Goal: Task Accomplishment & Management: Manage account settings

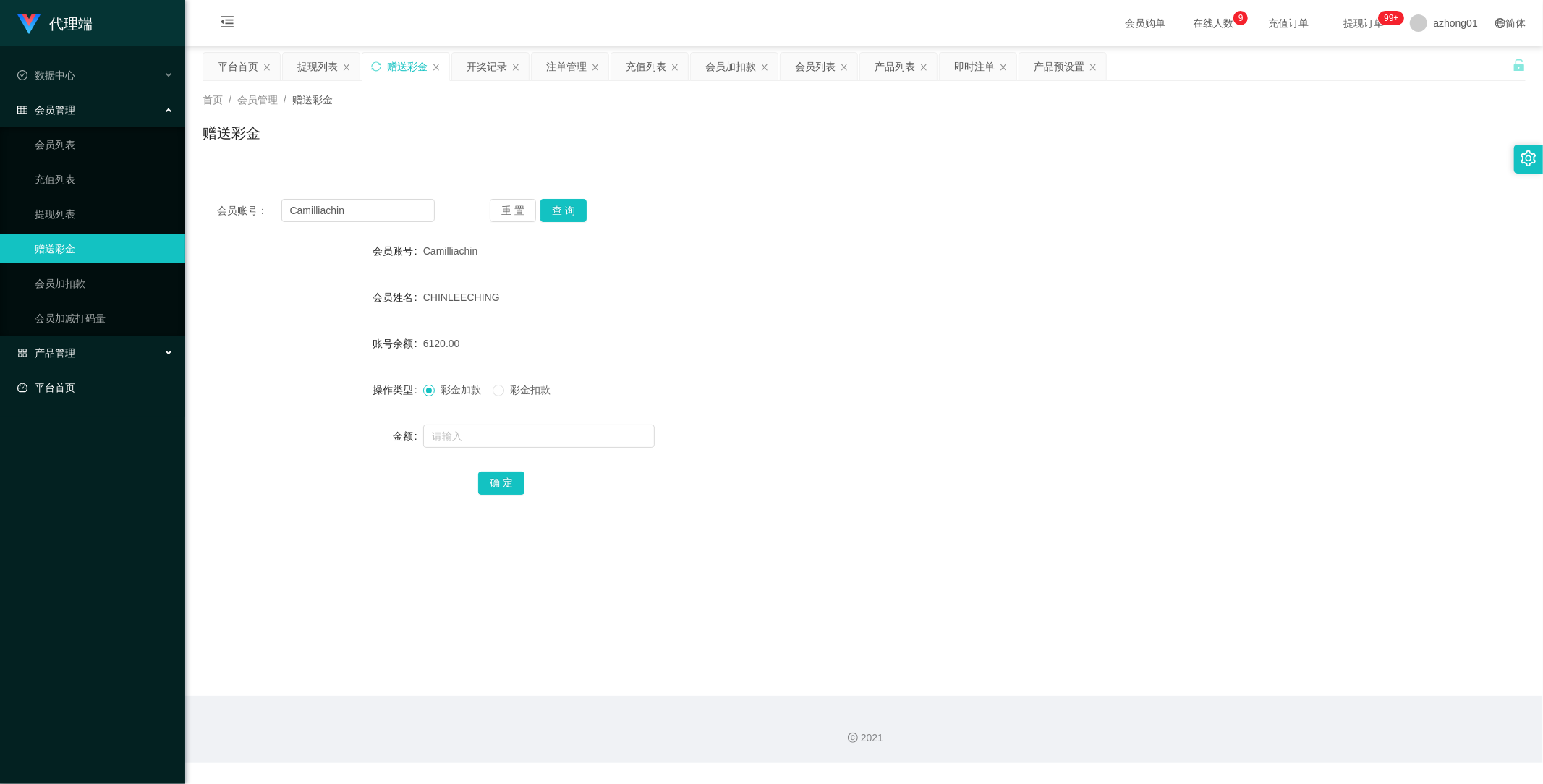
click at [68, 382] on link "平台首页" at bounding box center [95, 387] width 157 height 29
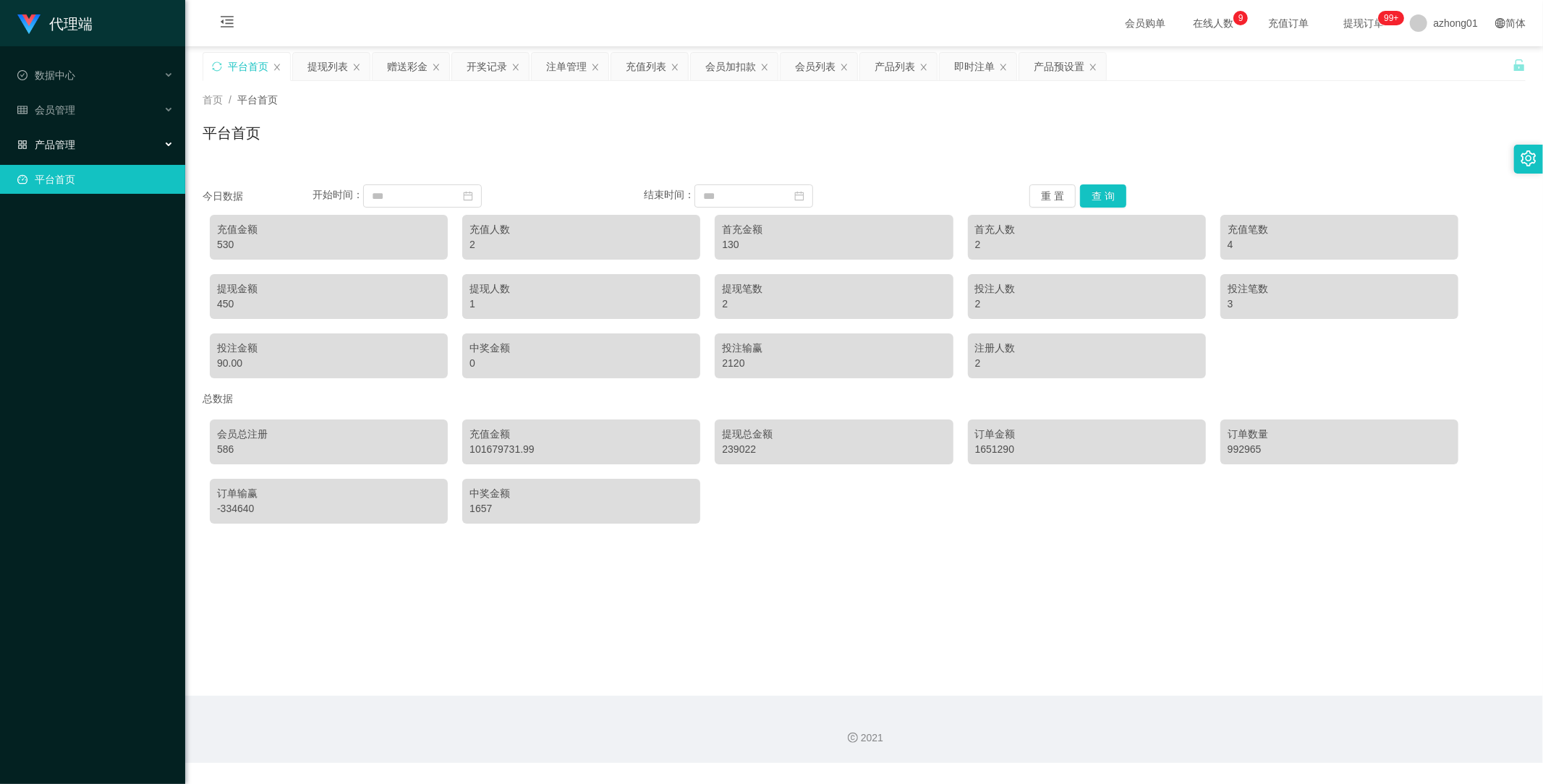
click at [77, 146] on div "产品管理" at bounding box center [92, 145] width 185 height 29
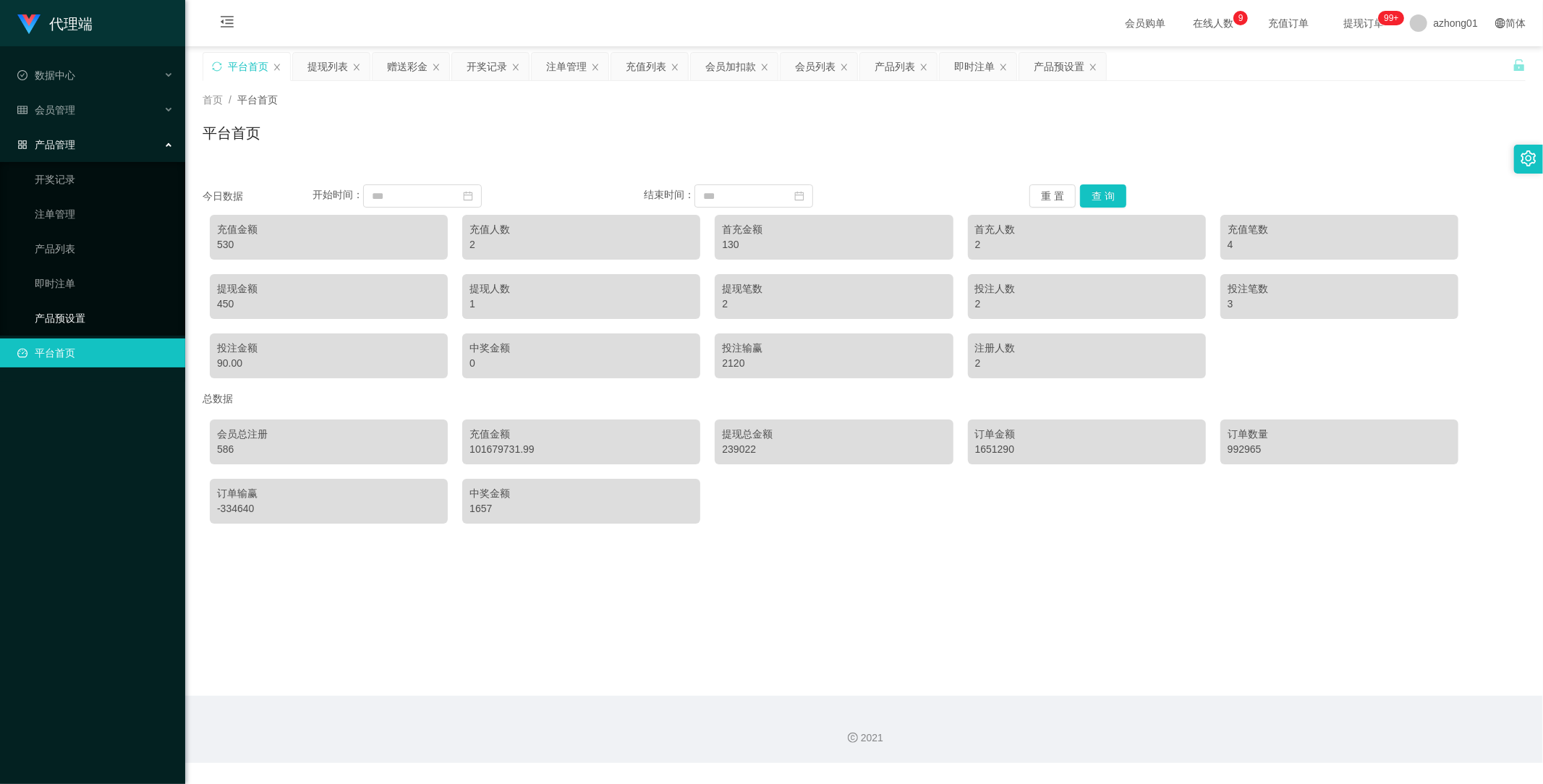
click at [68, 311] on link "产品预设置" at bounding box center [104, 318] width 139 height 29
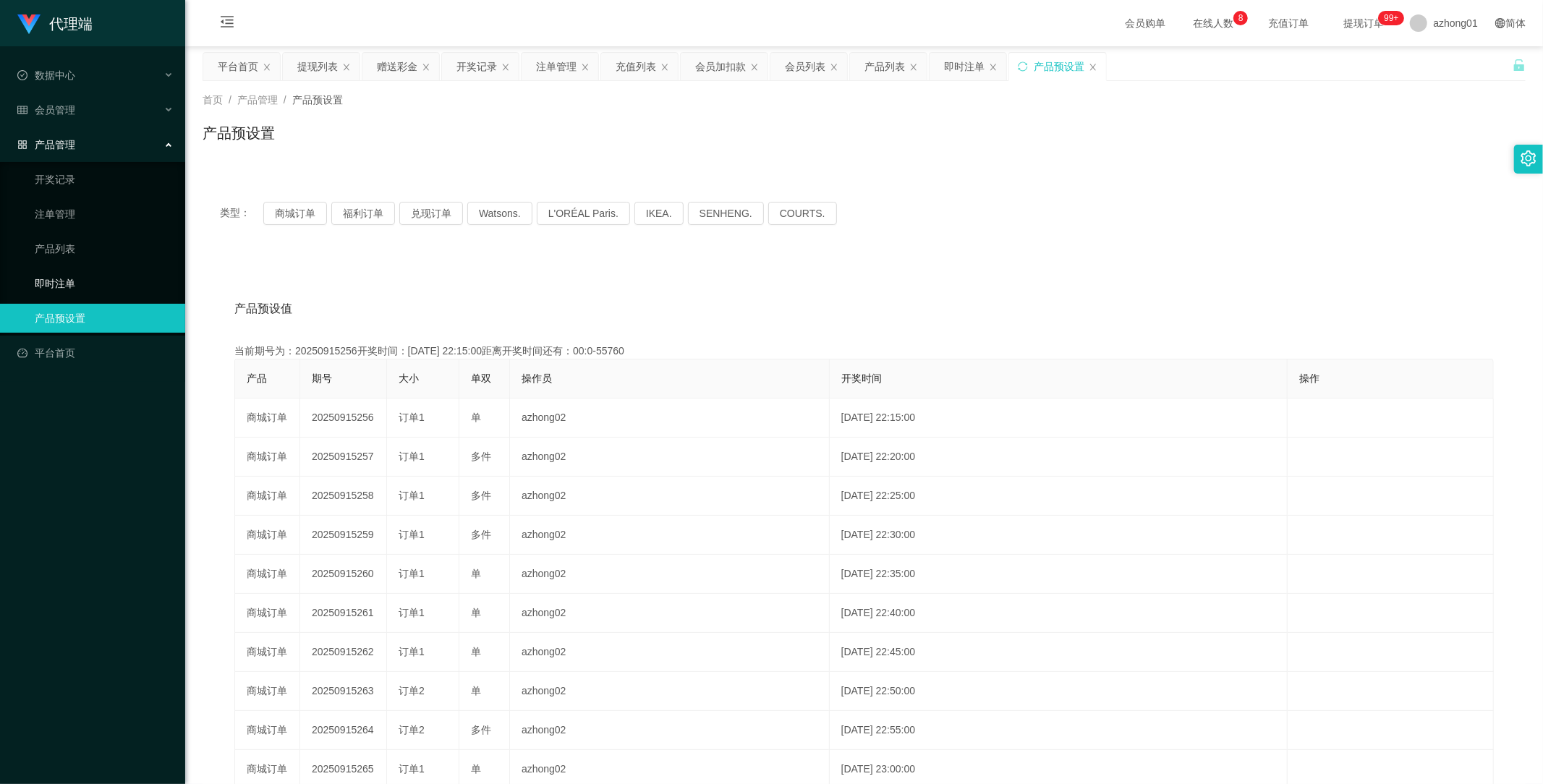
click at [76, 276] on link "即时注单" at bounding box center [104, 283] width 139 height 29
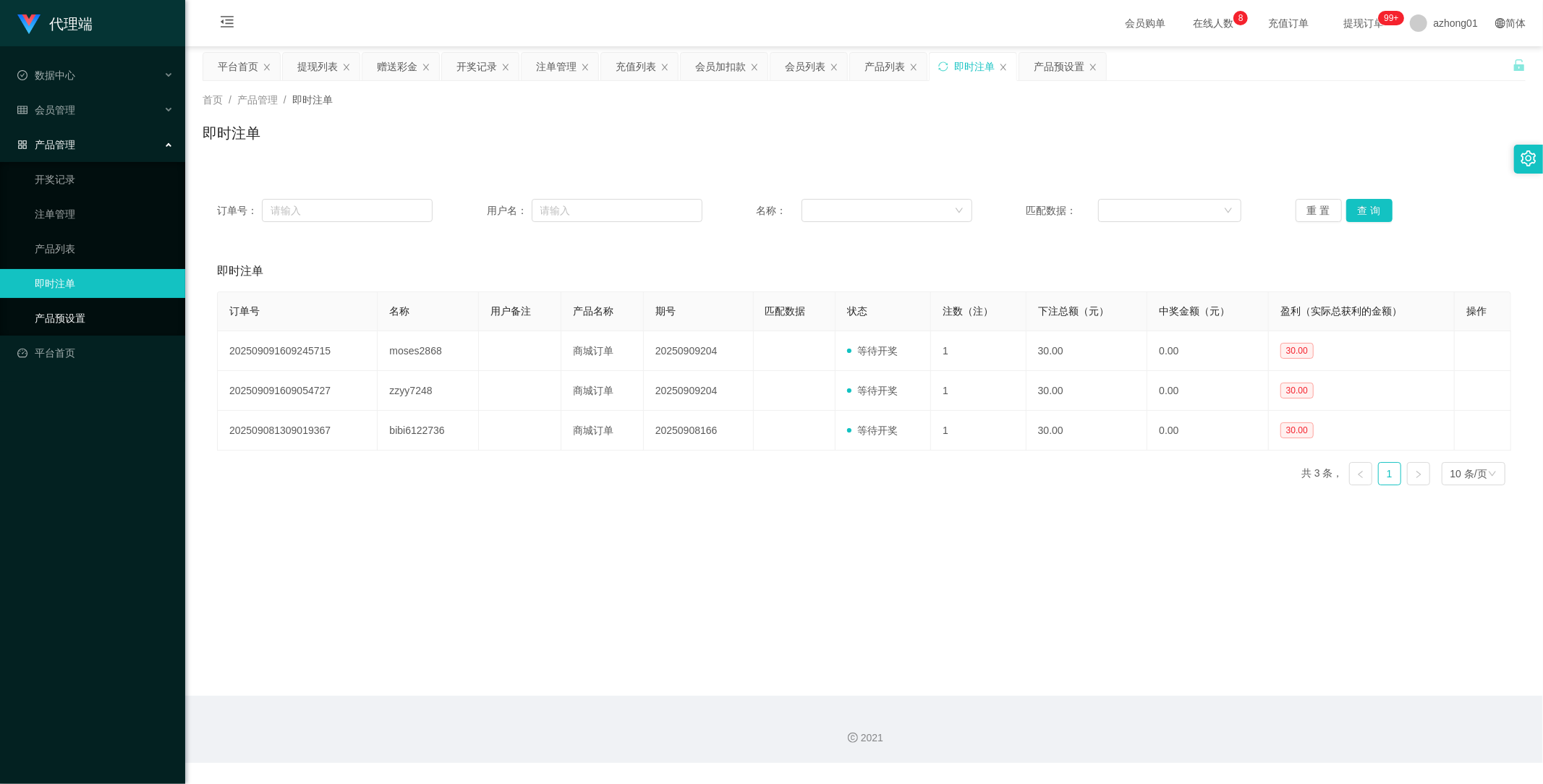
click at [53, 312] on link "产品预设置" at bounding box center [104, 318] width 139 height 29
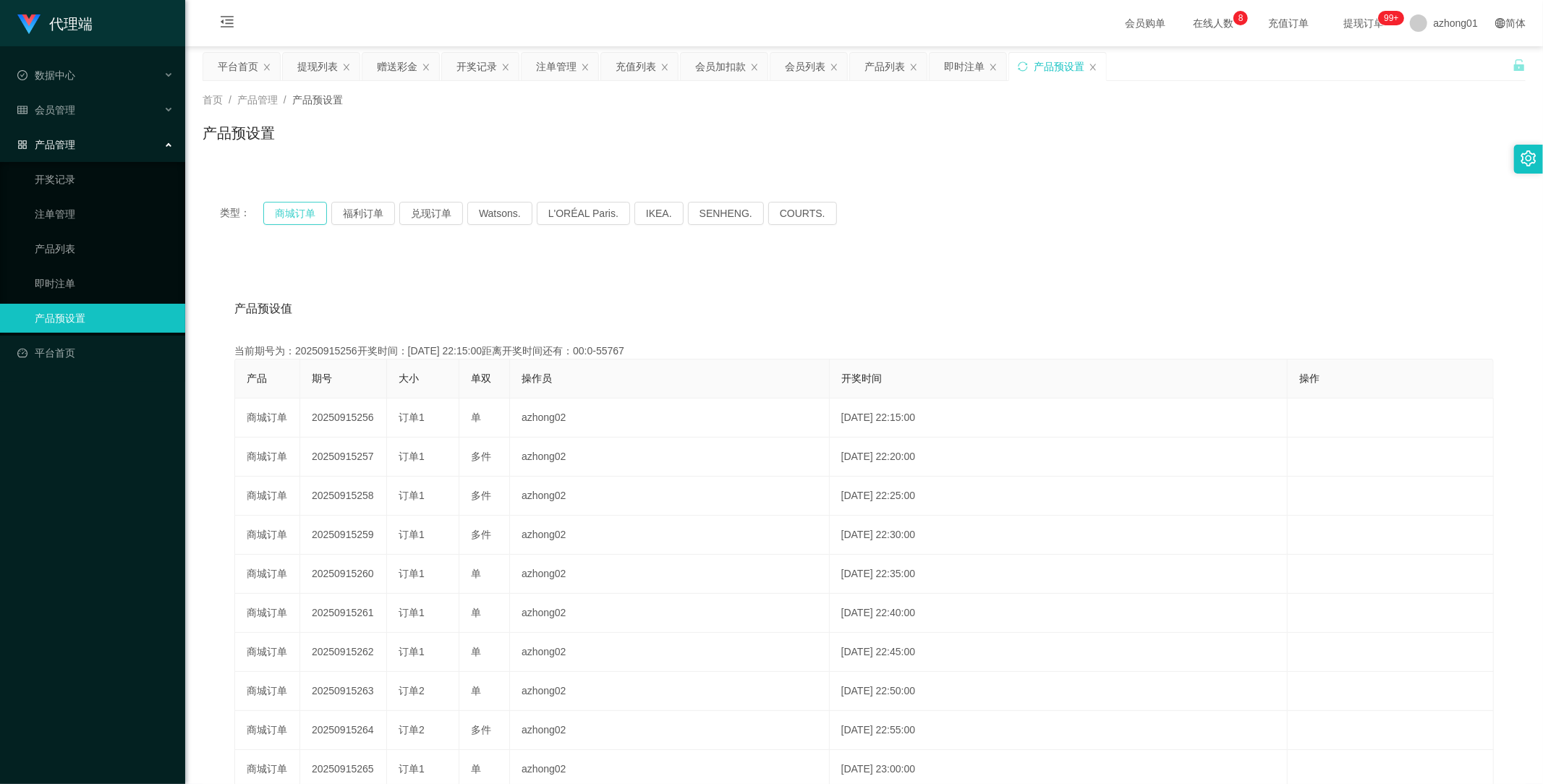
click at [290, 213] on button "商城订单" at bounding box center [296, 213] width 64 height 23
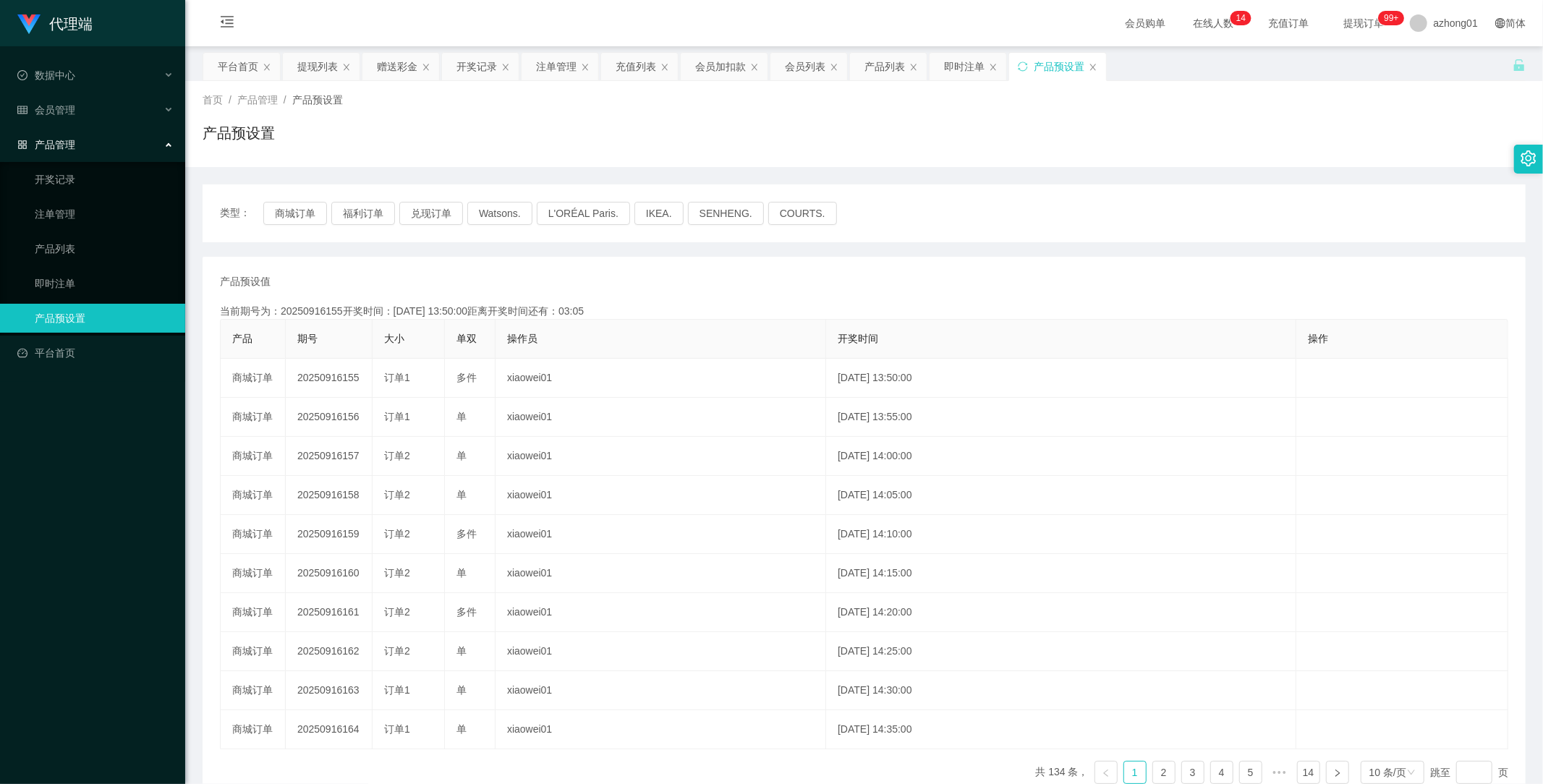
click at [205, 634] on div "产品预设值 添加期号 当前期号为：20250916155开奖时间：2025-09-16 13:50:00距离开奖时间还有：03:05 产品 期号 大小 单双 …" at bounding box center [864, 535] width 1323 height 556
click at [298, 217] on button "商城订单" at bounding box center [296, 213] width 64 height 23
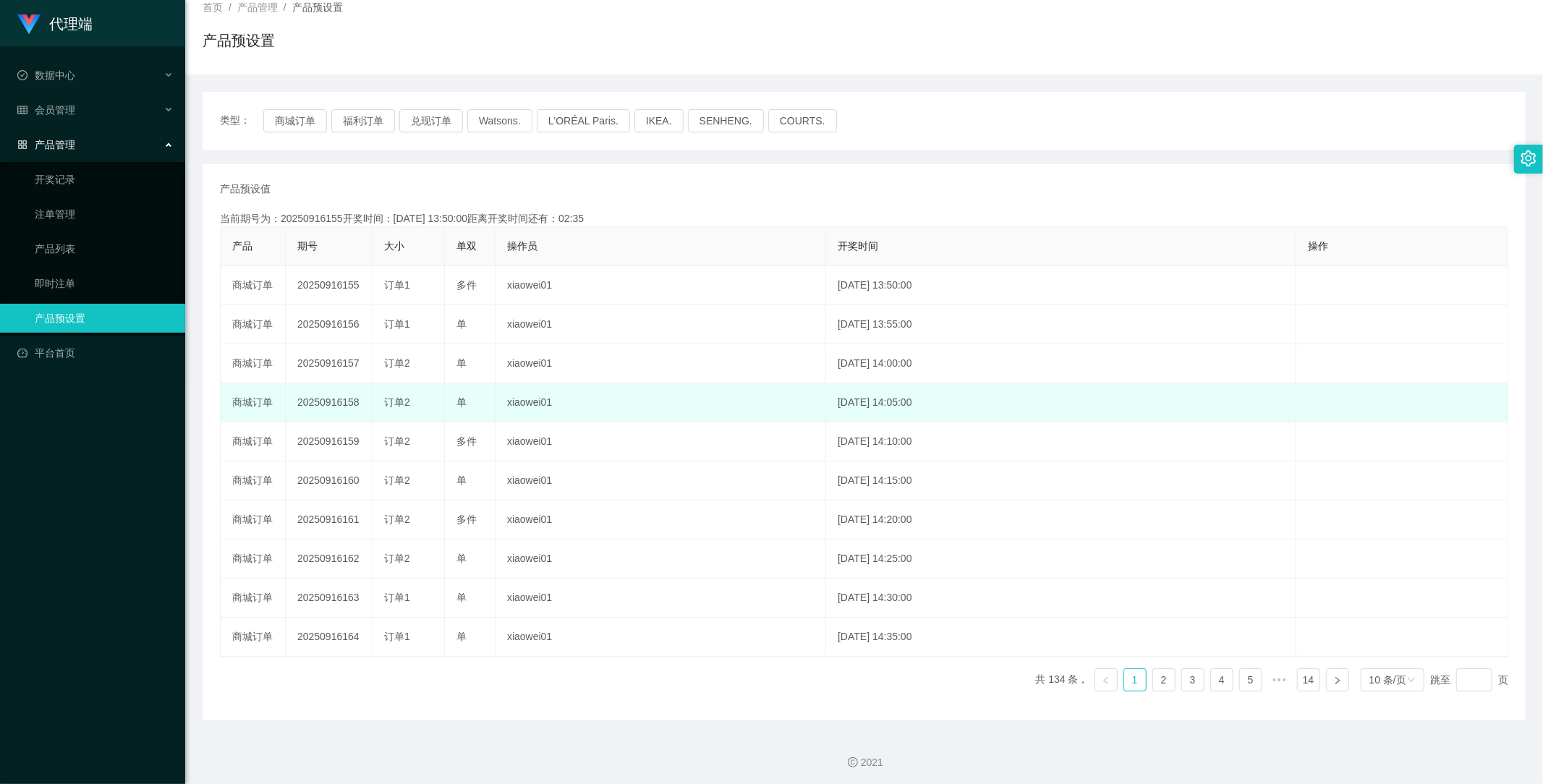
scroll to position [96, 0]
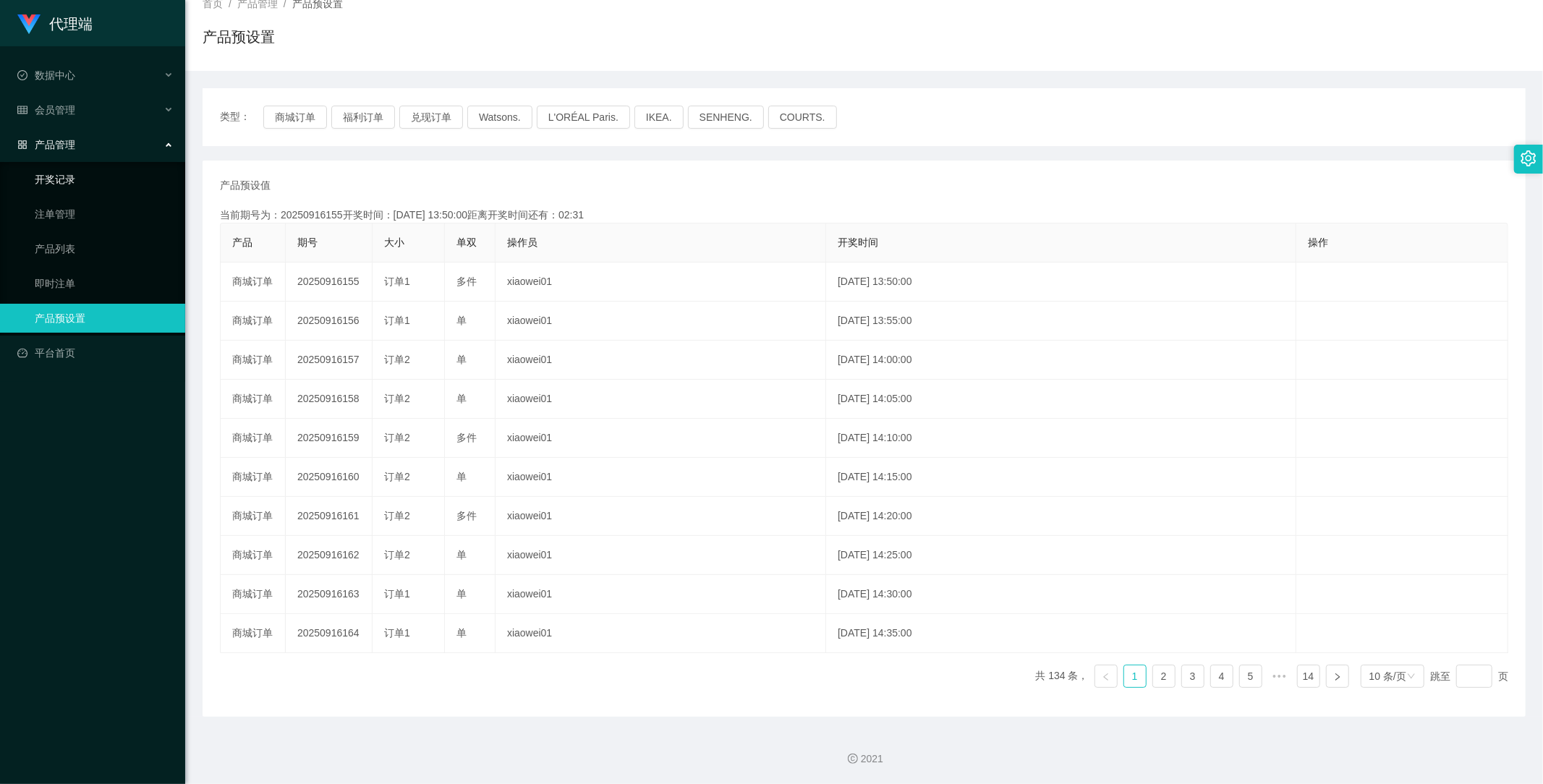
click at [73, 177] on link "开奖记录" at bounding box center [104, 179] width 139 height 29
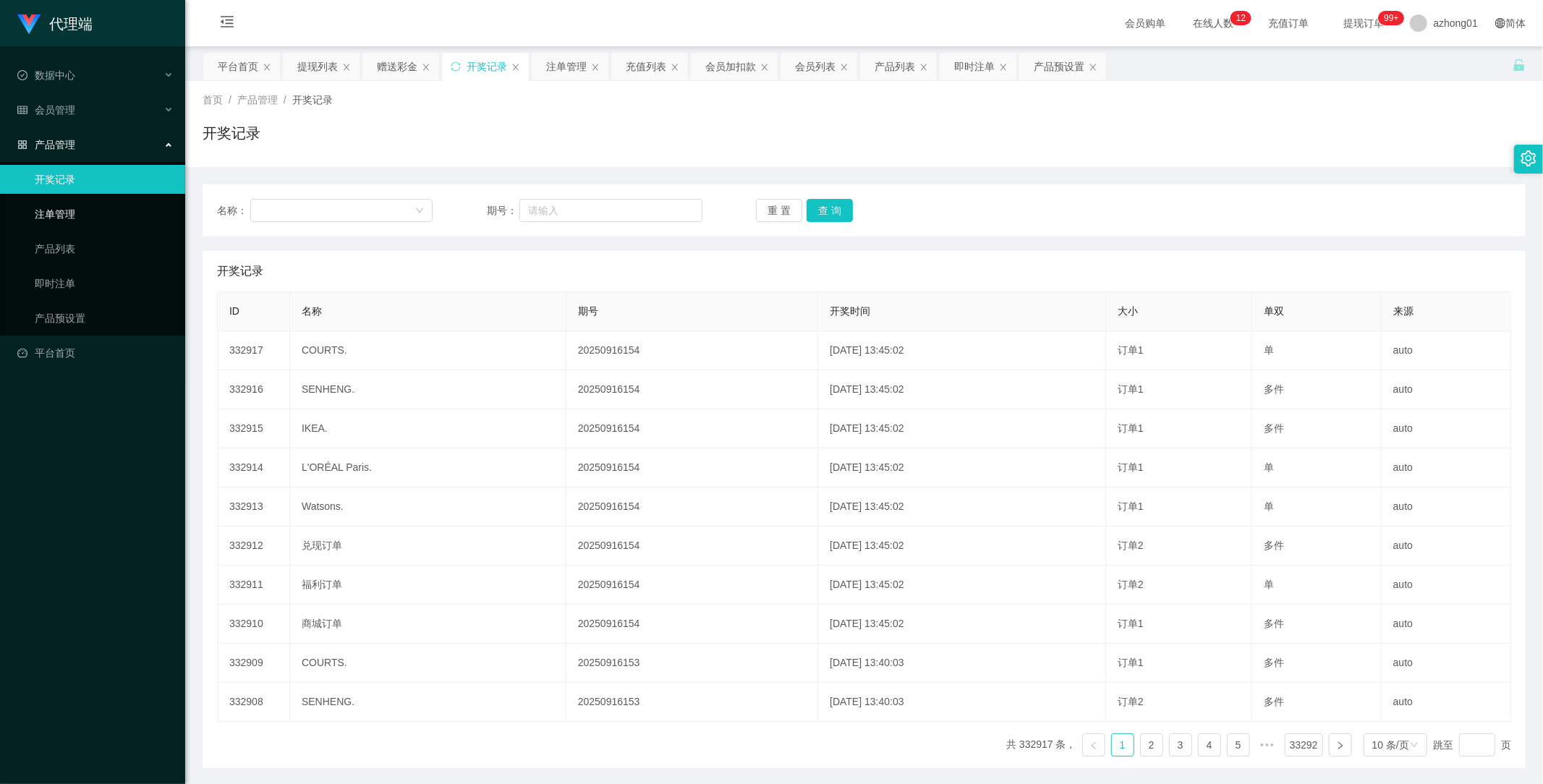
click at [61, 215] on link "注单管理" at bounding box center [104, 213] width 139 height 29
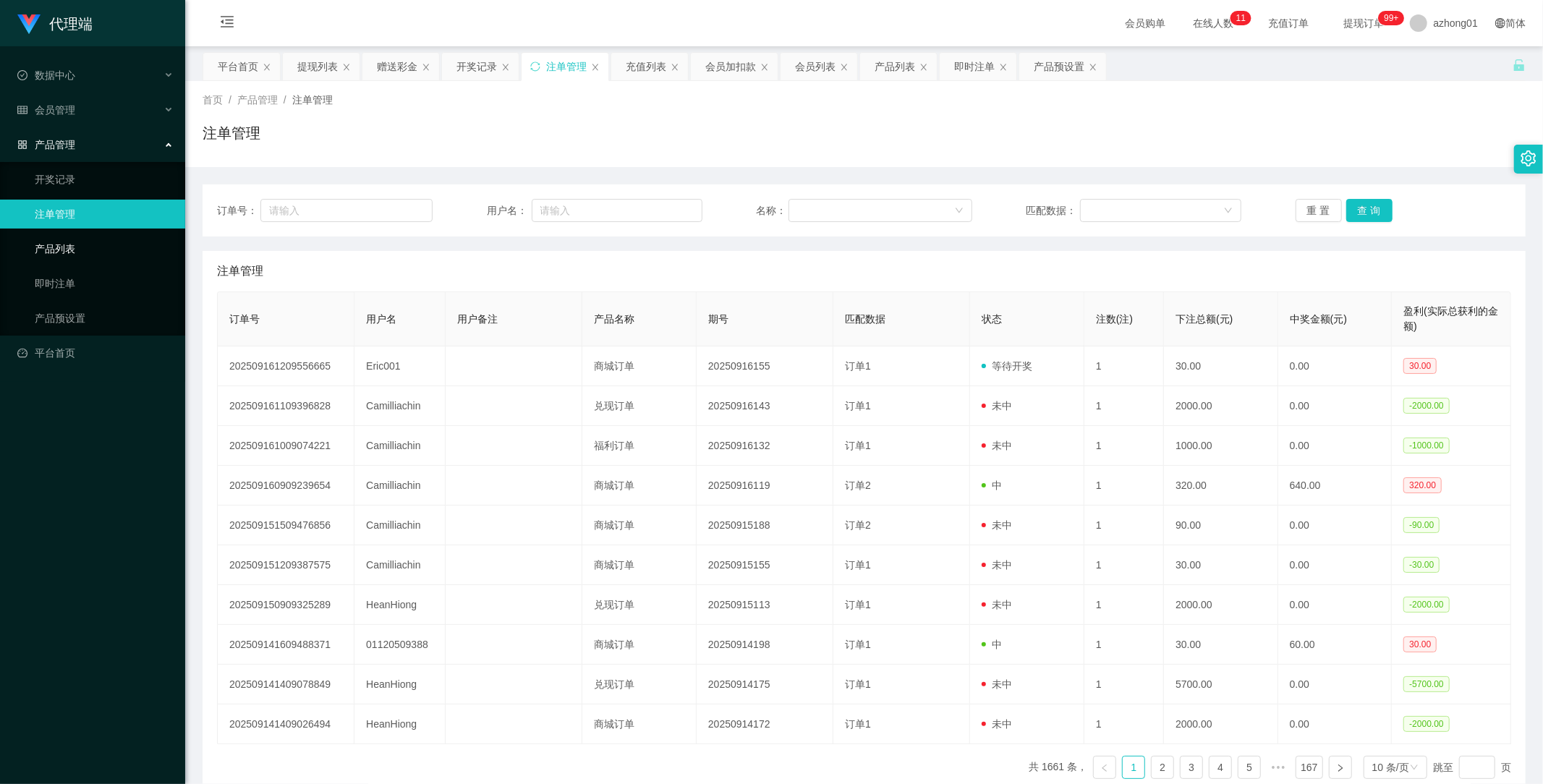
click at [63, 246] on link "产品列表" at bounding box center [104, 249] width 139 height 29
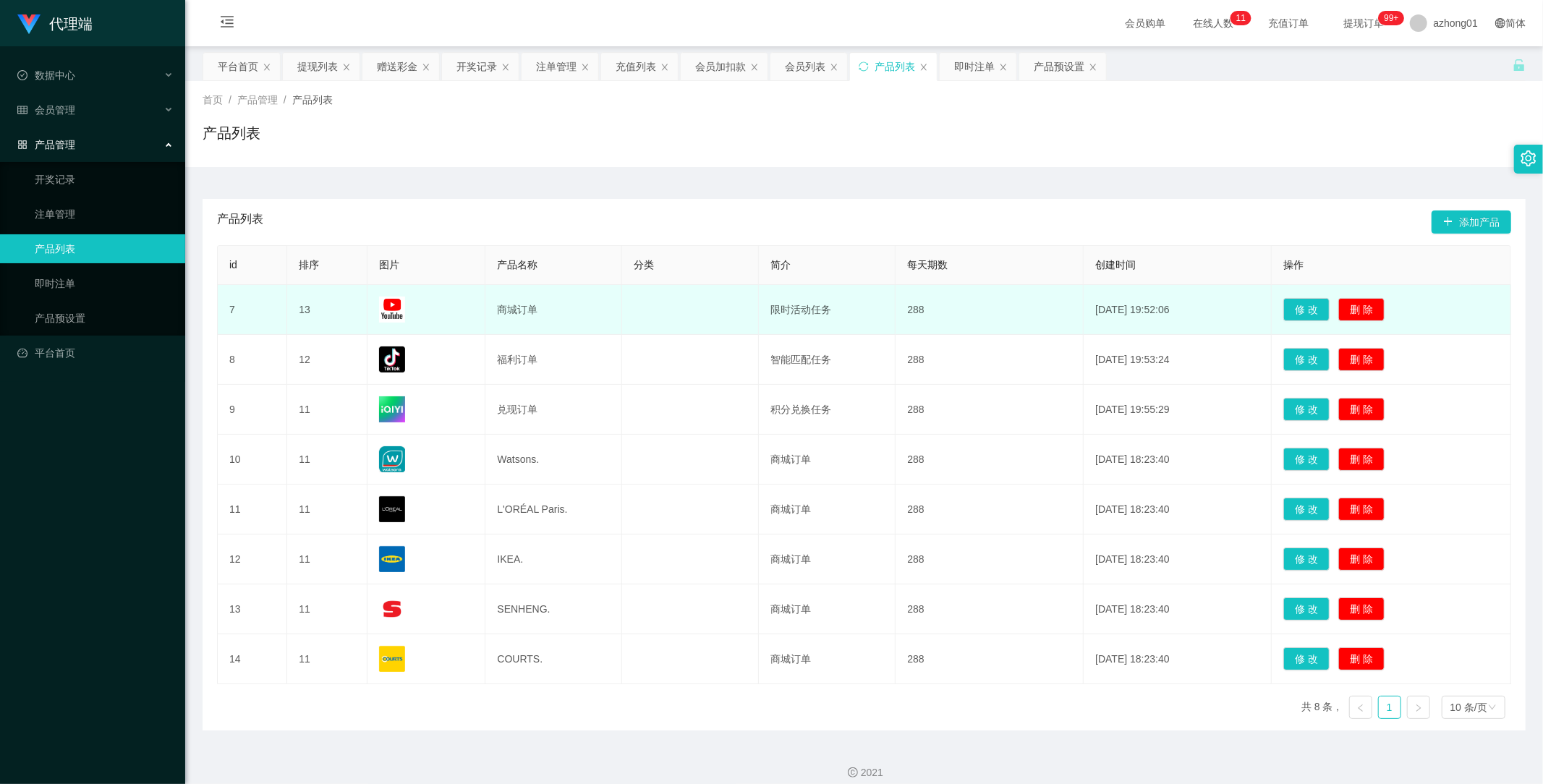
click at [396, 296] on img at bounding box center [392, 309] width 26 height 26
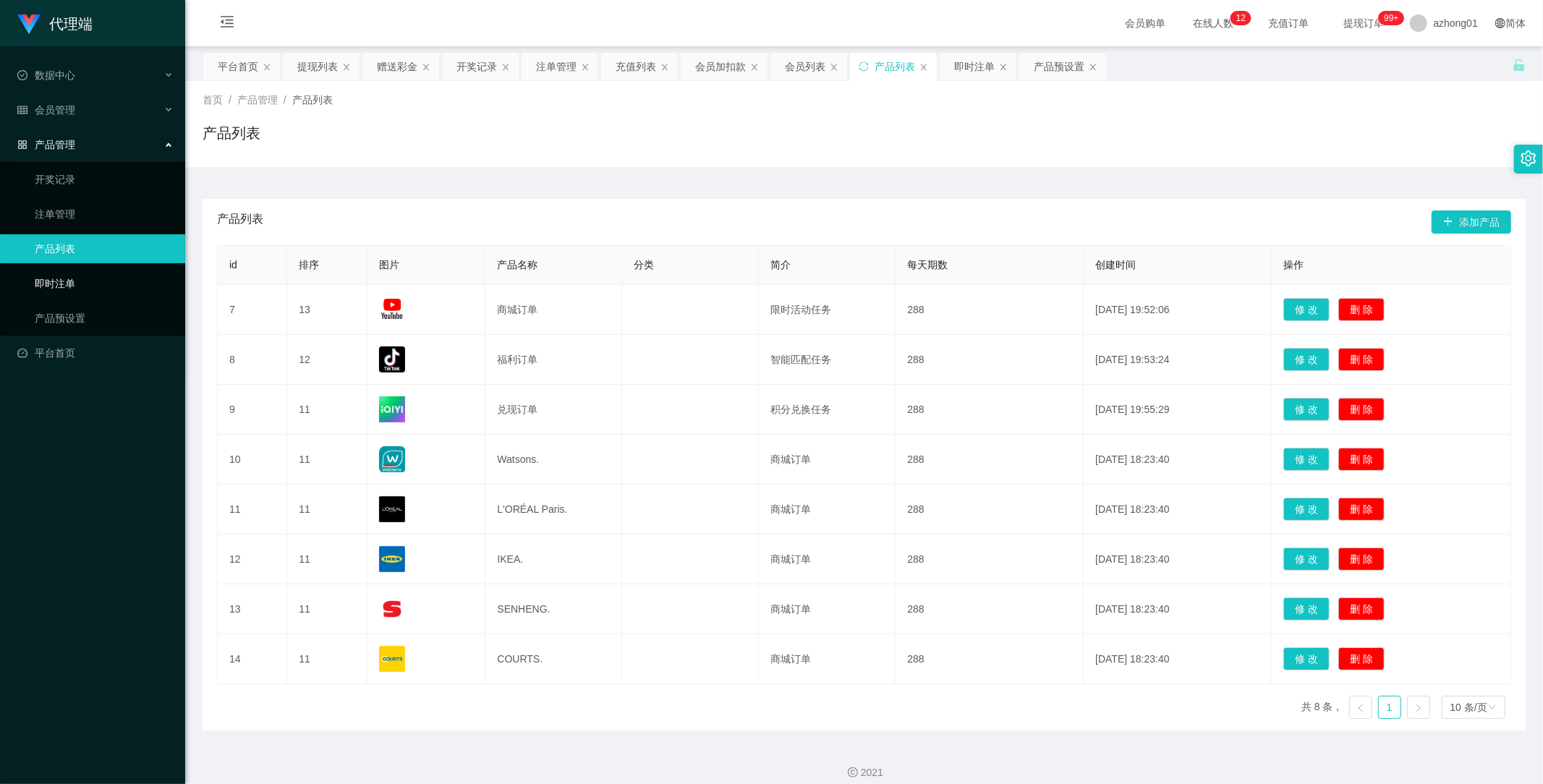
click at [67, 287] on link "即时注单" at bounding box center [104, 283] width 139 height 29
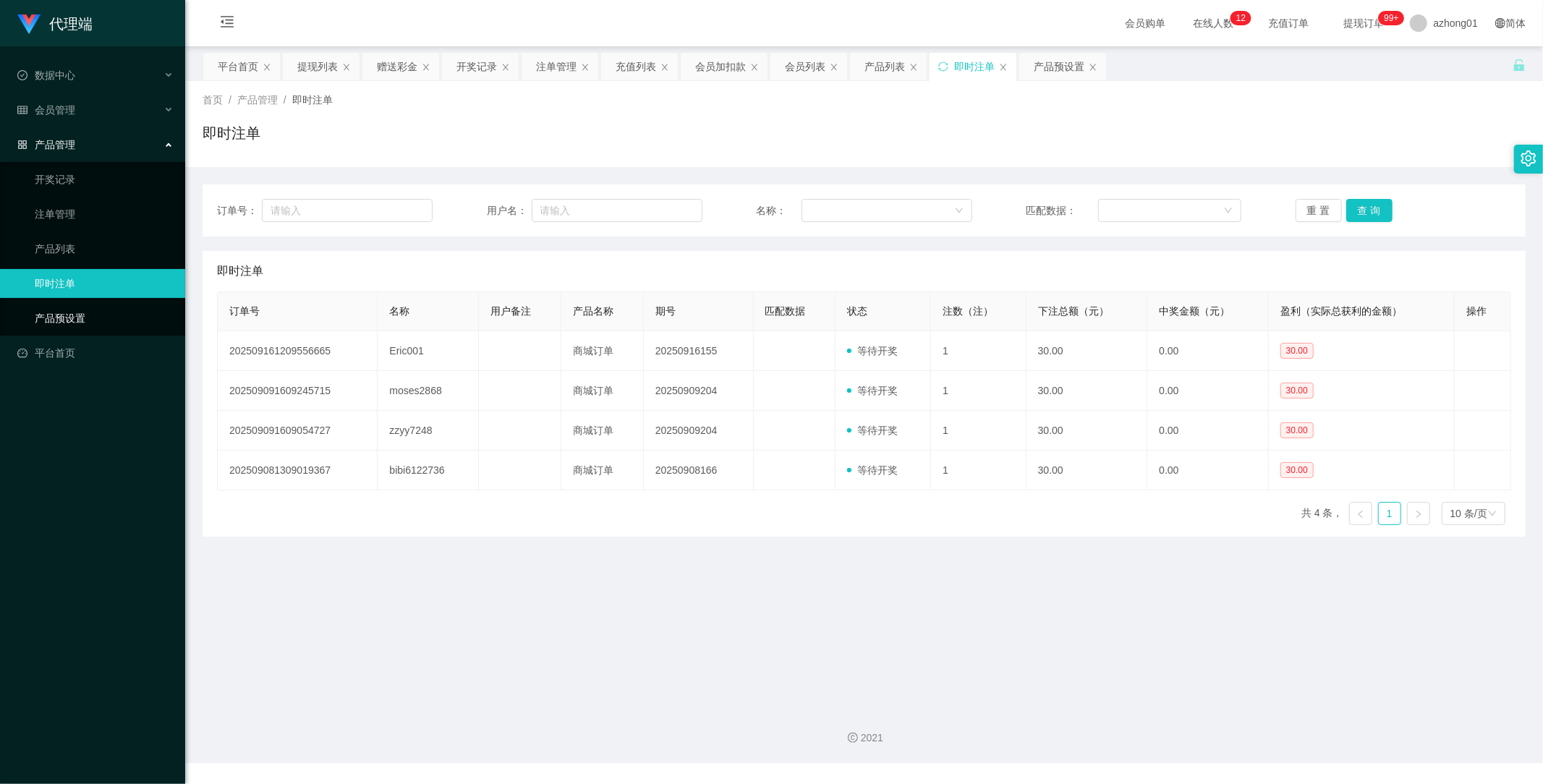
click at [77, 315] on link "产品预设置" at bounding box center [104, 318] width 139 height 29
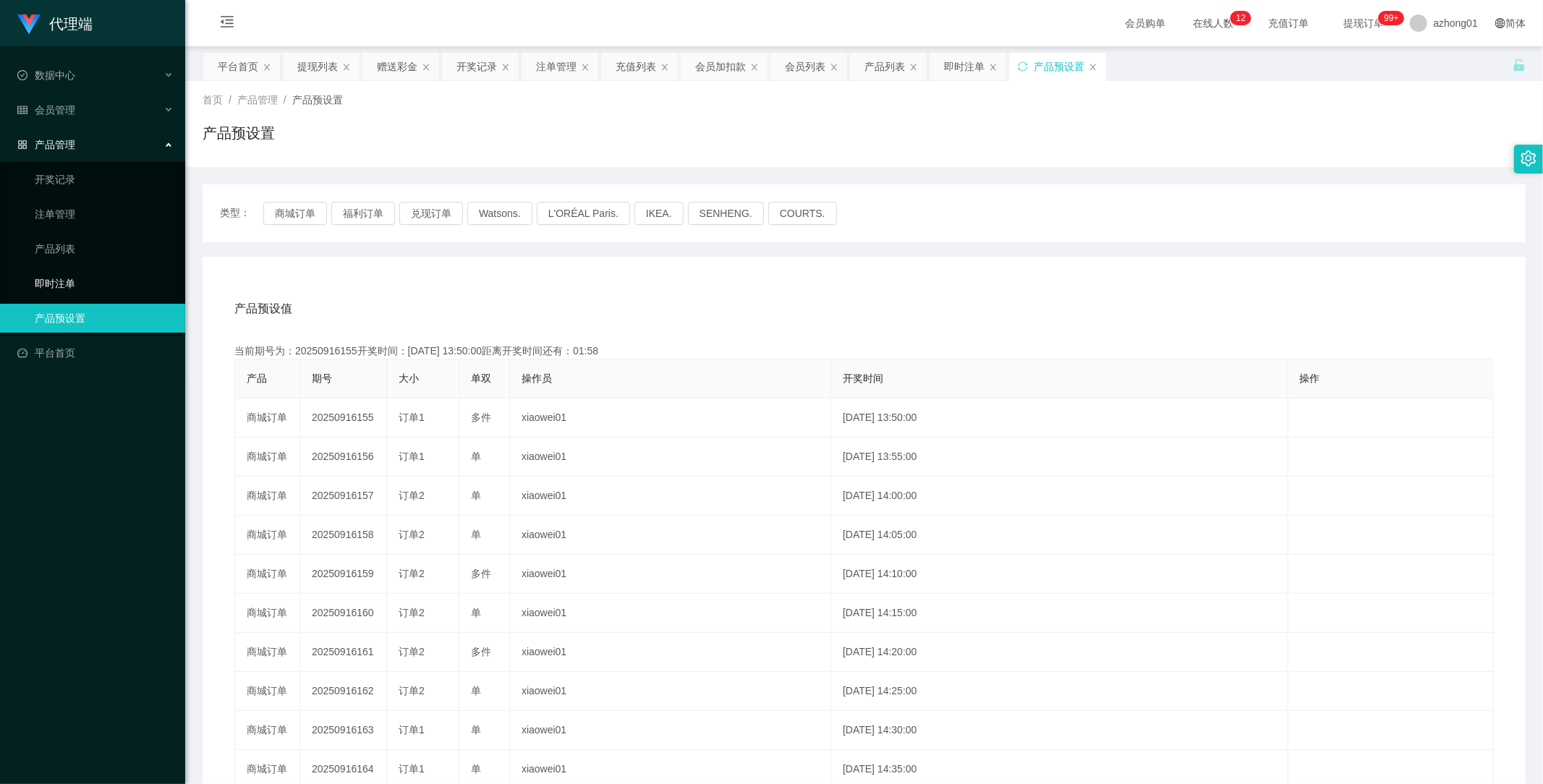
click at [82, 291] on link "即时注单" at bounding box center [104, 283] width 139 height 29
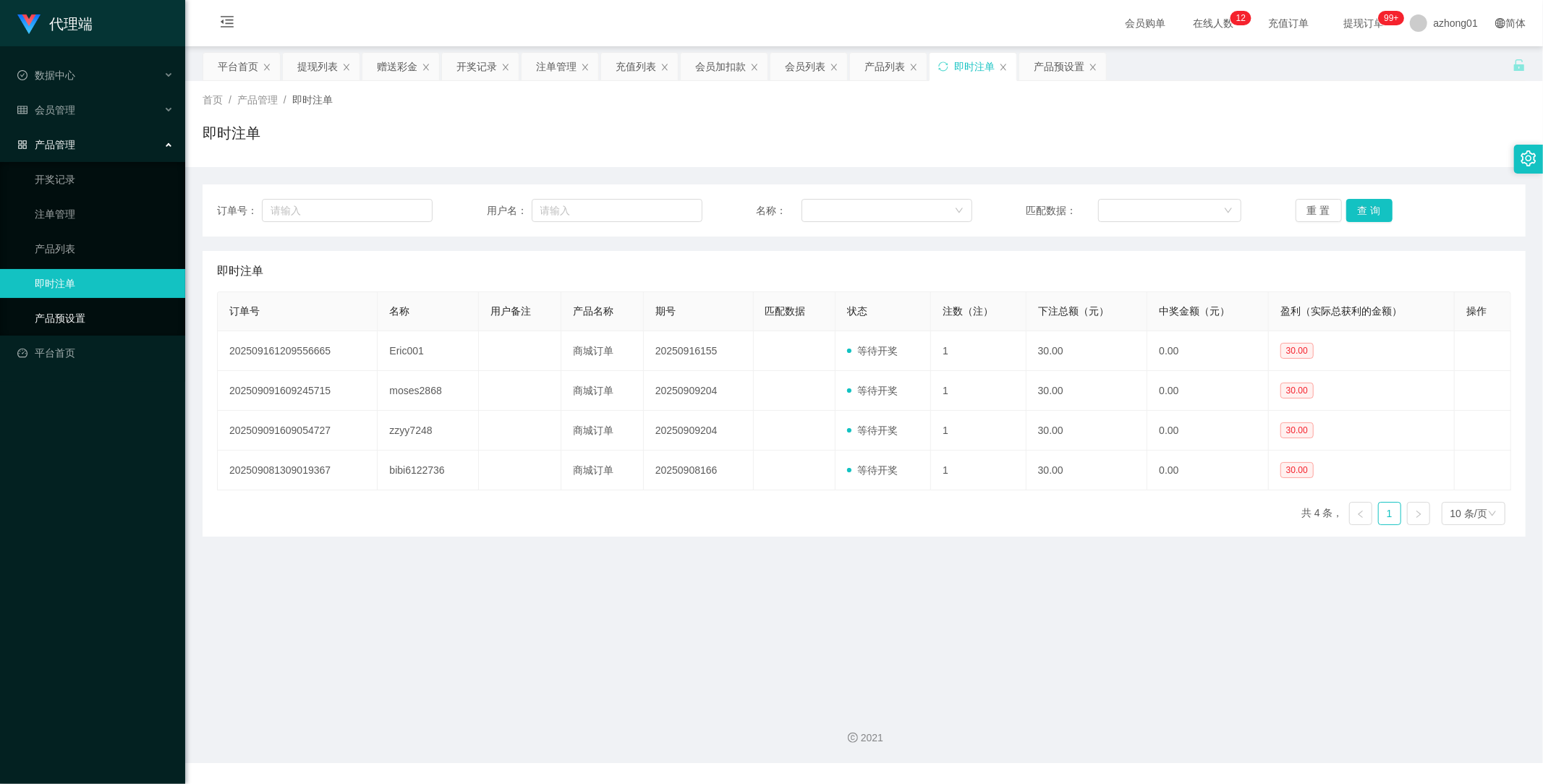
click at [80, 304] on link "产品预设置" at bounding box center [104, 318] width 139 height 29
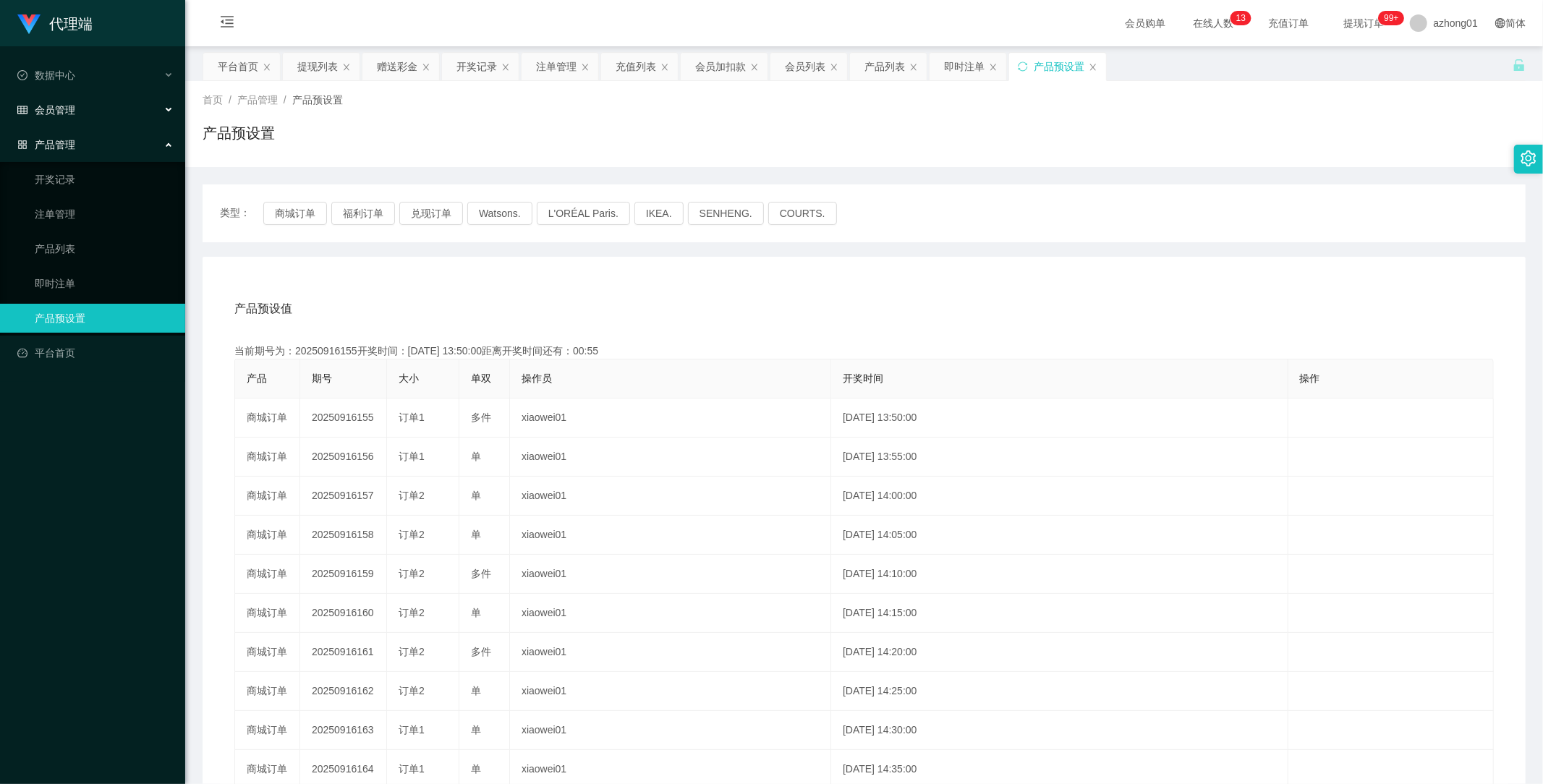
click at [69, 99] on div "会员管理" at bounding box center [92, 110] width 185 height 29
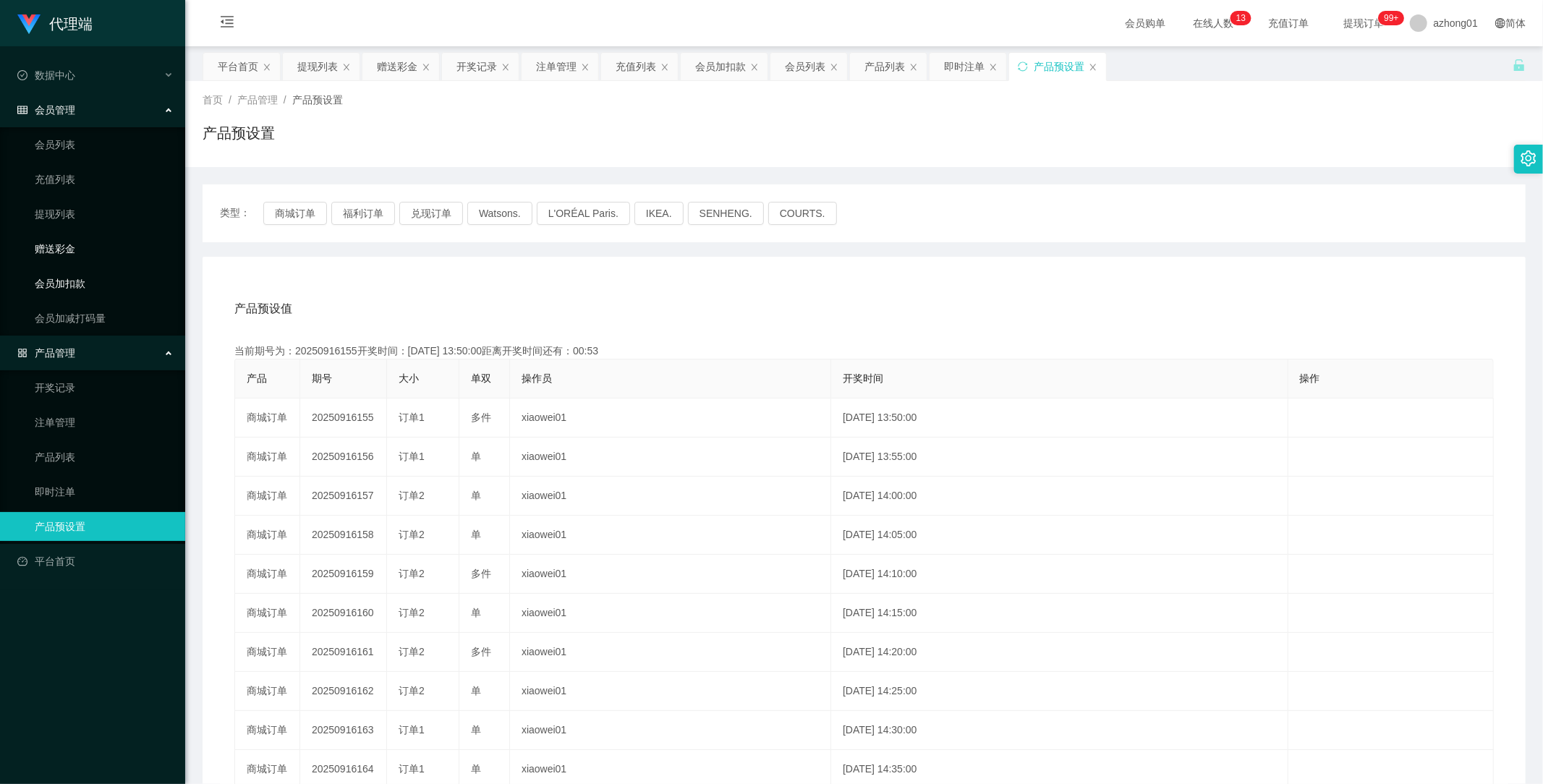
drag, startPoint x: 71, startPoint y: 244, endPoint x: 147, endPoint y: 284, distance: 85.9
click at [72, 244] on link "赠送彩金" at bounding box center [104, 249] width 139 height 29
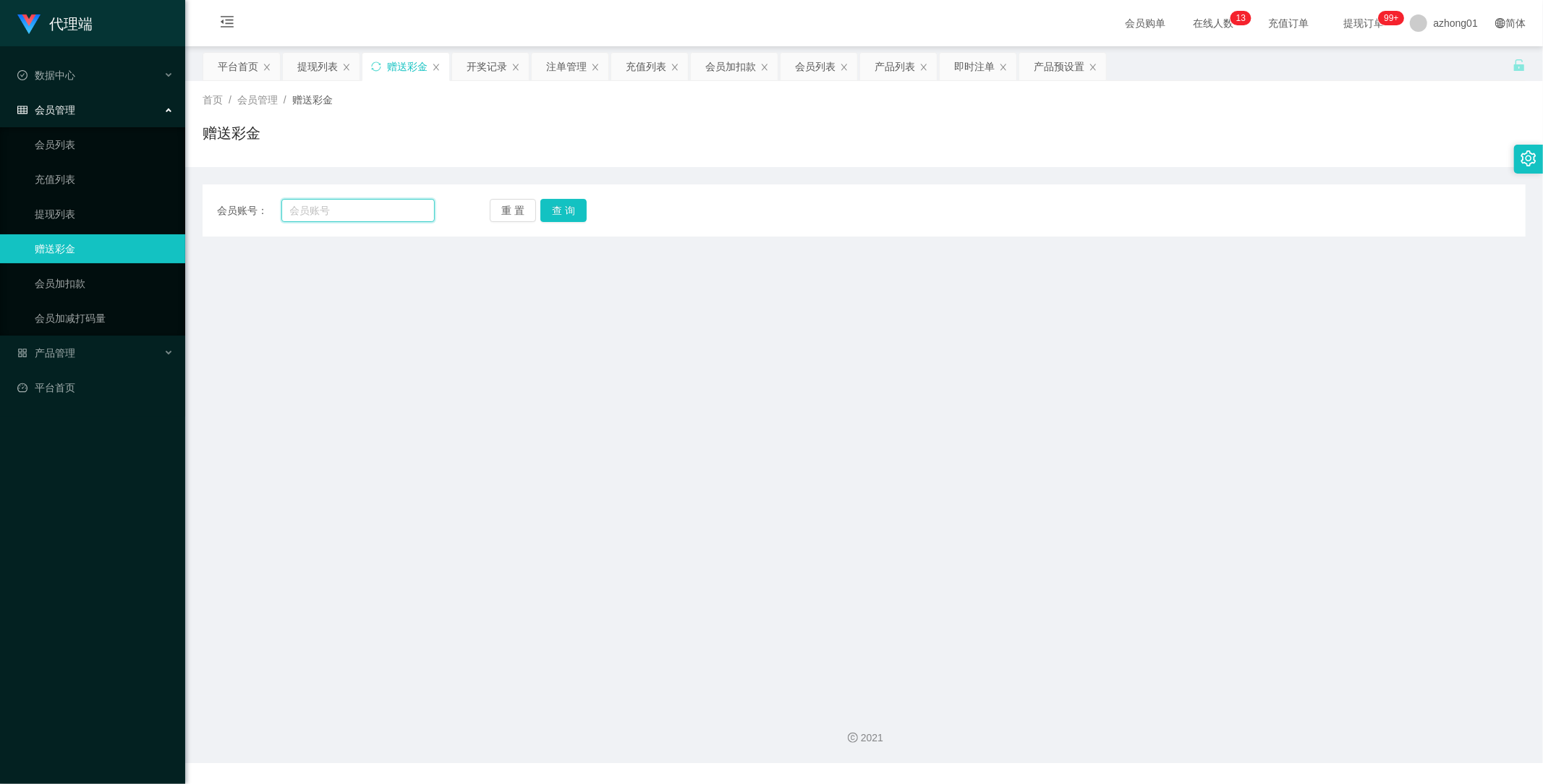
click at [391, 218] on input "text" at bounding box center [358, 211] width 154 height 23
paste input "bailian"
type input "bailian"
click at [552, 213] on button "查 询" at bounding box center [563, 211] width 46 height 23
click at [562, 215] on button "查 询" at bounding box center [563, 211] width 46 height 23
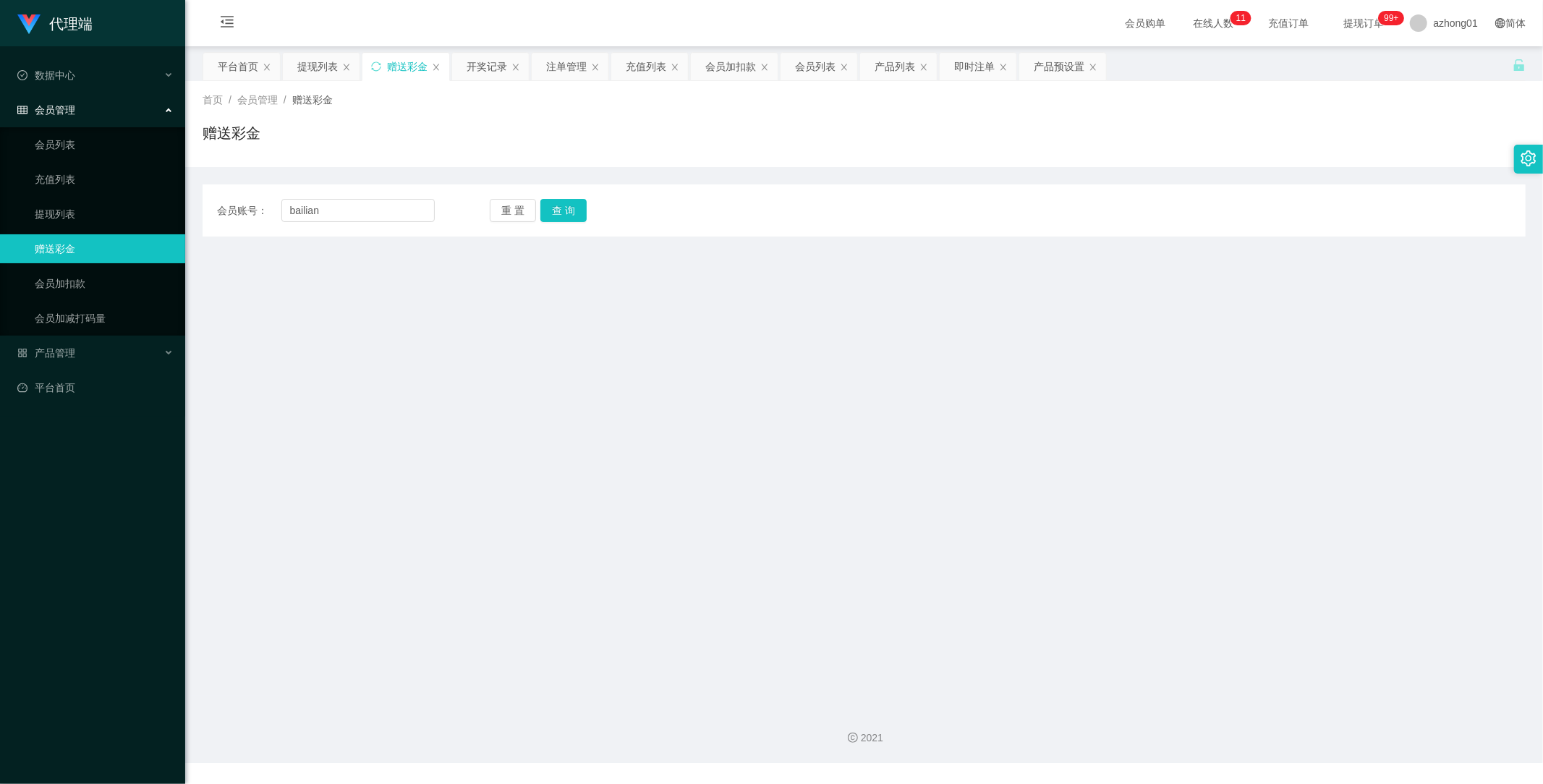
drag, startPoint x: 378, startPoint y: 746, endPoint x: 362, endPoint y: 684, distance: 64.0
click at [378, 742] on div "2021" at bounding box center [864, 729] width 1358 height 67
drag, startPoint x: 334, startPoint y: 214, endPoint x: 193, endPoint y: 212, distance: 141.0
click at [193, 212] on main "关闭左侧 关闭右侧 关闭其它 刷新页面 平台首页 提现列表 赠送彩金 开奖记录 注单管理 充值列表 会员加扣款 会员列表 产品列表 即时注单 产品预设置 首页…" at bounding box center [864, 371] width 1358 height 649
paste input "Eric001"
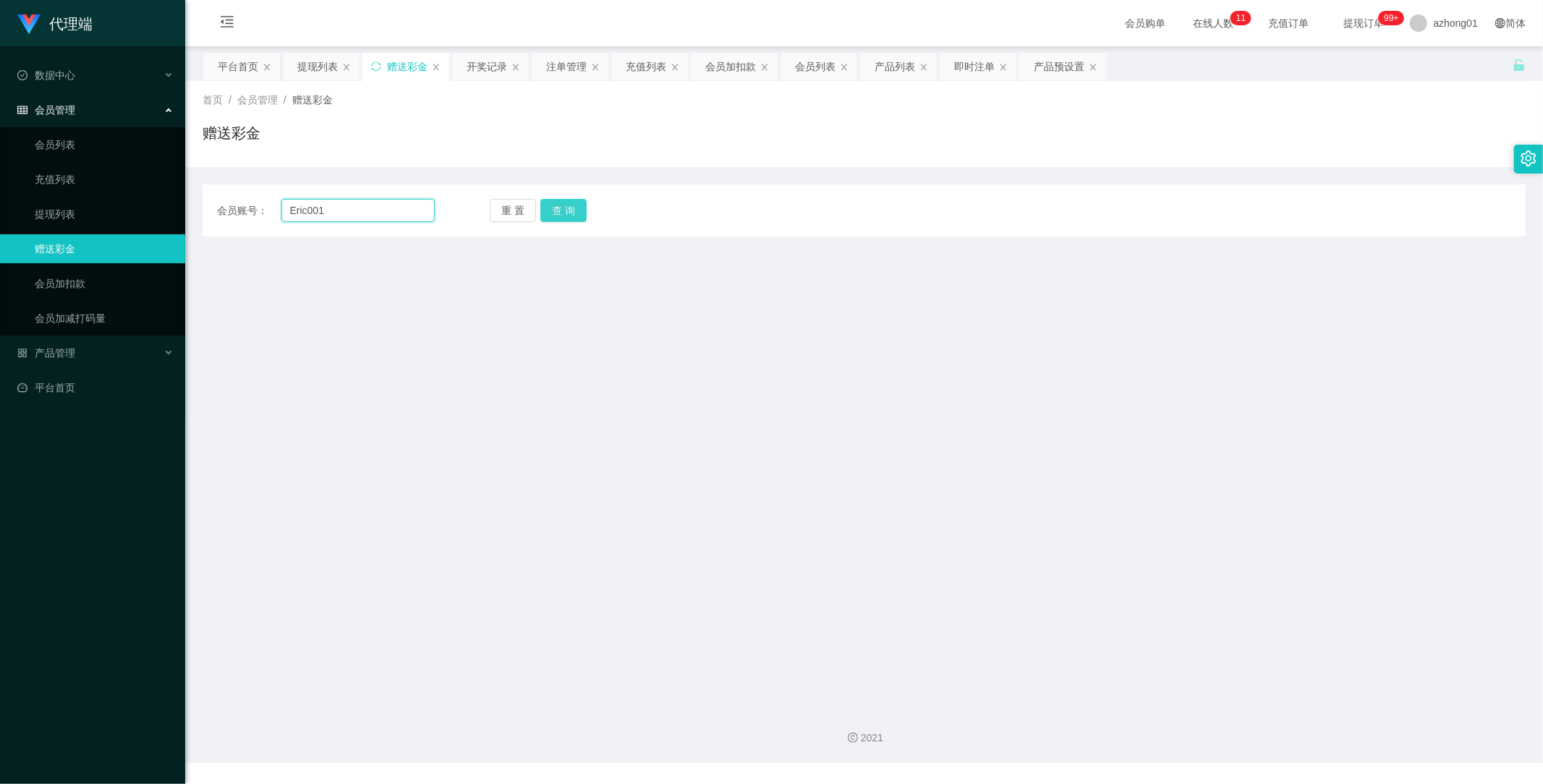
type input "Eric001"
click at [579, 211] on button "查 询" at bounding box center [563, 211] width 46 height 23
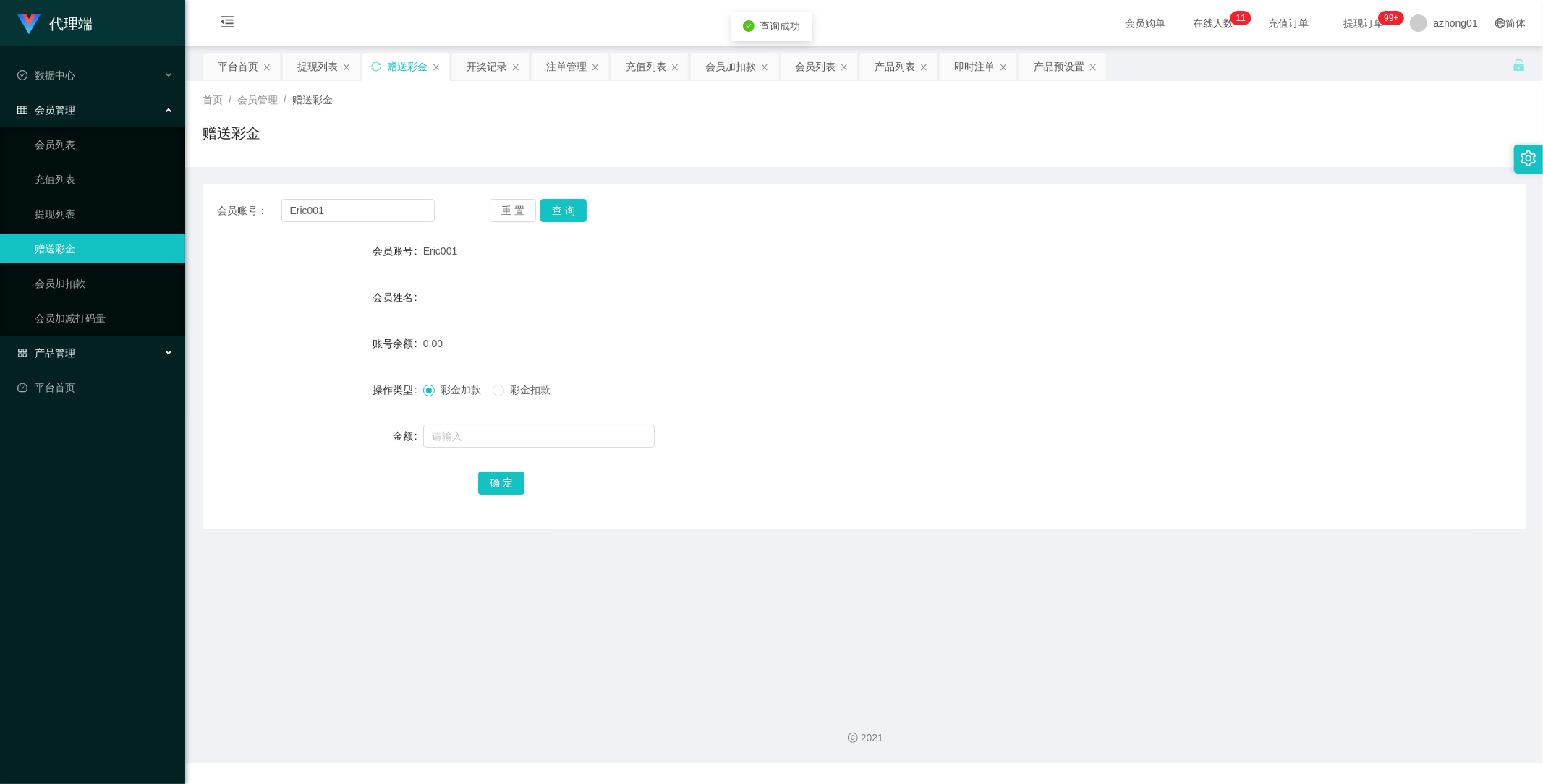
click at [61, 352] on span "产品管理" at bounding box center [46, 353] width 58 height 12
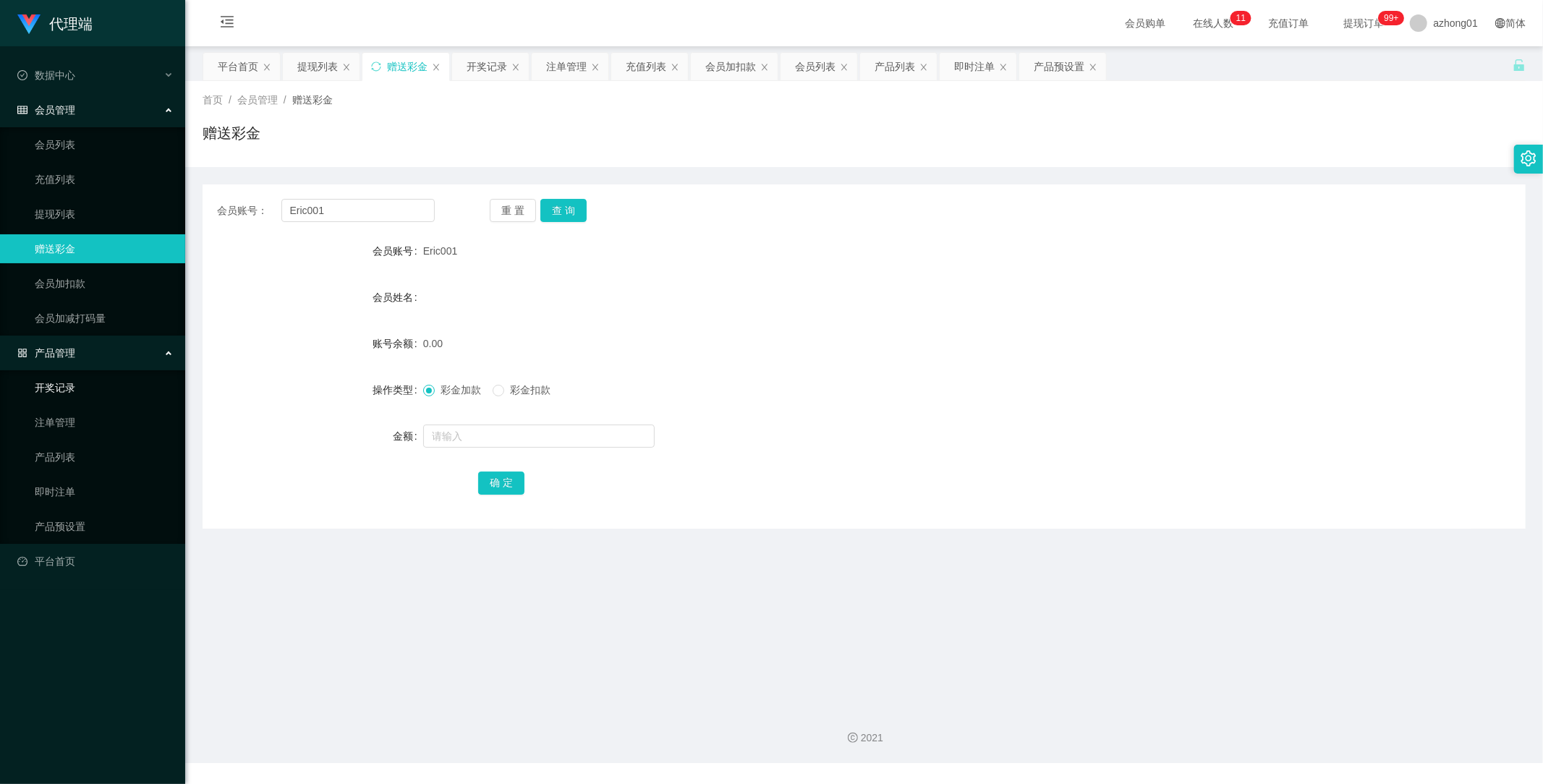
click at [73, 392] on link "开奖记录" at bounding box center [104, 387] width 139 height 29
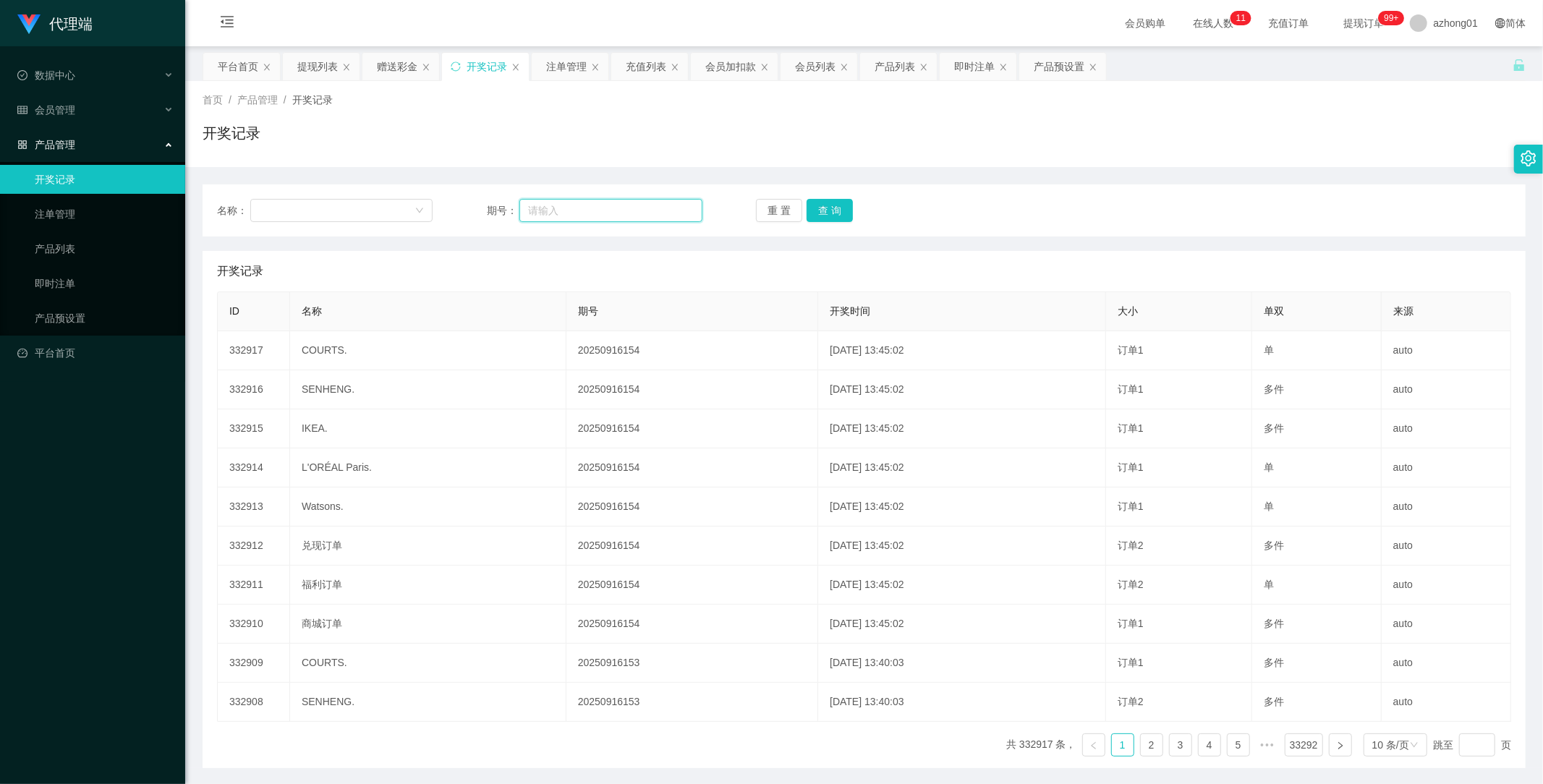
click at [589, 210] on input "text" at bounding box center [610, 211] width 183 height 23
click at [330, 210] on div at bounding box center [337, 210] width 156 height 22
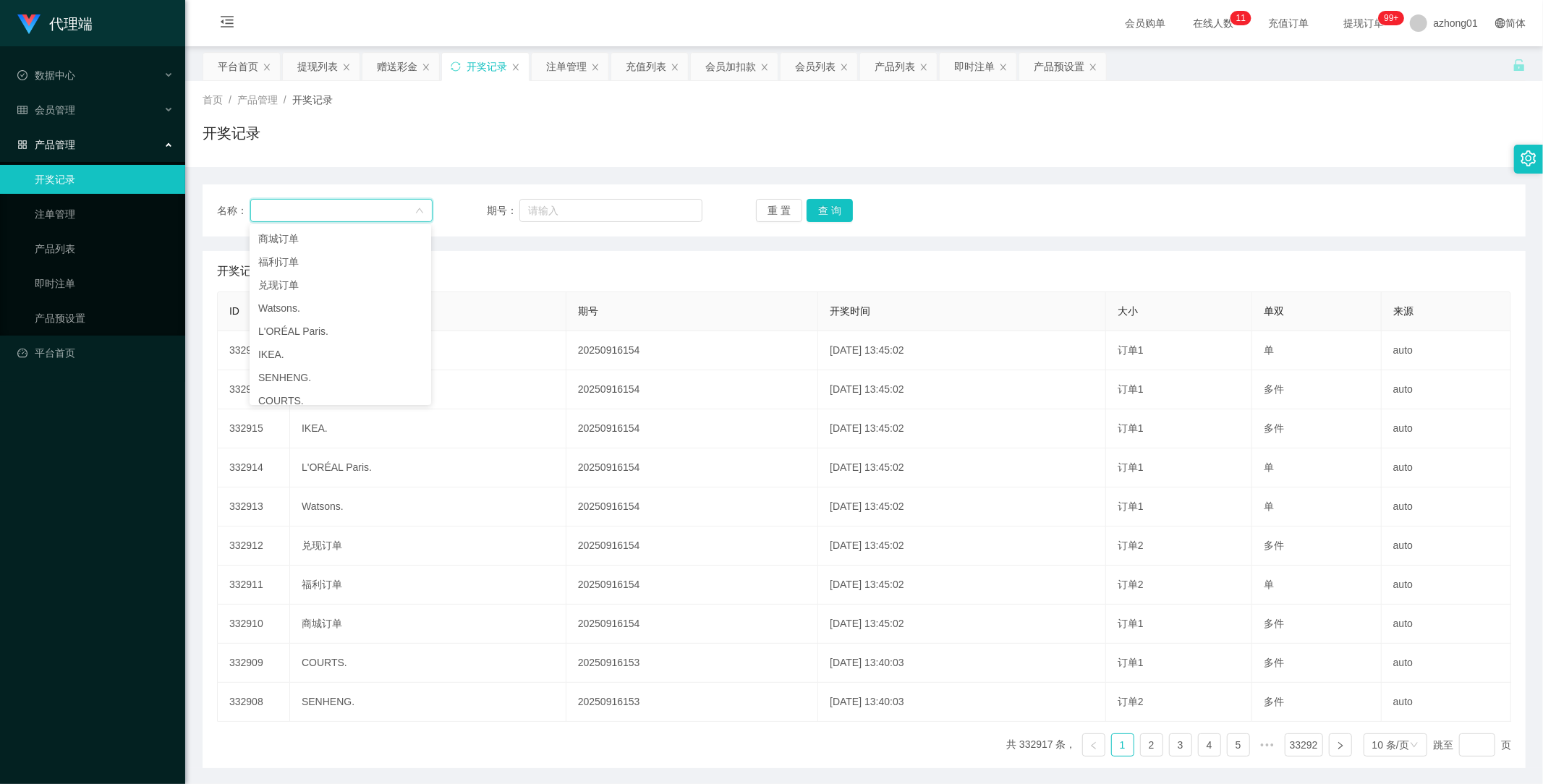
drag, startPoint x: 481, startPoint y: 228, endPoint x: 485, endPoint y: 235, distance: 8.1
click at [481, 228] on div "名称： 期号： 重 置 查 询" at bounding box center [864, 210] width 1323 height 52
click at [62, 248] on link "产品列表" at bounding box center [104, 249] width 139 height 29
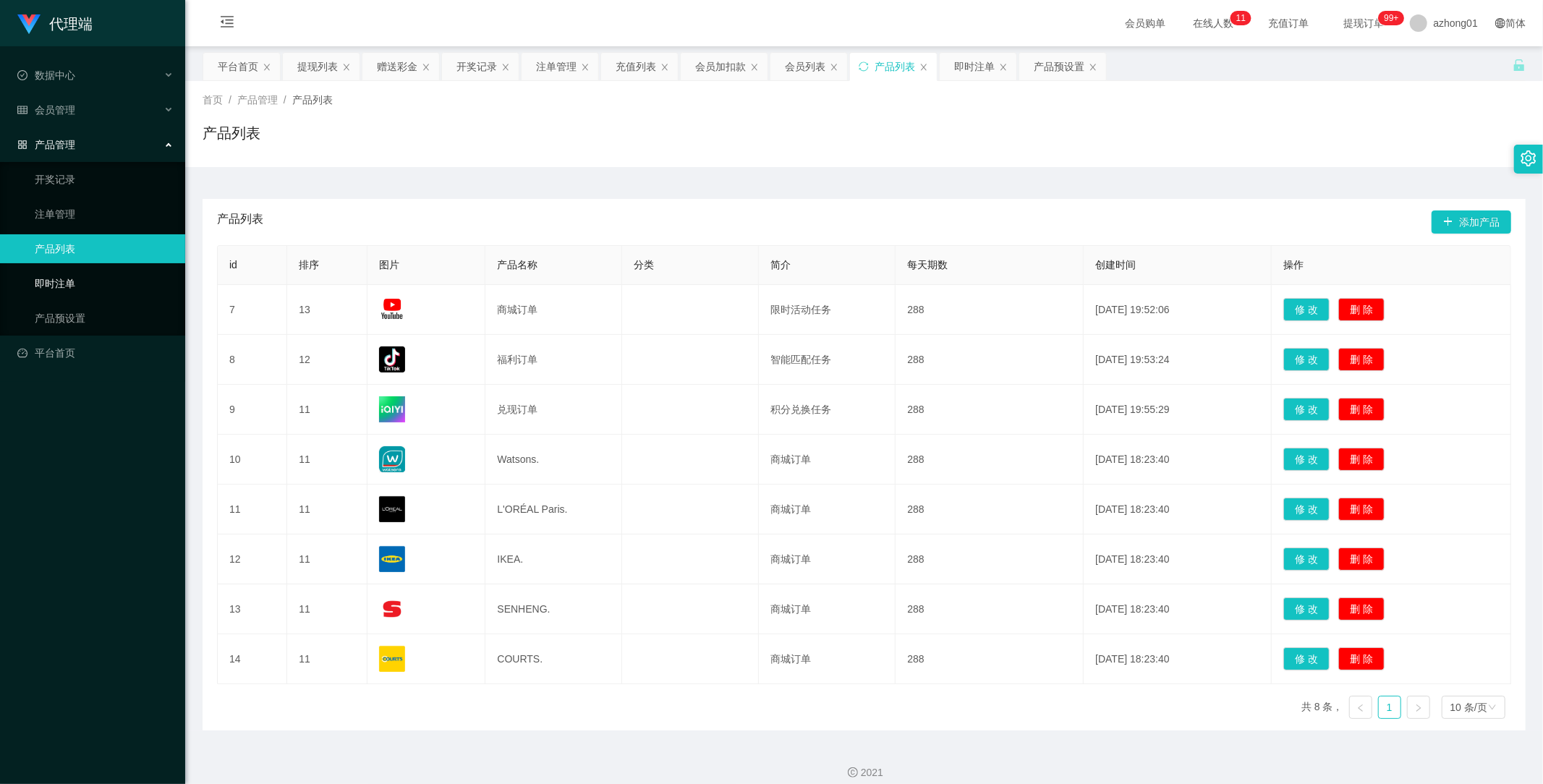
click at [56, 279] on link "即时注单" at bounding box center [104, 283] width 139 height 29
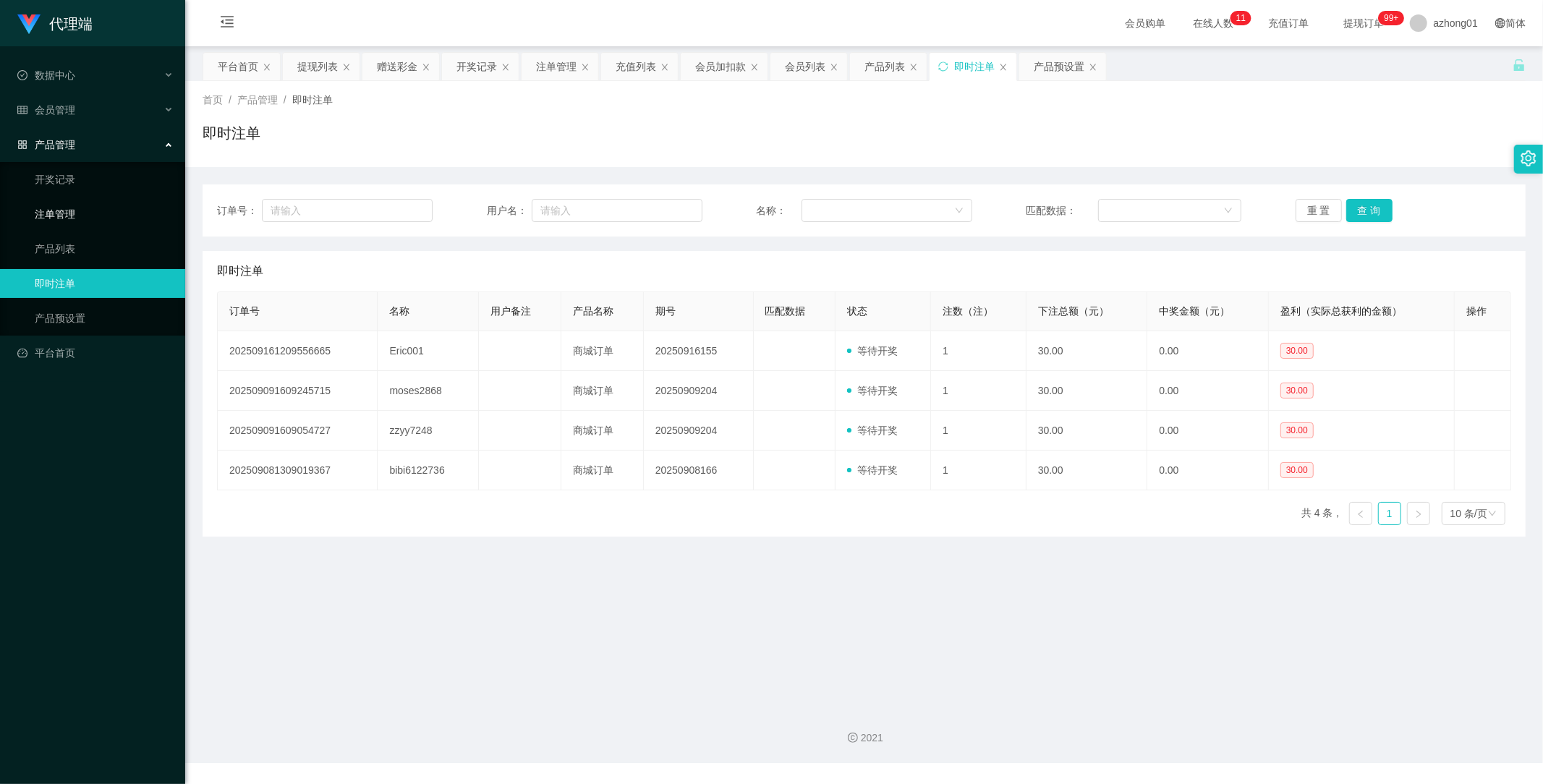
click at [64, 215] on link "注单管理" at bounding box center [104, 213] width 139 height 29
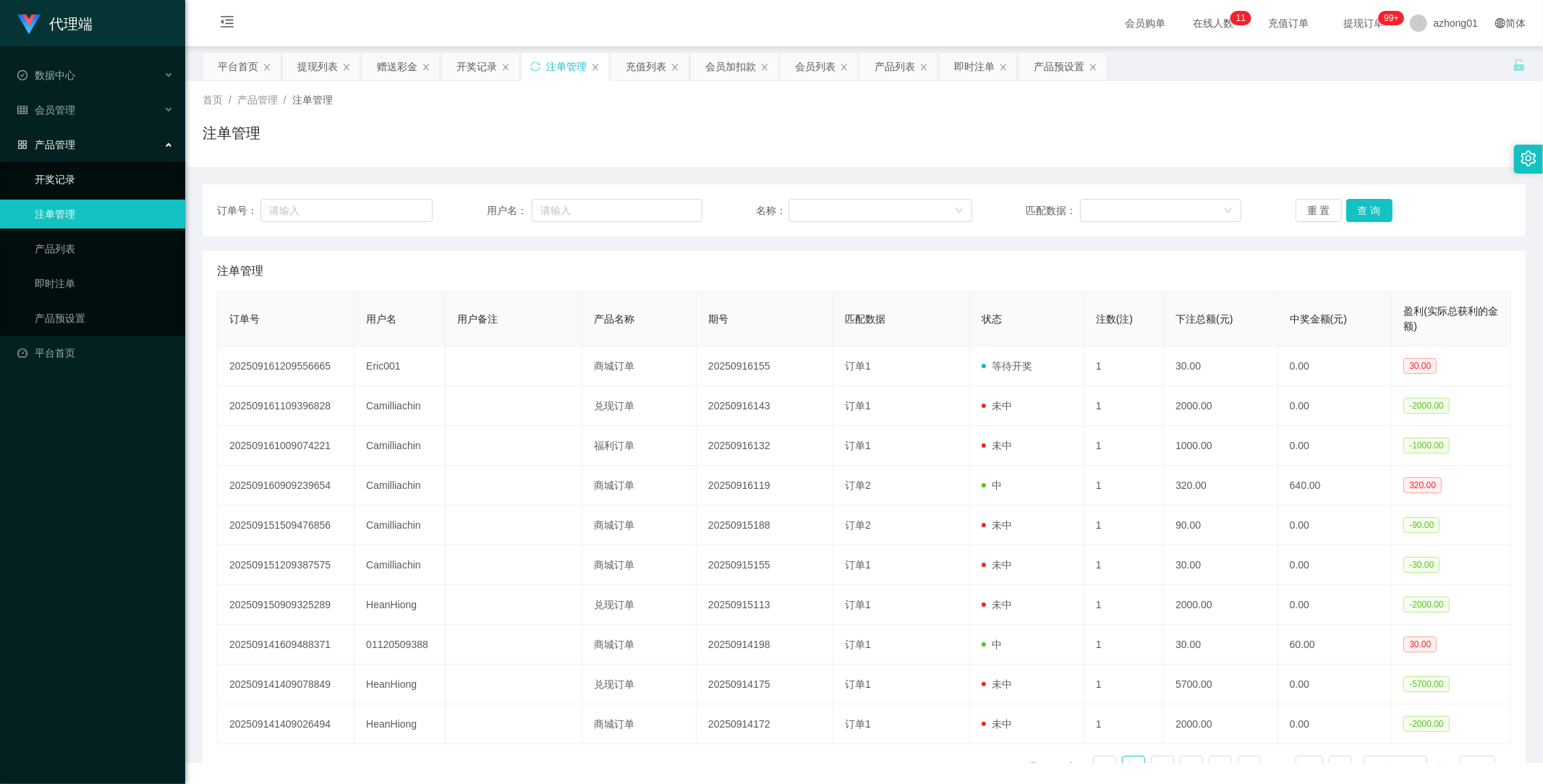
click at [68, 179] on link "开奖记录" at bounding box center [104, 179] width 139 height 29
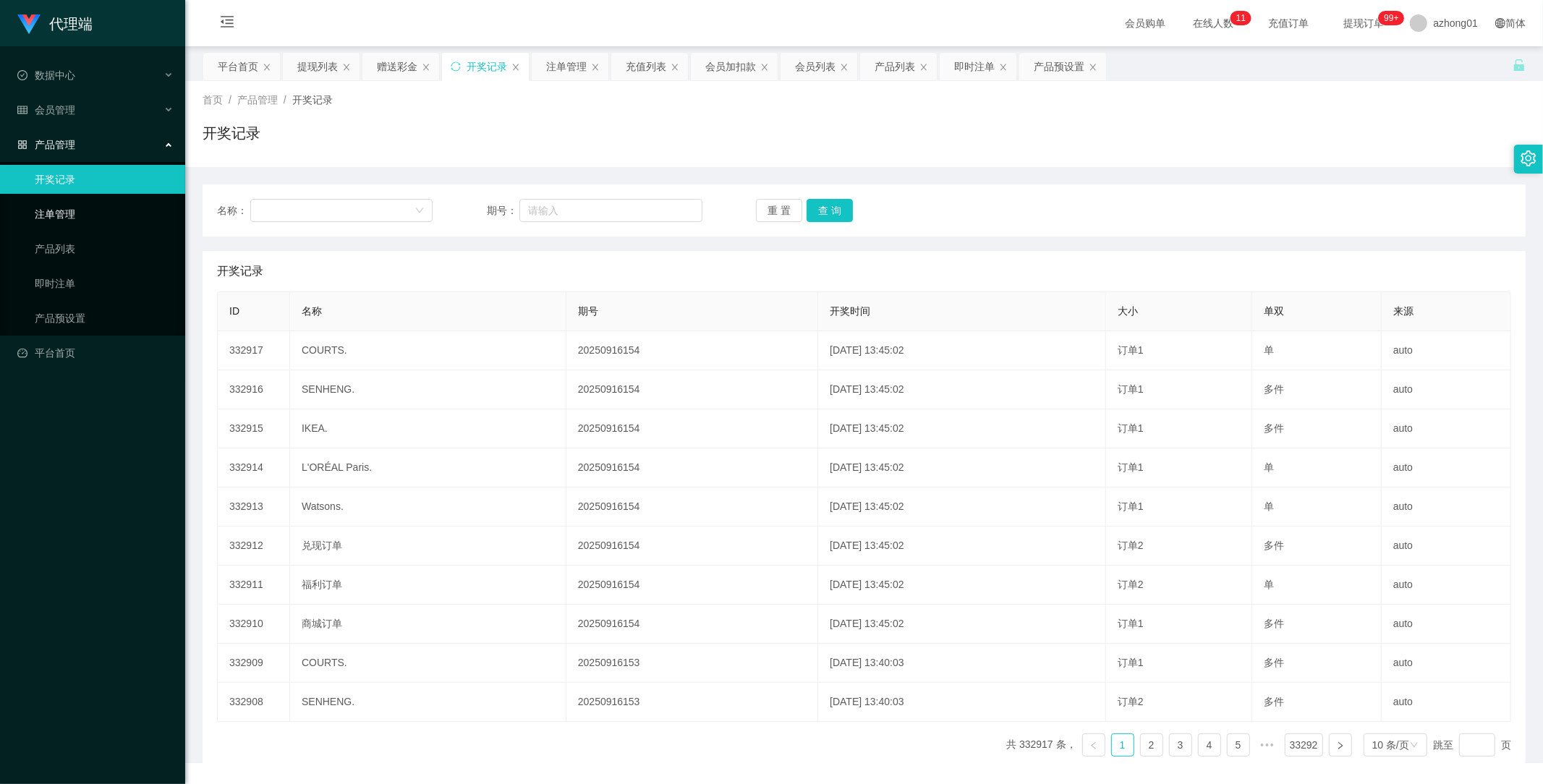
click at [58, 212] on link "注单管理" at bounding box center [104, 213] width 139 height 29
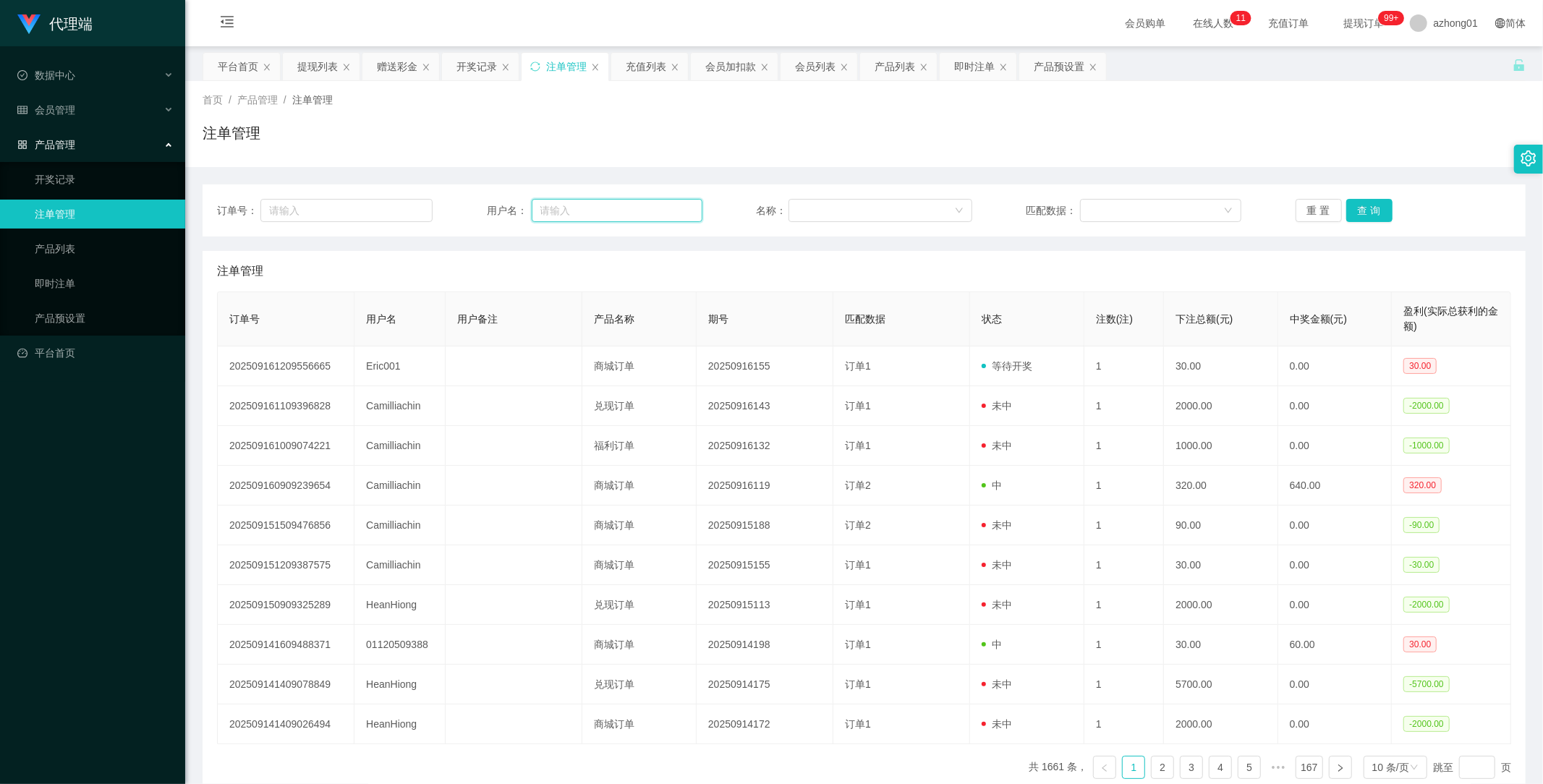
click at [573, 210] on input "text" at bounding box center [617, 211] width 171 height 23
paste input "Eric001"
type input "Eric001"
click at [1367, 213] on button "查 询" at bounding box center [1369, 211] width 46 height 23
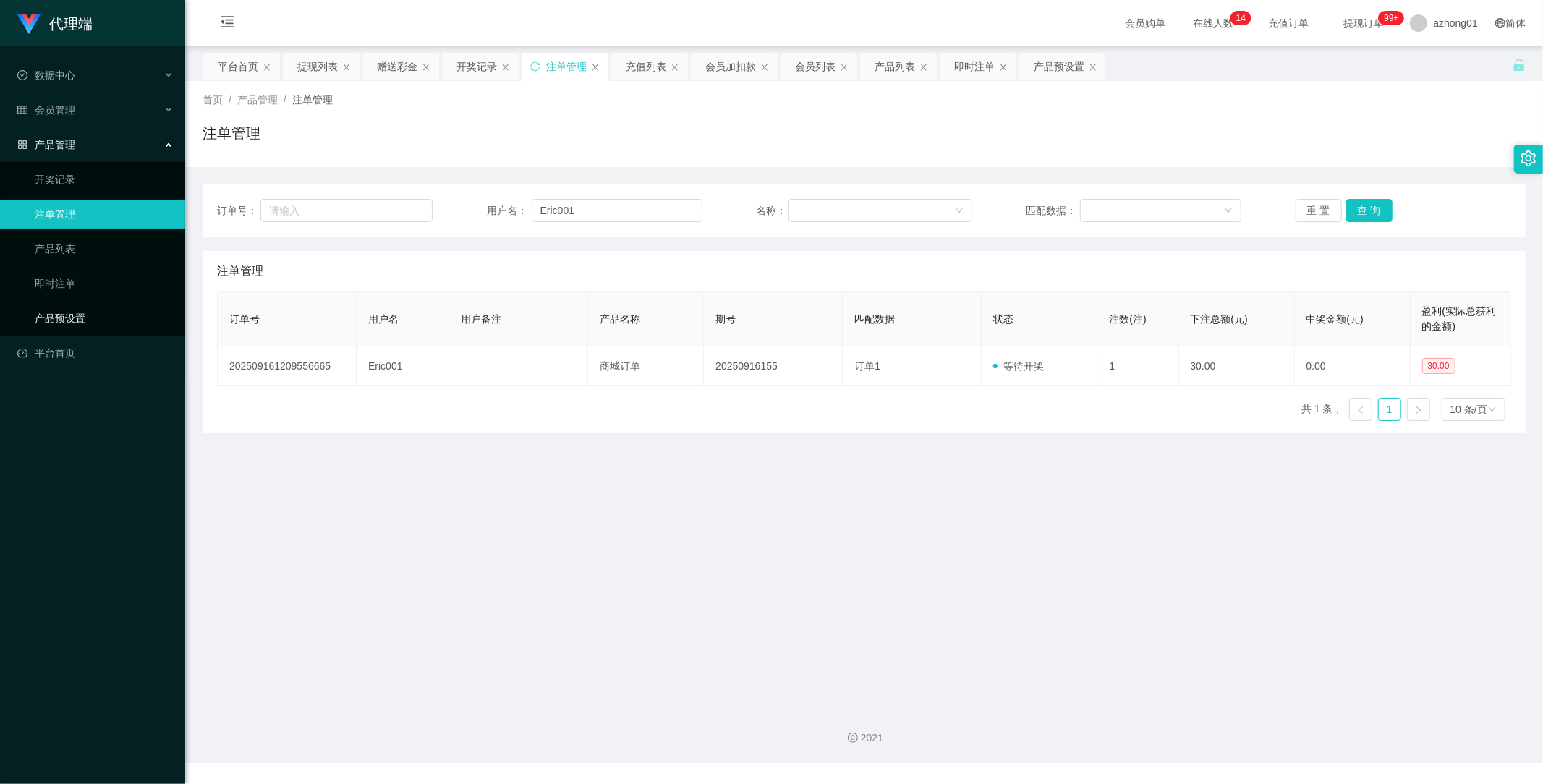
click at [76, 320] on link "产品预设置" at bounding box center [104, 318] width 139 height 29
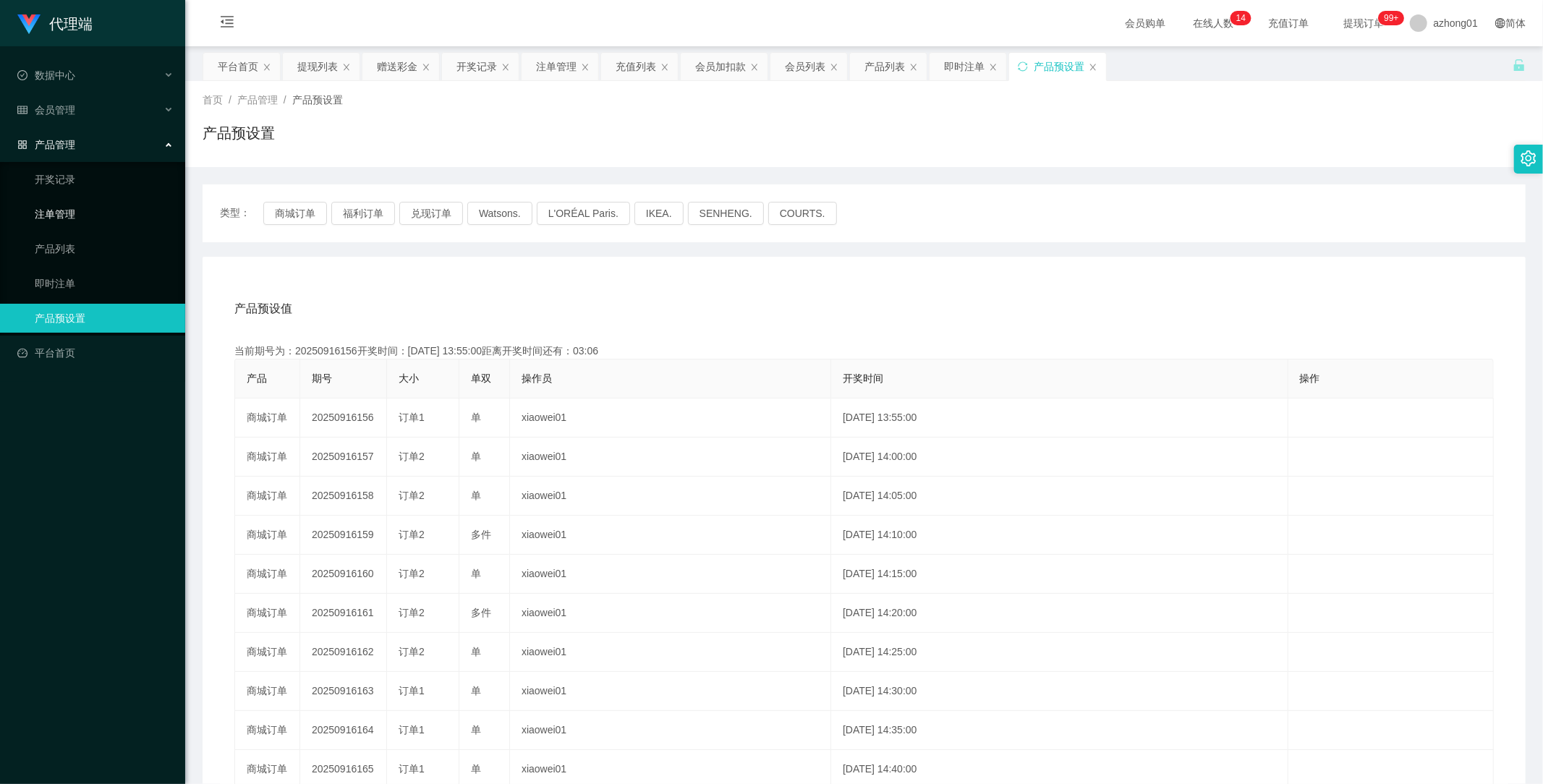
click at [72, 208] on link "注单管理" at bounding box center [104, 213] width 139 height 29
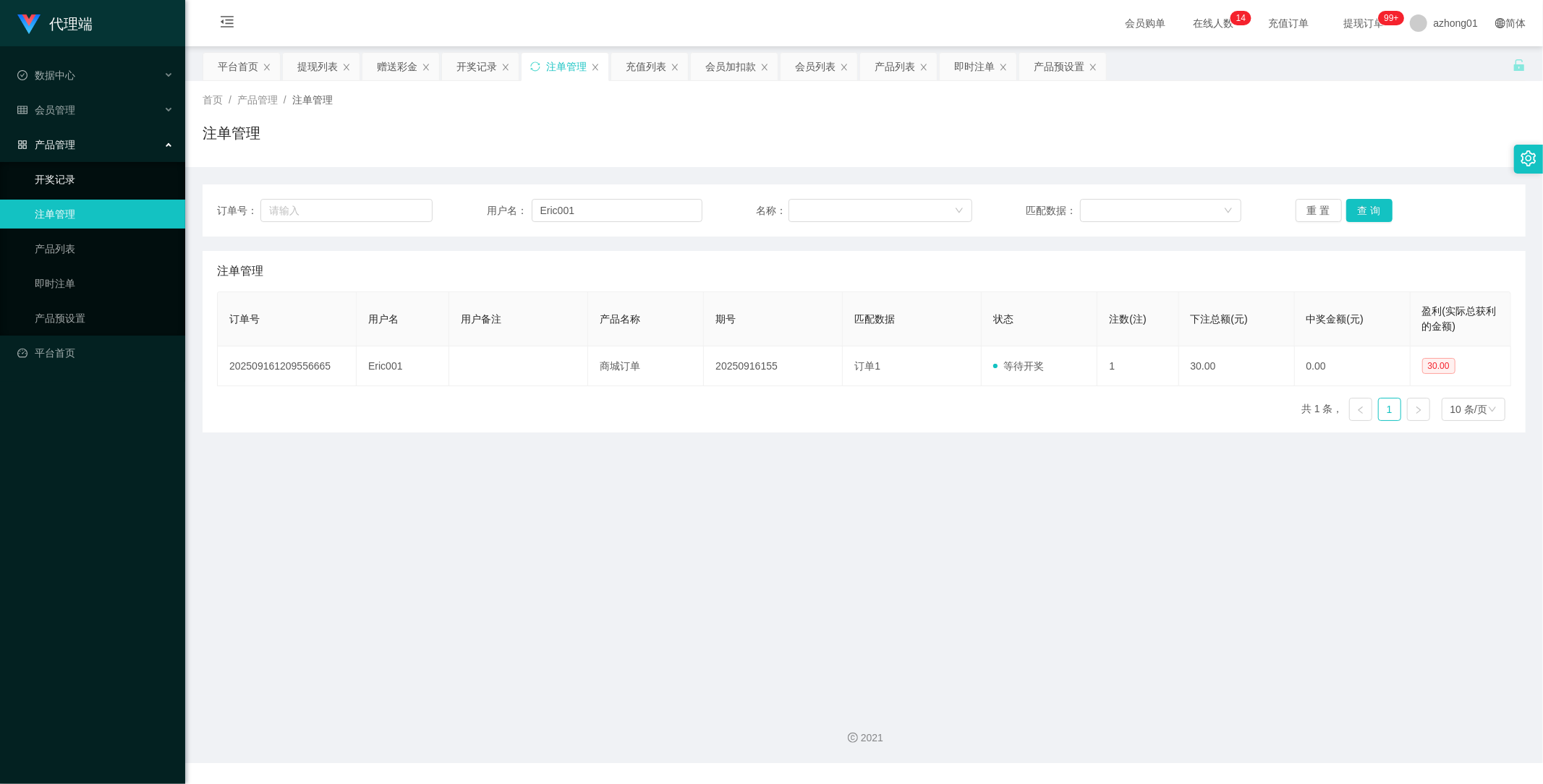
click at [46, 175] on link "开奖记录" at bounding box center [104, 179] width 139 height 29
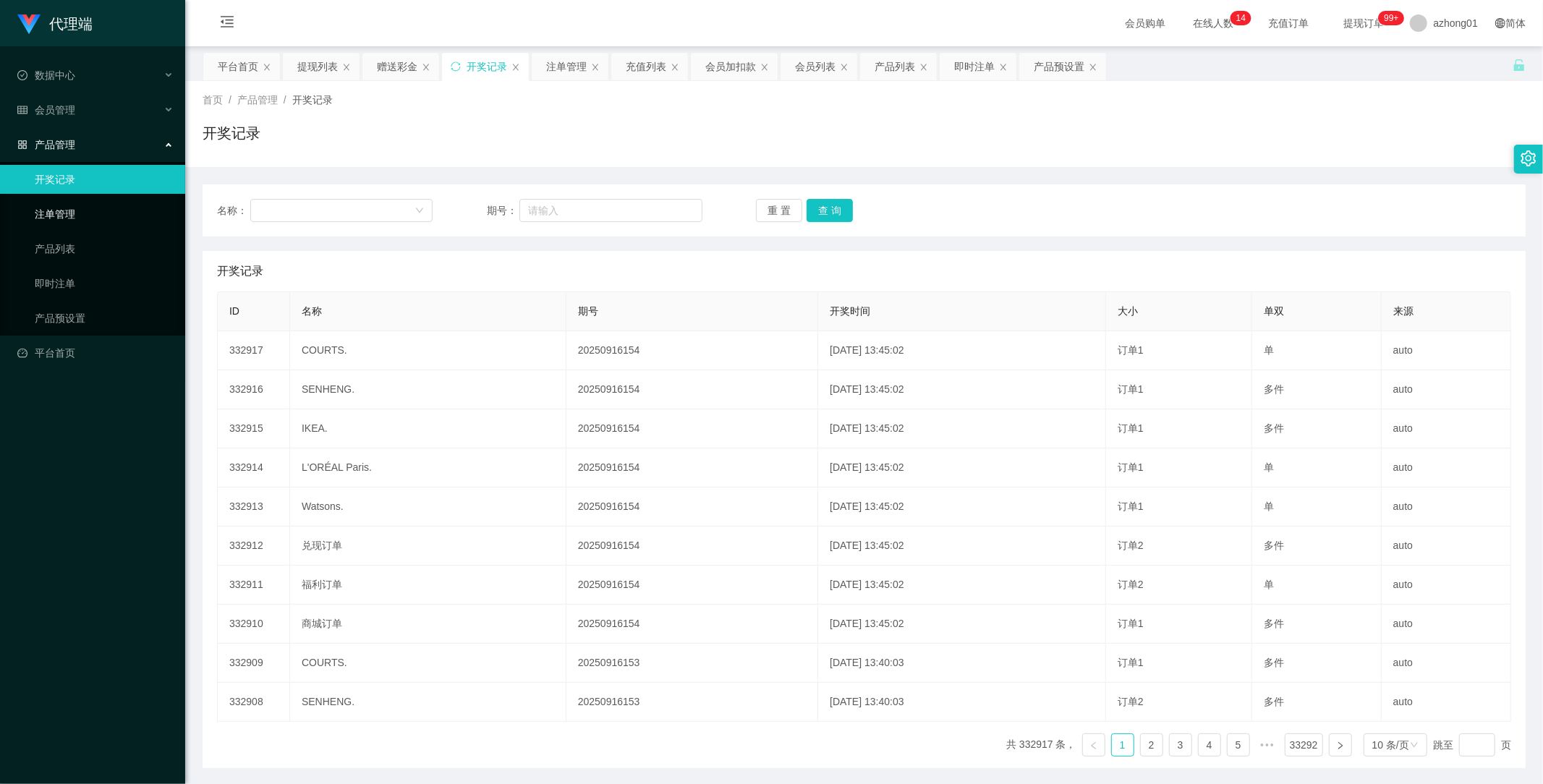
click at [62, 208] on link "注单管理" at bounding box center [104, 213] width 139 height 29
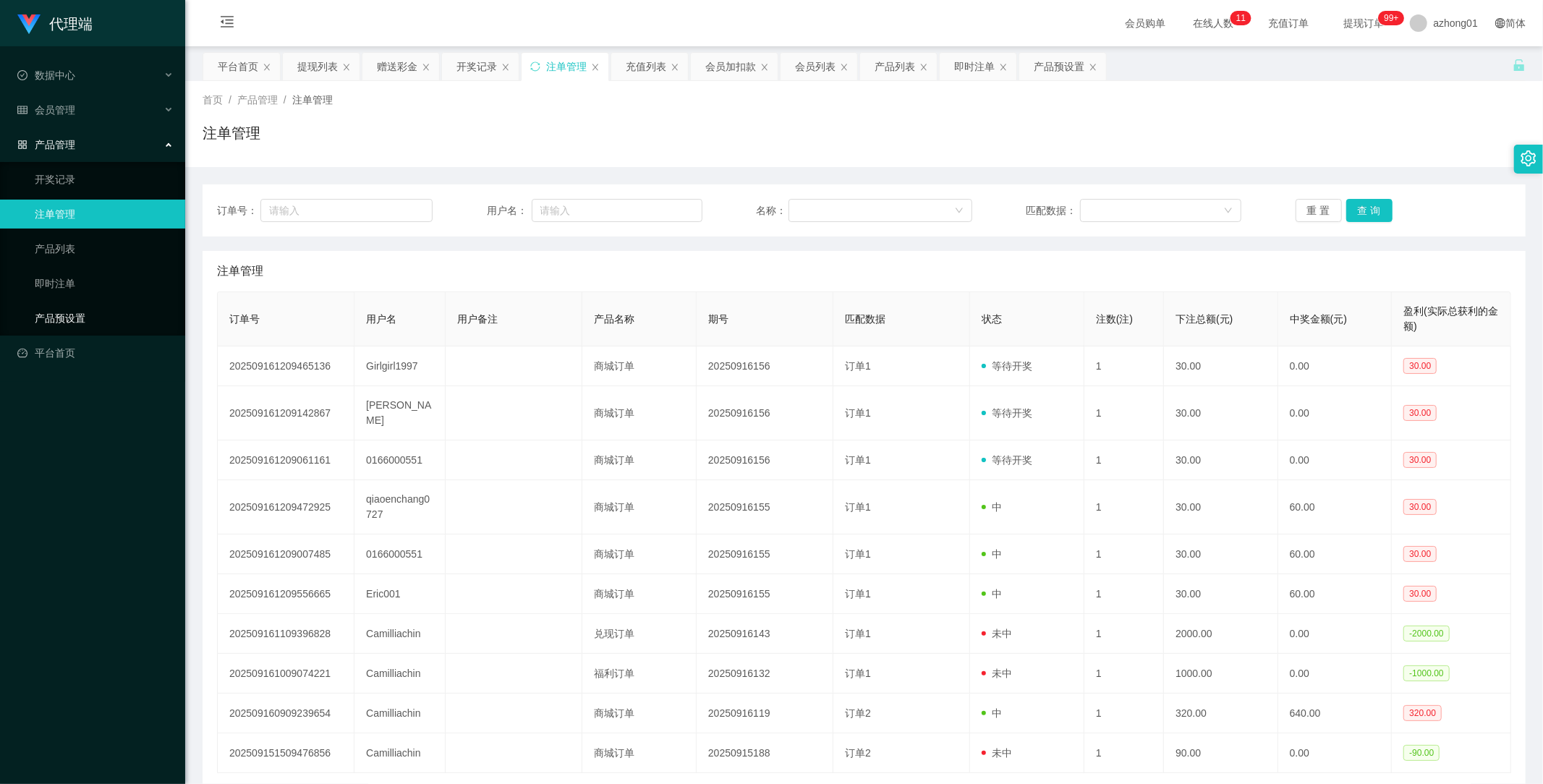
click at [81, 315] on link "产品预设置" at bounding box center [104, 318] width 139 height 29
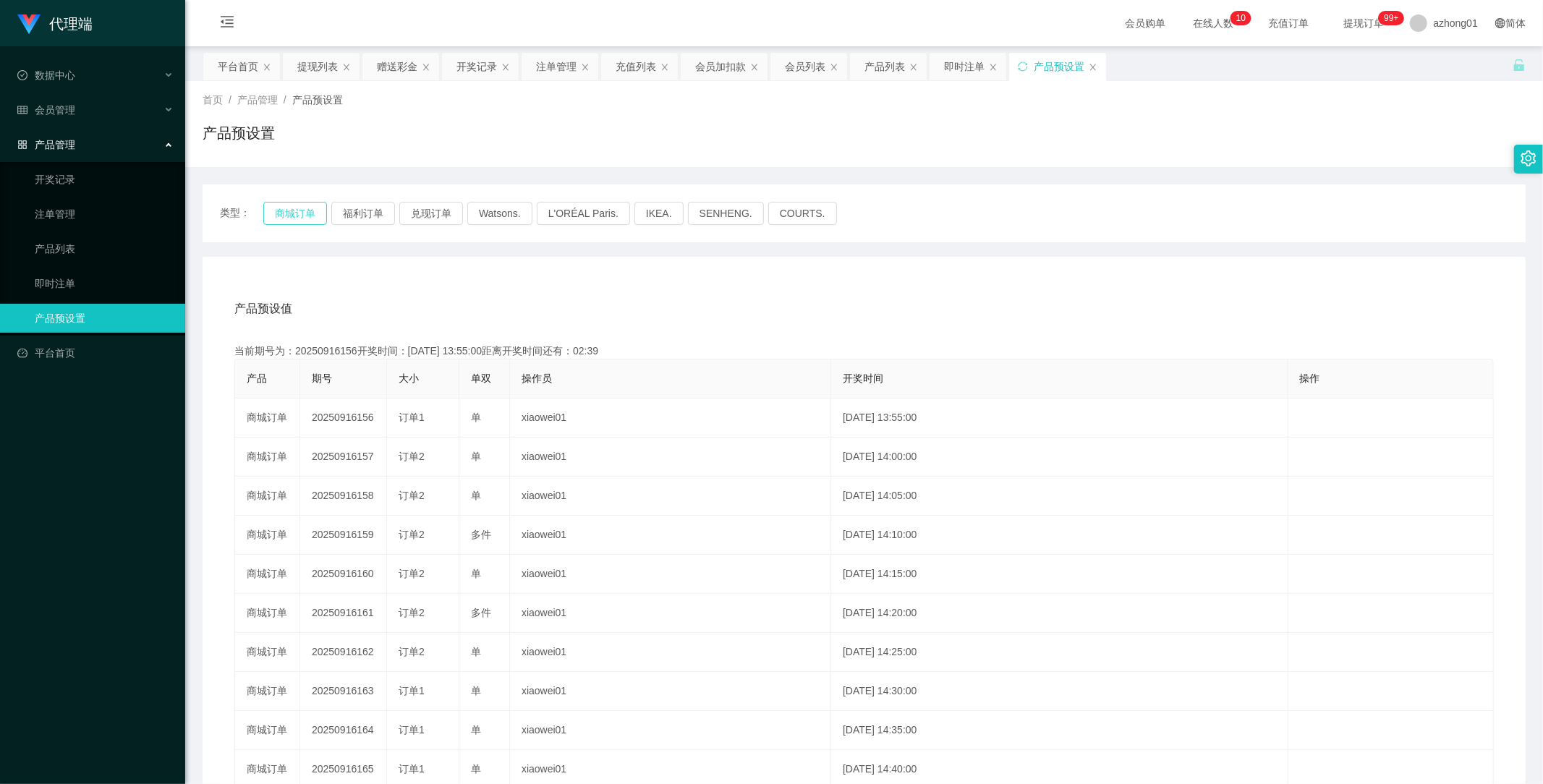
click at [290, 220] on button "商城订单" at bounding box center [296, 213] width 64 height 23
click at [64, 99] on div "会员管理" at bounding box center [92, 110] width 185 height 29
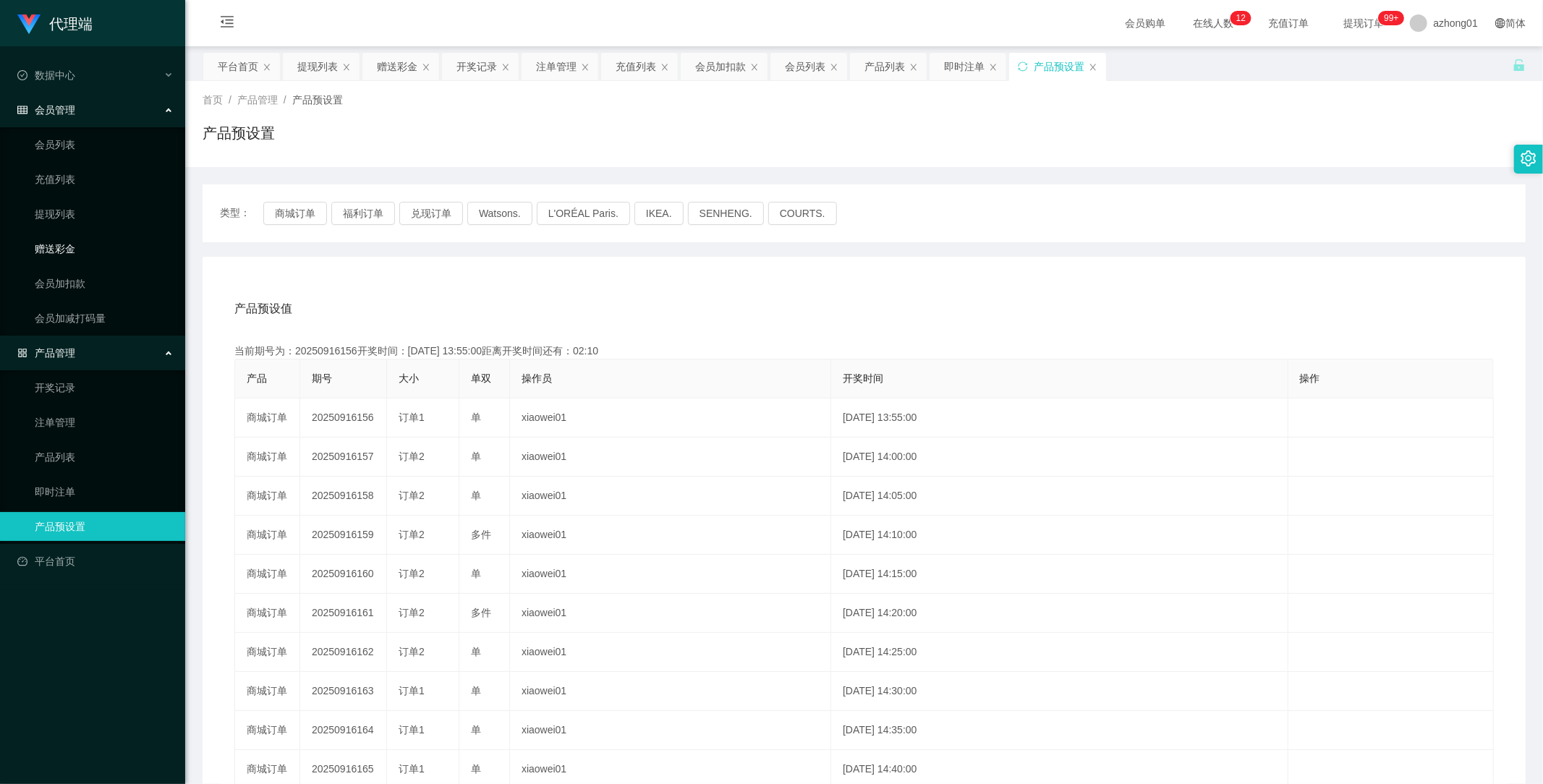
click at [67, 248] on link "赠送彩金" at bounding box center [104, 249] width 139 height 29
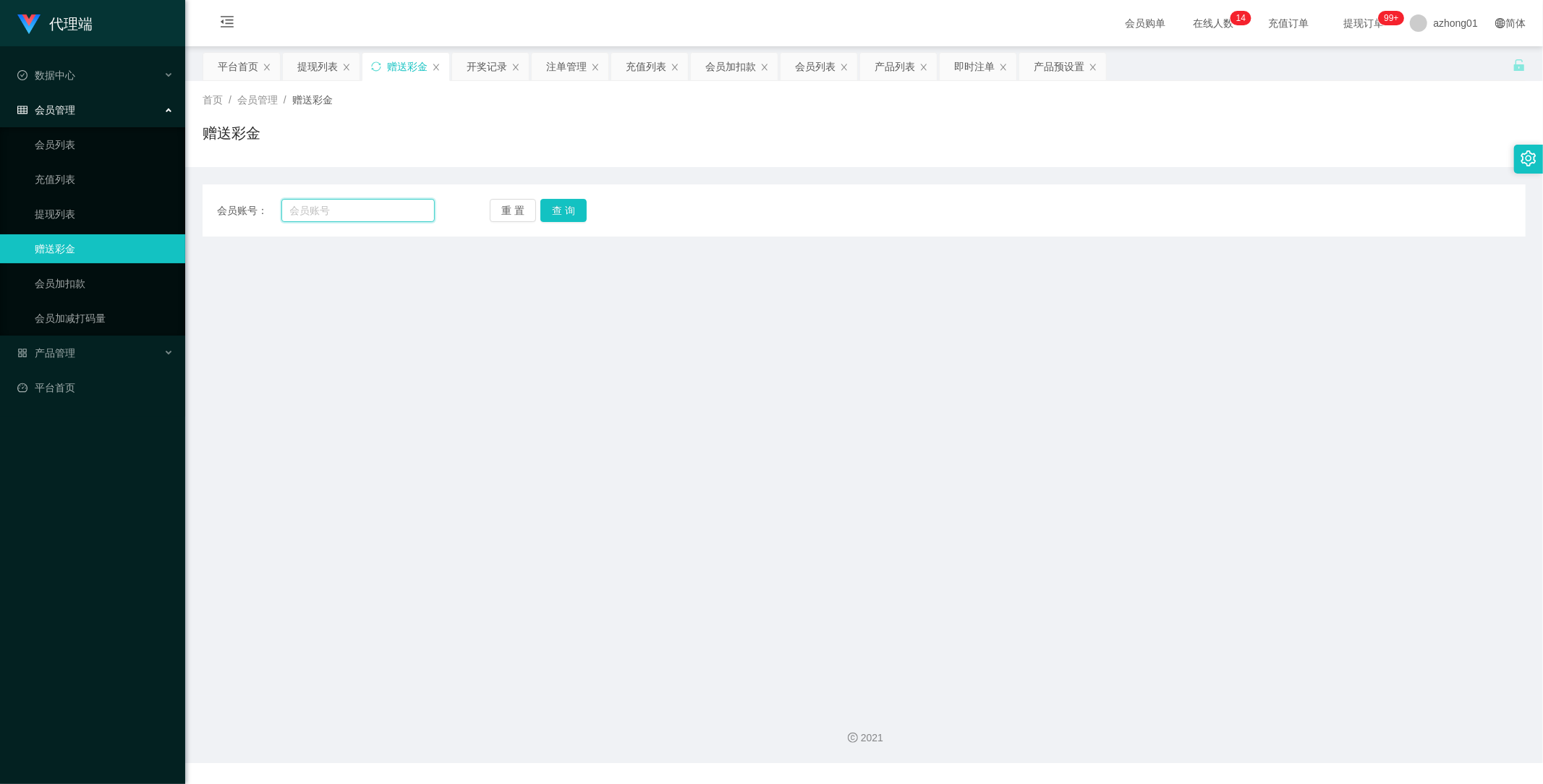
click at [360, 212] on input "text" at bounding box center [358, 211] width 154 height 23
click at [1069, 495] on main "关闭左侧 关闭右侧 关闭其它 刷新页面 平台首页 提现列表 赠送彩金 开奖记录 注单管理 充值列表 会员加扣款 会员列表 产品列表 即时注单 产品预设置 首页…" at bounding box center [864, 371] width 1358 height 649
click at [424, 783] on div "代理端 数据中心 会员管理 会员列表 充值列表 提现列表 赠送彩金 会员加扣款 会员加减打码量 产品管理 开奖记录 注单管理 产品列表 即时注单 产品预设置 …" at bounding box center [771, 392] width 1543 height 784
click at [320, 211] on input "text" at bounding box center [358, 211] width 154 height 23
paste input "Eric001"
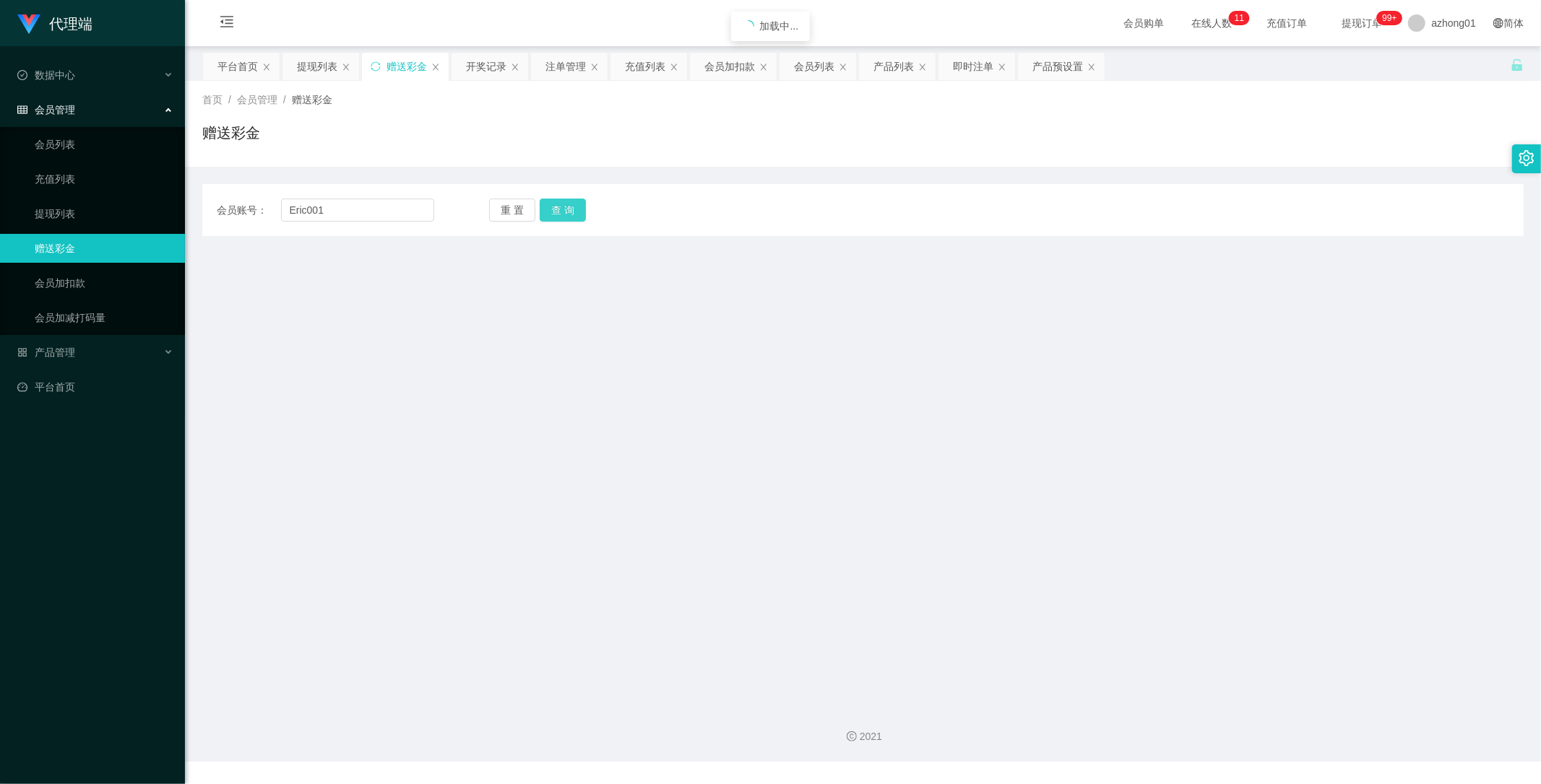
drag, startPoint x: 568, startPoint y: 202, endPoint x: 574, endPoint y: 222, distance: 20.9
click at [568, 202] on button "查 询" at bounding box center [562, 211] width 46 height 23
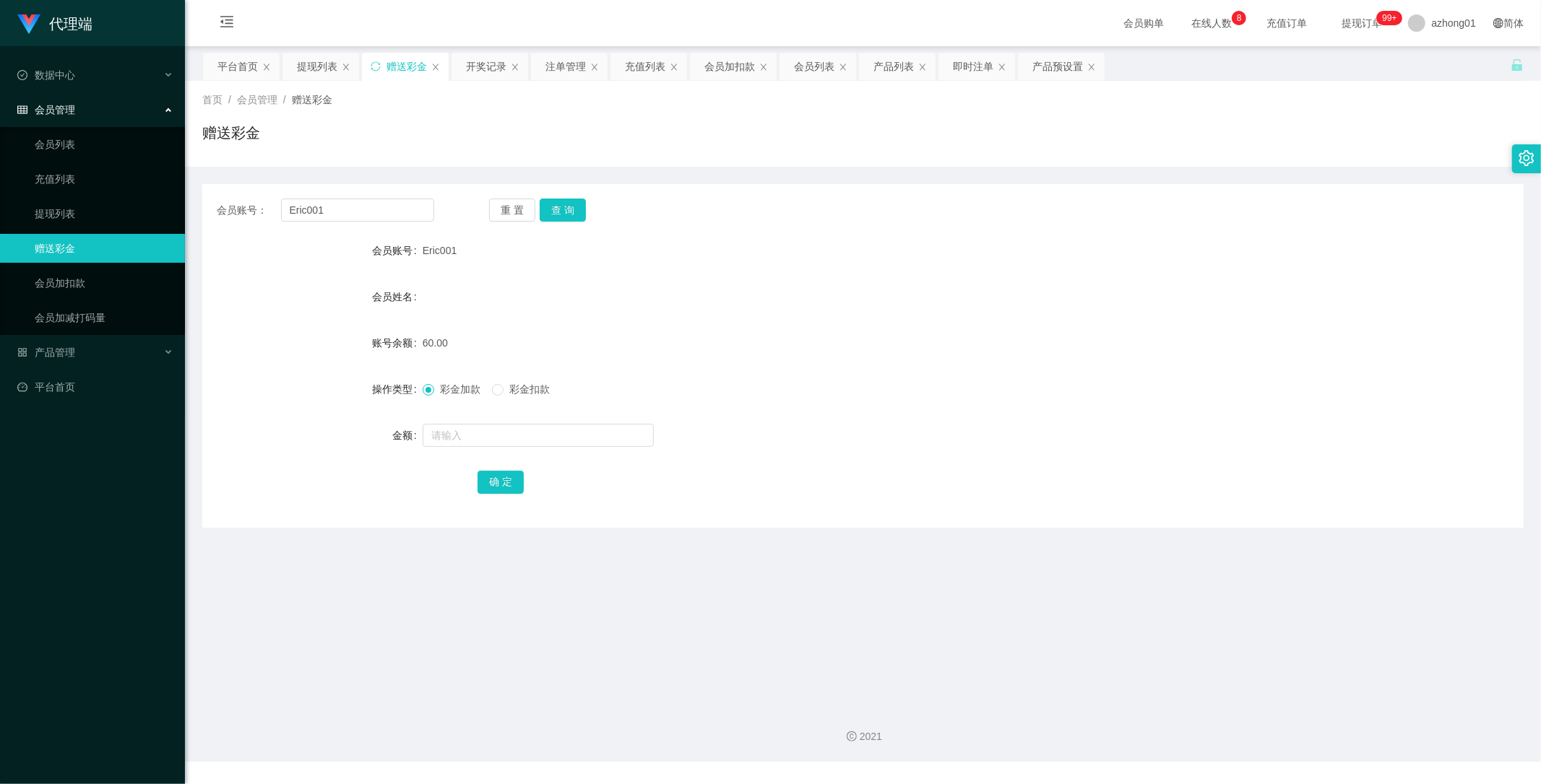
click at [395, 725] on div "2021" at bounding box center [863, 728] width 1356 height 67
drag, startPoint x: 344, startPoint y: 205, endPoint x: 197, endPoint y: 196, distance: 147.3
click at [197, 196] on main "关闭左侧 关闭右侧 关闭其它 刷新页面 平台首页 提现列表 赠送彩金 开奖记录 注单管理 充值列表 会员加扣款 会员列表 产品列表 即时注单 产品预设置 首页…" at bounding box center [863, 370] width 1356 height 649
paste input "qiaoenchang0727"
click at [571, 206] on button "查 询" at bounding box center [562, 211] width 46 height 23
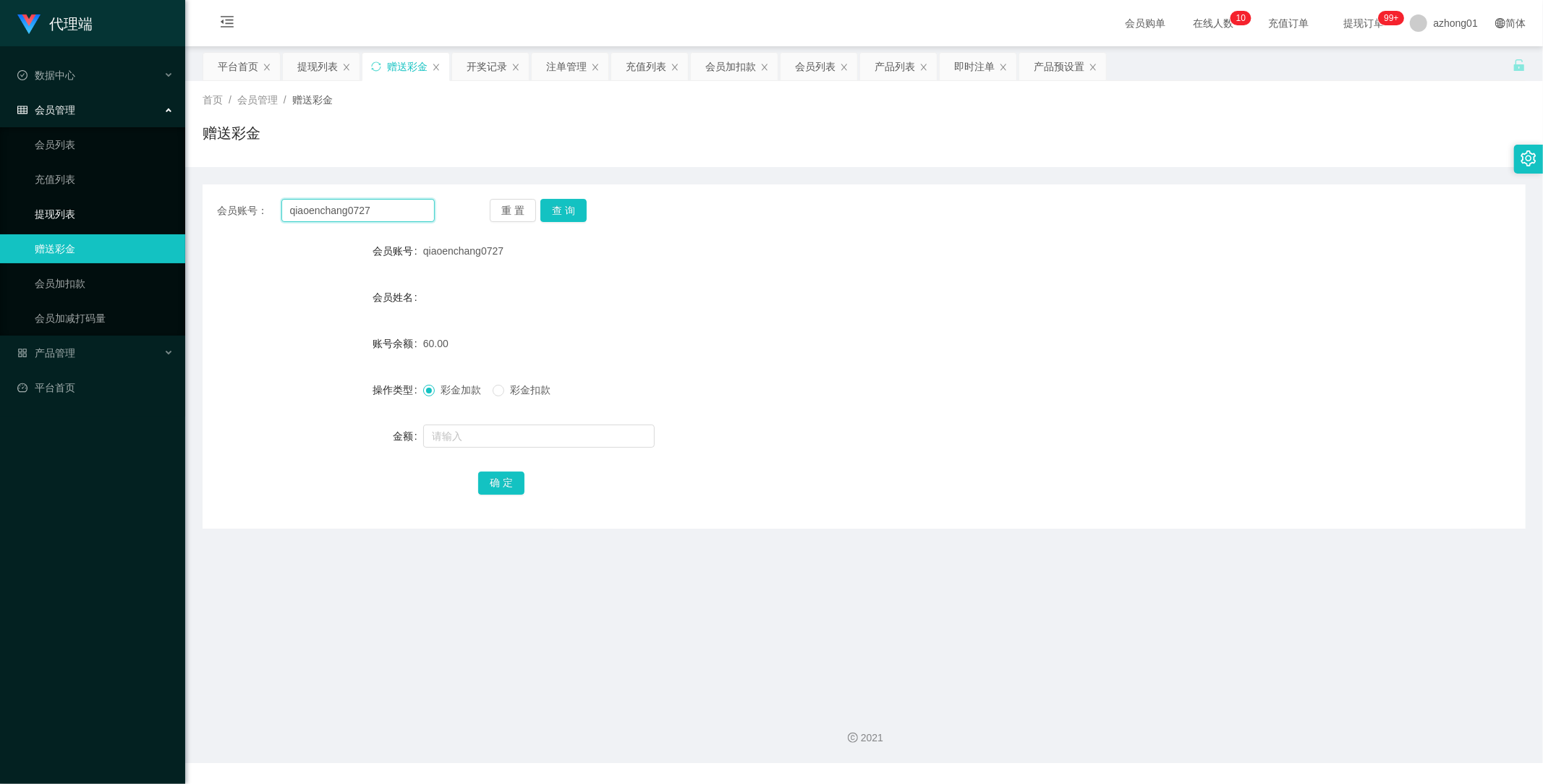
drag, startPoint x: 381, startPoint y: 207, endPoint x: 157, endPoint y: 208, distance: 224.0
click at [137, 204] on section "代理端 数据中心 会员管理 会员列表 充值列表 提现列表 赠送彩金 会员加扣款 会员加减打码量 产品管理 平台首页 保存配置 重置配置 整体风格设置 主题色 …" at bounding box center [771, 382] width 1543 height 763
paste input "Eric001"
type input "Eric001"
drag, startPoint x: 561, startPoint y: 210, endPoint x: 529, endPoint y: 247, distance: 48.9
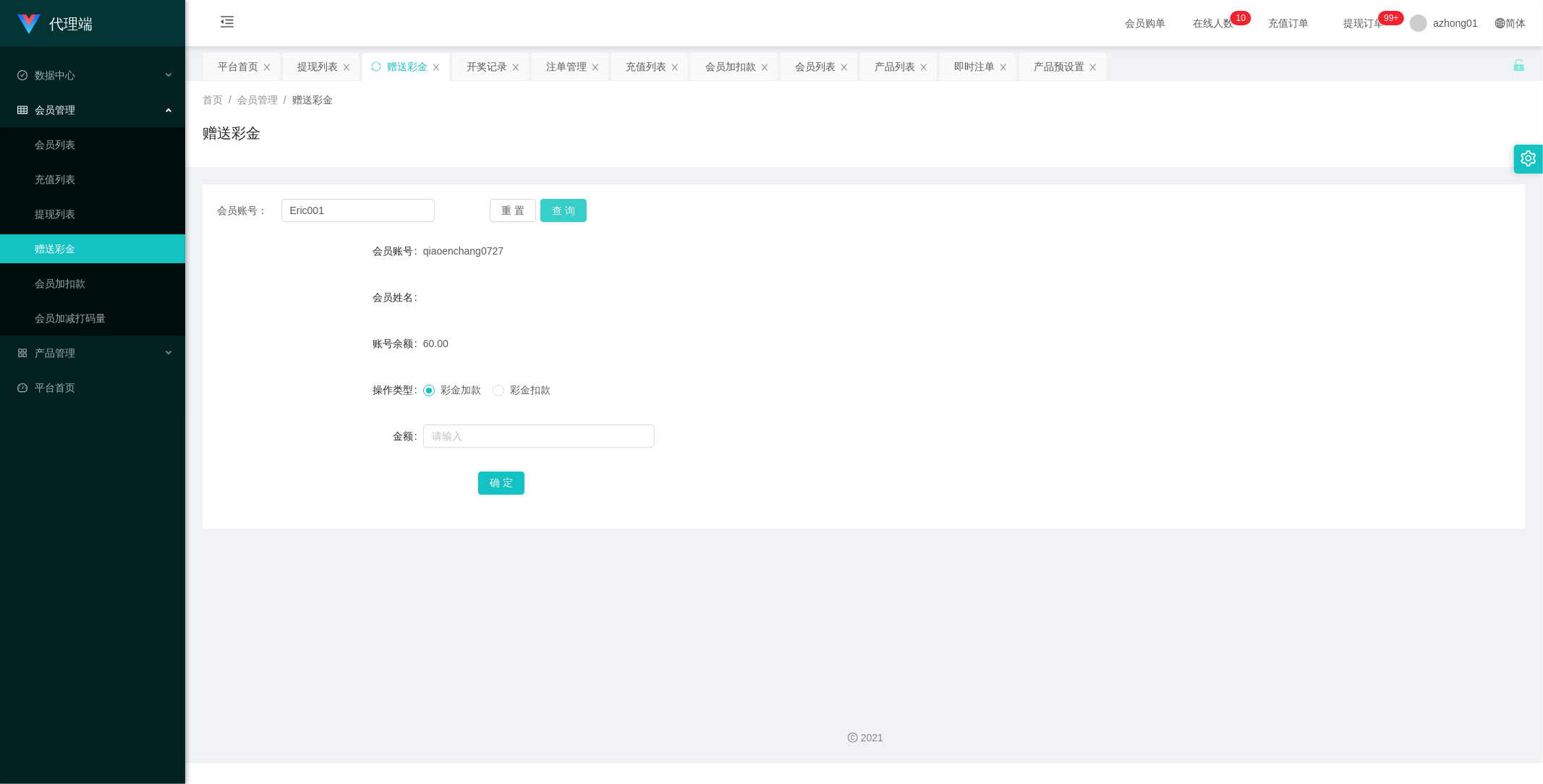
click at [562, 213] on button "查 询" at bounding box center [563, 211] width 46 height 23
click at [62, 208] on link "提现列表" at bounding box center [104, 213] width 139 height 29
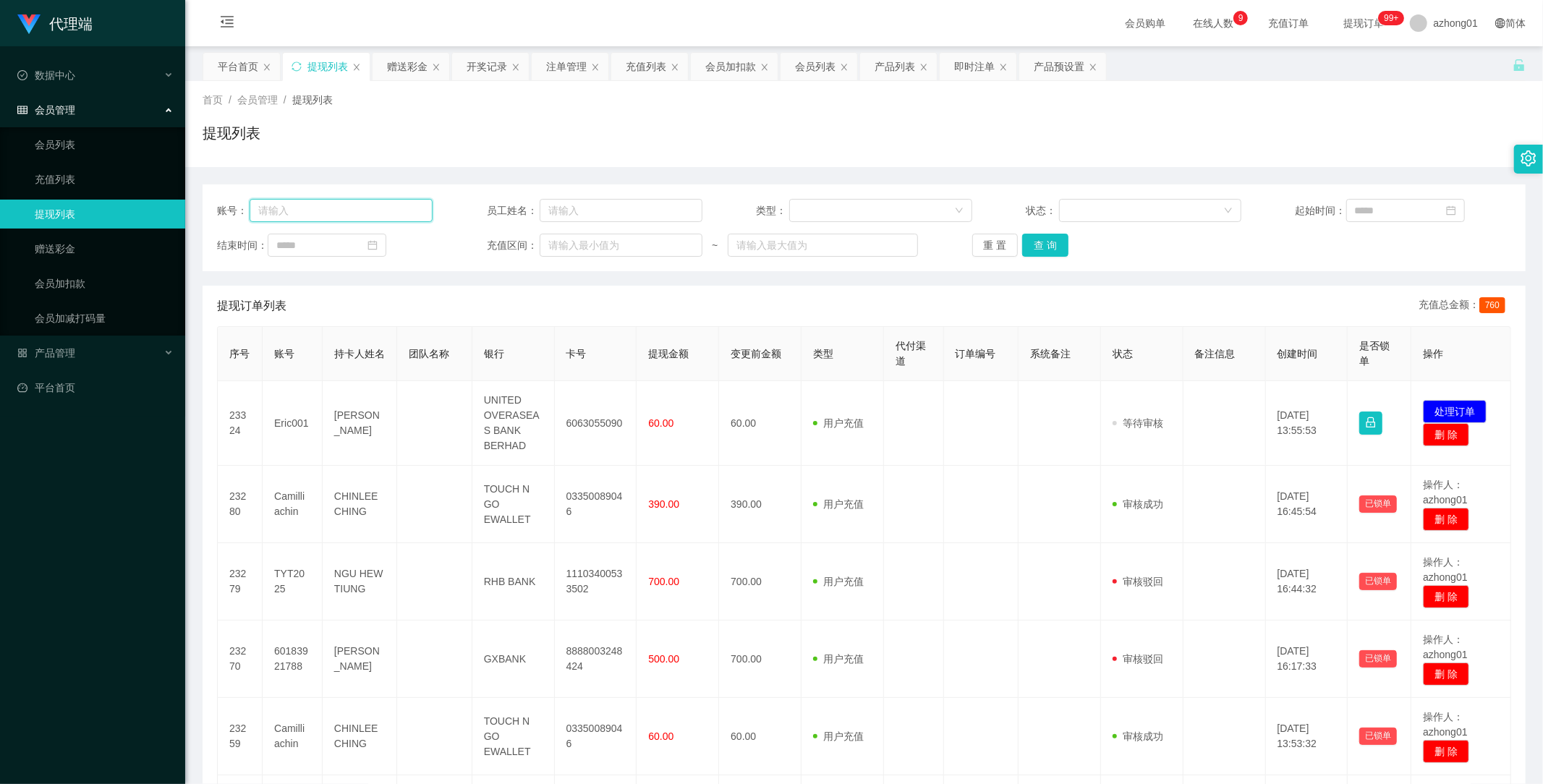
click at [364, 207] on input "text" at bounding box center [341, 211] width 183 height 23
paste input "Eric001"
type input "Eric001"
click at [1042, 243] on button "查 询" at bounding box center [1045, 245] width 46 height 23
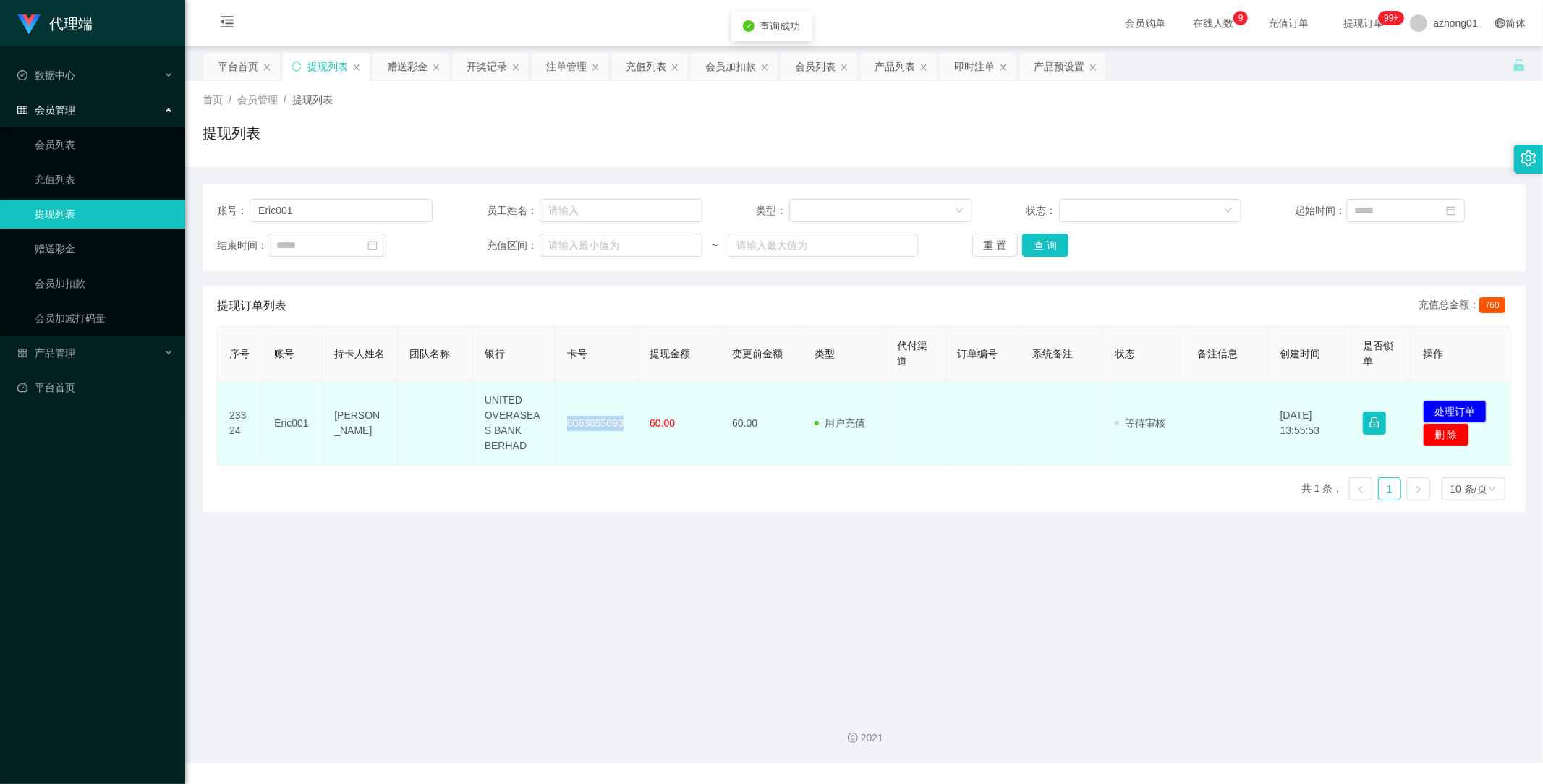
drag, startPoint x: 562, startPoint y: 424, endPoint x: 630, endPoint y: 427, distance: 68.1
click at [630, 427] on td "6063055090" at bounding box center [597, 423] width 83 height 85
copy td "6063055090"
click at [1445, 402] on button "处理订单" at bounding box center [1455, 412] width 64 height 23
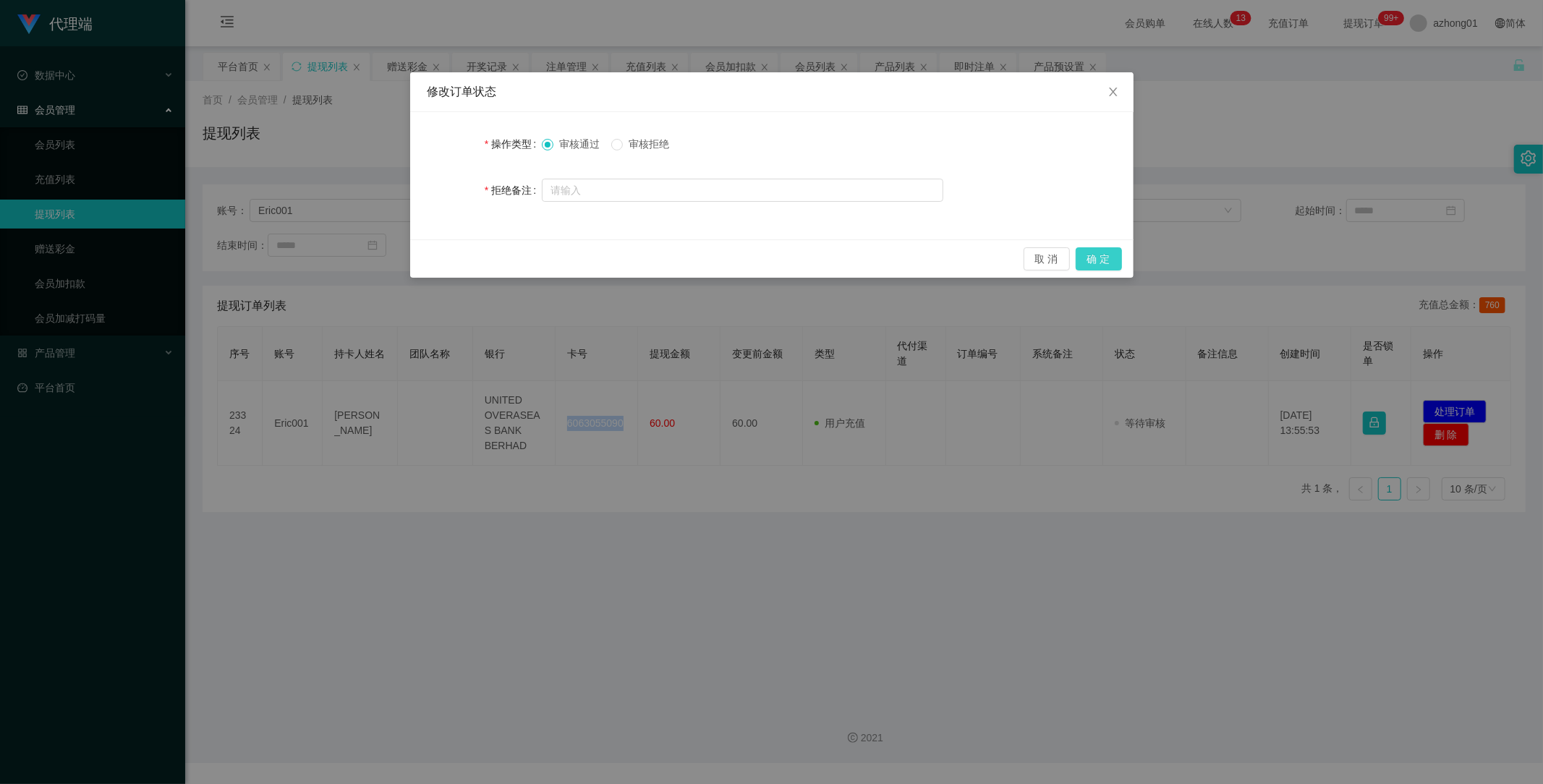
click at [1104, 254] on button "确 定" at bounding box center [1098, 259] width 46 height 23
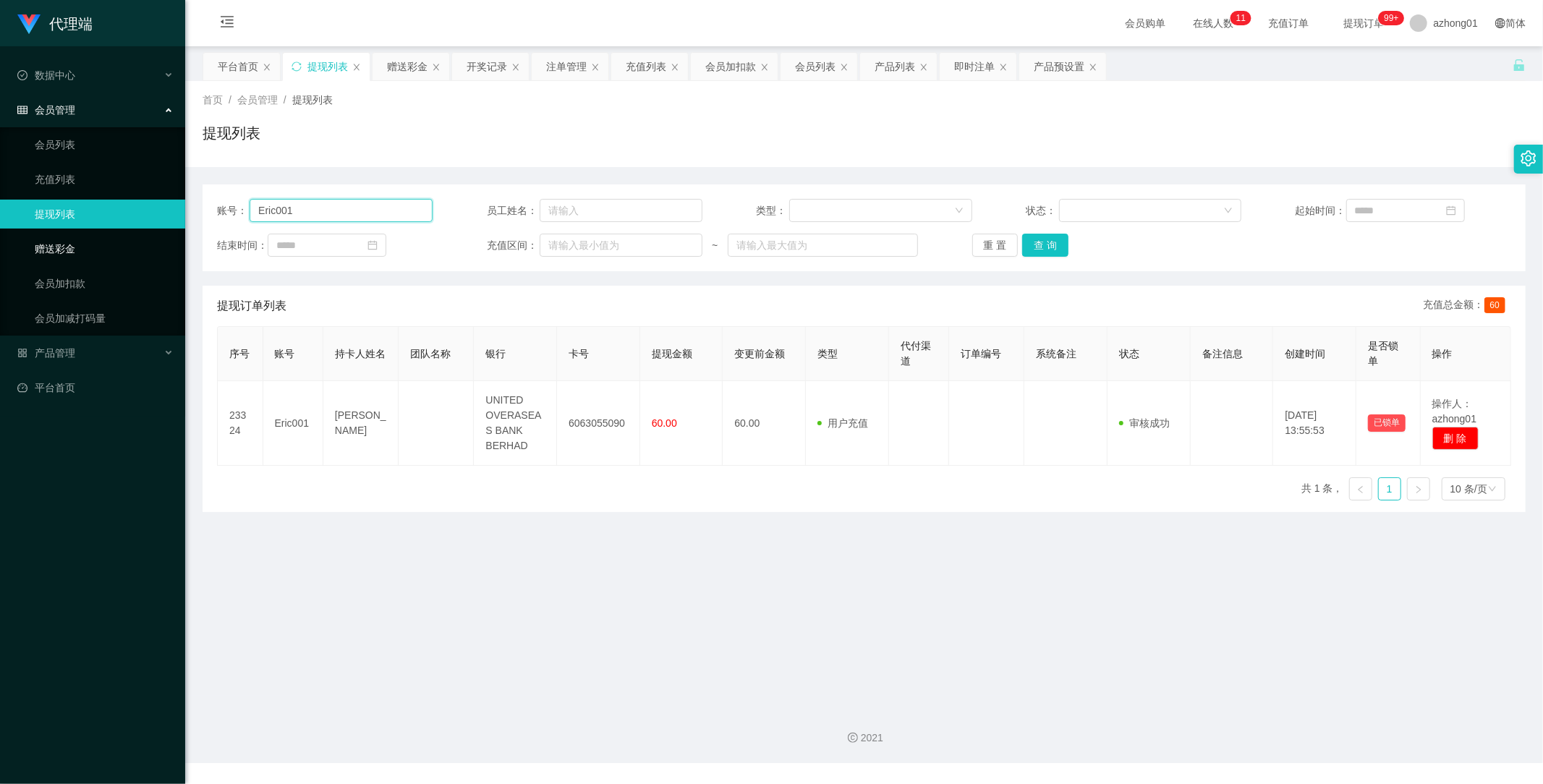
drag, startPoint x: 316, startPoint y: 212, endPoint x: 69, endPoint y: 254, distance: 250.5
click at [288, 210] on input "Eric001" at bounding box center [341, 211] width 183 height 23
click at [36, 255] on link "赠送彩金" at bounding box center [104, 249] width 139 height 29
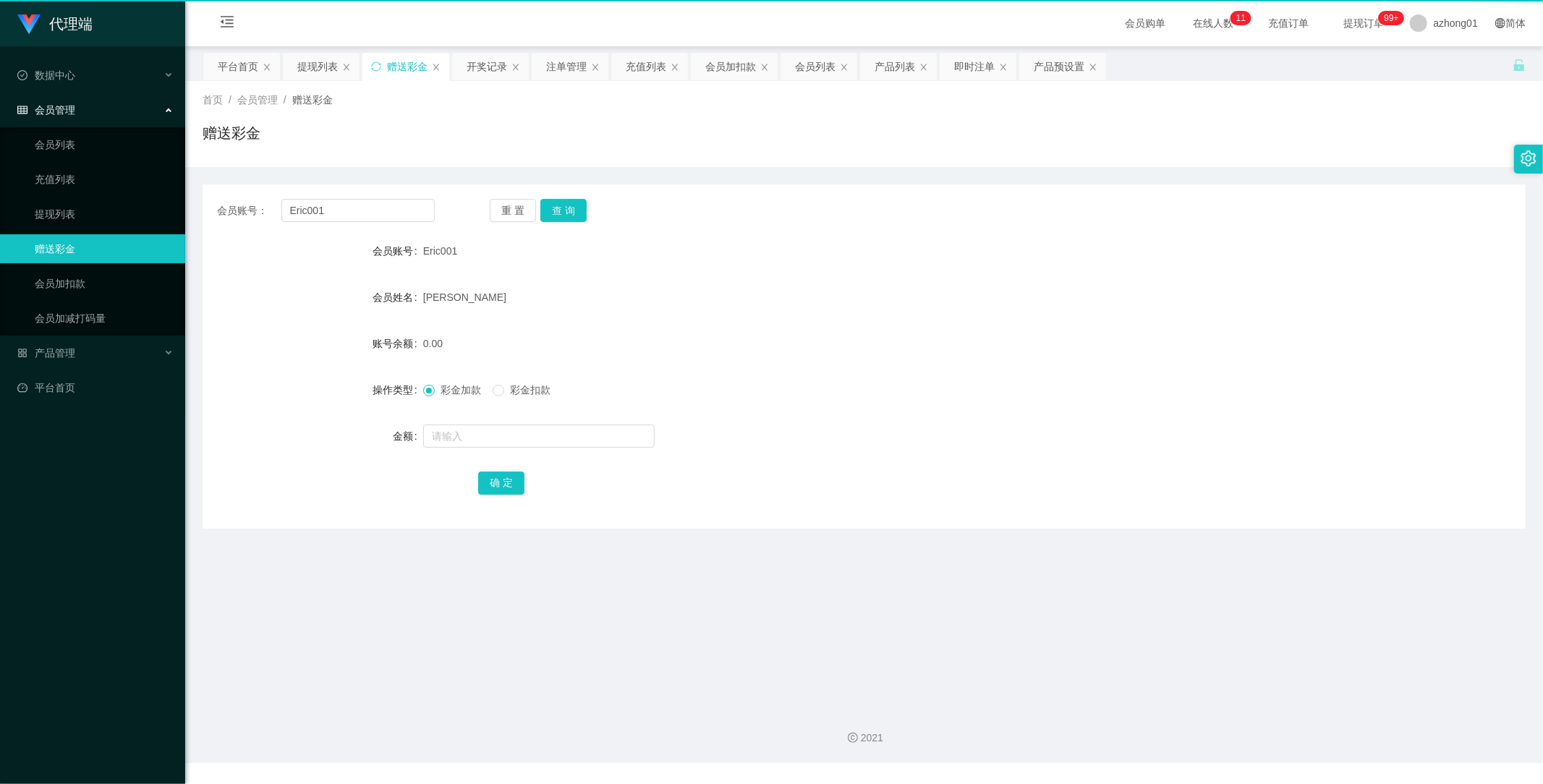
click at [47, 249] on link "赠送彩金" at bounding box center [104, 249] width 139 height 29
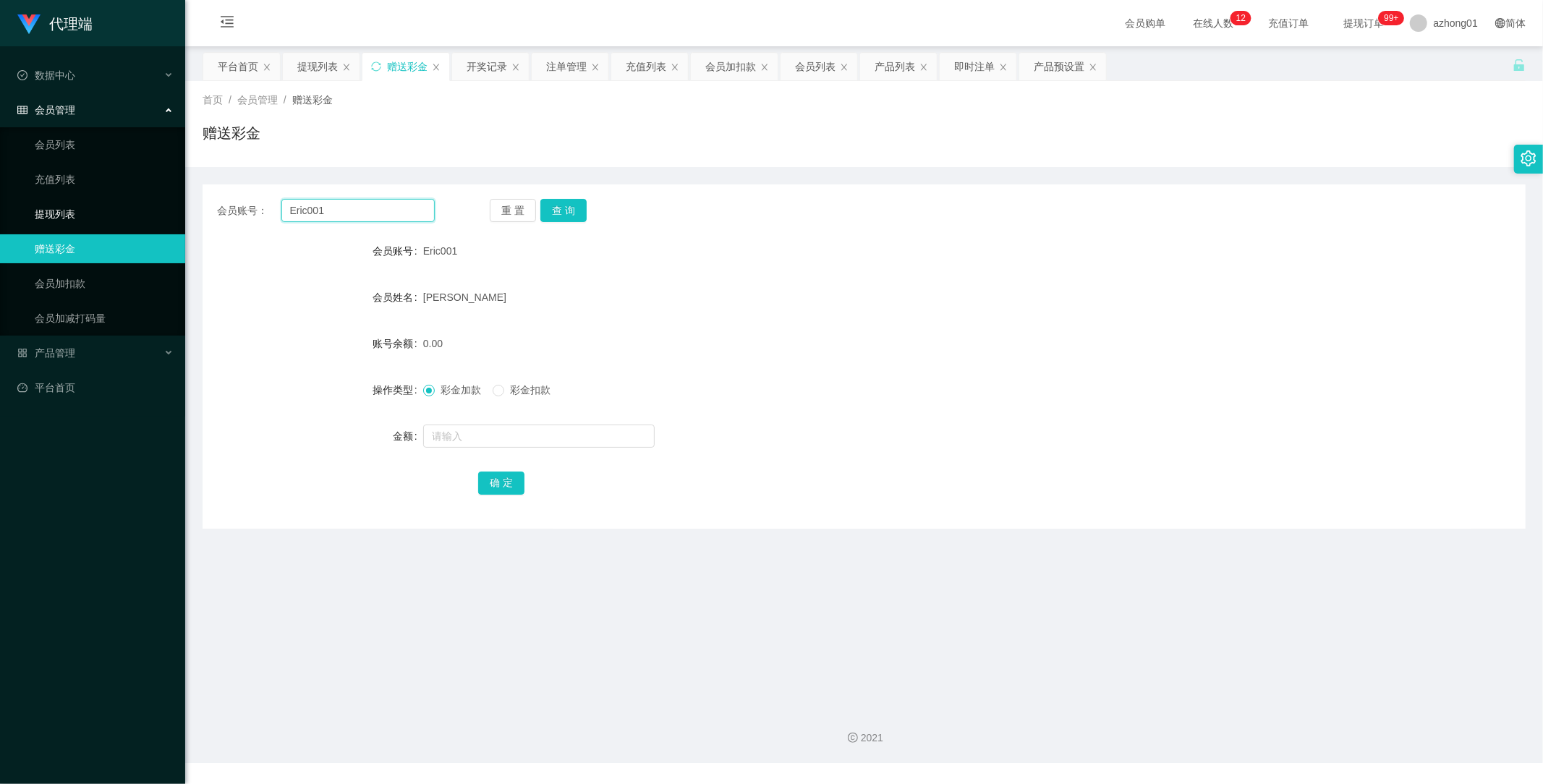
drag, startPoint x: 342, startPoint y: 210, endPoint x: 164, endPoint y: 208, distance: 178.0
click at [162, 206] on section "代理端 数据中心 会员管理 会员列表 充值列表 提现列表 赠送彩金 会员加扣款 会员加减打码量 产品管理 平台首页 保存配置 重置配置 整体风格设置 主题色 …" at bounding box center [771, 382] width 1543 height 763
paste input "0166000551"
type input "0166000551"
drag, startPoint x: 564, startPoint y: 218, endPoint x: 566, endPoint y: 228, distance: 10.2
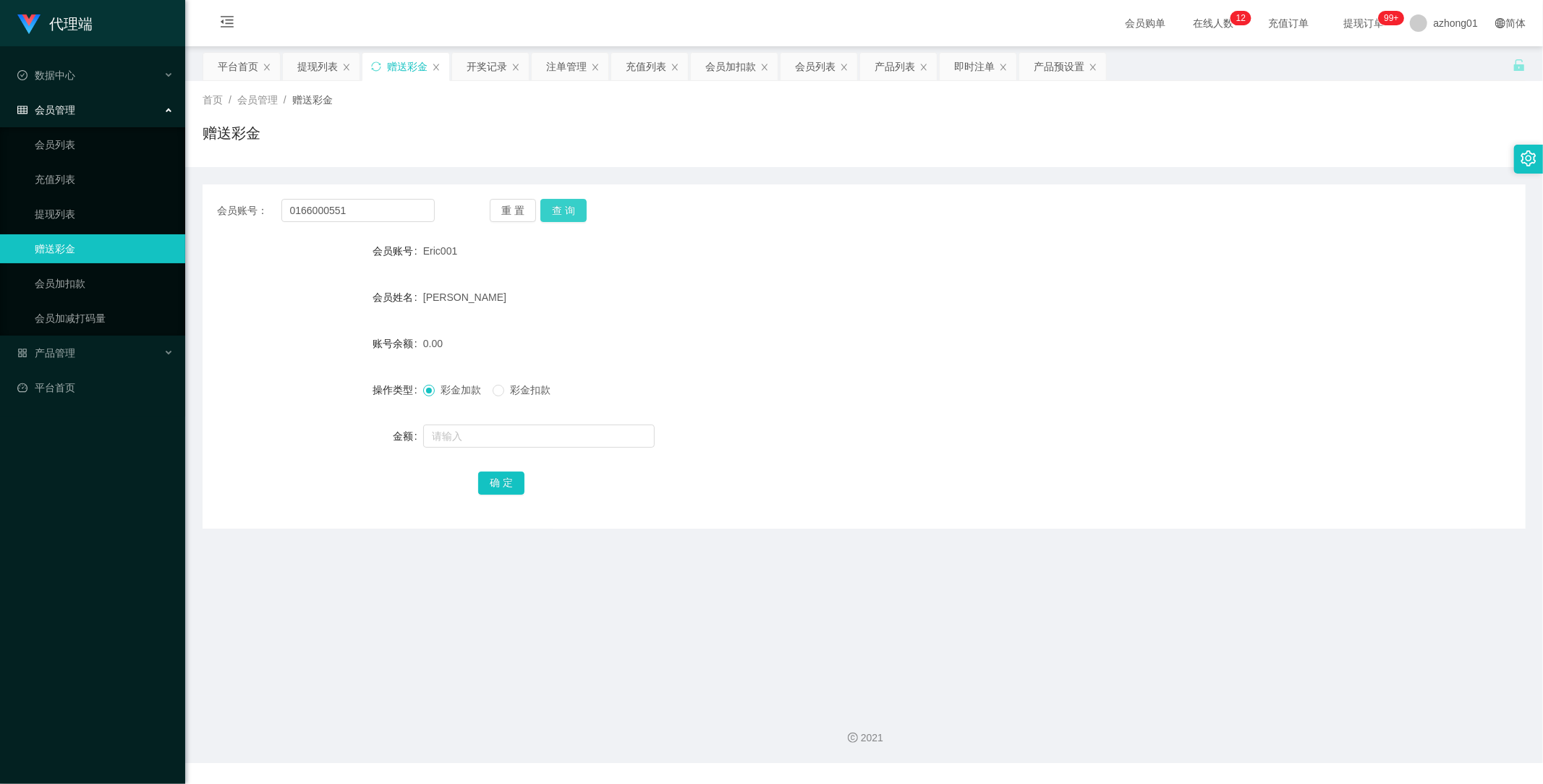
click at [564, 218] on button "查 询" at bounding box center [563, 211] width 46 height 23
click at [492, 431] on input "text" at bounding box center [538, 436] width 231 height 23
type input "30"
click at [526, 473] on div "确 定" at bounding box center [864, 482] width 772 height 29
click at [508, 480] on button "确 定" at bounding box center [501, 483] width 46 height 23
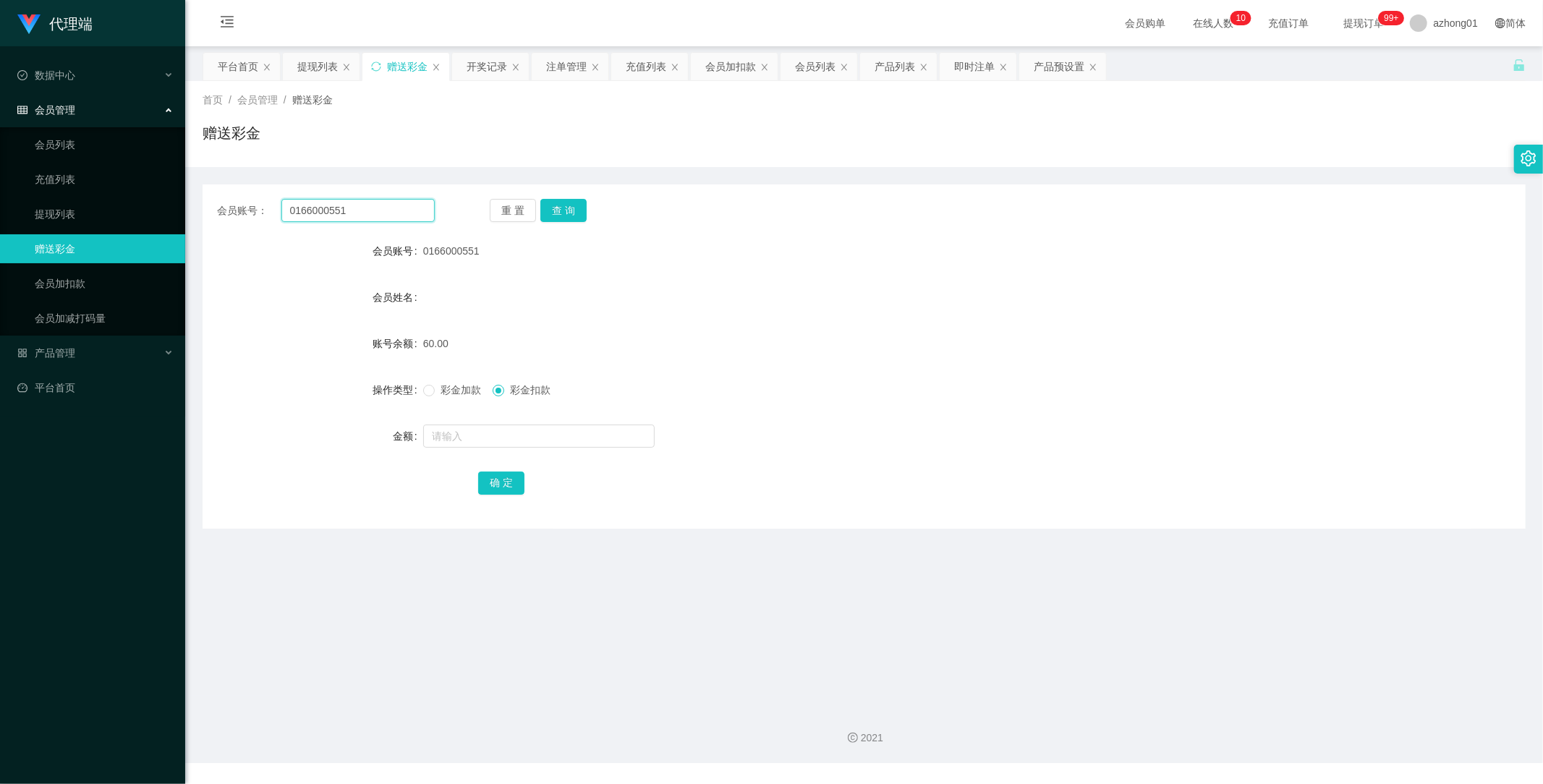
drag, startPoint x: 366, startPoint y: 211, endPoint x: 196, endPoint y: 203, distance: 170.2
click at [192, 201] on main "关闭左侧 关闭右侧 关闭其它 刷新页面 平台首页 提现列表 赠送彩金 开奖记录 注单管理 充值列表 会员加扣款 会员列表 产品列表 即时注单 产品预设置 首页…" at bounding box center [864, 371] width 1358 height 649
paste input "Phan"
type input "Phan"
click at [567, 199] on button "查 询" at bounding box center [563, 211] width 46 height 23
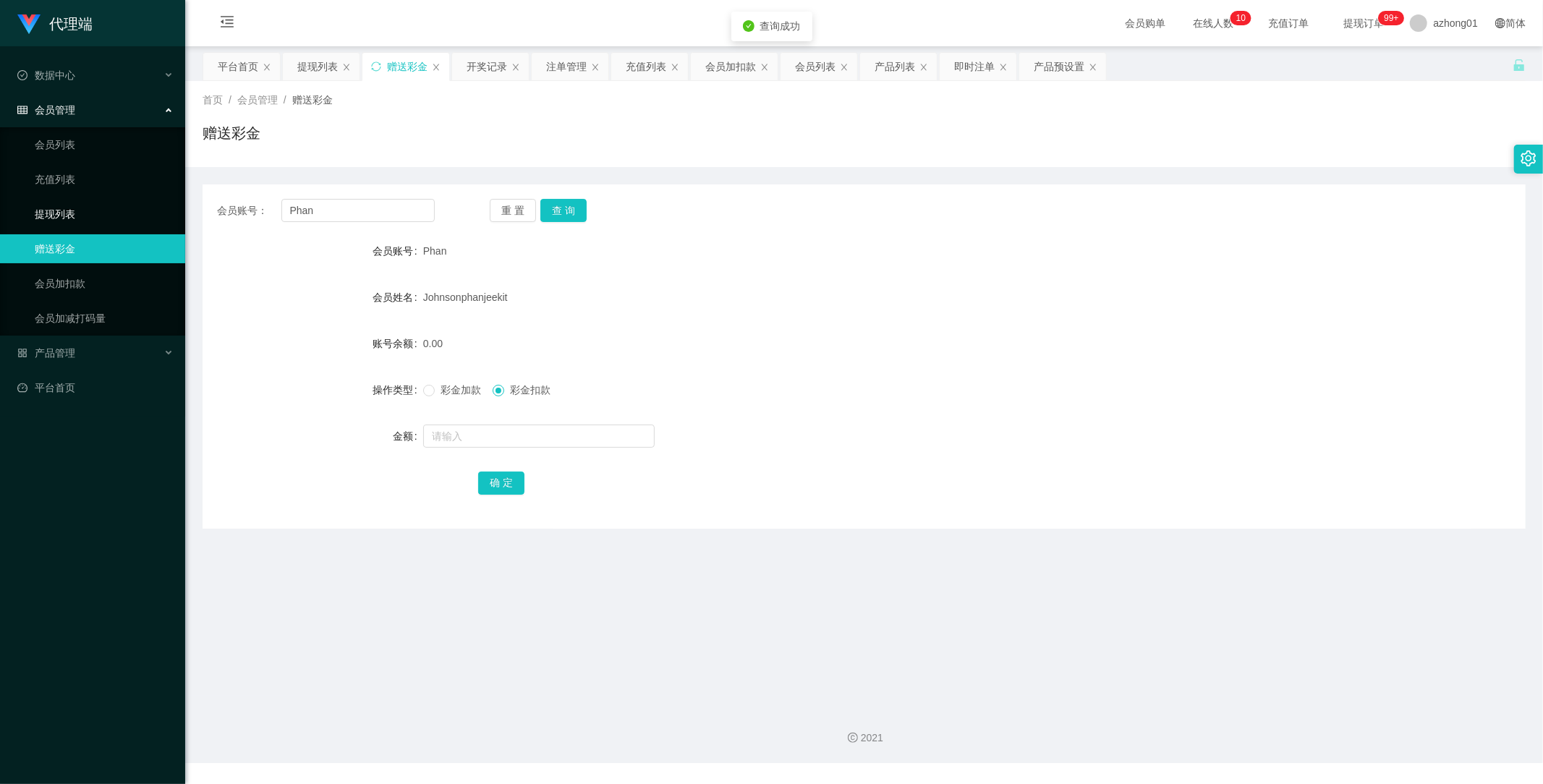
drag, startPoint x: 70, startPoint y: 214, endPoint x: 183, endPoint y: 242, distance: 116.4
click at [70, 215] on link "提现列表" at bounding box center [104, 213] width 139 height 29
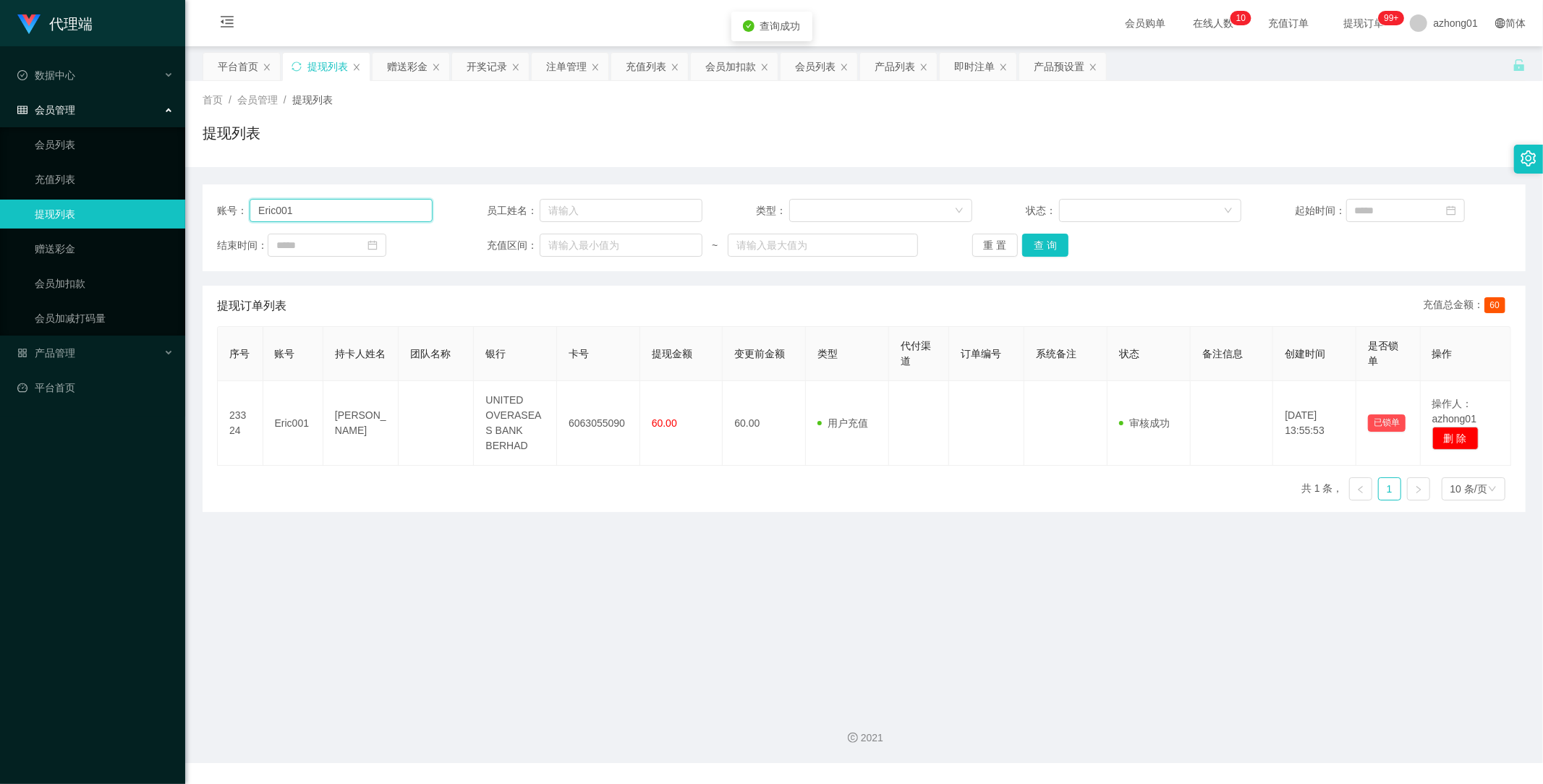
drag, startPoint x: 322, startPoint y: 210, endPoint x: 191, endPoint y: 222, distance: 131.5
click at [183, 219] on section "代理端 数据中心 会员管理 会员列表 充值列表 提现列表 赠送彩金 会员加扣款 会员加减打码量 产品管理 平台首页 保存配置 重置配置 整体风格设置 主题色 …" at bounding box center [771, 382] width 1543 height 763
paste input "Phan"
drag, startPoint x: 1039, startPoint y: 248, endPoint x: 1029, endPoint y: 255, distance: 12.2
click at [1040, 249] on button "查 询" at bounding box center [1045, 245] width 46 height 23
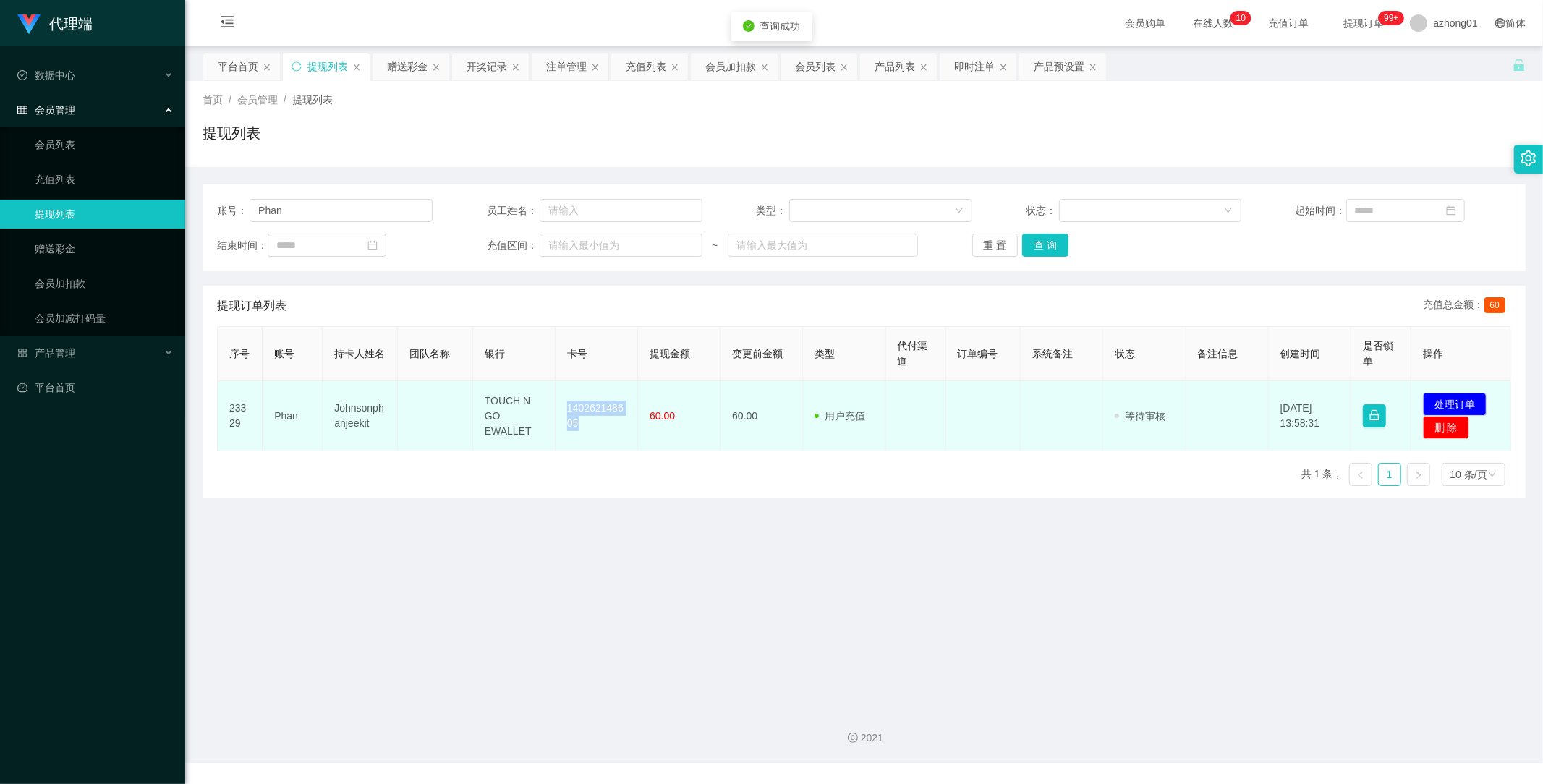
drag, startPoint x: 558, startPoint y: 407, endPoint x: 605, endPoint y: 438, distance: 56.3
click at [605, 438] on td "140262148605" at bounding box center [597, 416] width 83 height 70
copy td "140262148605"
click at [1450, 388] on td "发起代付 处理订单 删 除" at bounding box center [1461, 416] width 100 height 70
click at [1450, 397] on button "处理订单" at bounding box center [1455, 404] width 64 height 23
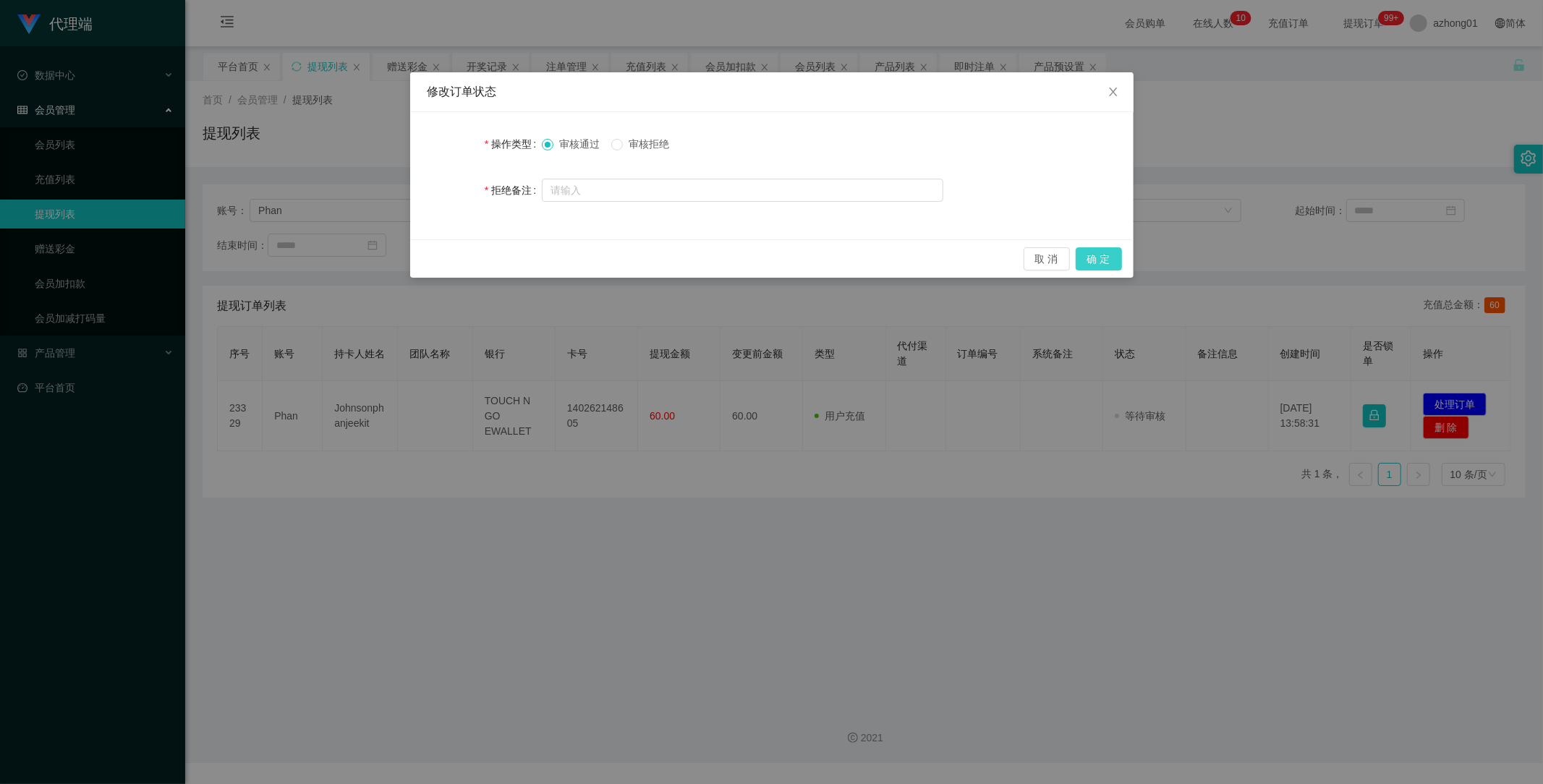
drag, startPoint x: 1108, startPoint y: 259, endPoint x: 1097, endPoint y: 259, distance: 11.0
click at [1108, 258] on button "确 定" at bounding box center [1098, 259] width 46 height 23
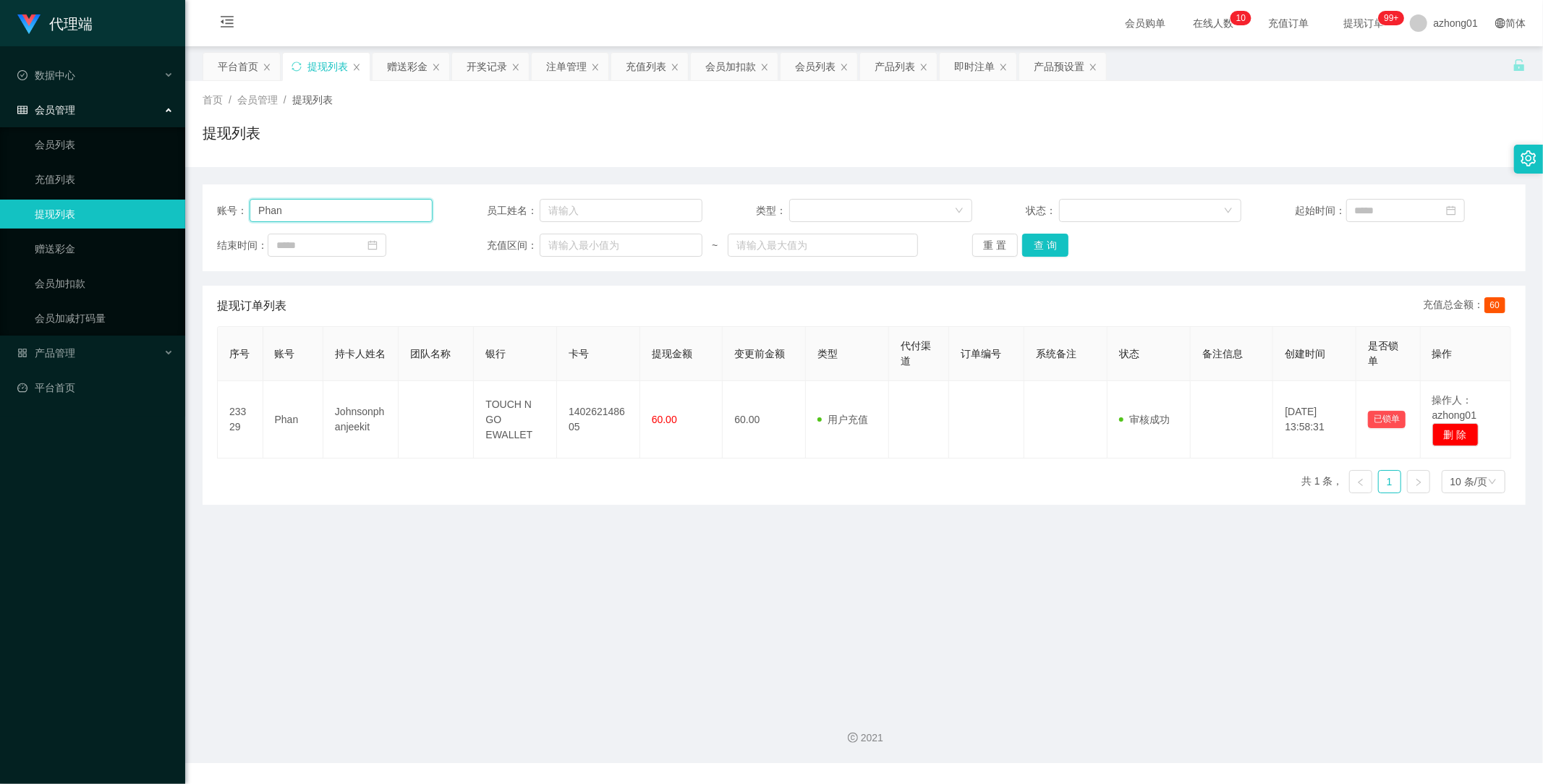
drag, startPoint x: 327, startPoint y: 213, endPoint x: 184, endPoint y: 212, distance: 143.0
click at [184, 212] on section "代理端 数据中心 会员管理 会员列表 充值列表 提现列表 赠送彩金 会员加扣款 会员加减打码量 产品管理 平台首页 保存配置 重置配置 整体风格设置 主题色 …" at bounding box center [771, 382] width 1543 height 763
paste input "Eric001"
click at [1037, 247] on button "查 询" at bounding box center [1045, 245] width 46 height 23
drag, startPoint x: 316, startPoint y: 217, endPoint x: 205, endPoint y: 213, distance: 111.1
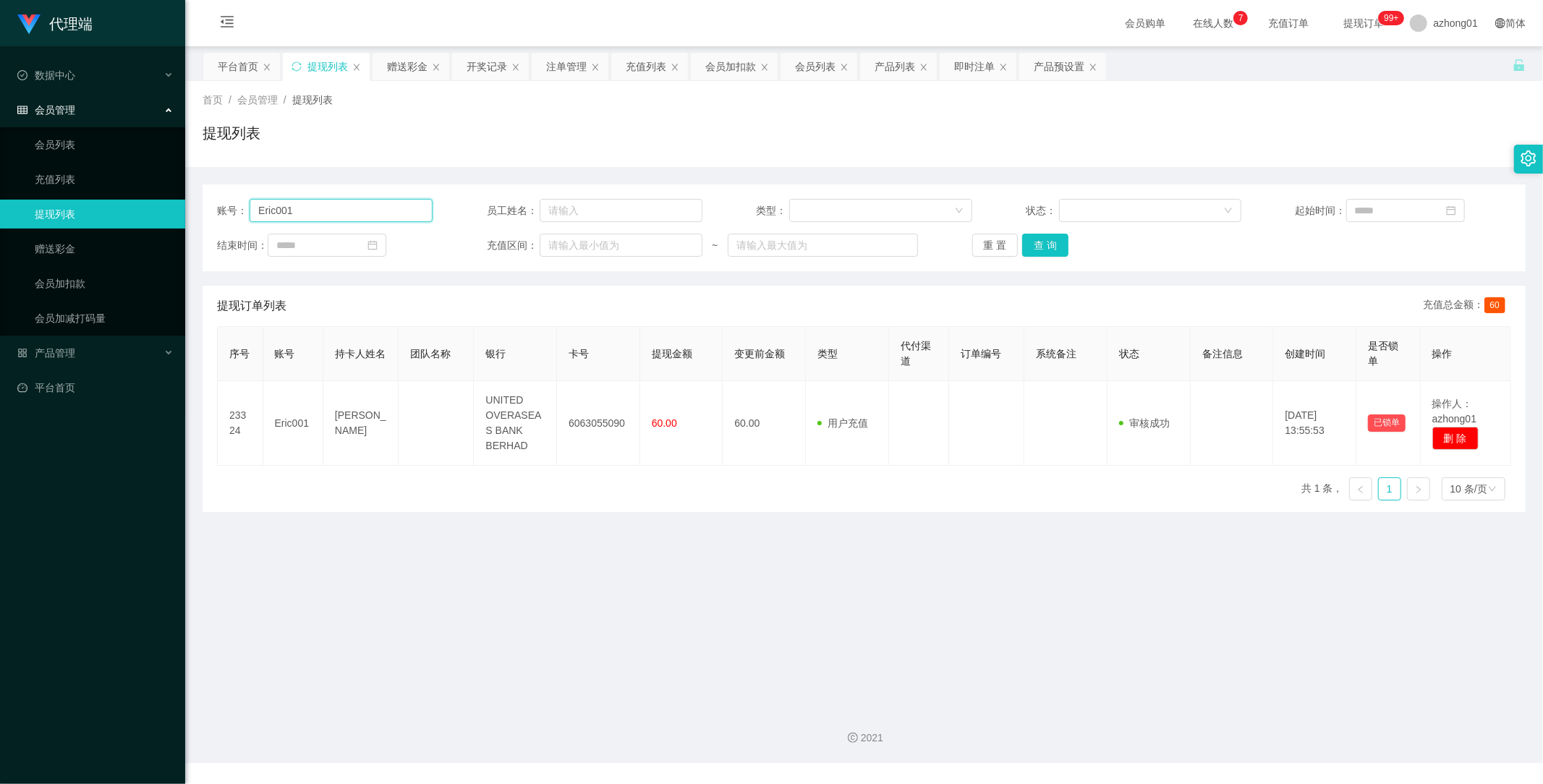
click at [205, 213] on div "账号： Eric001 员工姓名： 类型： 状态： 起始时间： 结束时间： 充值区间： ~ 重 置 查 询" at bounding box center [864, 228] width 1323 height 87
paste input "016600055"
drag, startPoint x: 1042, startPoint y: 246, endPoint x: 1036, endPoint y: 251, distance: 7.8
click at [1042, 246] on button "查 询" at bounding box center [1045, 245] width 46 height 23
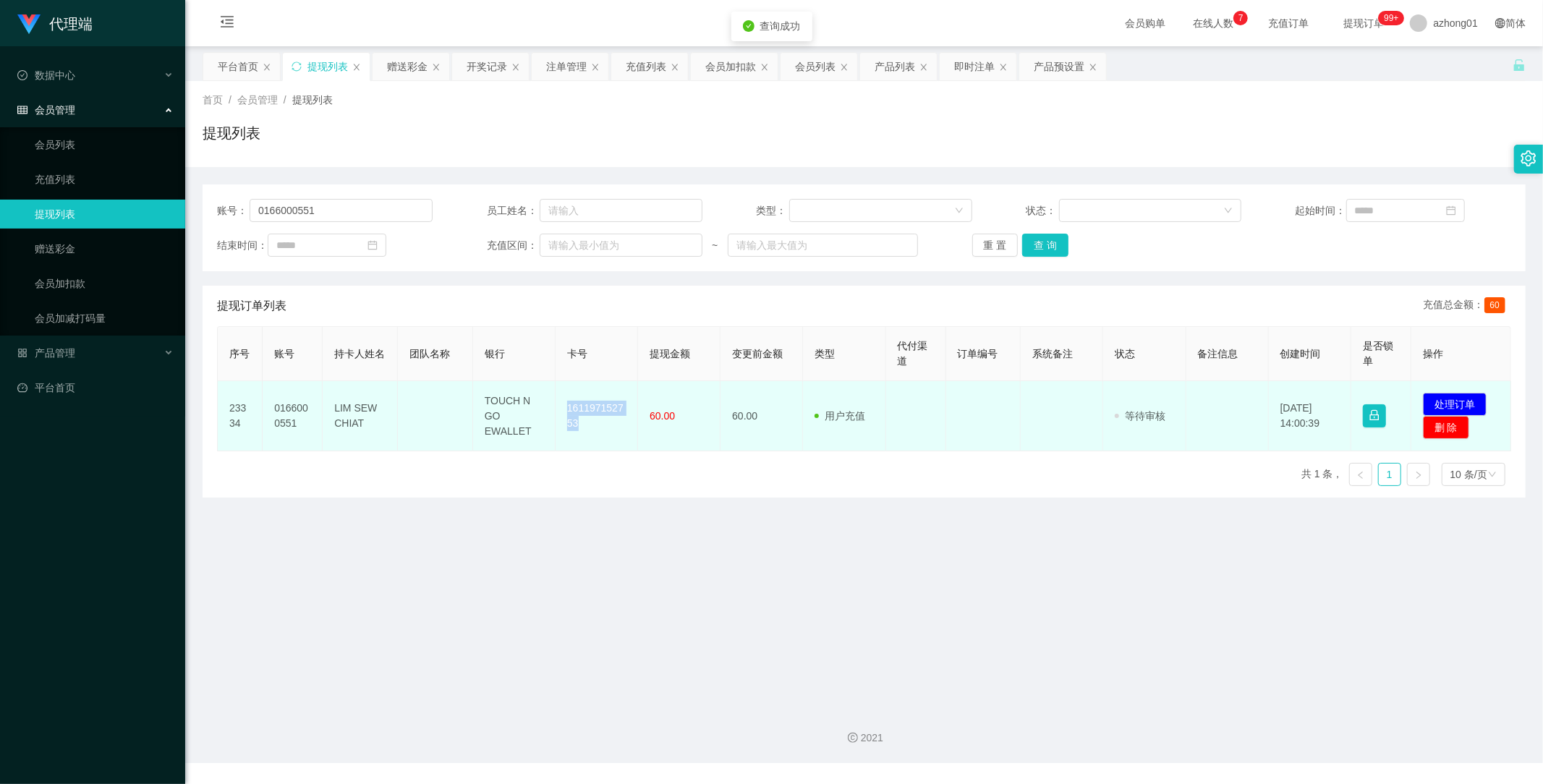
drag, startPoint x: 558, startPoint y: 399, endPoint x: 609, endPoint y: 444, distance: 68.0
click at [609, 444] on td "161197152753" at bounding box center [597, 416] width 83 height 70
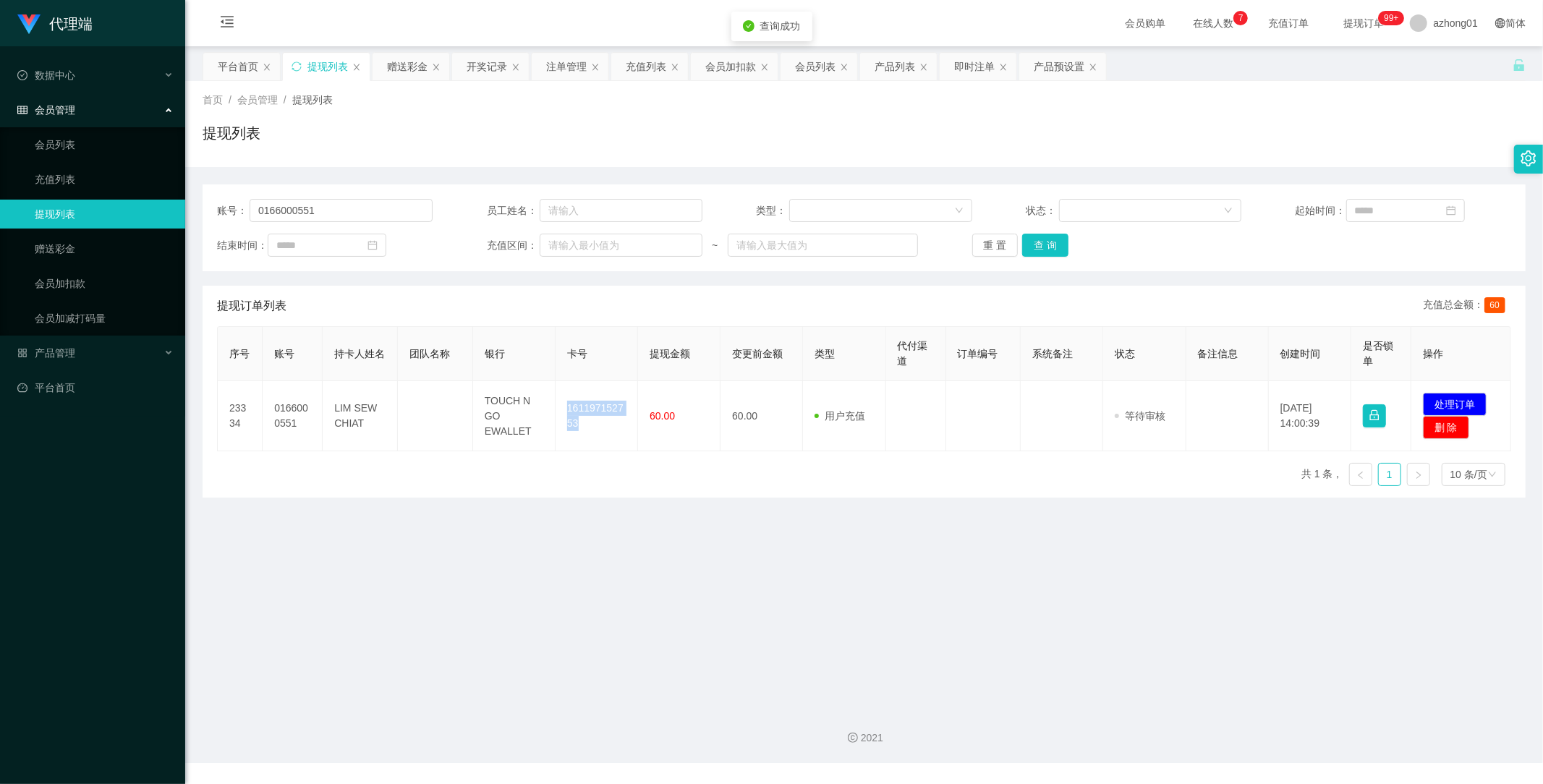
copy td "161197152753"
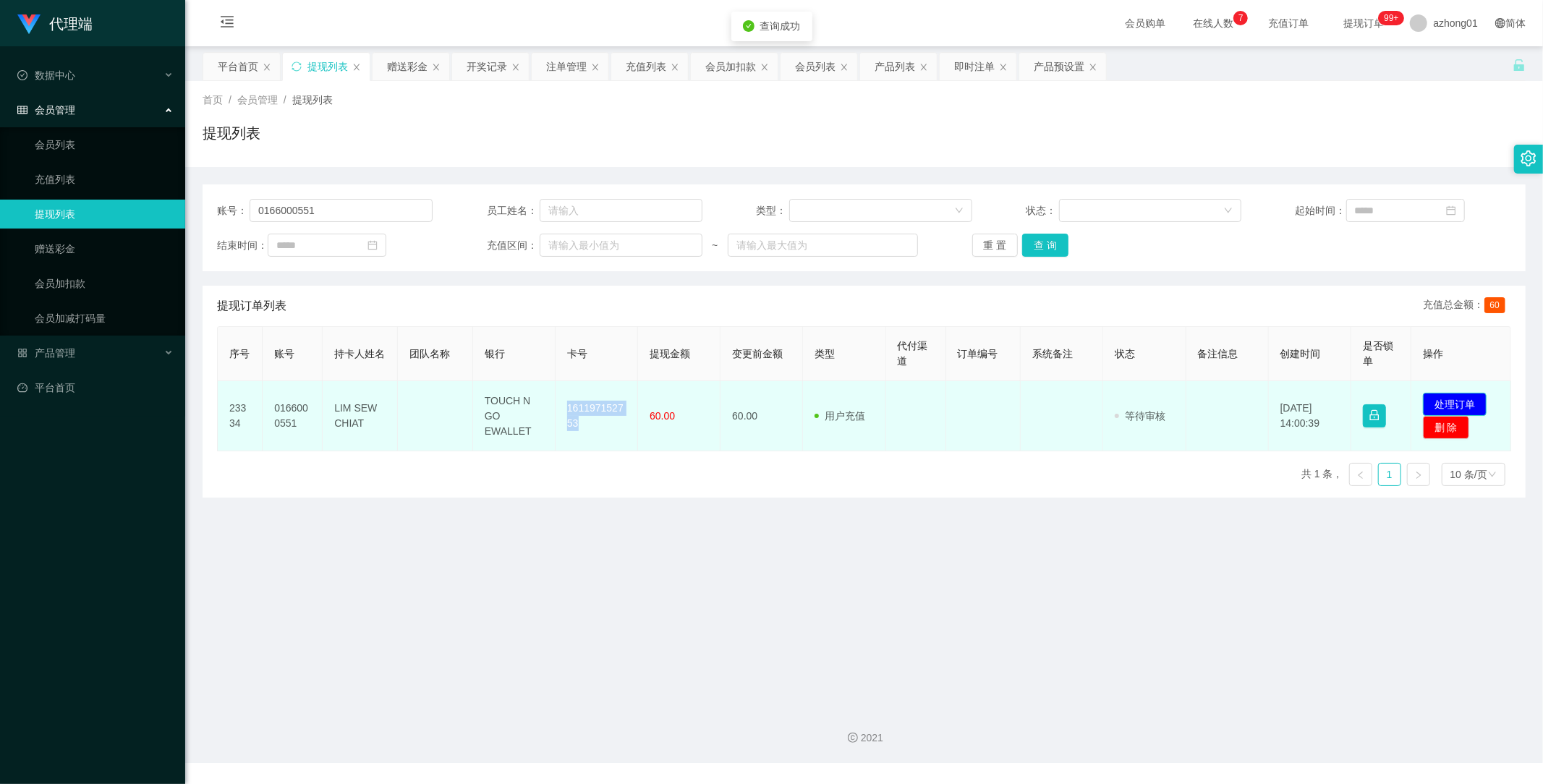
click at [1454, 402] on button "处理订单" at bounding box center [1455, 404] width 64 height 23
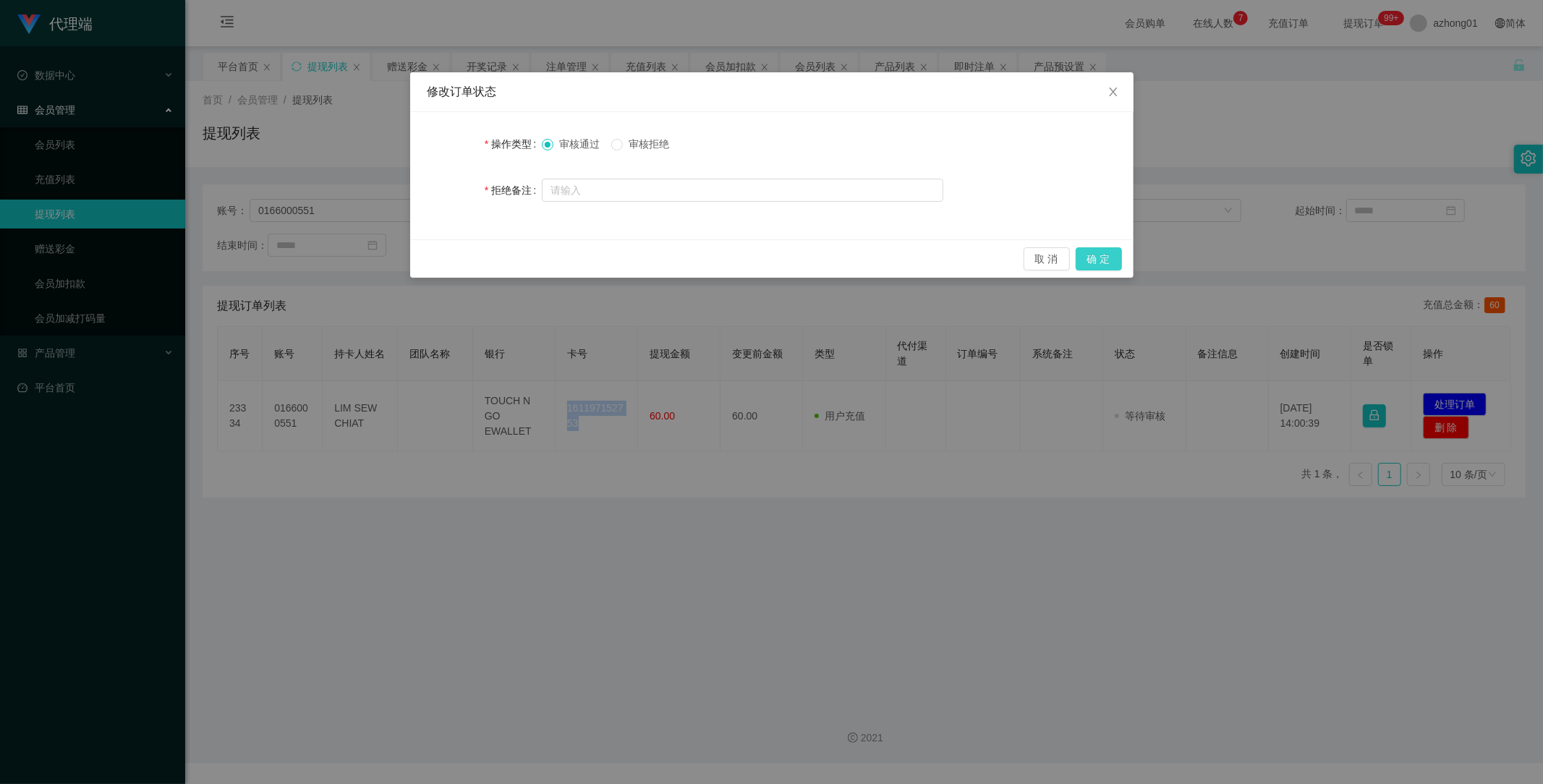
click at [1112, 264] on button "确 定" at bounding box center [1098, 259] width 46 height 23
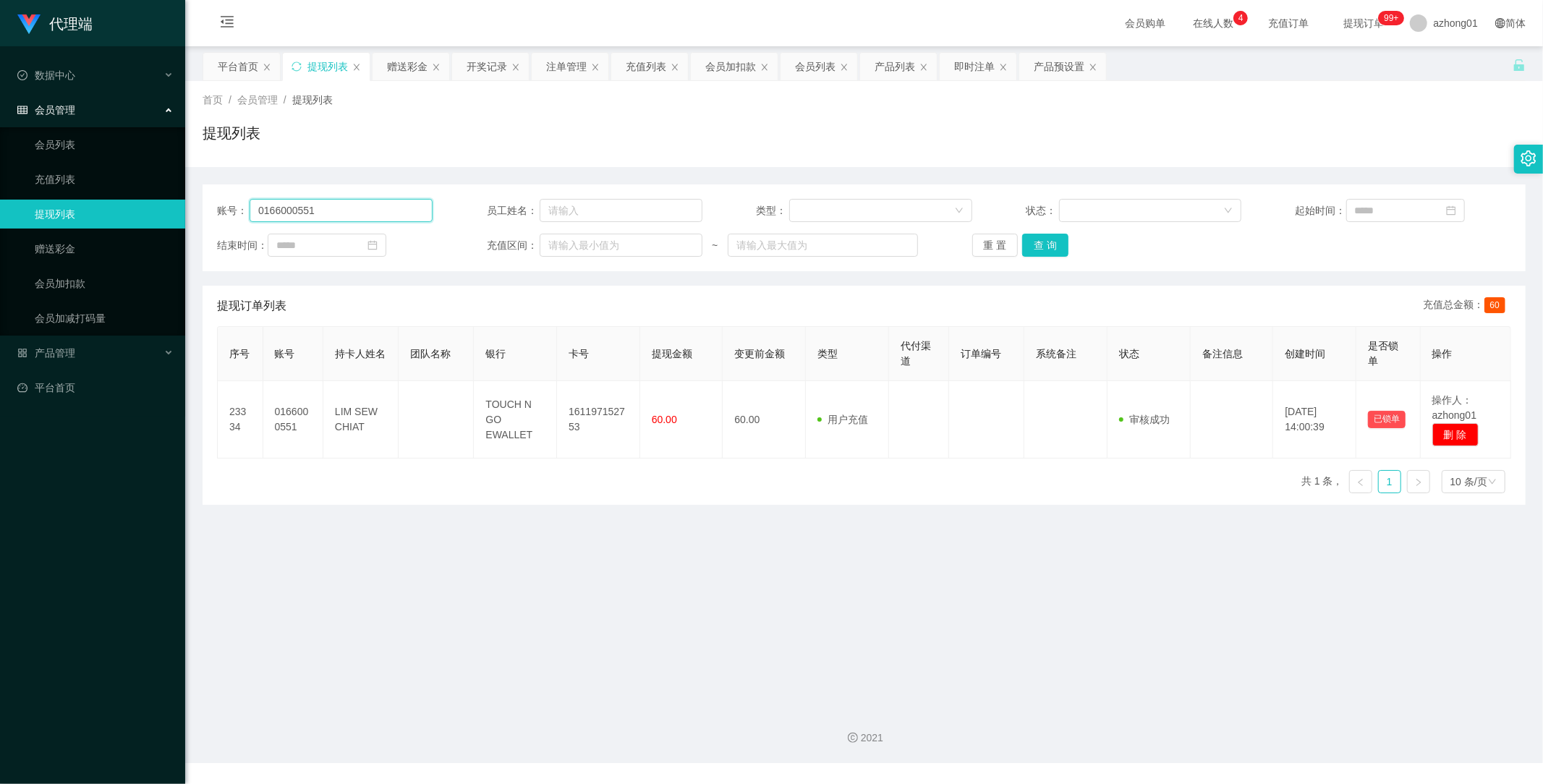
drag, startPoint x: 342, startPoint y: 213, endPoint x: 106, endPoint y: 206, distance: 236.1
click at [106, 206] on section "代理端 数据中心 会员管理 会员列表 充值列表 提现列表 赠送彩金 会员加扣款 会员加减打码量 产品管理 平台首页 保存配置 重置配置 整体风格设置 主题色 …" at bounding box center [771, 382] width 1543 height 763
paste input "604439"
type input "0166604439"
click at [1046, 243] on button "查 询" at bounding box center [1045, 245] width 46 height 23
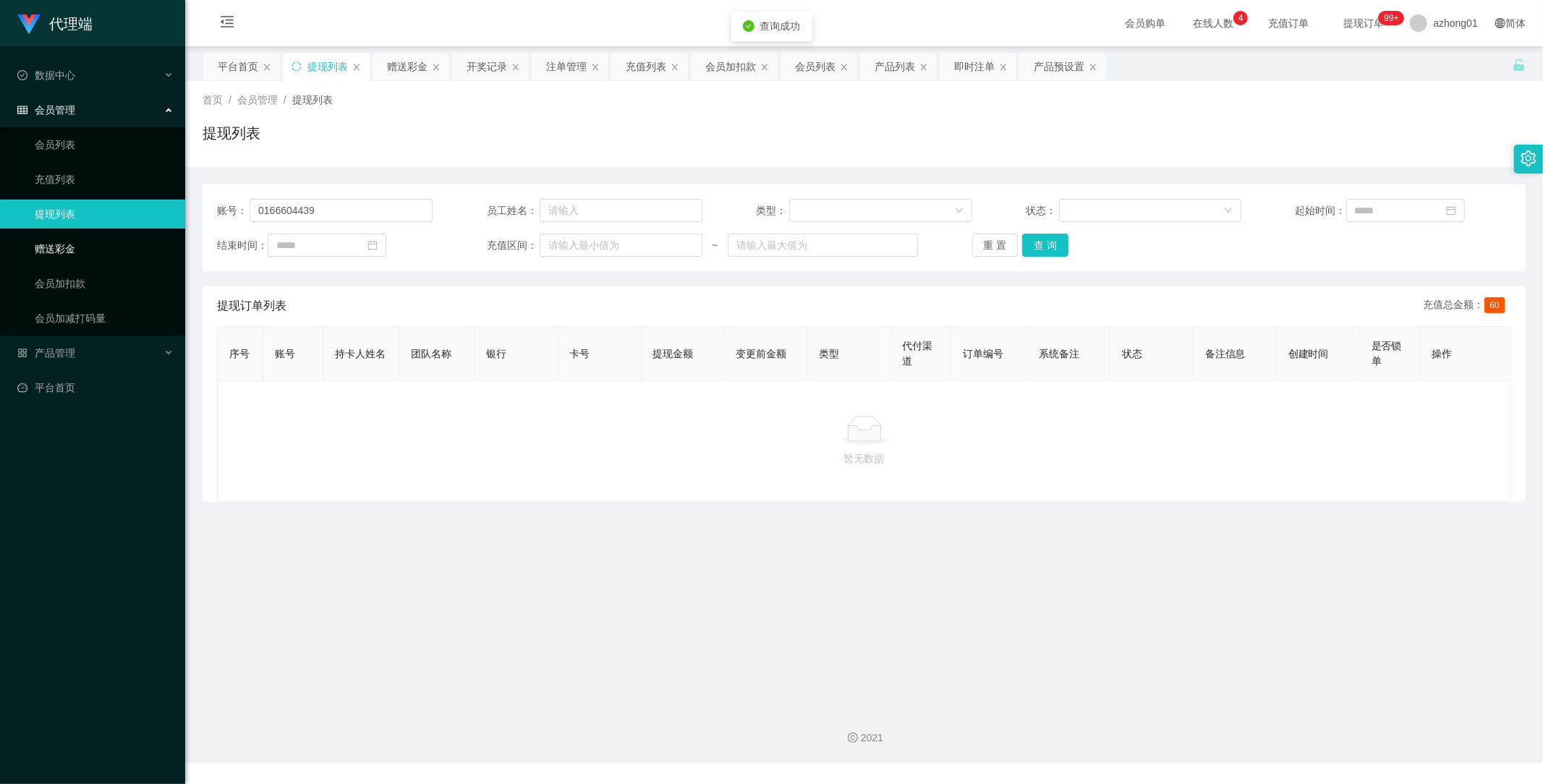
click at [49, 243] on link "赠送彩金" at bounding box center [104, 249] width 139 height 29
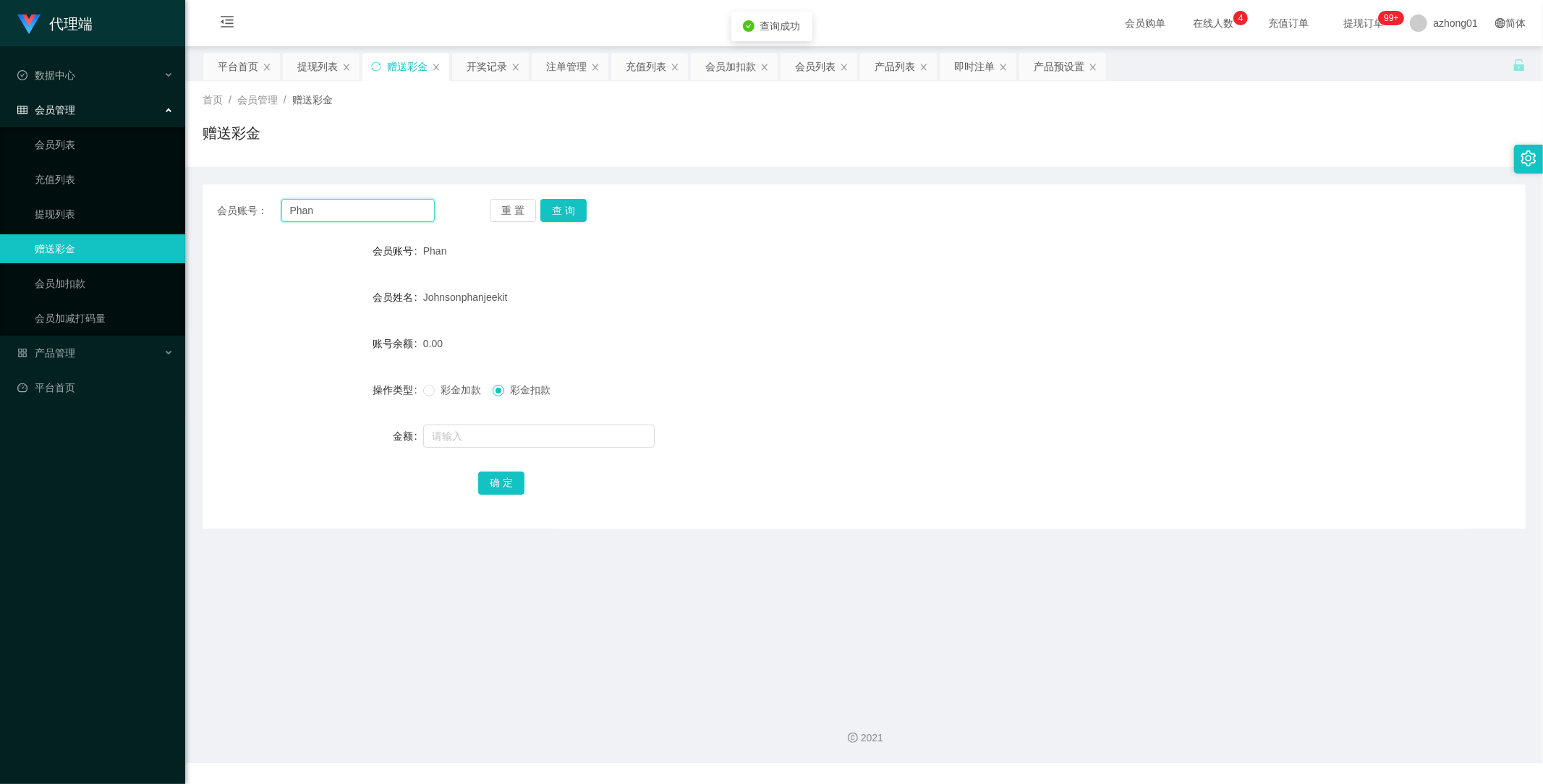
drag, startPoint x: 356, startPoint y: 213, endPoint x: 239, endPoint y: 218, distance: 117.1
click at [208, 210] on div "会员账号： Phan 重 置 查 询" at bounding box center [864, 211] width 1323 height 23
paste input "0166604439"
type input "0166604439"
click at [575, 214] on button "查 询" at bounding box center [563, 211] width 46 height 23
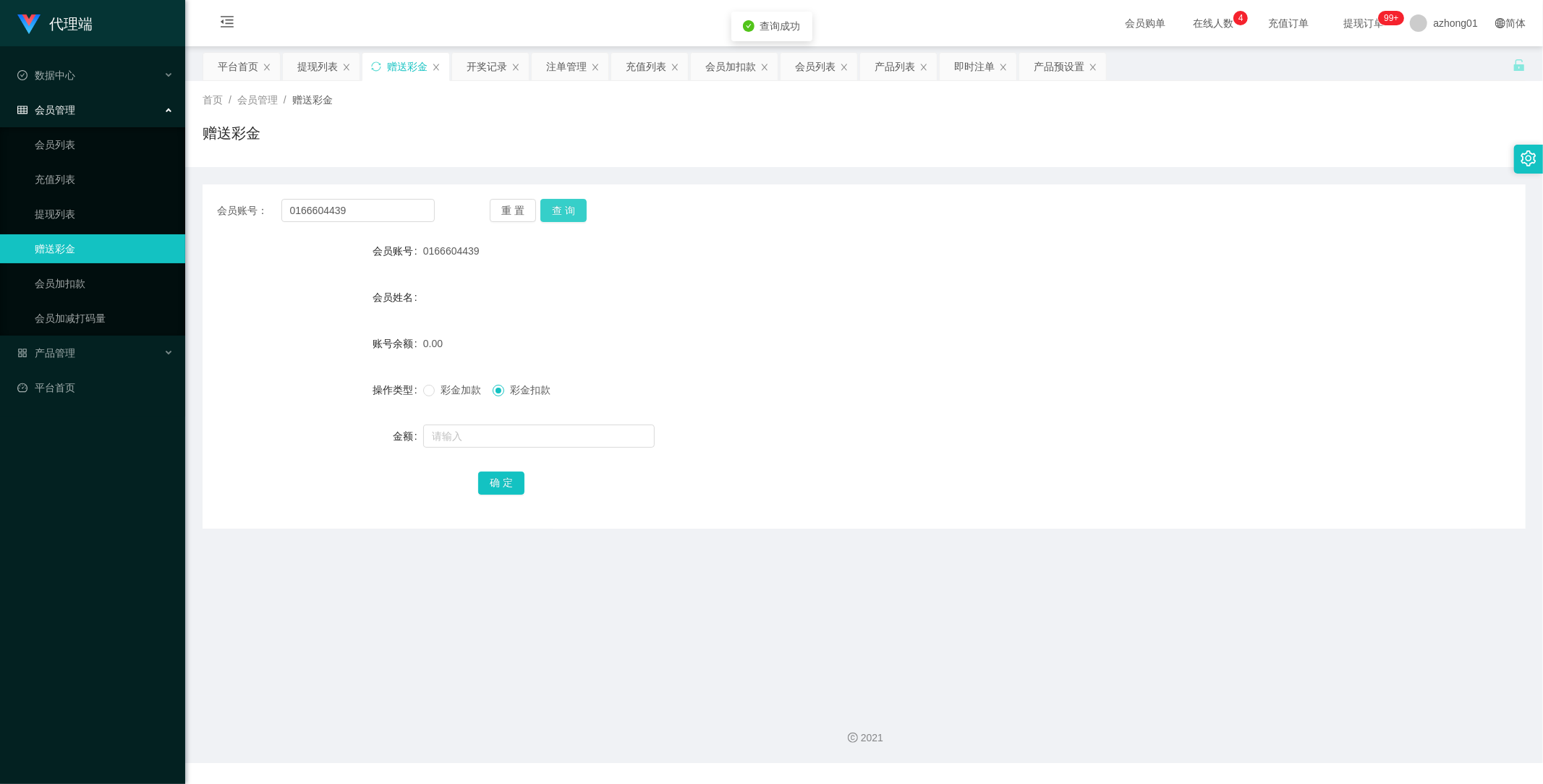
click at [561, 221] on button "查 询" at bounding box center [563, 211] width 46 height 23
drag, startPoint x: 368, startPoint y: 211, endPoint x: 167, endPoint y: 215, distance: 201.0
click at [164, 214] on section "代理端 数据中心 会员管理 会员列表 充值列表 提现列表 赠送彩金 会员加扣款 会员加减打码量 产品管理 平台首页 保存配置 重置配置 整体风格设置 主题色 …" at bounding box center [771, 382] width 1543 height 763
click at [432, 393] on span at bounding box center [429, 391] width 12 height 12
click at [476, 433] on input "text" at bounding box center [538, 436] width 231 height 23
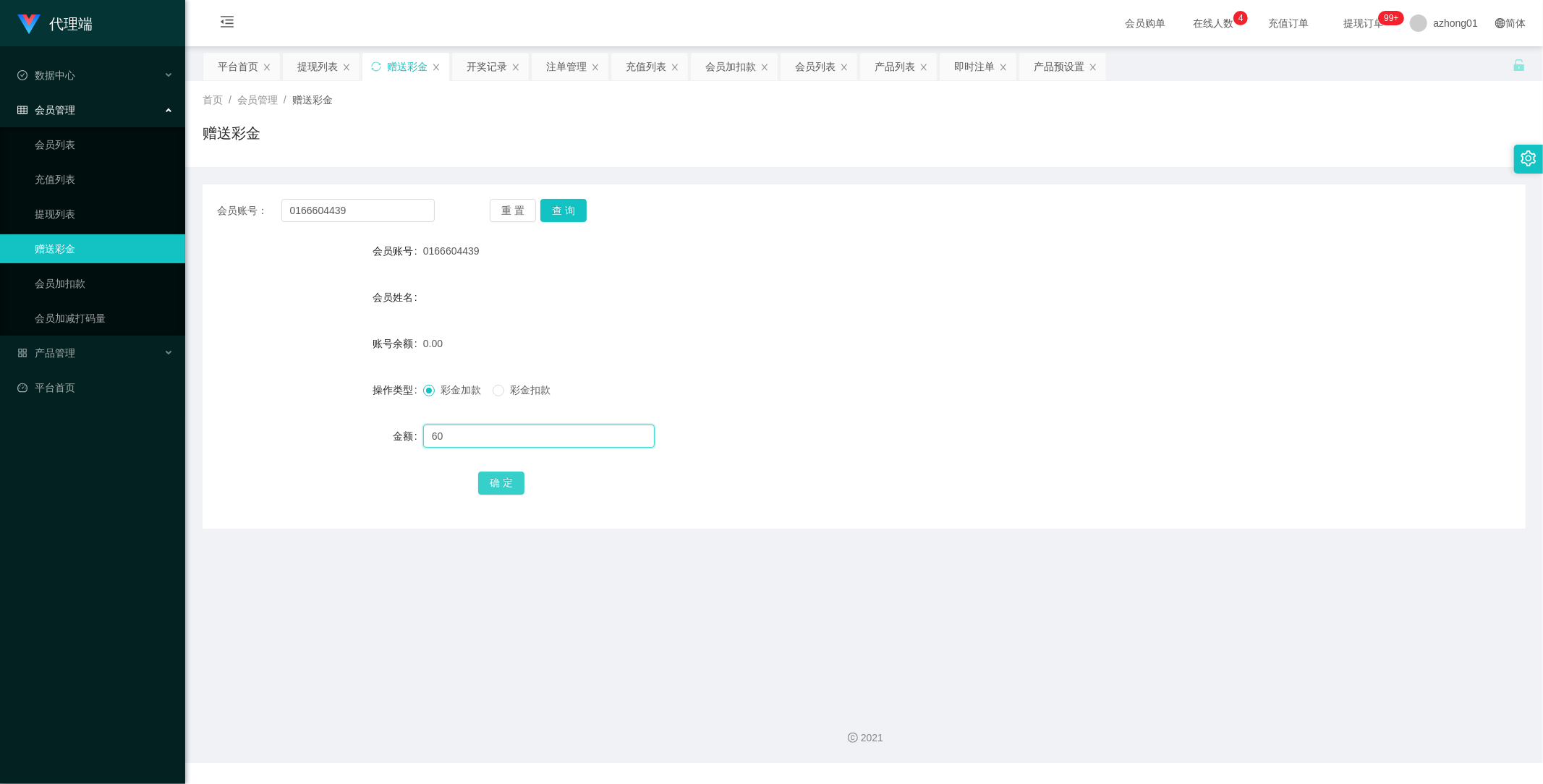
type input "60"
click at [492, 475] on button "确 定" at bounding box center [501, 483] width 46 height 23
click at [48, 220] on link "提现列表" at bounding box center [104, 213] width 139 height 29
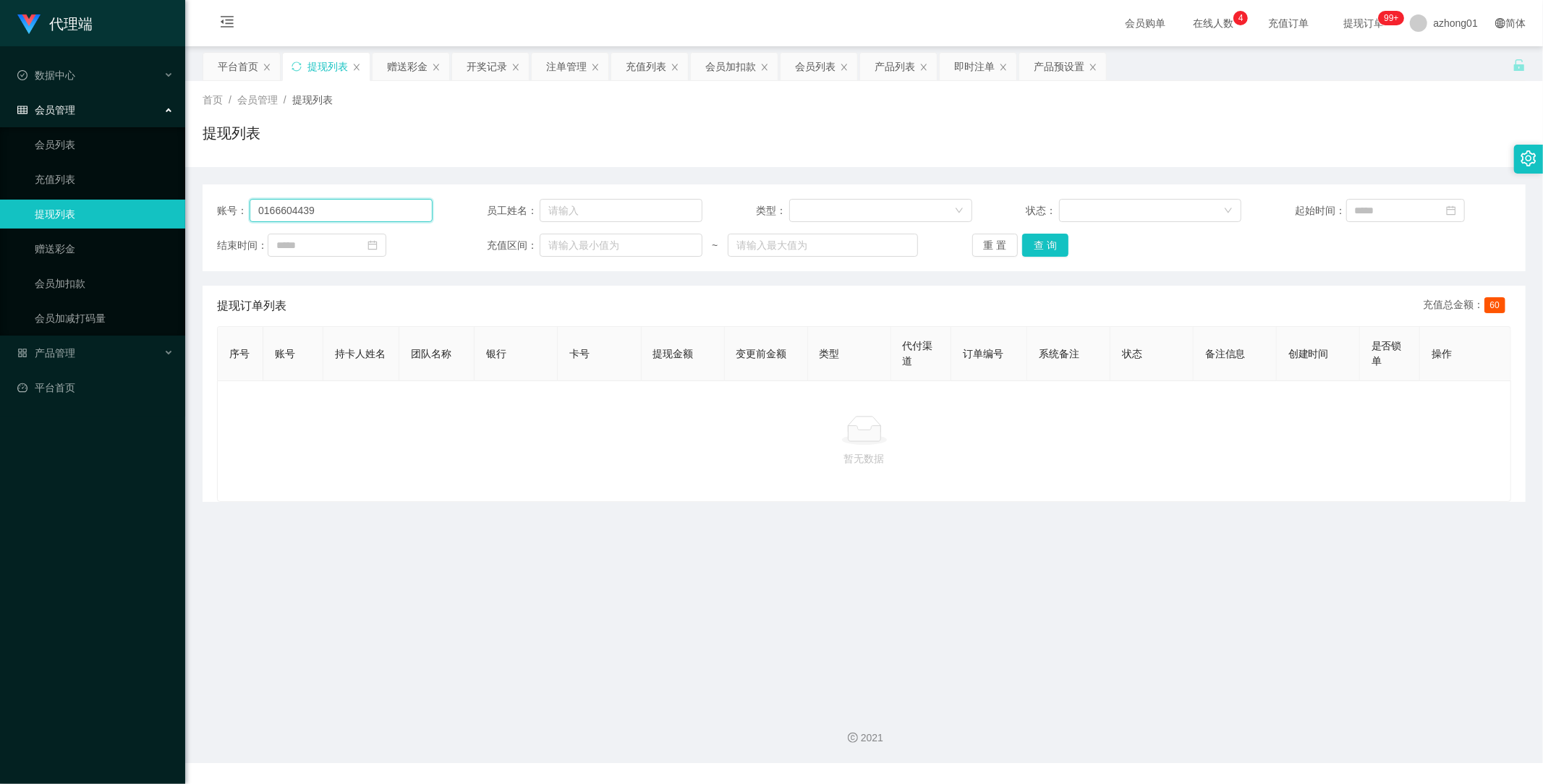
drag, startPoint x: 323, startPoint y: 208, endPoint x: 132, endPoint y: 206, distance: 191.0
click at [134, 206] on section "代理端 数据中心 会员管理 会员列表 充值列表 提现列表 赠送彩金 会员加扣款 会员加减打码量 产品管理 平台首页 保存配置 重置配置 整体风格设置 主题色 …" at bounding box center [771, 382] width 1543 height 763
paste input "[PERSON_NAME]"
click at [1039, 248] on button "查 询" at bounding box center [1045, 245] width 46 height 23
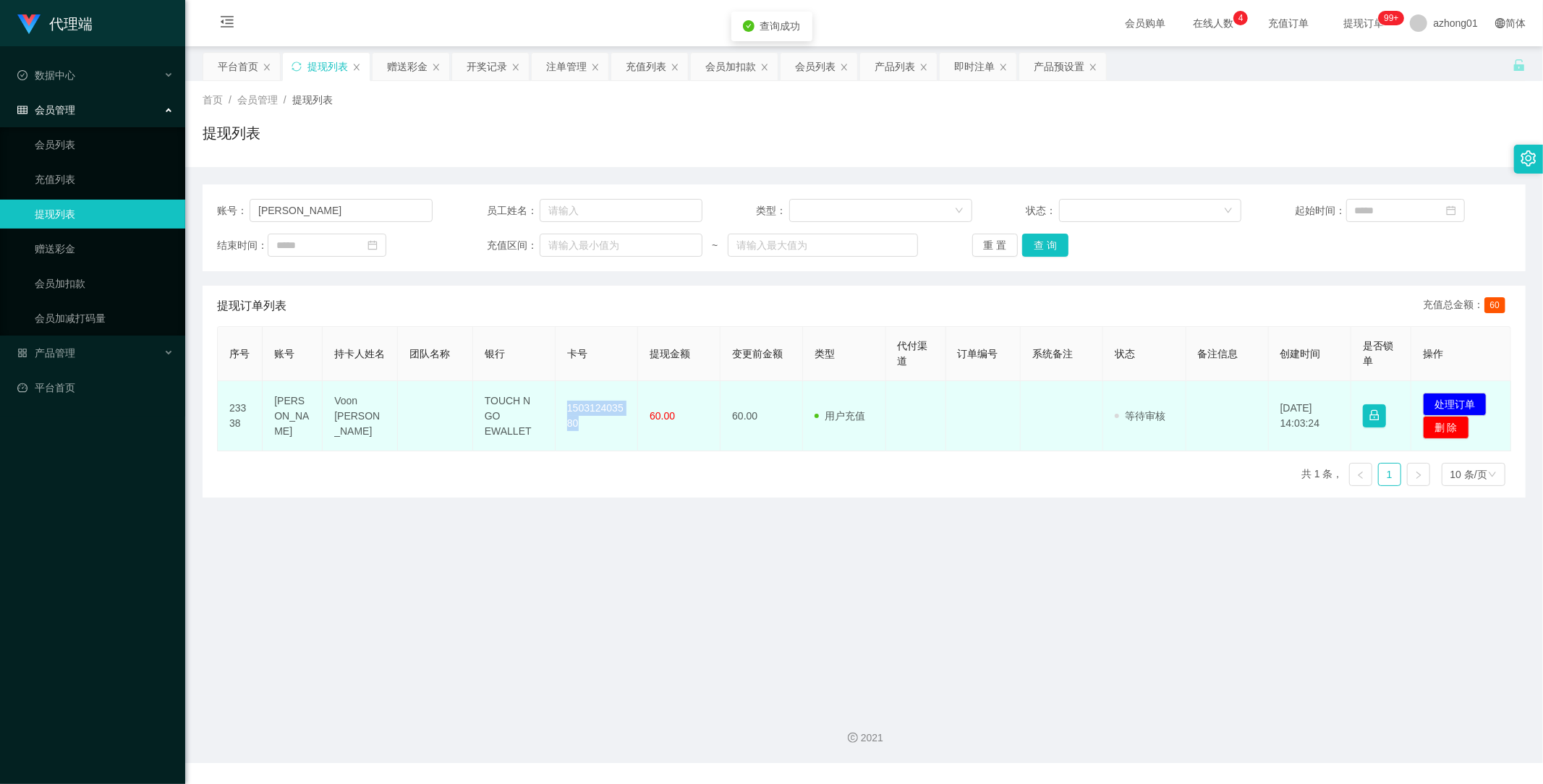
drag, startPoint x: 561, startPoint y: 403, endPoint x: 609, endPoint y: 444, distance: 63.1
click at [609, 444] on td "150312403580" at bounding box center [597, 416] width 83 height 70
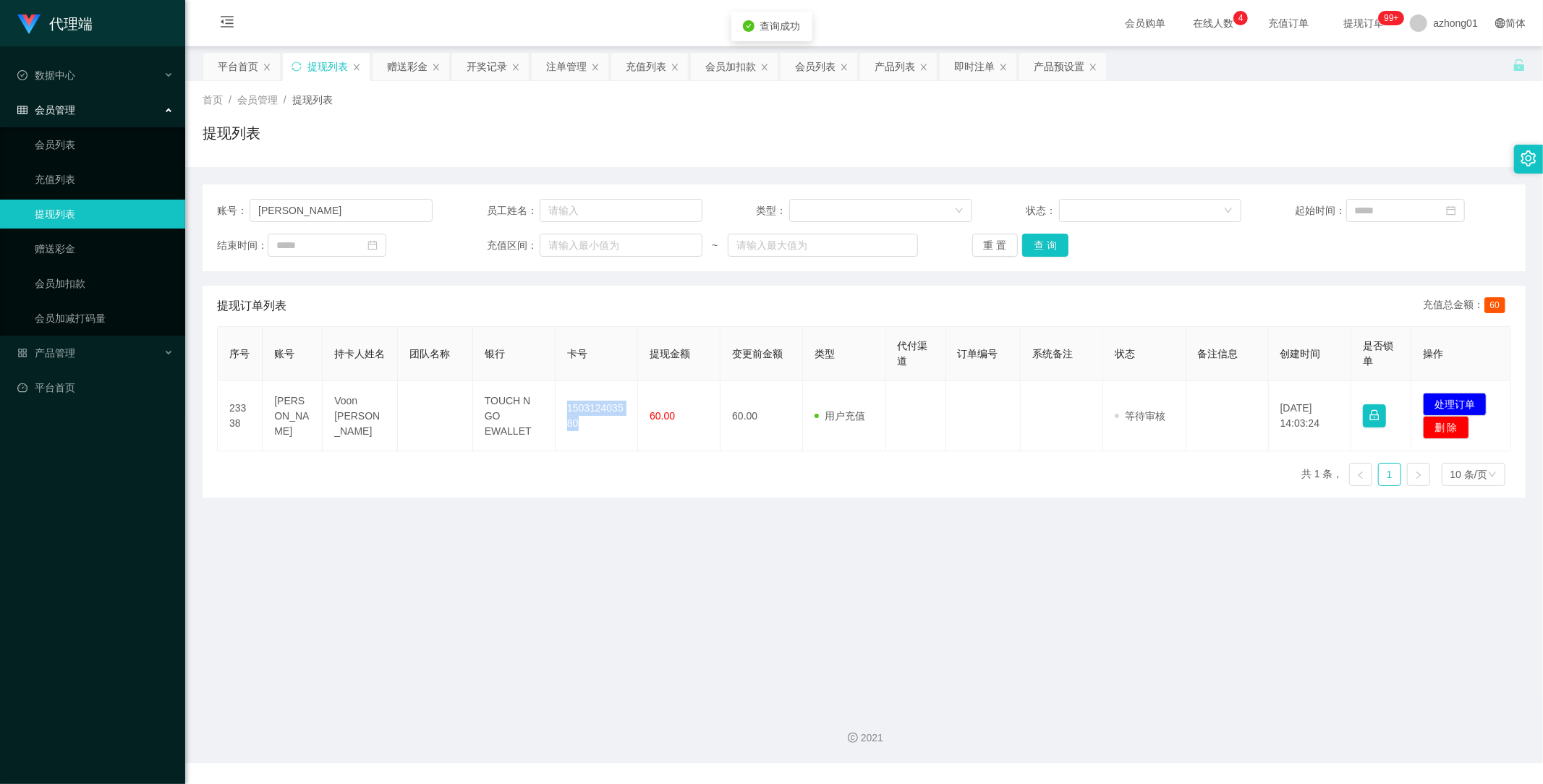
copy td "150312403580"
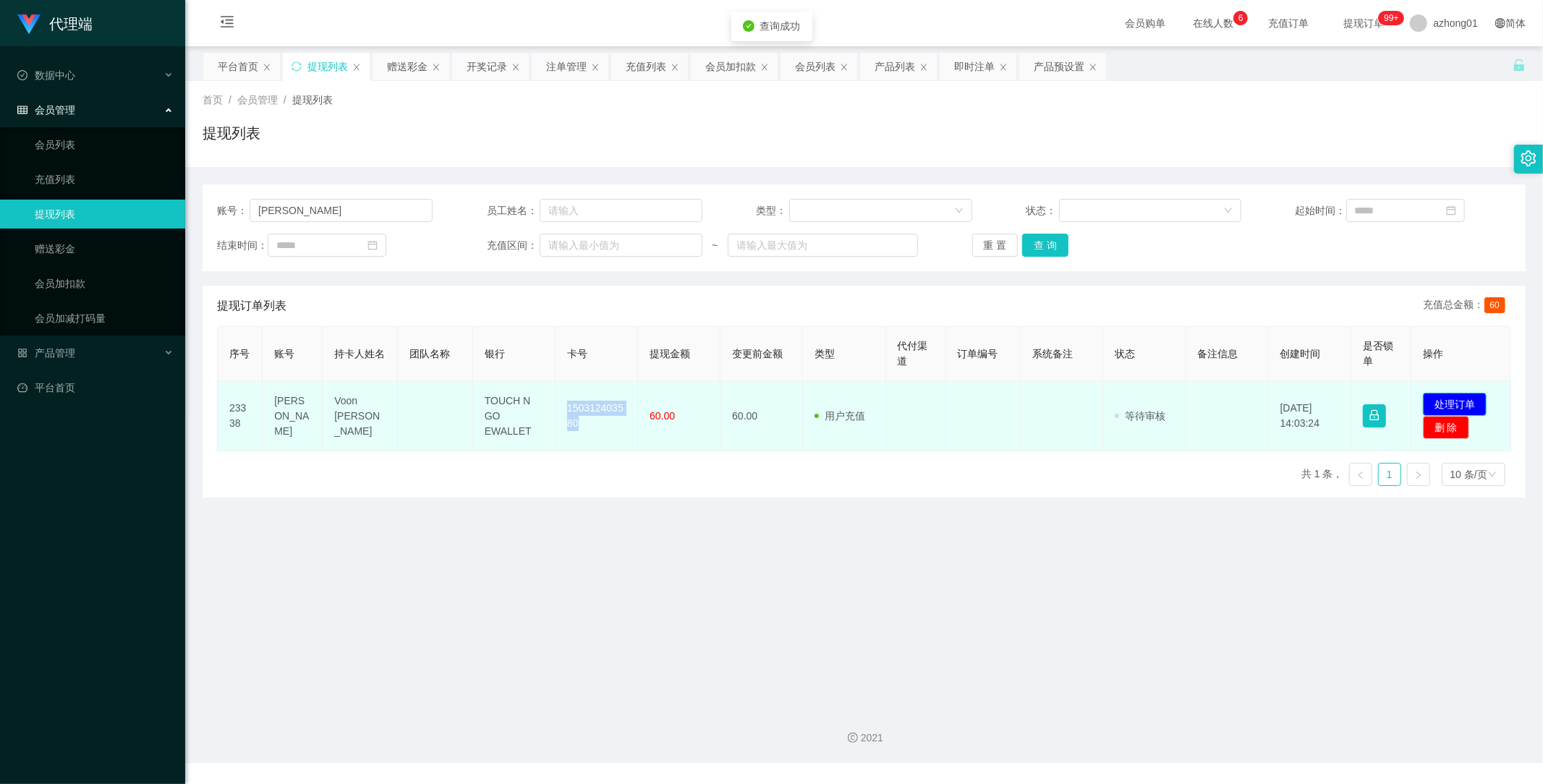
click at [1464, 402] on button "处理订单" at bounding box center [1455, 404] width 64 height 23
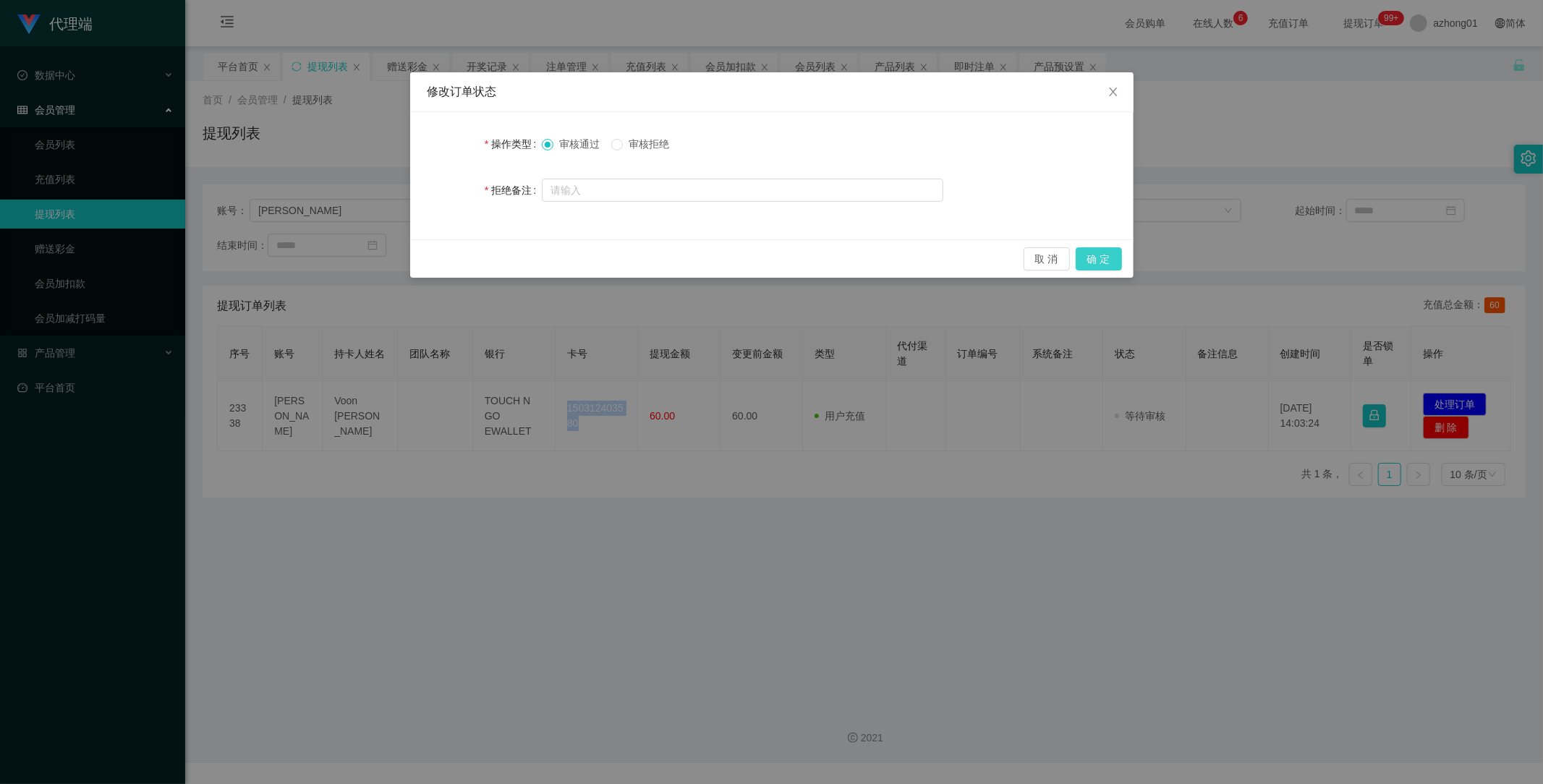
click at [1100, 256] on button "确 定" at bounding box center [1098, 259] width 46 height 23
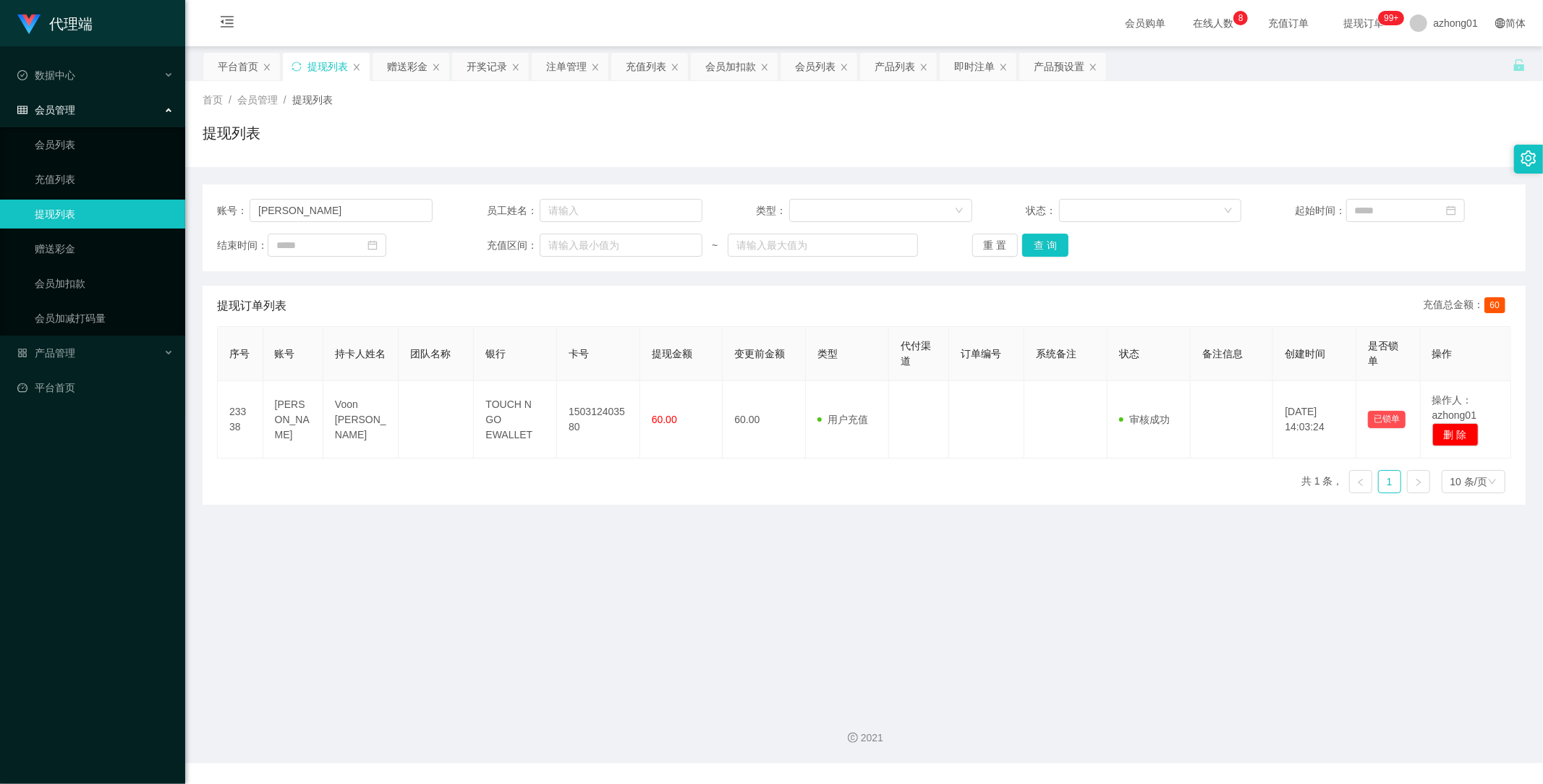
click at [764, 625] on main "关闭左侧 关闭右侧 关闭其它 刷新页面 平台首页 提现列表 赠送彩金 开奖记录 注单管理 充值列表 会员加扣款 会员列表 产品列表 即时注单 产品预设置 首页…" at bounding box center [864, 371] width 1358 height 649
drag, startPoint x: 316, startPoint y: 205, endPoint x: 189, endPoint y: 208, distance: 127.0
click at [198, 208] on main "关闭左侧 关闭右侧 关闭其它 刷新页面 平台首页 提现列表 赠送彩金 开奖记录 注单管理 充值列表 会员加扣款 会员列表 产品列表 即时注单 产品预设置 首页…" at bounding box center [864, 371] width 1358 height 649
paste input "qiaoenchang0727"
click at [1049, 239] on button "查 询" at bounding box center [1045, 245] width 46 height 23
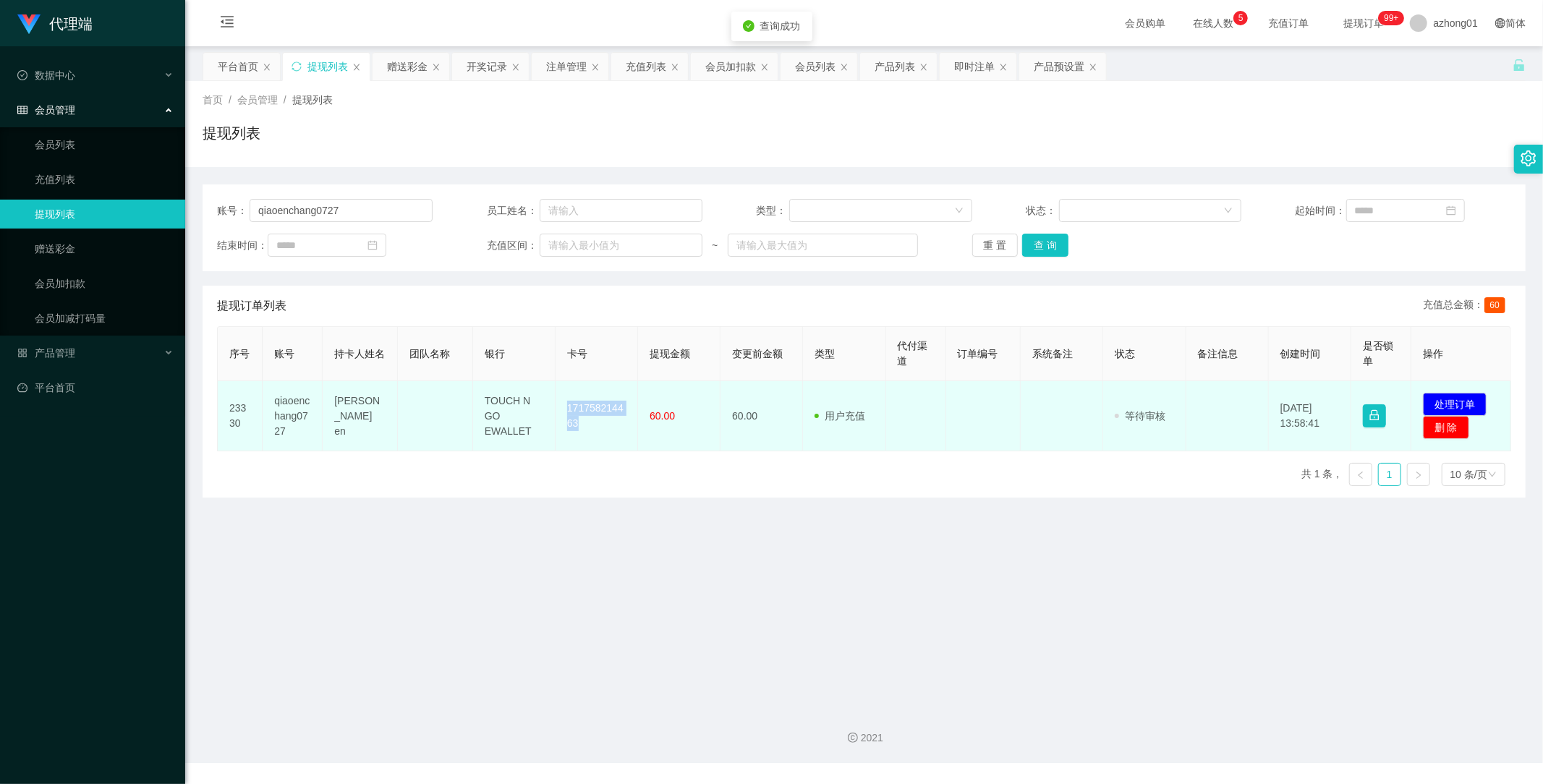
drag, startPoint x: 558, startPoint y: 401, endPoint x: 599, endPoint y: 437, distance: 54.6
click at [599, 437] on td "171758214463" at bounding box center [597, 416] width 83 height 70
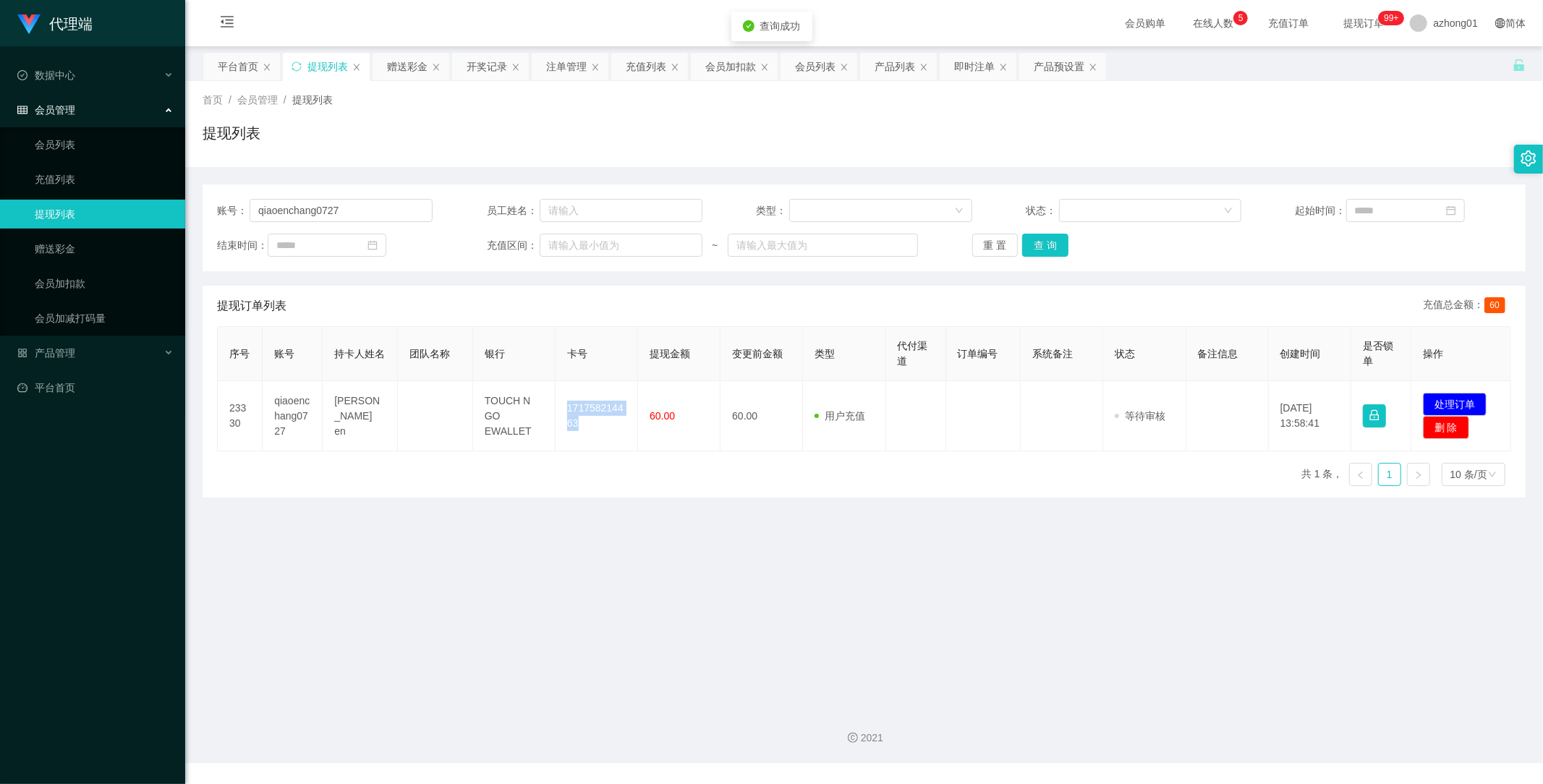
copy td "171758214463"
click at [1444, 396] on button "处理订单" at bounding box center [1455, 404] width 64 height 23
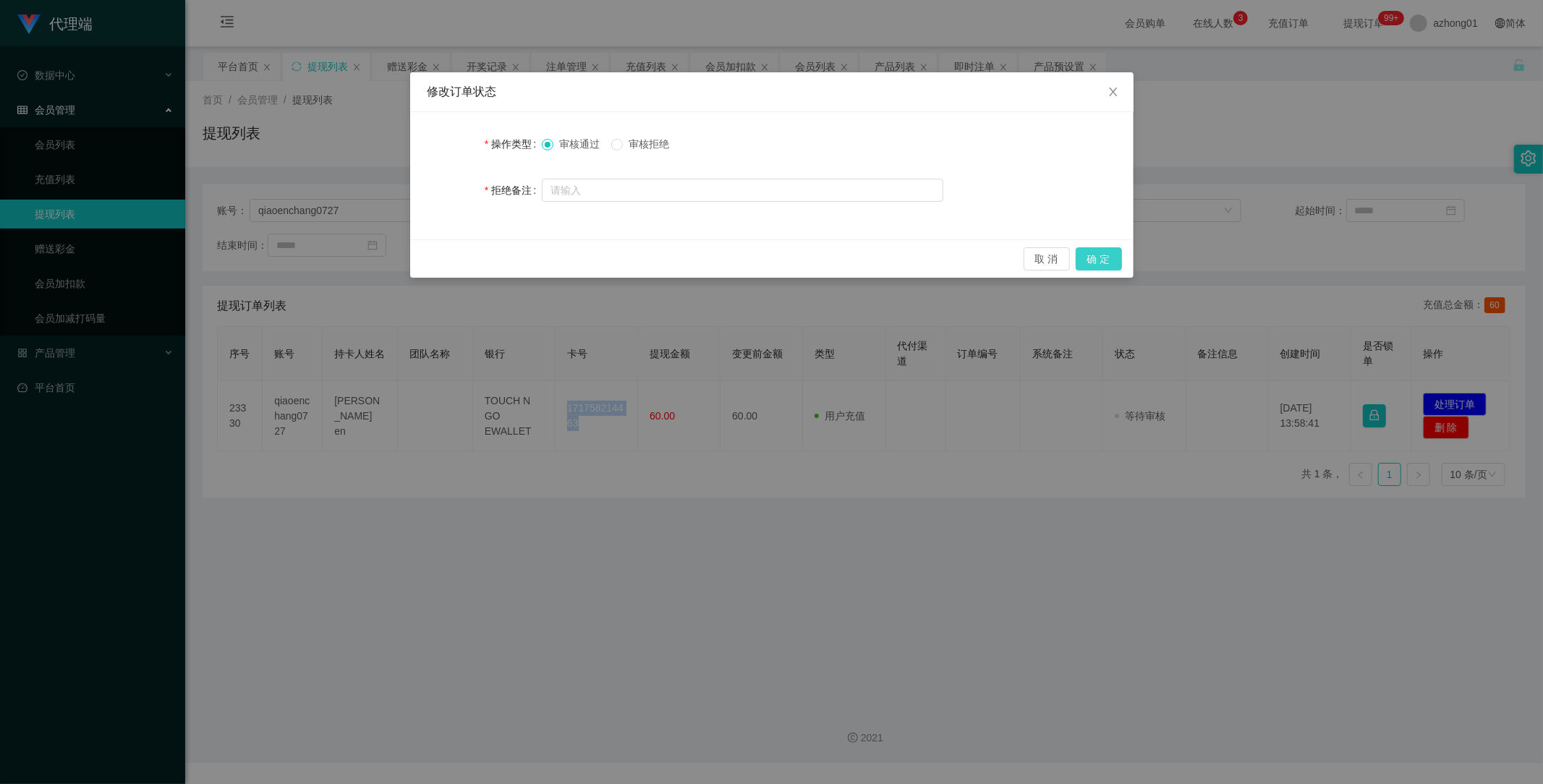
click at [1098, 256] on button "确 定" at bounding box center [1098, 259] width 46 height 23
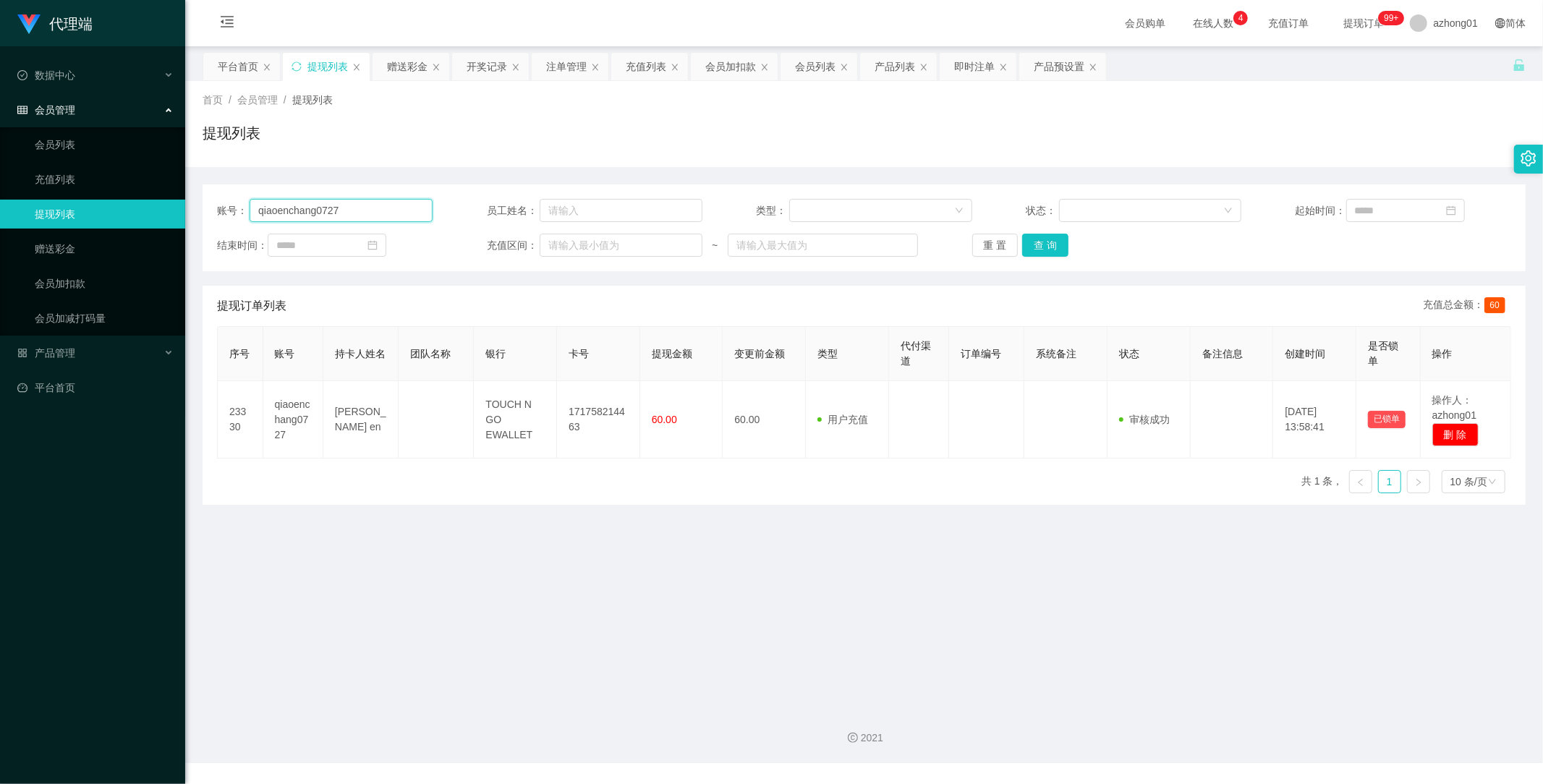
drag, startPoint x: 362, startPoint y: 202, endPoint x: 161, endPoint y: 203, distance: 201.0
click at [162, 203] on section "代理端 数据中心 会员管理 会员列表 充值列表 提现列表 赠送彩金 会员加扣款 会员加减打码量 产品管理 平台首页 保存配置 重置配置 整体风格设置 主题色 …" at bounding box center [771, 382] width 1543 height 763
paste input "0166604439"
type input "0166604439"
drag, startPoint x: 1046, startPoint y: 247, endPoint x: 1011, endPoint y: 279, distance: 47.4
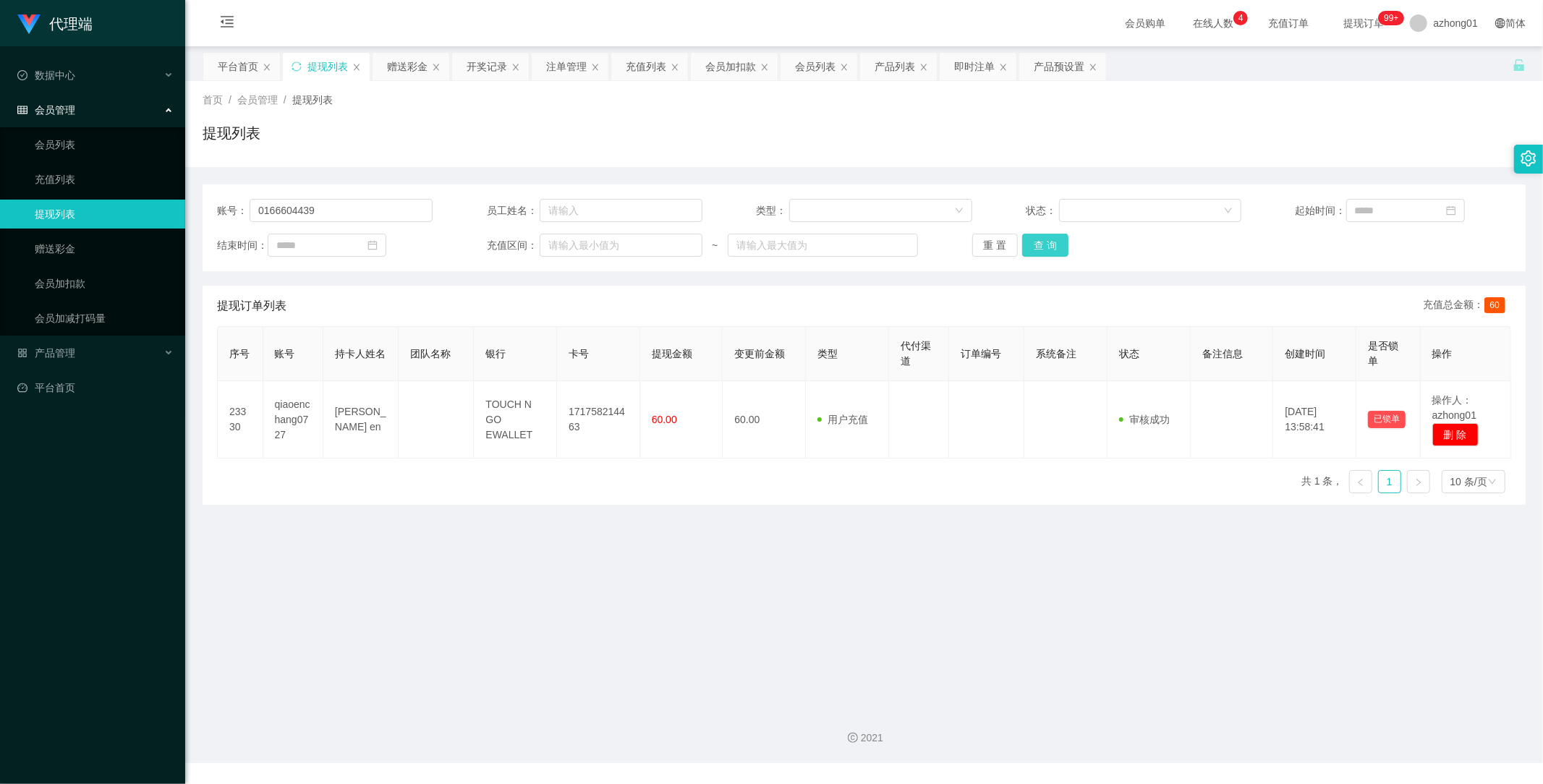
click at [1046, 247] on button "查 询" at bounding box center [1045, 245] width 46 height 23
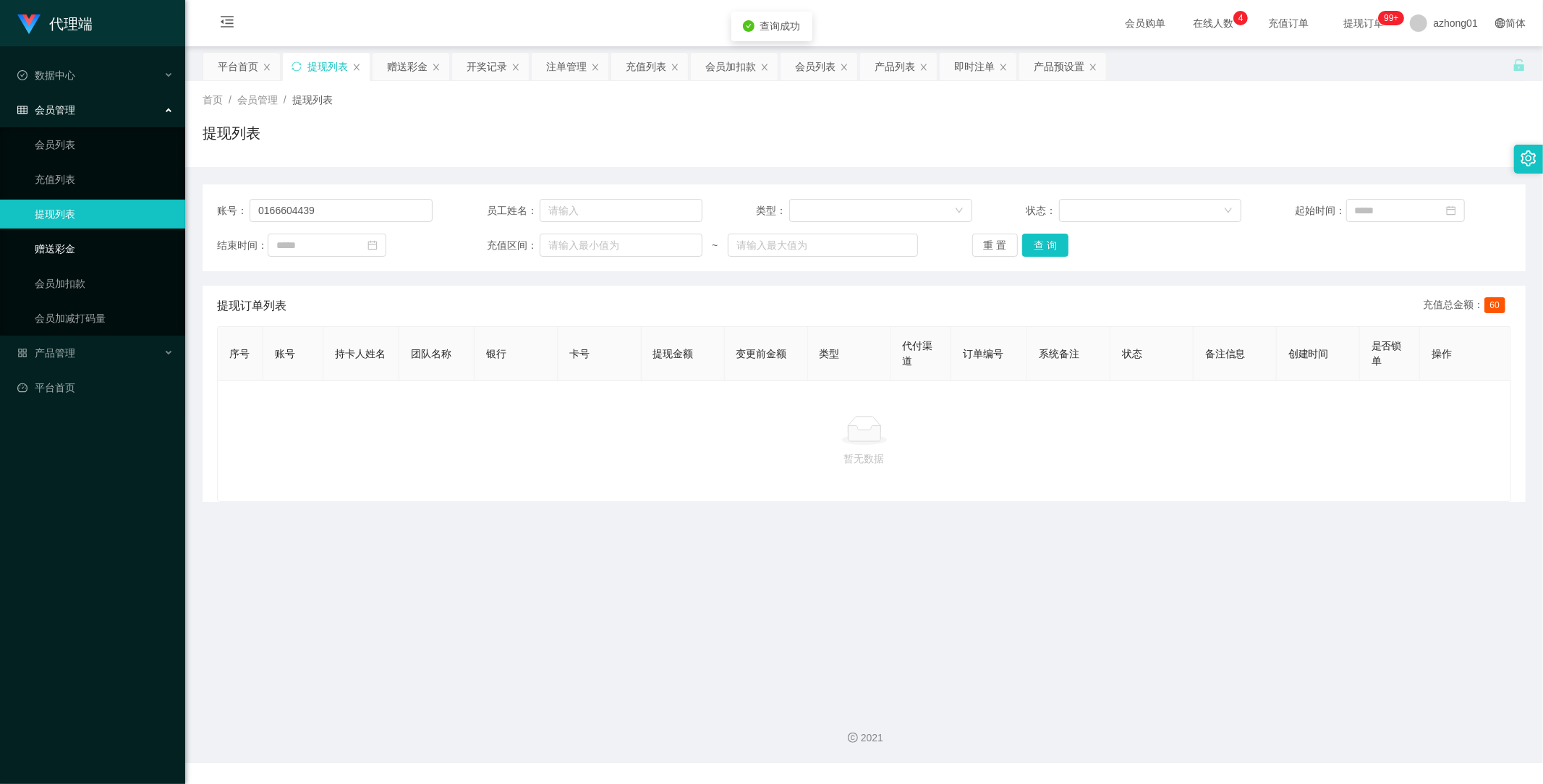
click at [61, 247] on link "赠送彩金" at bounding box center [104, 249] width 139 height 29
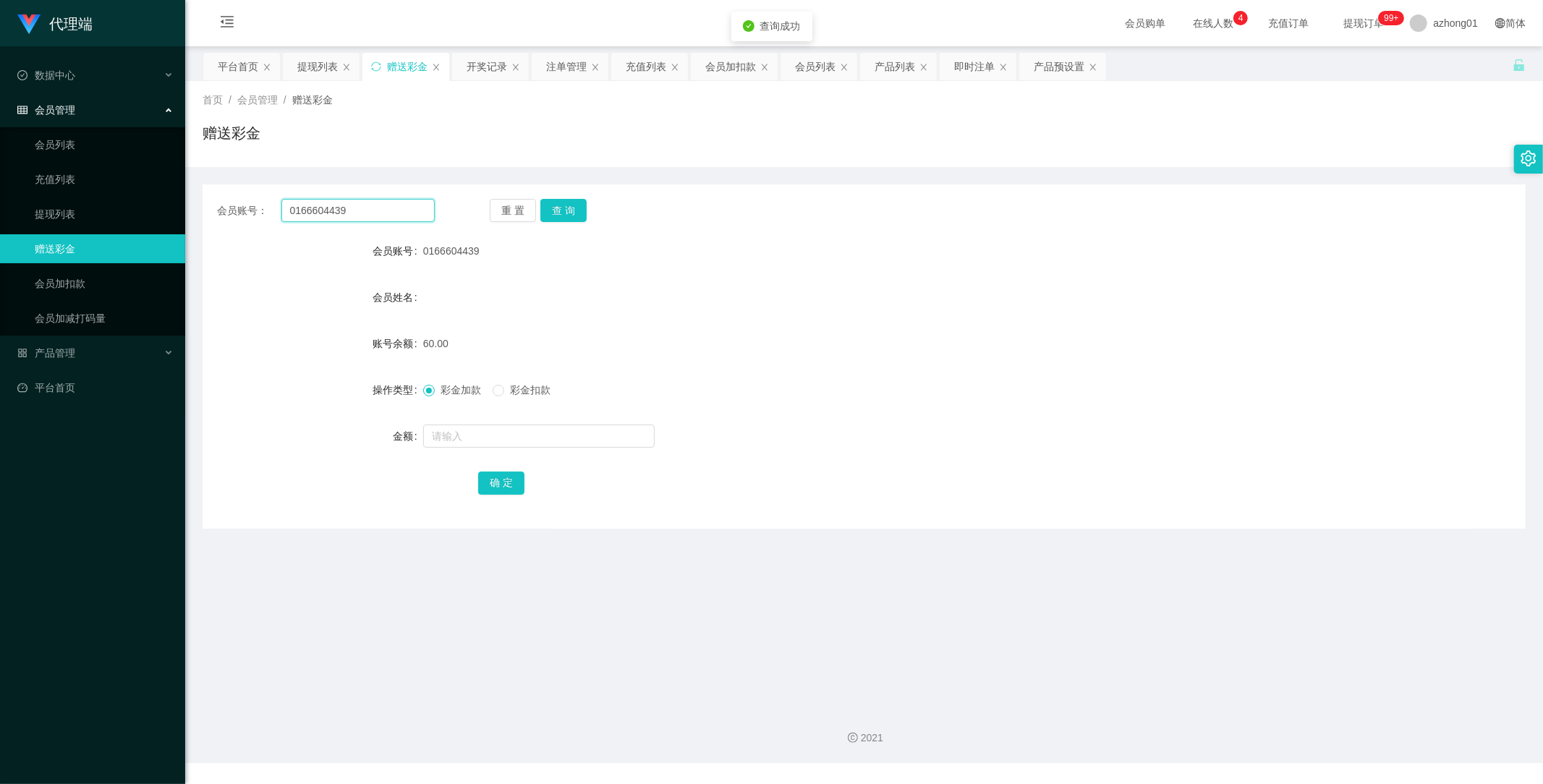
drag, startPoint x: 371, startPoint y: 211, endPoint x: 219, endPoint y: 205, distance: 152.1
click at [200, 205] on main "关闭左侧 关闭右侧 关闭其它 刷新页面 平台首页 提现列表 赠送彩金 开奖记录 注单管理 充值列表 会员加扣款 会员列表 产品列表 即时注单 产品预设置 首页…" at bounding box center [864, 371] width 1358 height 649
paste input "text"
click at [581, 213] on button "查 询" at bounding box center [563, 211] width 46 height 23
drag, startPoint x: 378, startPoint y: 215, endPoint x: 230, endPoint y: 202, distance: 148.6
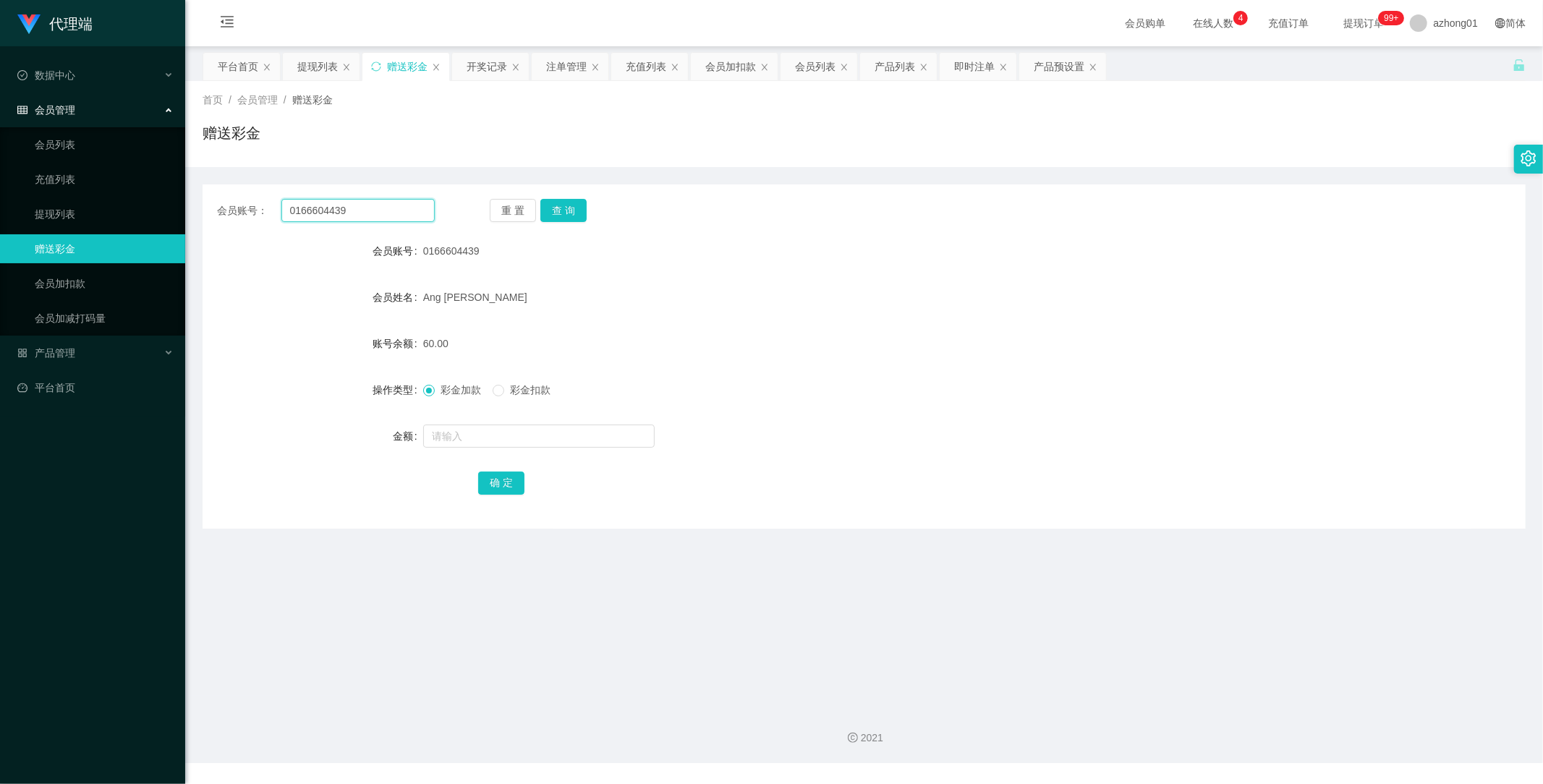
click at [230, 202] on div "会员账号： 0166604439" at bounding box center [326, 211] width 218 height 23
paste input "text"
type input "0166604439"
click at [555, 219] on button "查 询" at bounding box center [563, 211] width 46 height 23
click at [56, 210] on link "提现列表" at bounding box center [104, 213] width 139 height 29
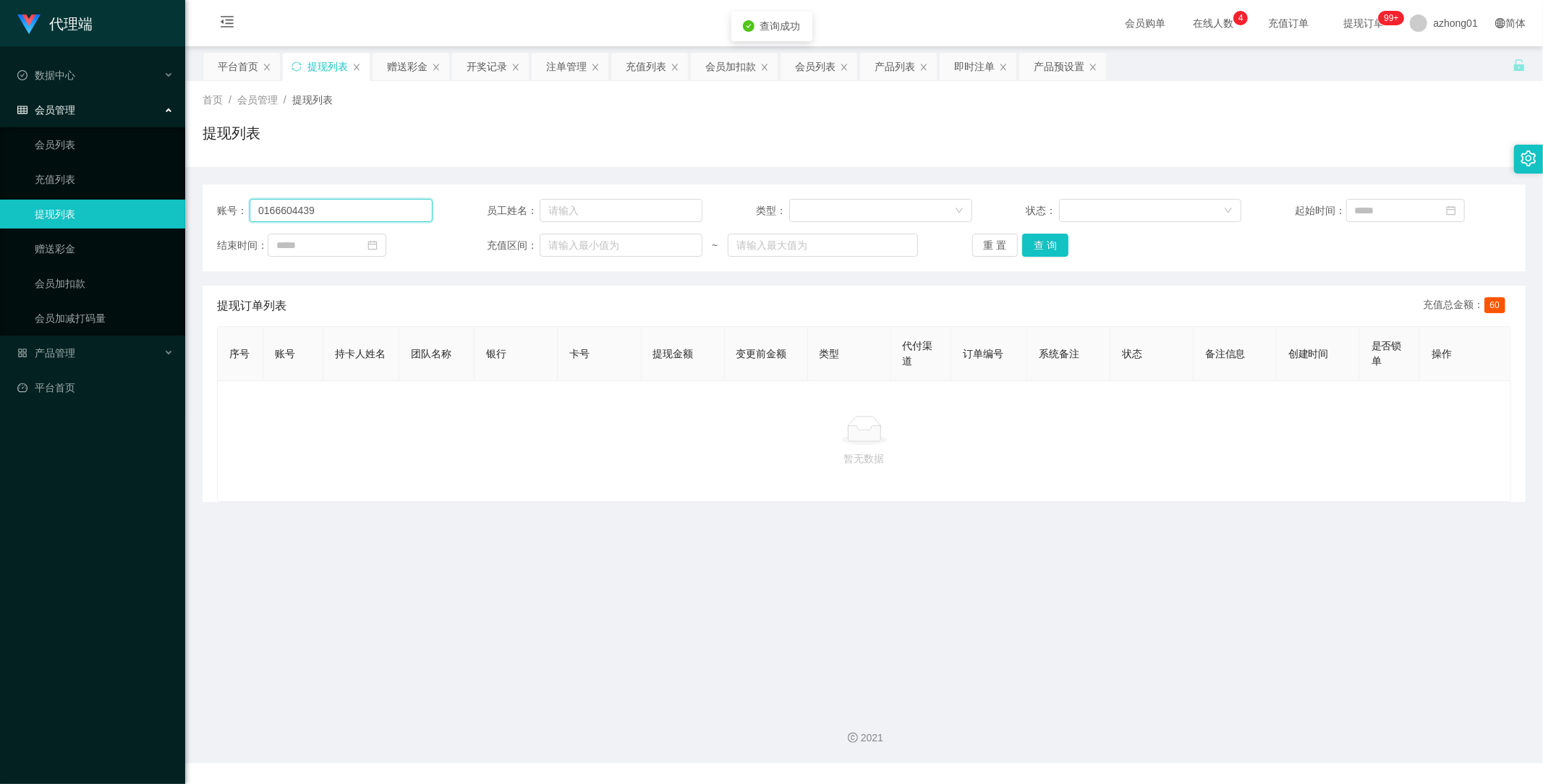
drag, startPoint x: 319, startPoint y: 211, endPoint x: 141, endPoint y: 207, distance: 178.0
click at [152, 207] on section "代理端 数据中心 会员管理 会员列表 充值列表 提现列表 赠送彩金 会员加扣款 会员加减打码量 产品管理 平台首页 保存配置 重置配置 整体风格设置 主题色 …" at bounding box center [771, 382] width 1543 height 763
paste input "text"
click at [1061, 242] on button "查 询" at bounding box center [1045, 245] width 46 height 23
type input "0166604439"
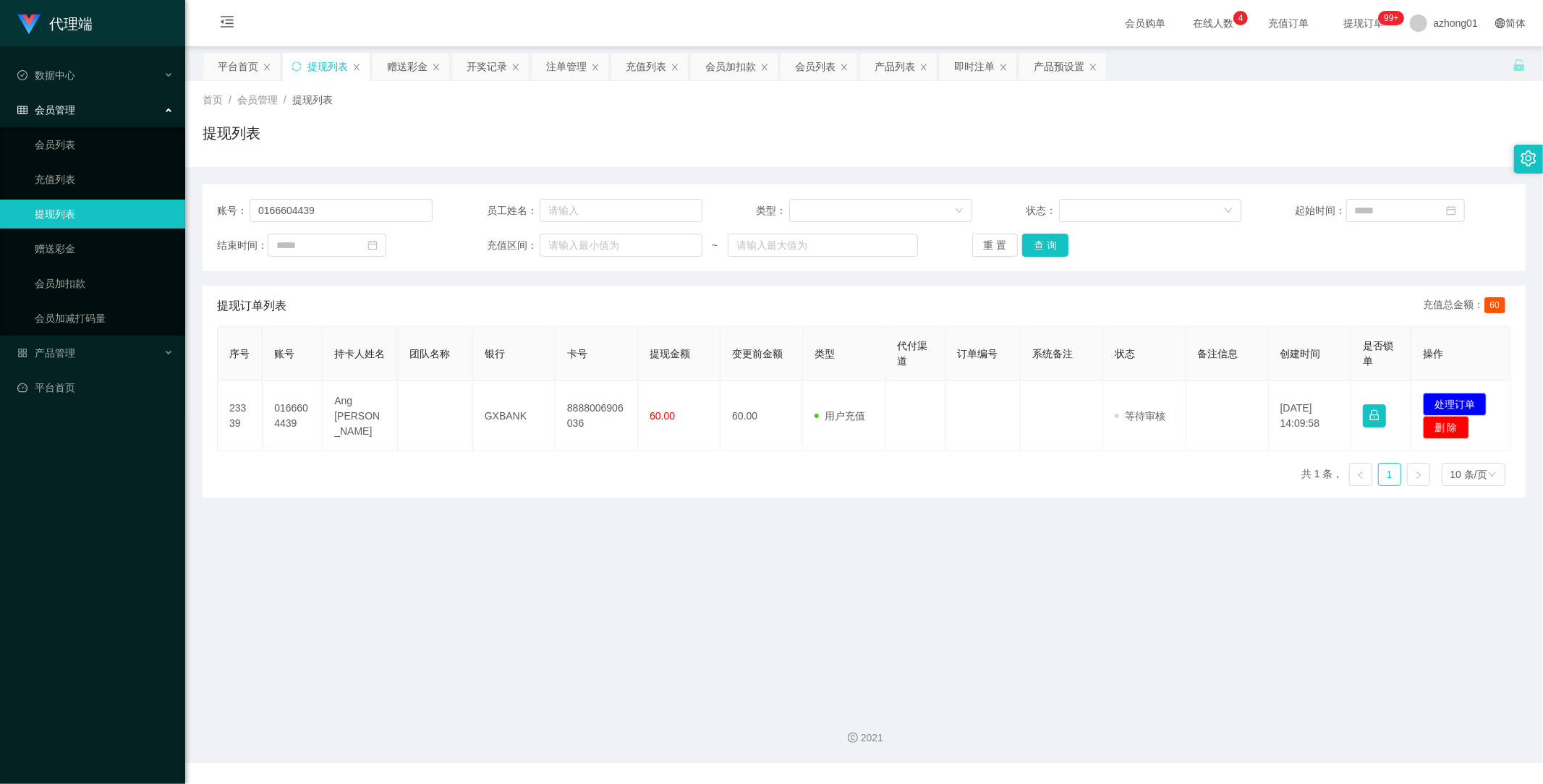
drag, startPoint x: 511, startPoint y: 642, endPoint x: 496, endPoint y: 602, distance: 42.7
click at [511, 642] on main "关闭左侧 关闭右侧 关闭其它 刷新页面 平台首页 提现列表 赠送彩金 开奖记录 注单管理 充值列表 会员加扣款 会员列表 产品列表 即时注单 产品预设置 首页…" at bounding box center [864, 371] width 1358 height 649
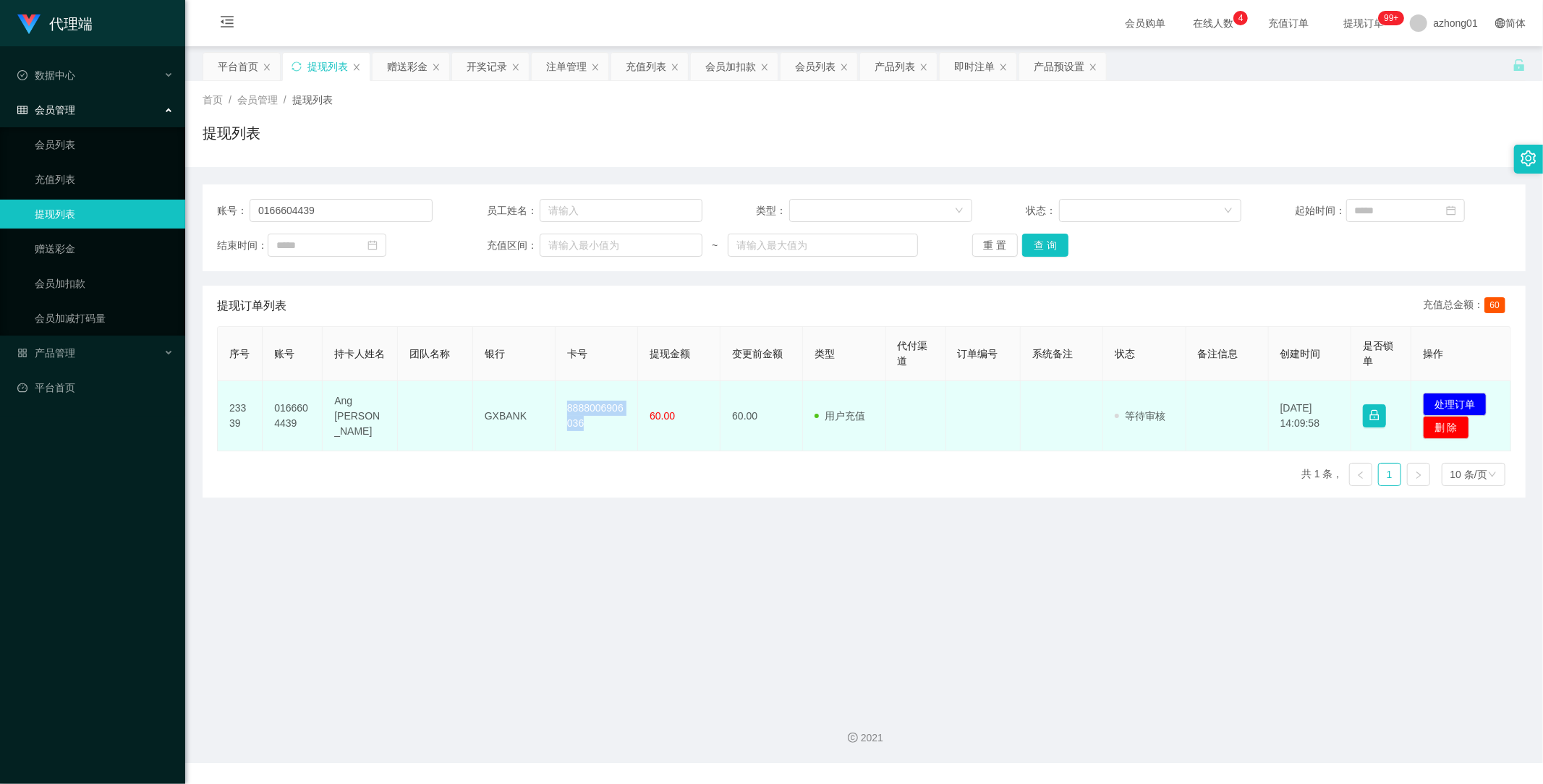
drag, startPoint x: 558, startPoint y: 407, endPoint x: 612, endPoint y: 431, distance: 59.1
click at [612, 431] on td "8888006906036" at bounding box center [597, 416] width 83 height 70
copy td "8888006906036"
click at [1456, 400] on button "处理订单" at bounding box center [1455, 404] width 64 height 23
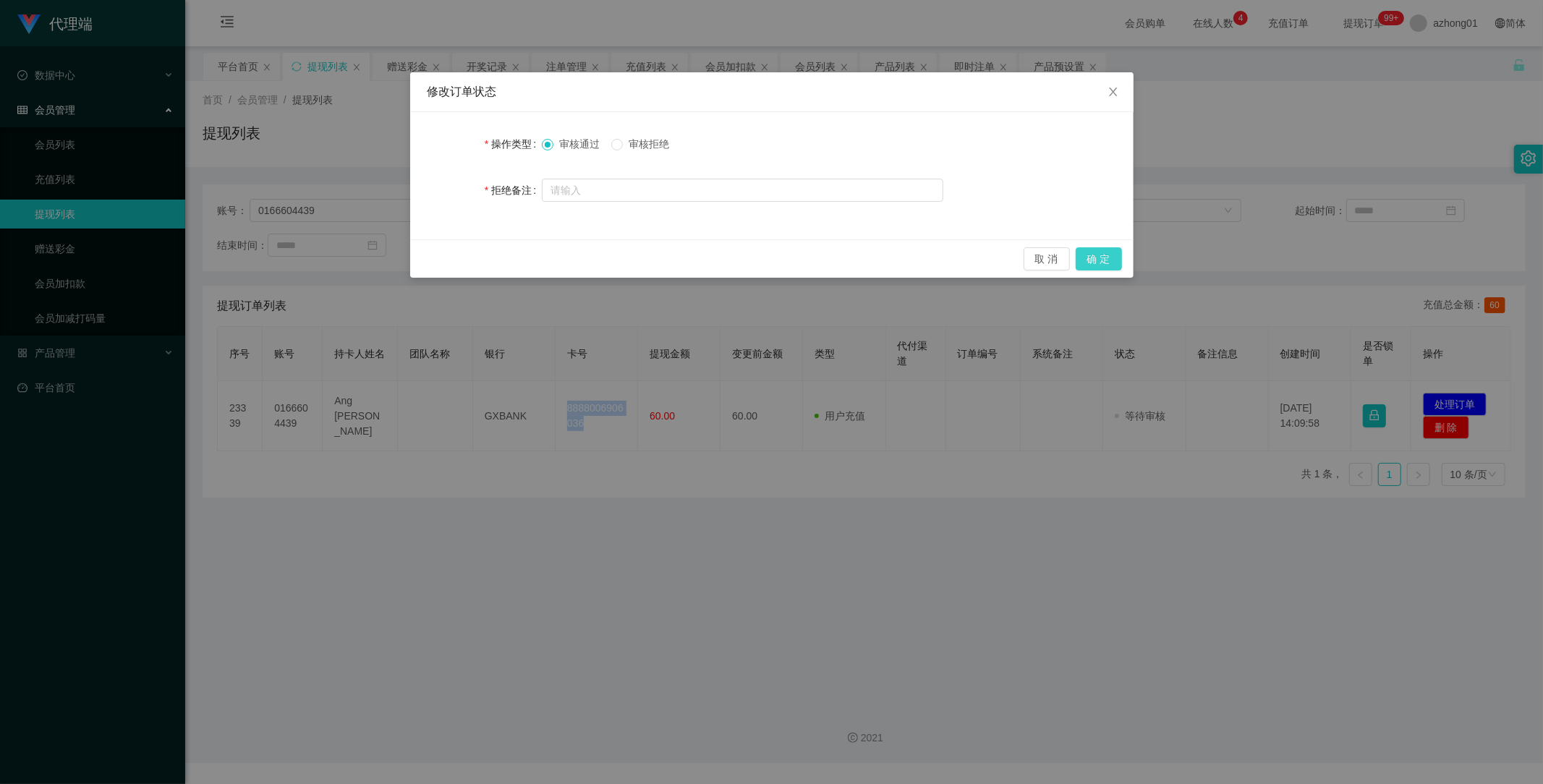
click at [1100, 261] on button "确 定" at bounding box center [1098, 259] width 46 height 23
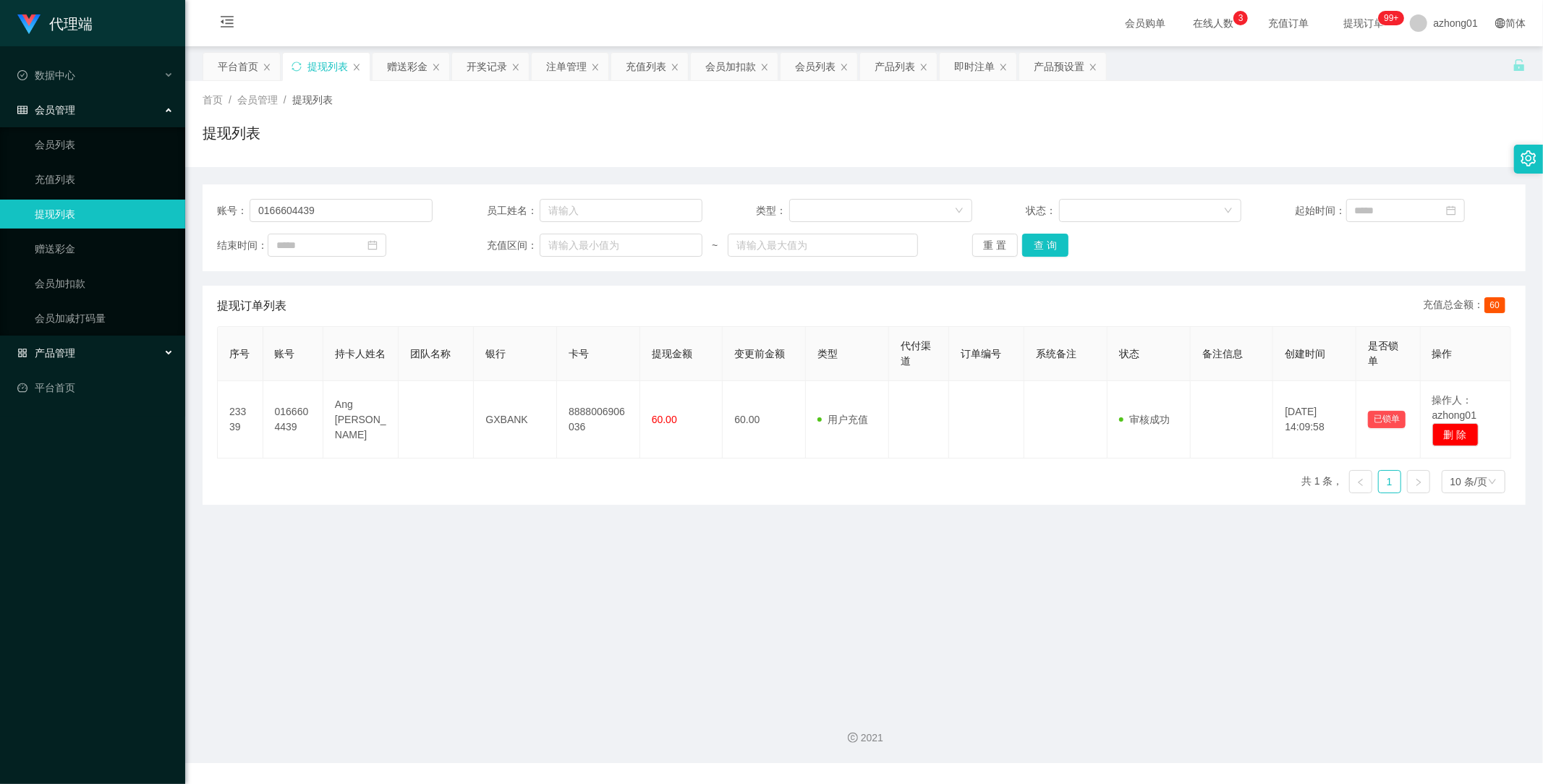
click at [77, 344] on div "产品管理" at bounding box center [92, 352] width 185 height 29
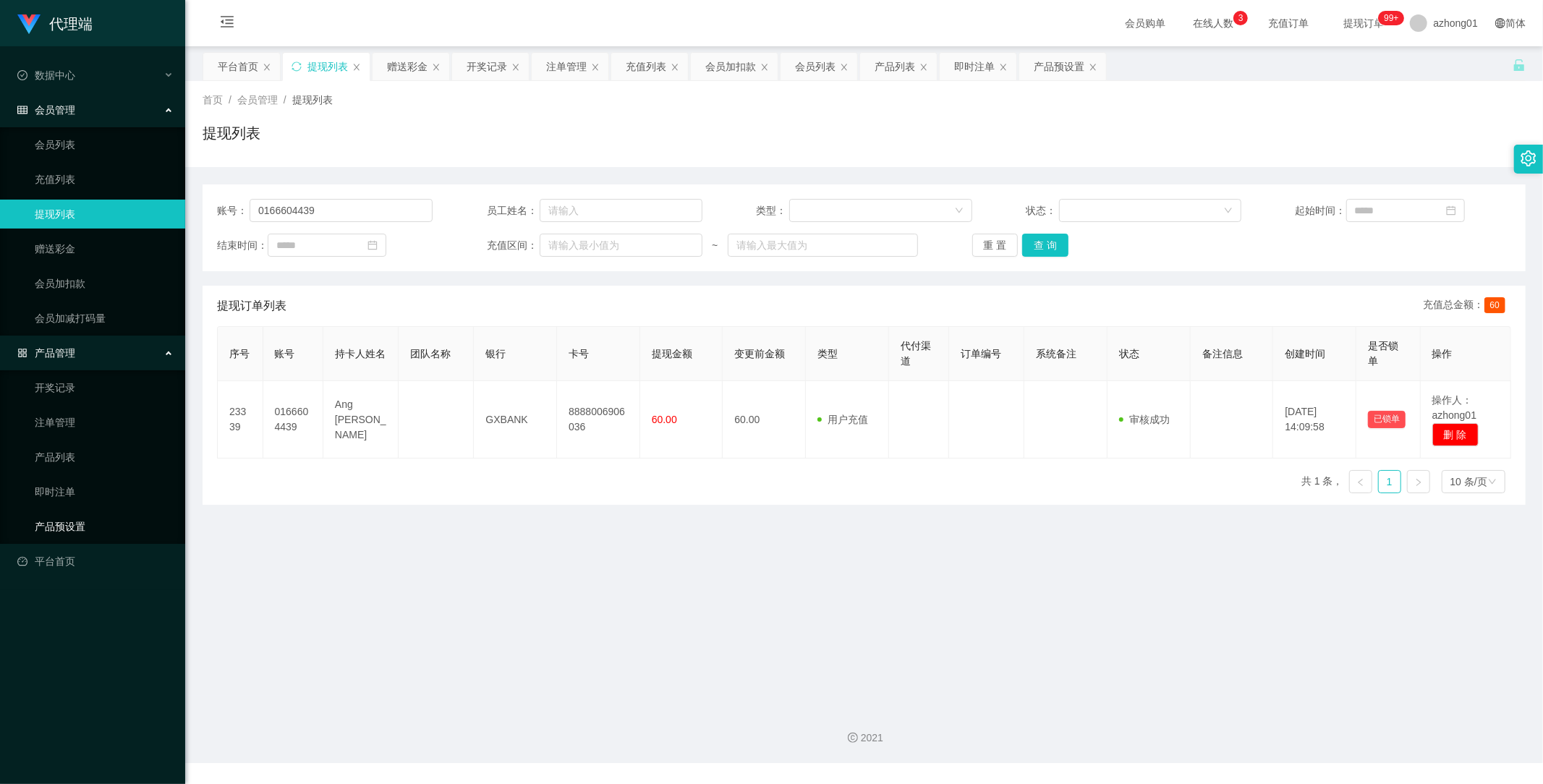
click at [56, 528] on link "产品预设置" at bounding box center [104, 526] width 139 height 29
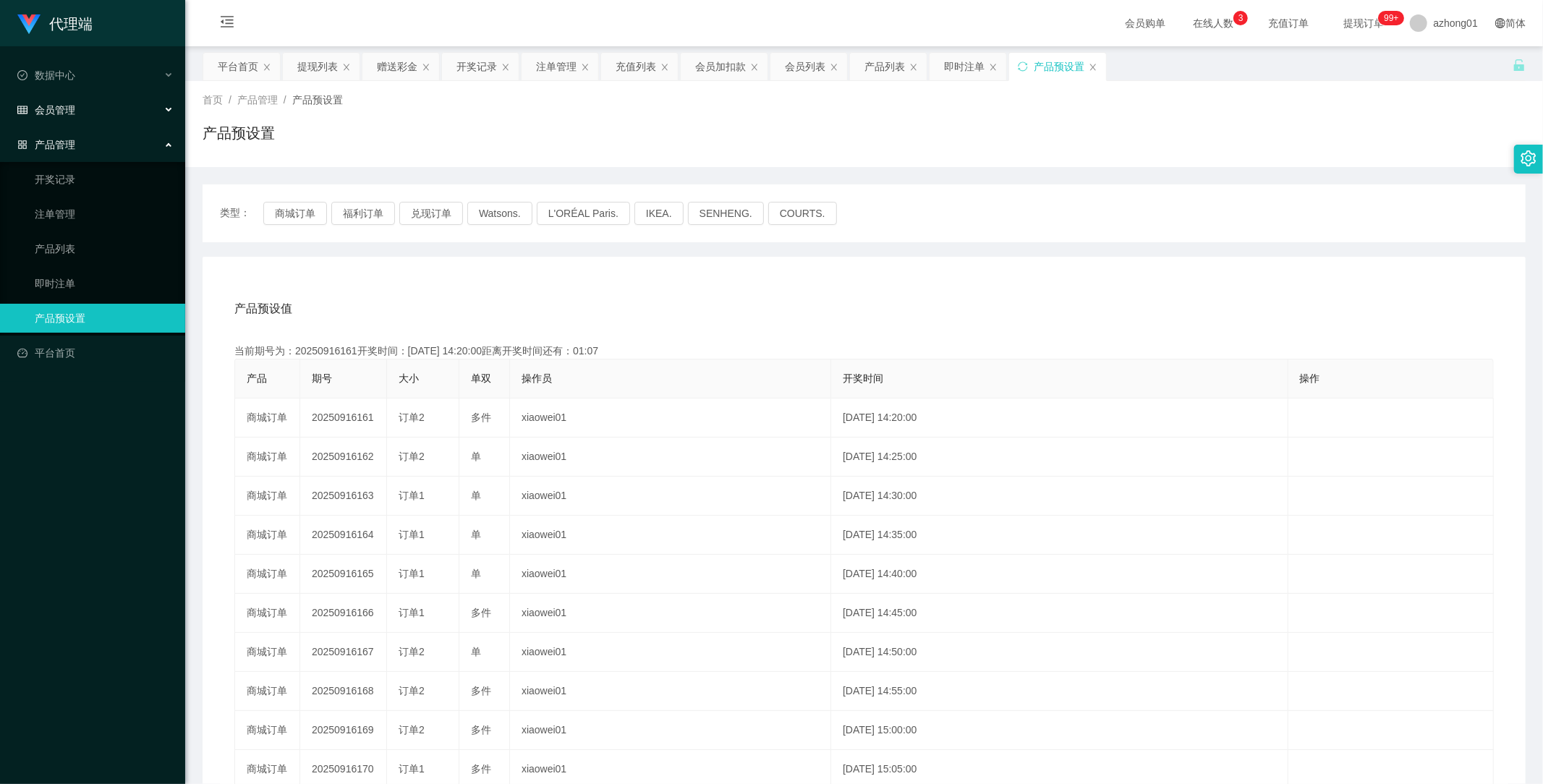
click at [71, 110] on span "会员管理" at bounding box center [46, 110] width 58 height 12
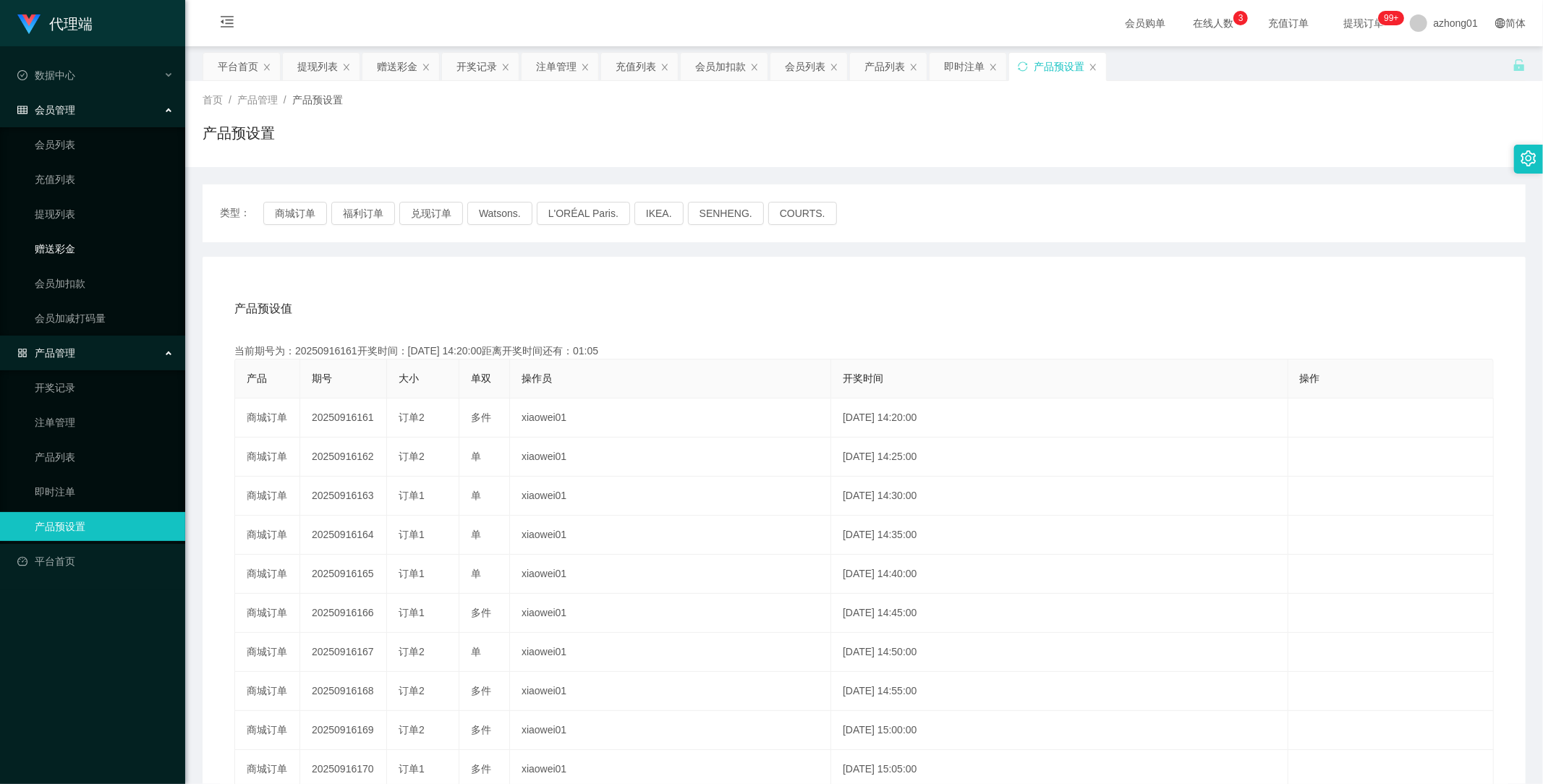
click at [75, 243] on link "赠送彩金" at bounding box center [104, 249] width 139 height 29
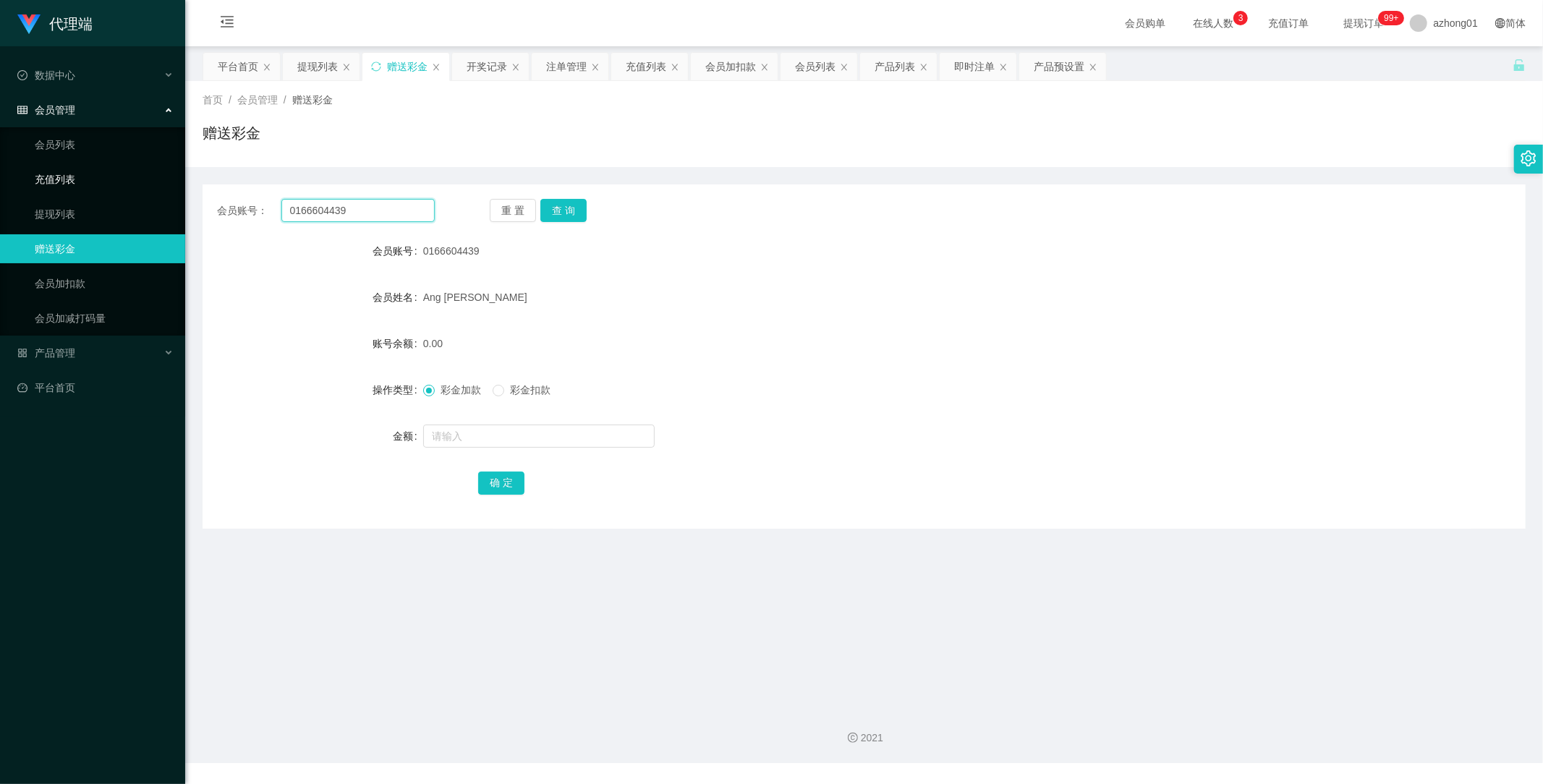
drag, startPoint x: 389, startPoint y: 208, endPoint x: 183, endPoint y: 192, distance: 206.6
click at [193, 192] on main "关闭左侧 关闭右侧 关闭其它 刷新页面 平台首页 提现列表 赠送彩金 开奖记录 注单管理 充值列表 会员加扣款 会员列表 产品列表 即时注单 产品预设置 首页…" at bounding box center [864, 371] width 1358 height 649
paste input "bongyukping"
type input "bongyukping"
click at [555, 215] on button "查 询" at bounding box center [563, 211] width 46 height 23
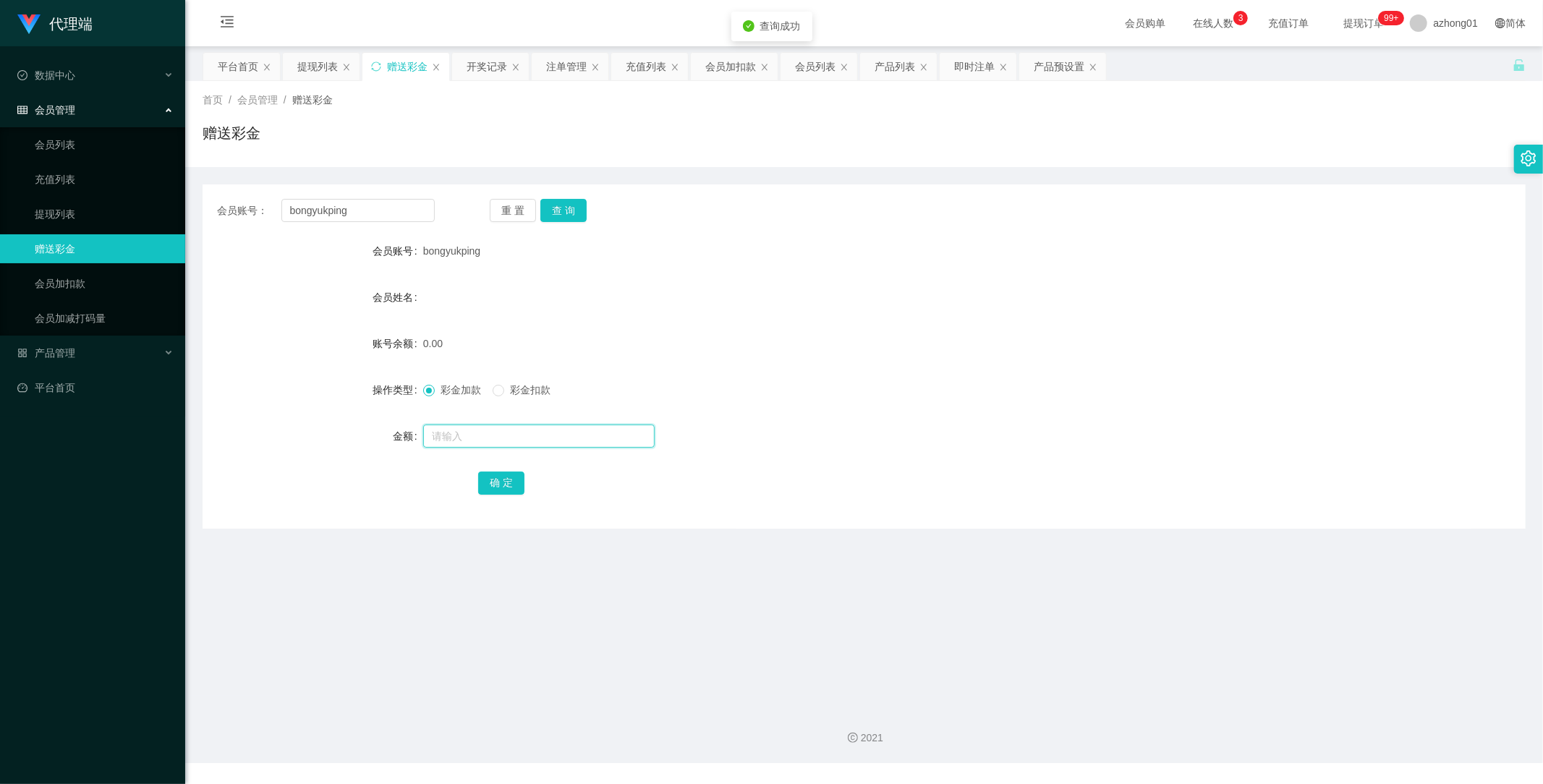
click at [501, 433] on input "text" at bounding box center [538, 436] width 231 height 23
type input "60"
click at [510, 479] on button "确 定" at bounding box center [501, 483] width 46 height 23
drag, startPoint x: 364, startPoint y: 213, endPoint x: 210, endPoint y: 213, distance: 154.0
click at [210, 213] on div "会员账号： bongyukping 重 置 查 询" at bounding box center [864, 211] width 1323 height 23
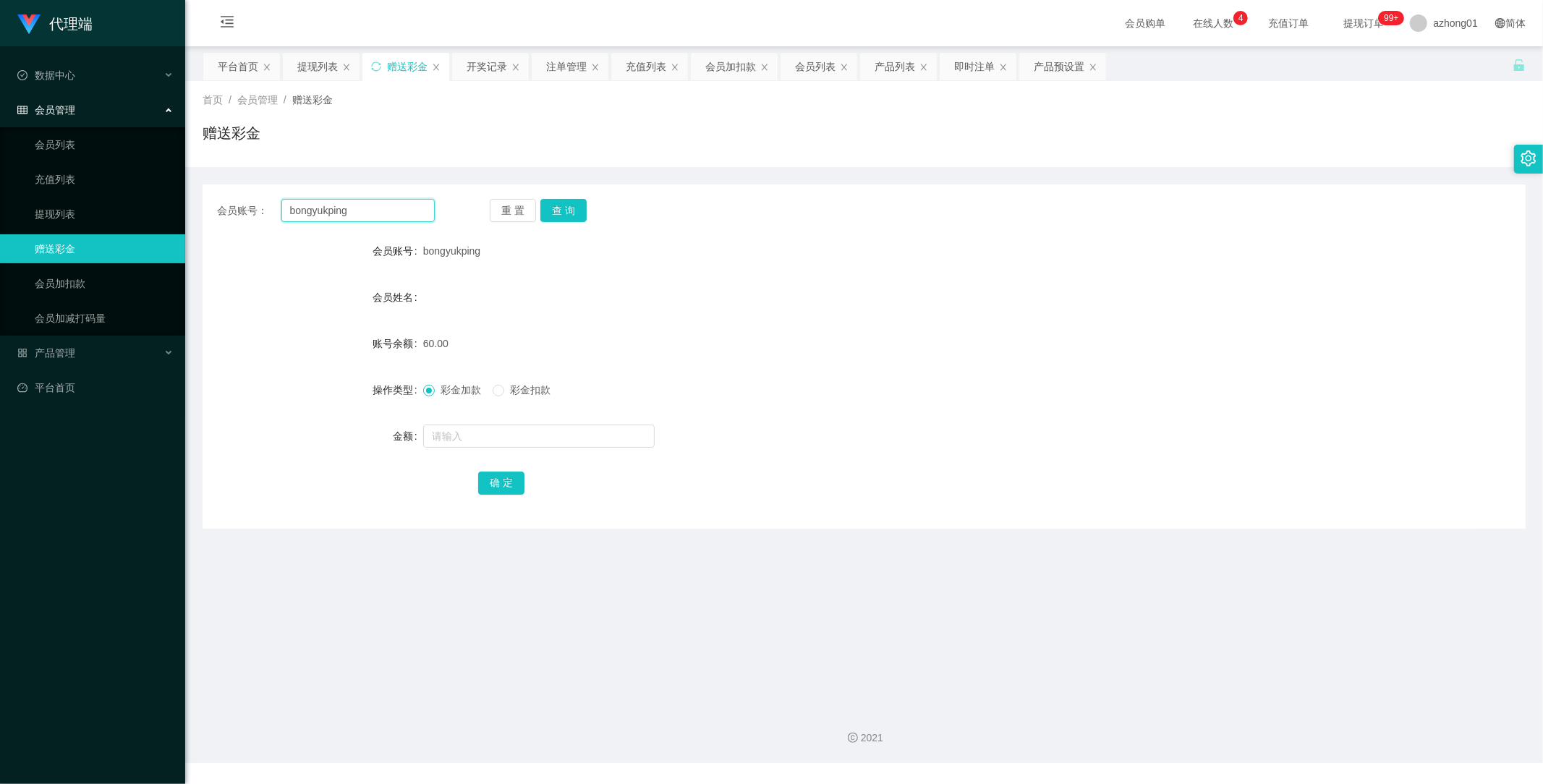
paste input "sia7181"
type input "sia7181"
click at [566, 203] on button "查 询" at bounding box center [563, 211] width 46 height 23
click at [61, 350] on span "产品管理" at bounding box center [46, 353] width 58 height 12
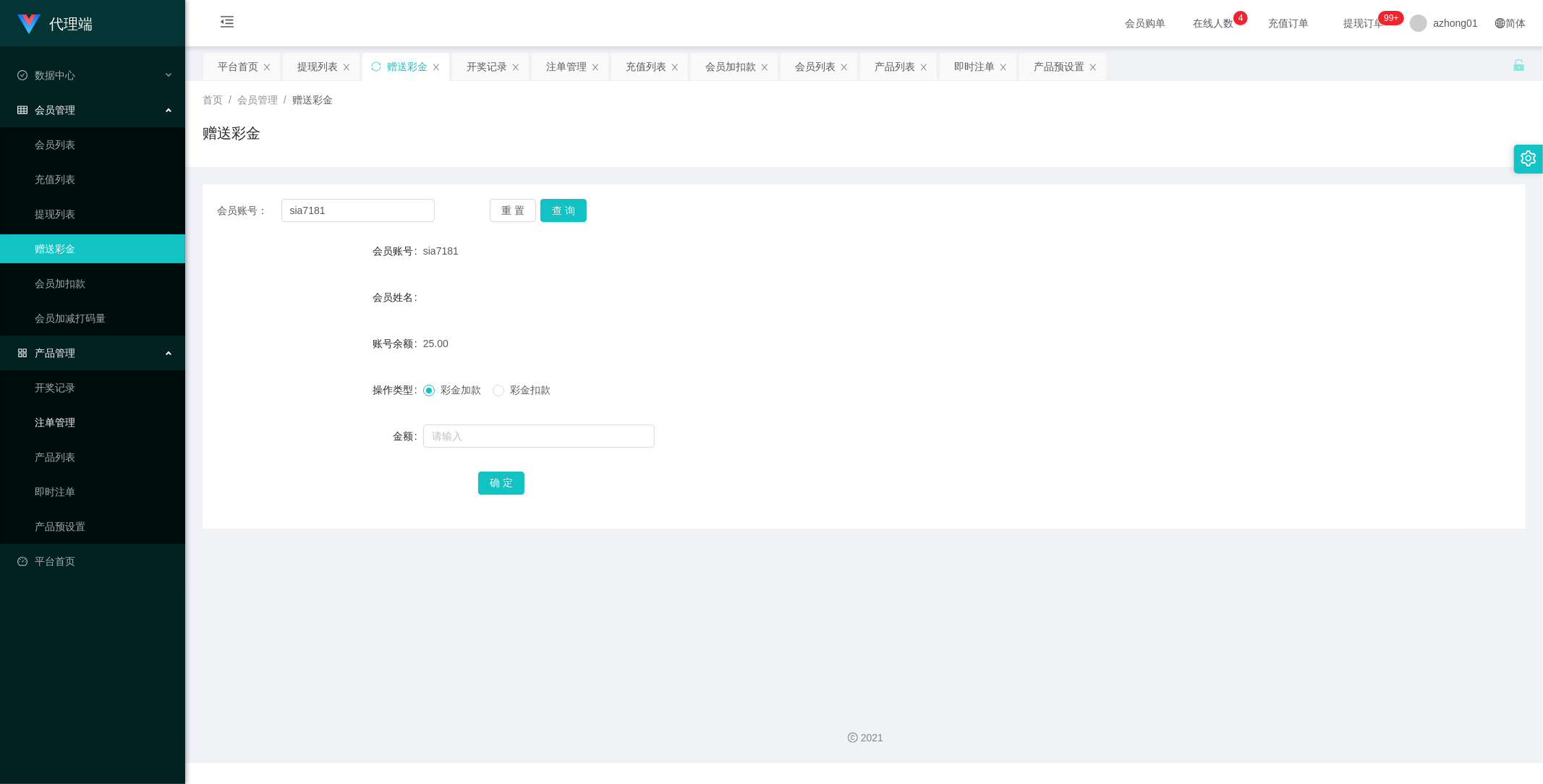
click at [66, 422] on link "注单管理" at bounding box center [104, 422] width 139 height 29
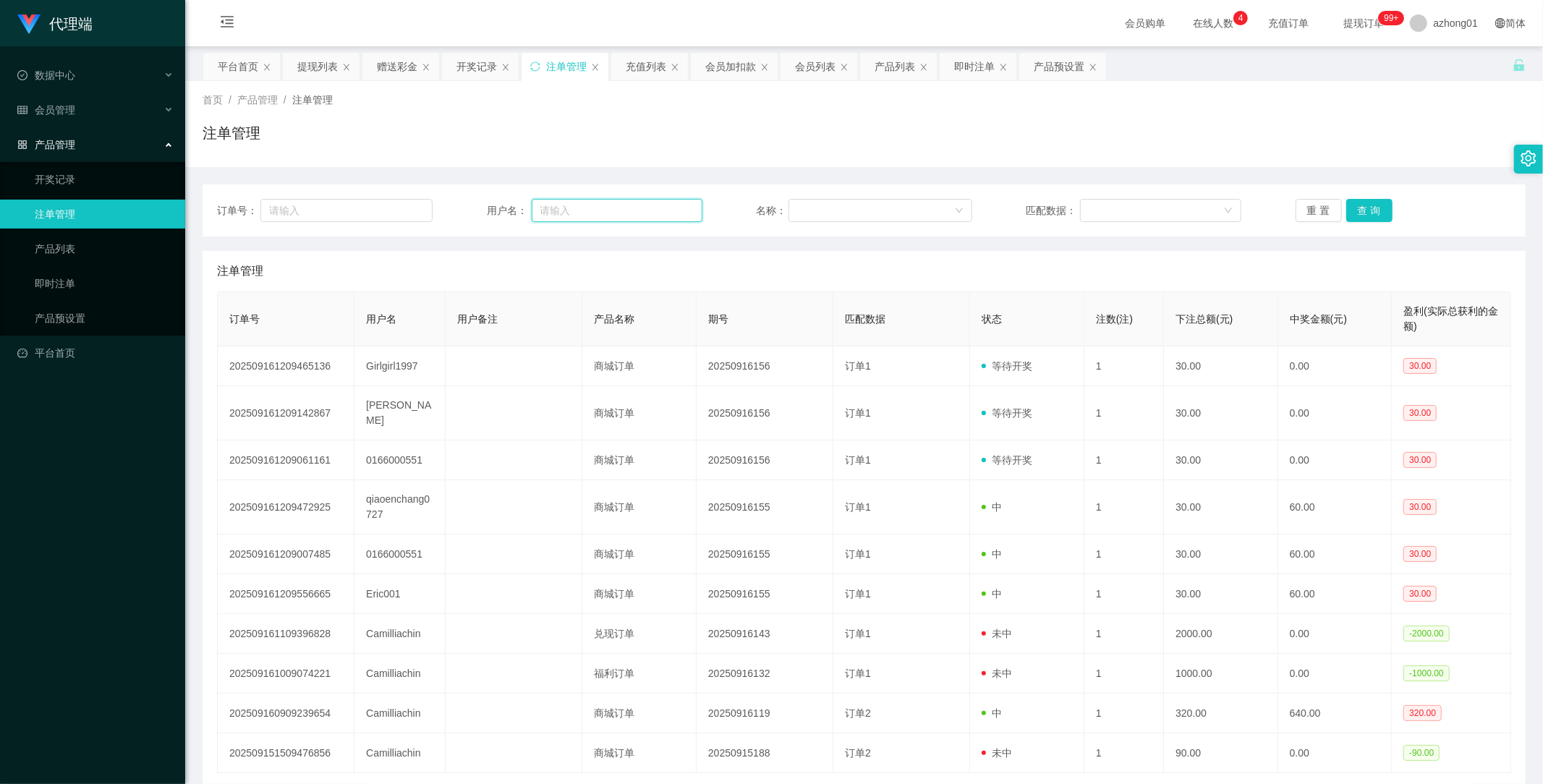
click at [602, 199] on input "text" at bounding box center [617, 211] width 171 height 23
paste input "sia7181"
type input "sia7181"
click at [1363, 208] on button "查 询" at bounding box center [1369, 211] width 46 height 23
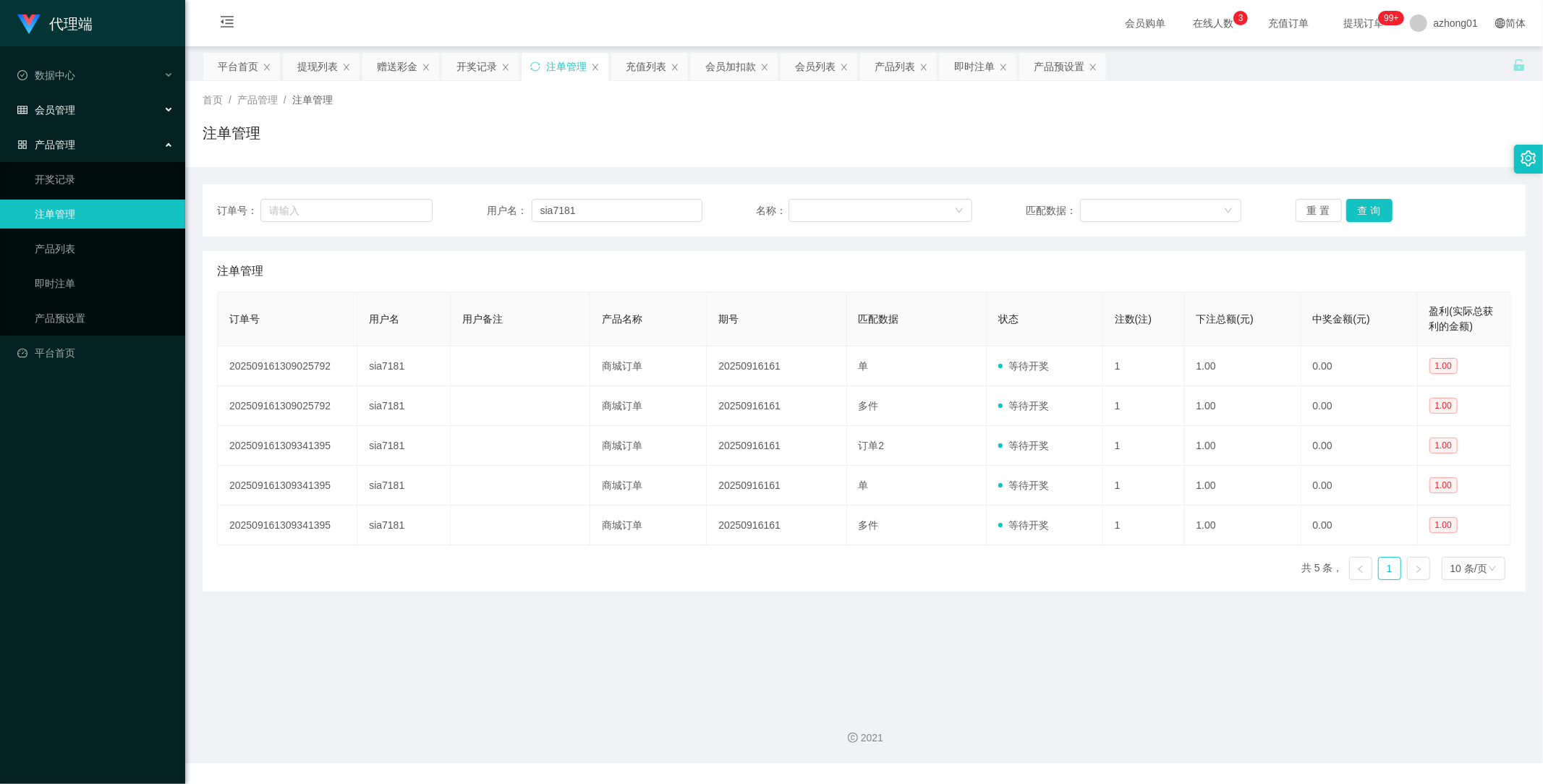
click at [70, 105] on span "会员管理" at bounding box center [46, 110] width 58 height 12
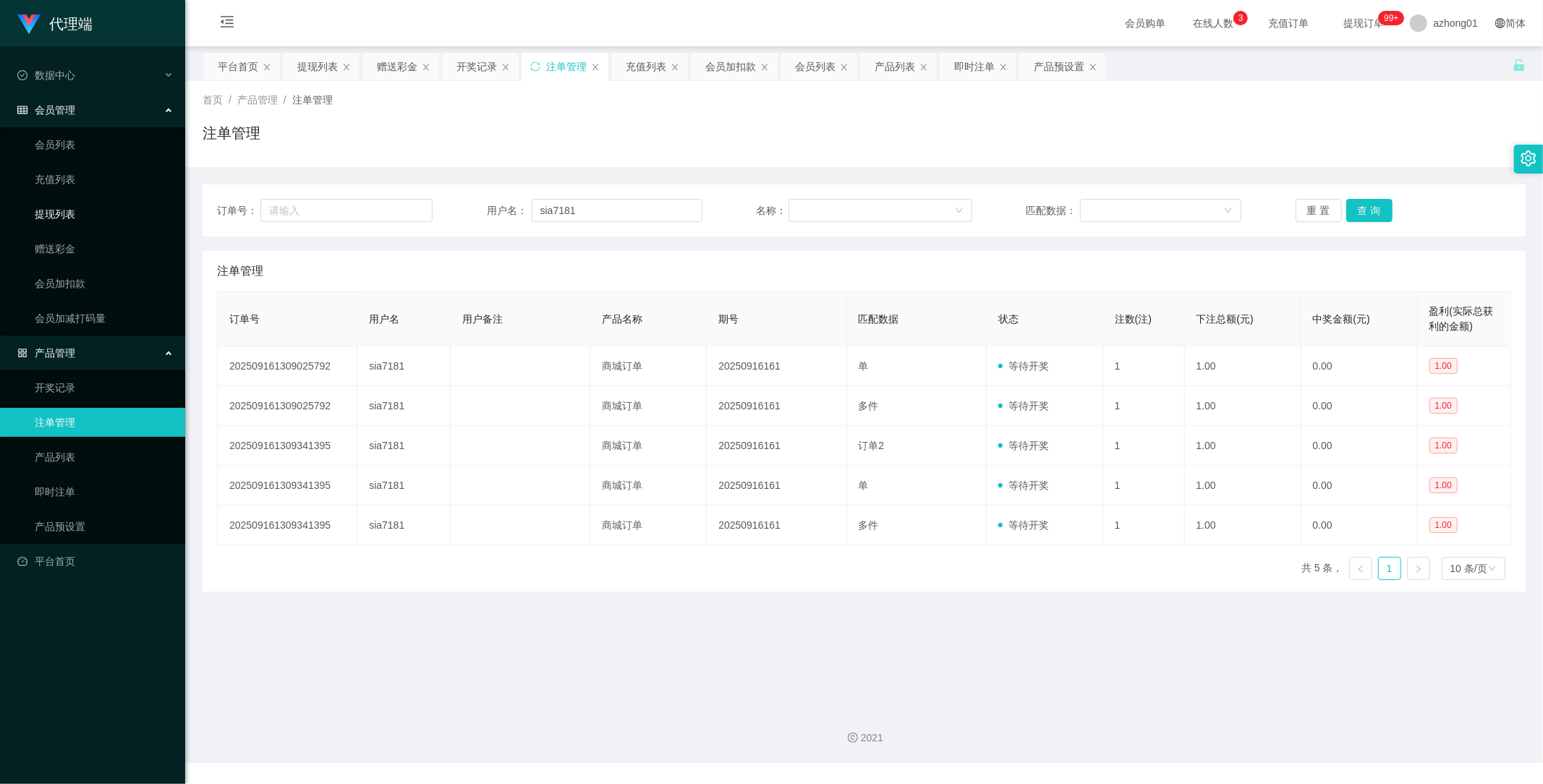
click at [61, 215] on link "提现列表" at bounding box center [104, 213] width 139 height 29
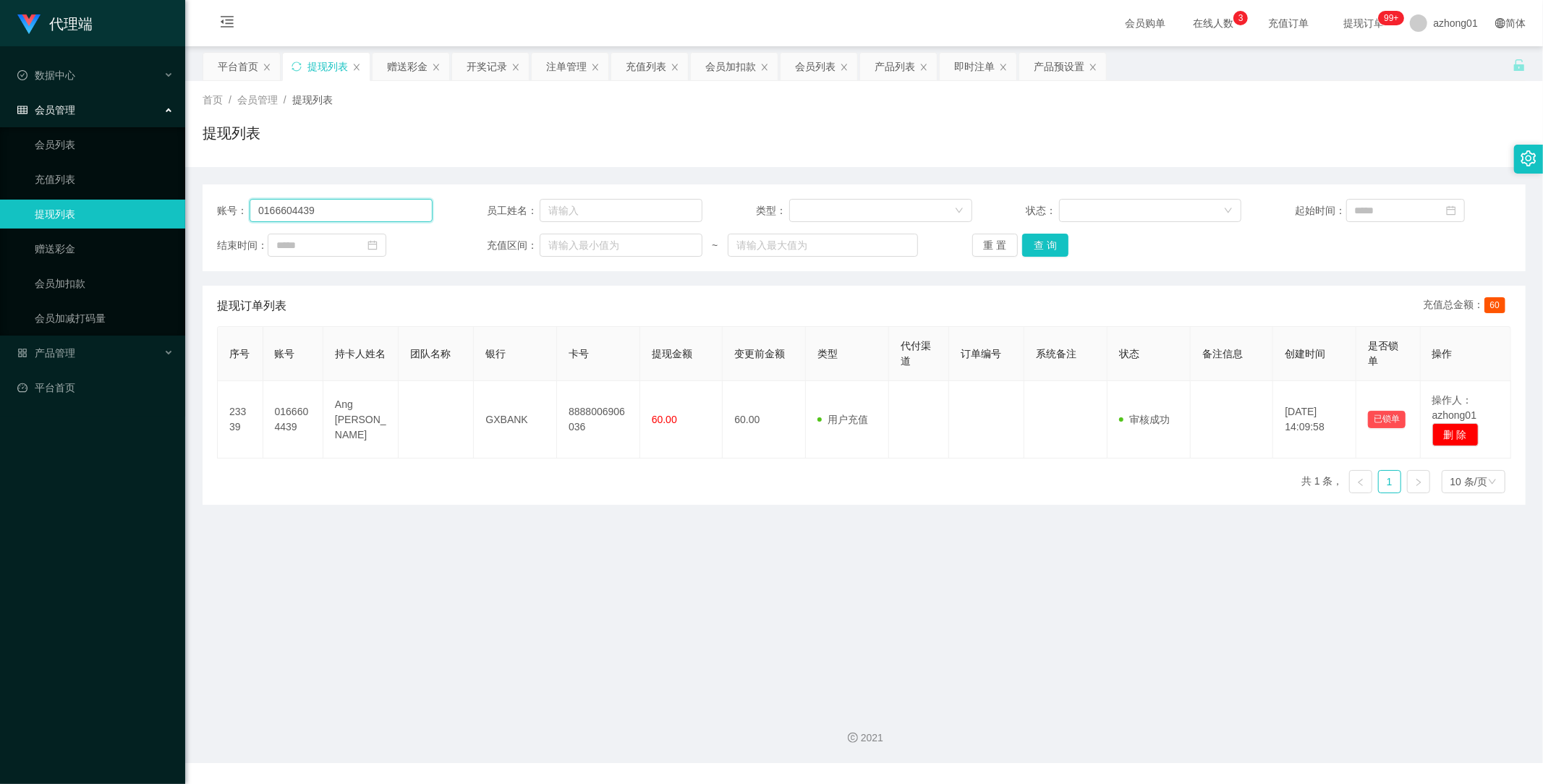
drag, startPoint x: 355, startPoint y: 208, endPoint x: 157, endPoint y: 207, distance: 198.0
click at [151, 201] on section "代理端 数据中心 会员管理 会员列表 充值列表 提现列表 赠送彩金 会员加扣款 会员加减打码量 产品管理 开奖记录 注单管理 产品列表 即时注单 产品预设置 …" at bounding box center [771, 382] width 1543 height 763
paste input "Girlgirl1997"
type input "Girlgirl1997"
click at [1035, 246] on button "查 询" at bounding box center [1045, 245] width 46 height 23
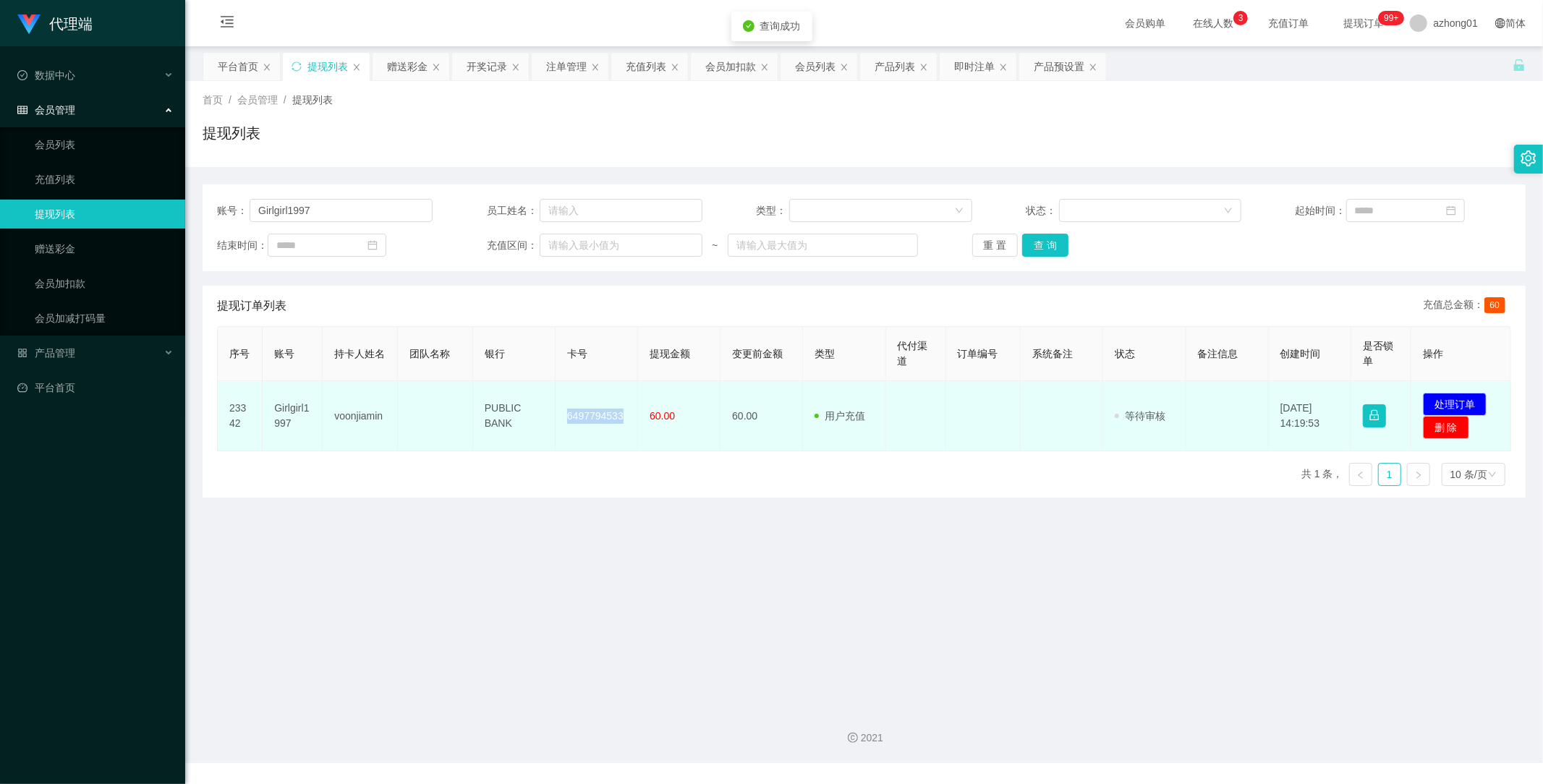
drag, startPoint x: 563, startPoint y: 416, endPoint x: 625, endPoint y: 423, distance: 62.4
click at [625, 423] on td "6497794533" at bounding box center [597, 416] width 83 height 70
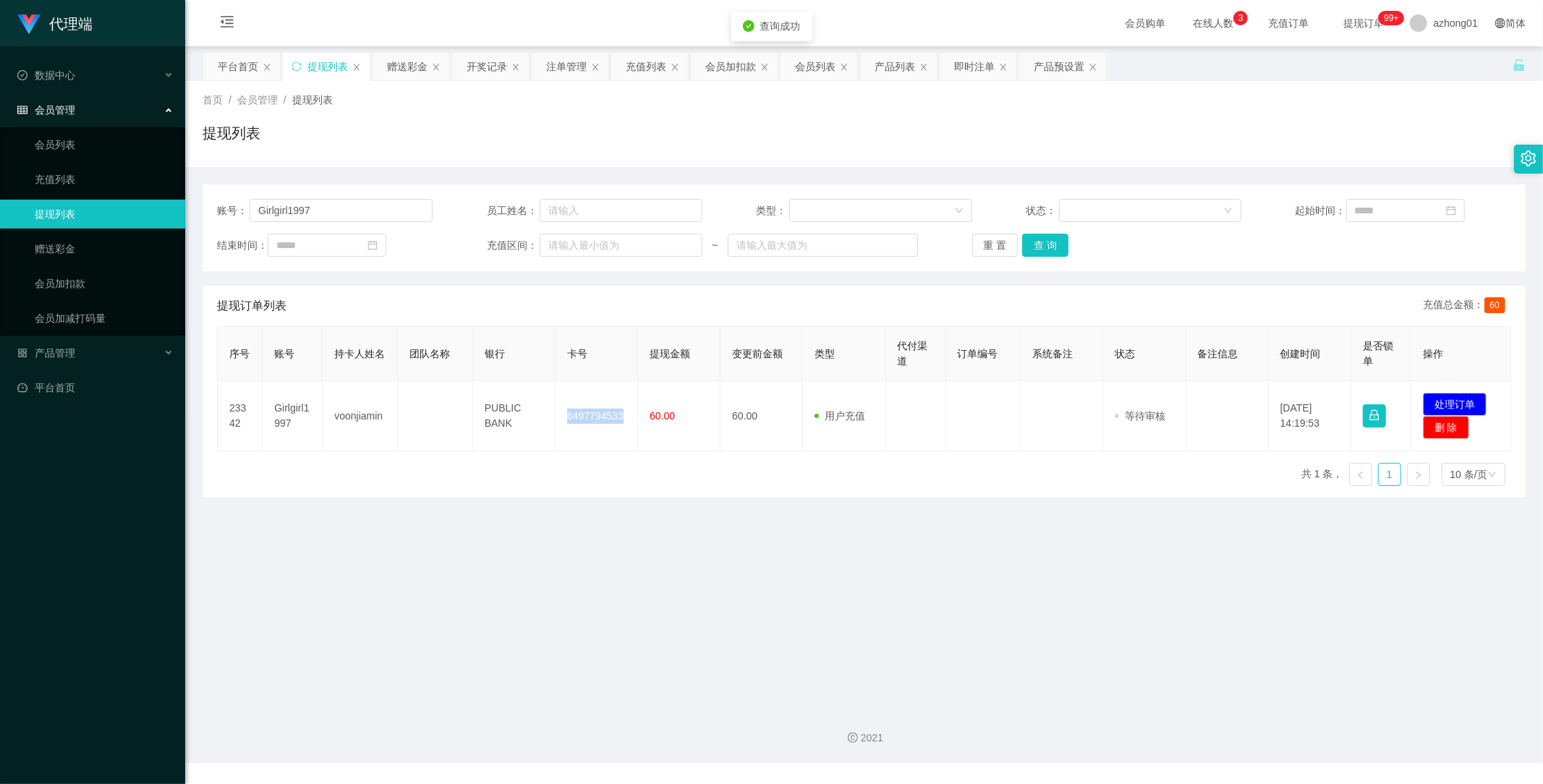
copy td "6497794533"
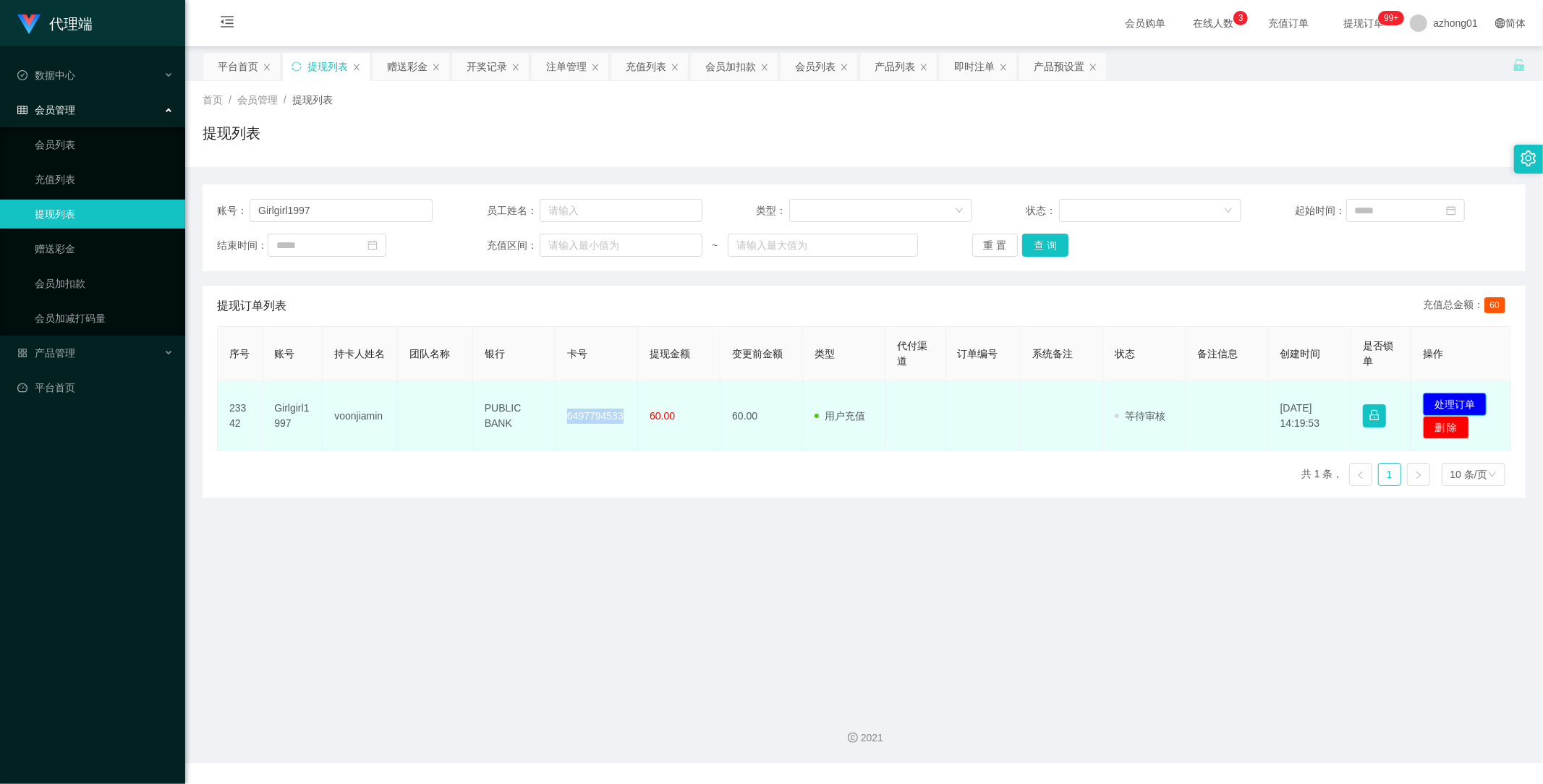
click at [1428, 402] on button "处理订单" at bounding box center [1455, 404] width 64 height 23
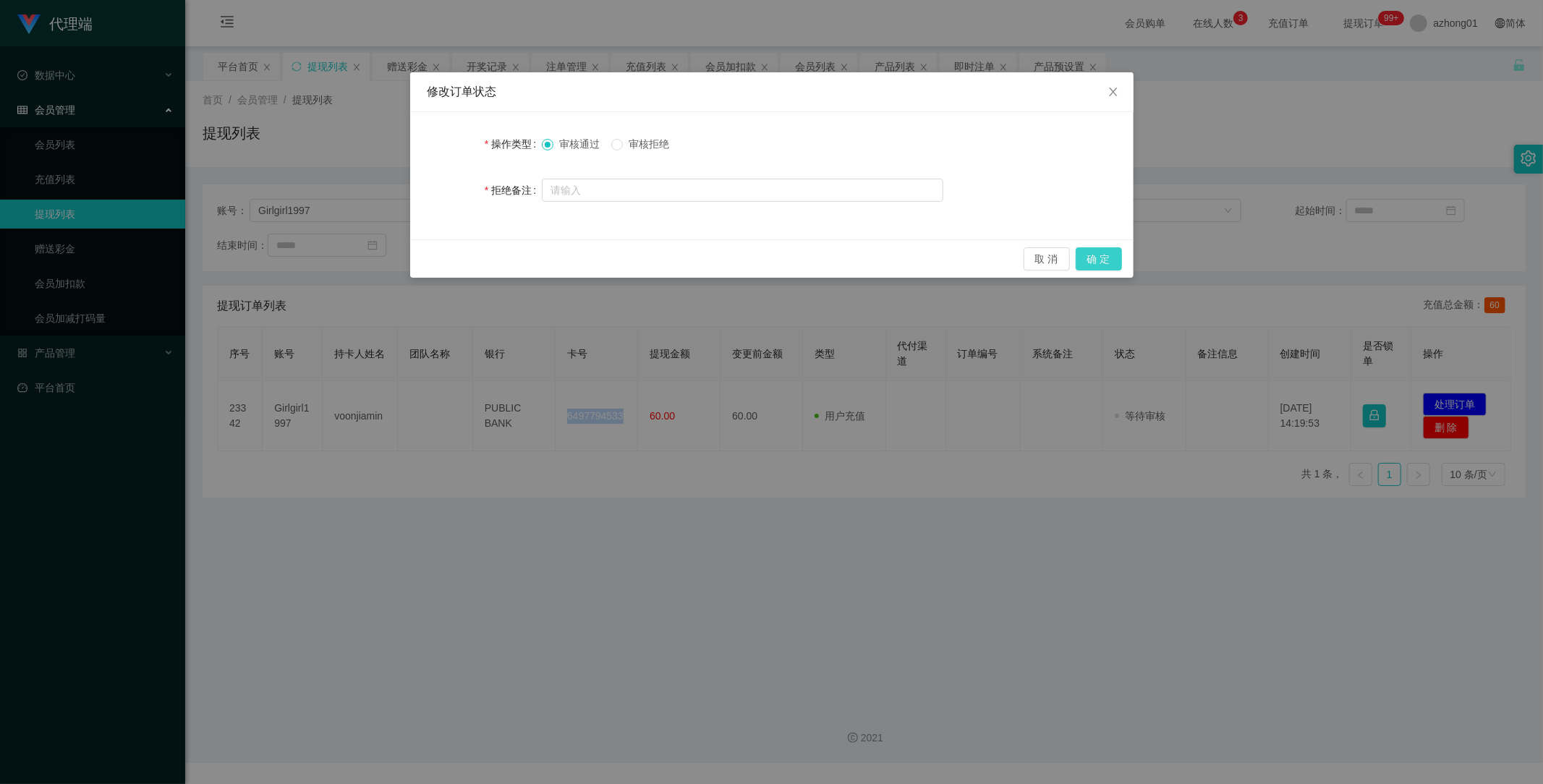
click at [1104, 257] on button "确 定" at bounding box center [1098, 259] width 46 height 23
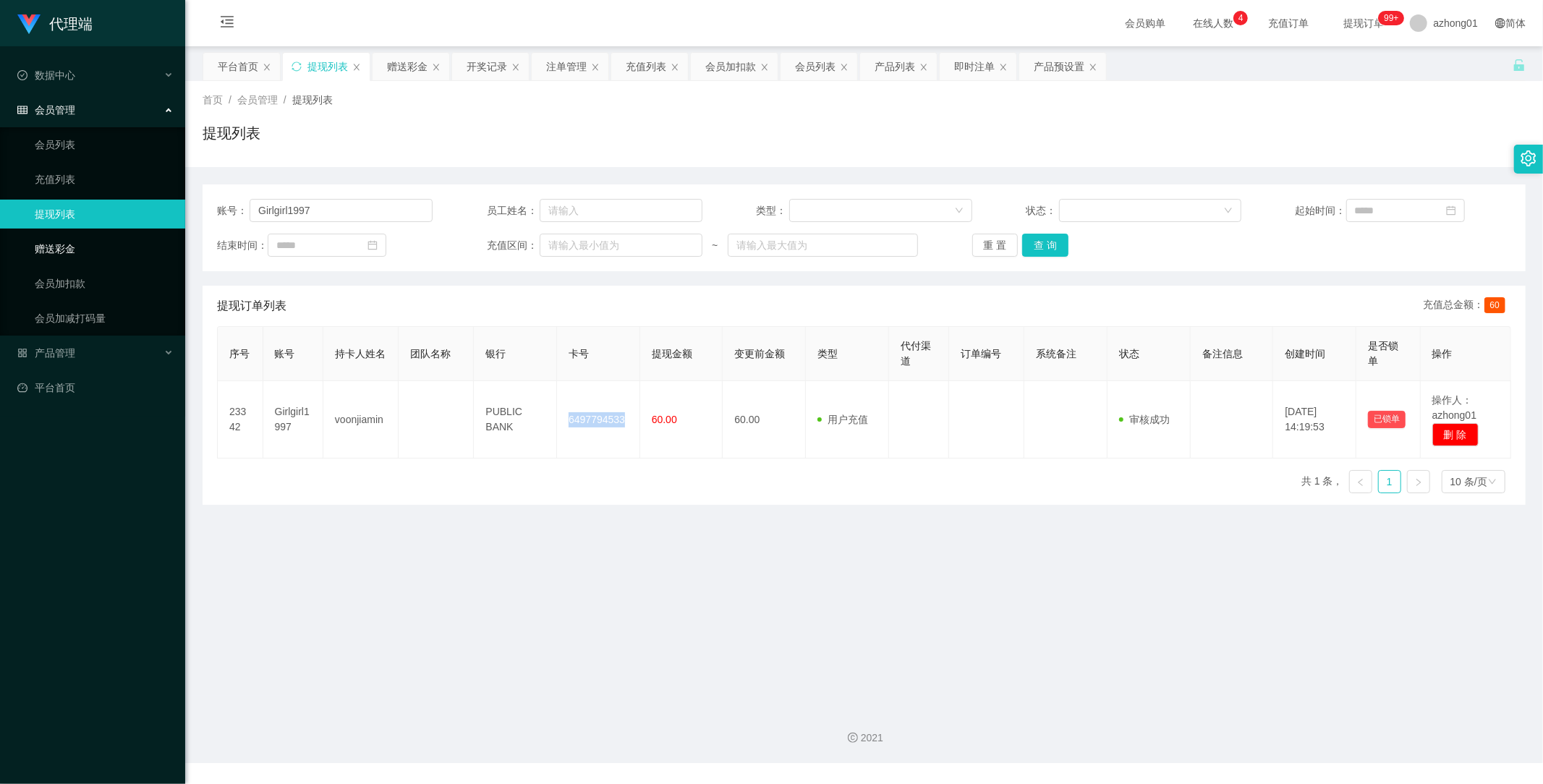
click at [56, 248] on link "赠送彩金" at bounding box center [104, 249] width 139 height 29
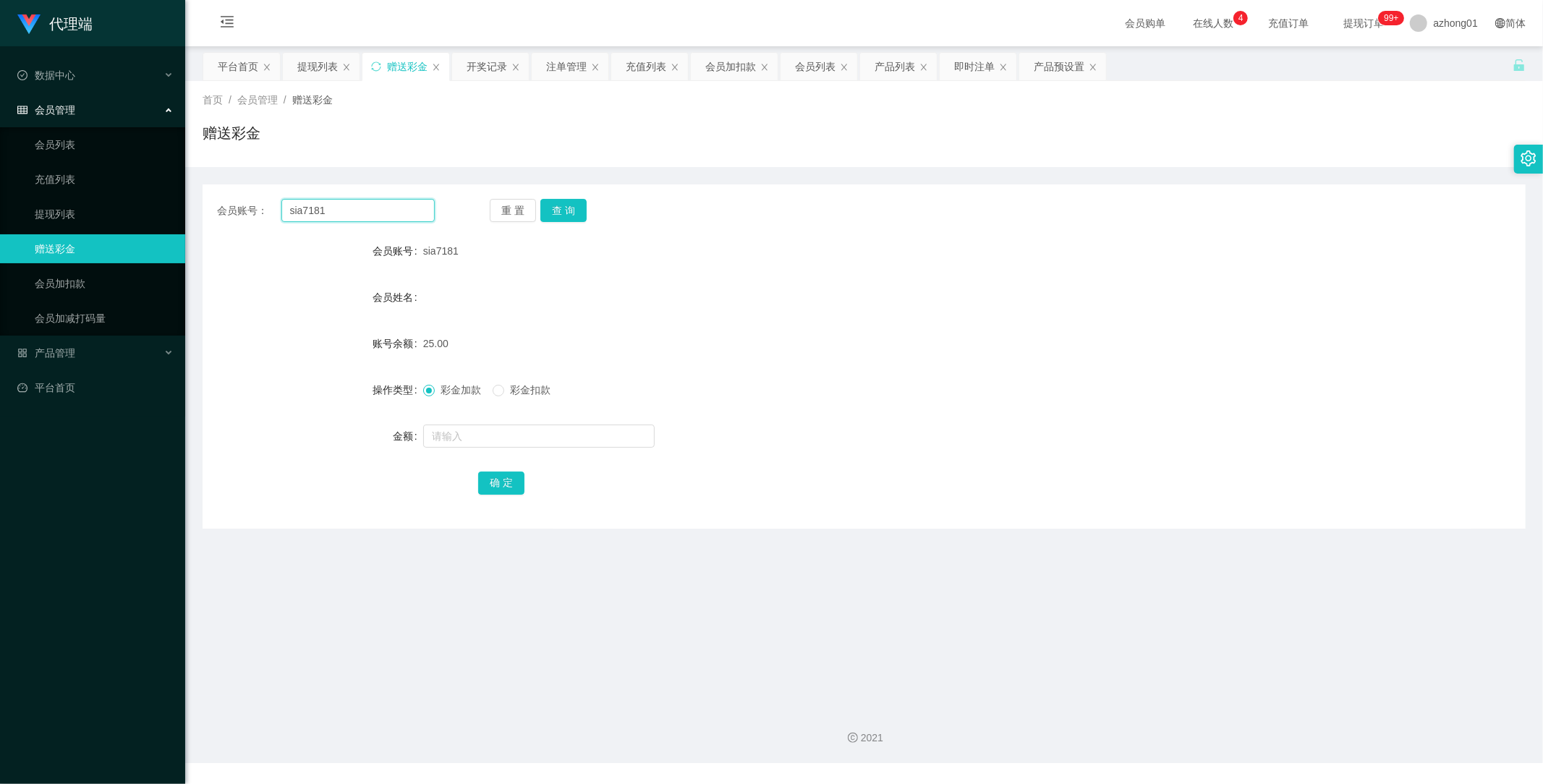
drag, startPoint x: 364, startPoint y: 205, endPoint x: 203, endPoint y: 215, distance: 161.3
click at [193, 210] on main "关闭左侧 关闭右侧 关闭其它 刷新页面 平台首页 提现列表 赠送彩金 开奖记录 注单管理 充值列表 会员加扣款 会员列表 产品列表 即时注单 产品预设置 首页…" at bounding box center [864, 371] width 1358 height 649
paste input "Ckcheok"
type input "Ckcheok"
click at [554, 215] on button "查 询" at bounding box center [563, 211] width 46 height 23
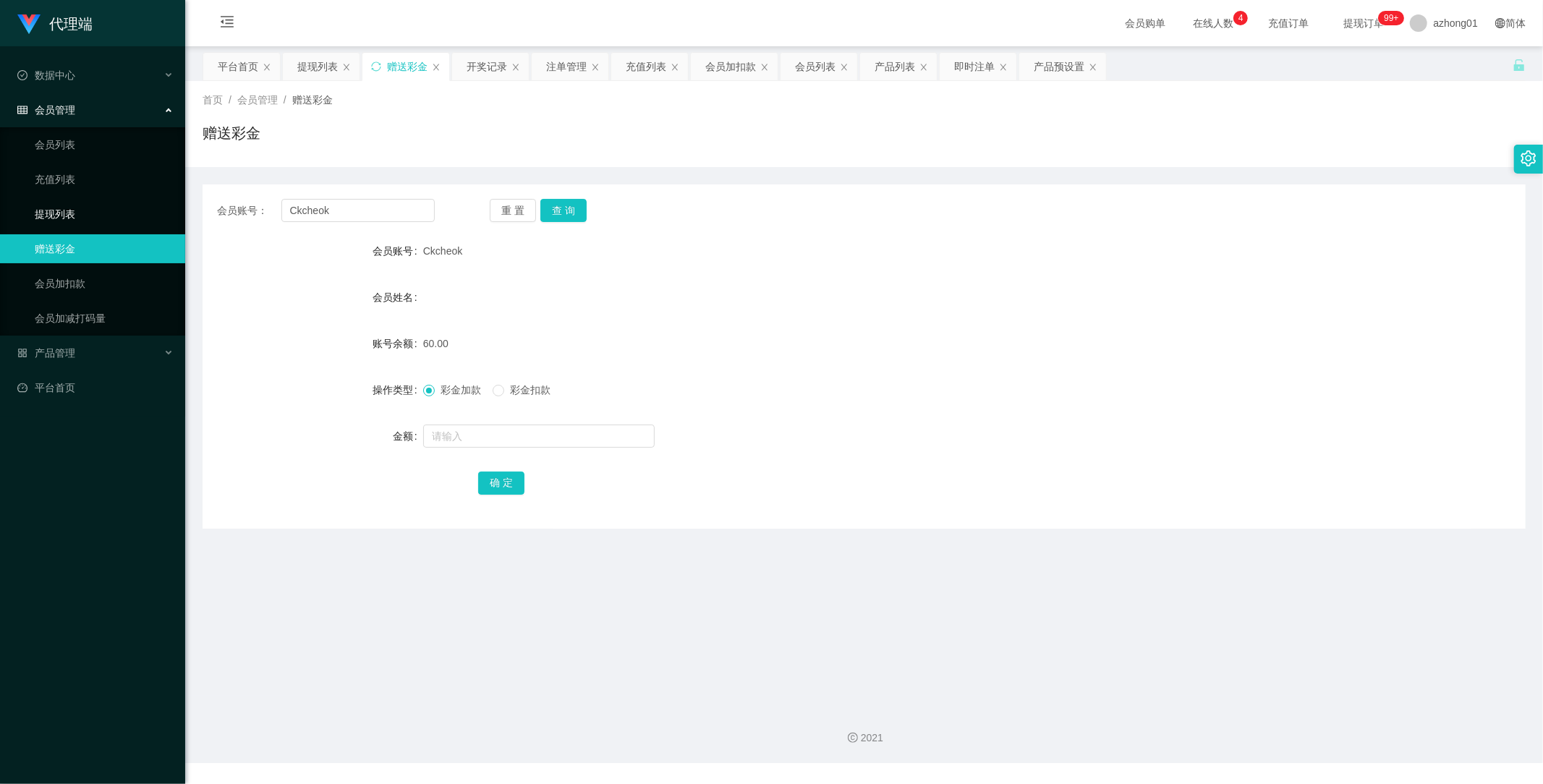
click at [54, 213] on link "提现列表" at bounding box center [104, 213] width 139 height 29
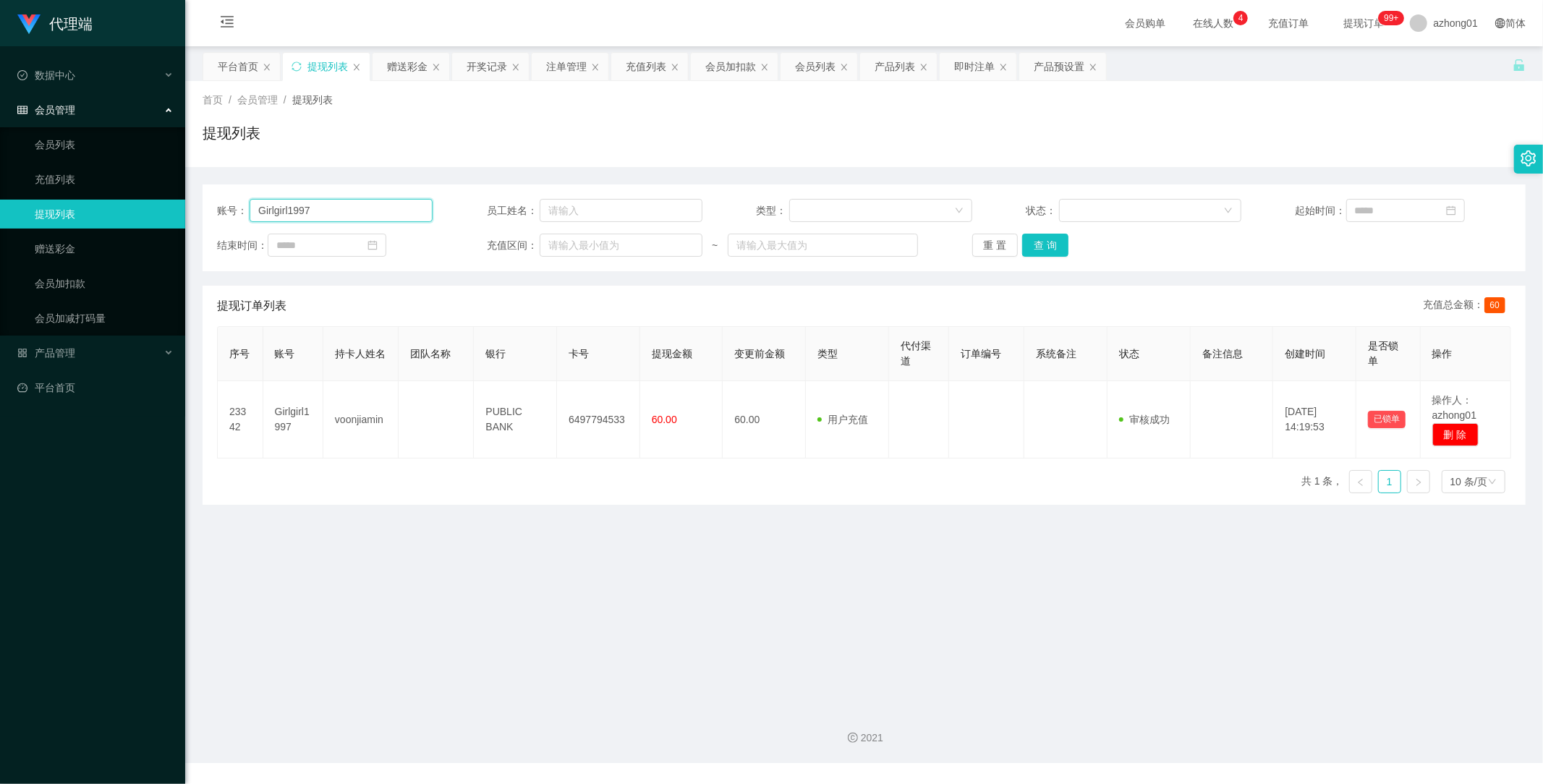
drag, startPoint x: 328, startPoint y: 206, endPoint x: 167, endPoint y: 218, distance: 161.4
click at [163, 211] on section "代理端 数据中心 会员管理 会员列表 充值列表 提现列表 赠送彩金 会员加扣款 会员加减打码量 产品管理 开奖记录 注单管理 产品列表 即时注单 产品预设置 …" at bounding box center [771, 382] width 1543 height 763
paste input "text"
click at [1046, 247] on button "查 询" at bounding box center [1045, 245] width 46 height 23
type input "Girlgirl1997"
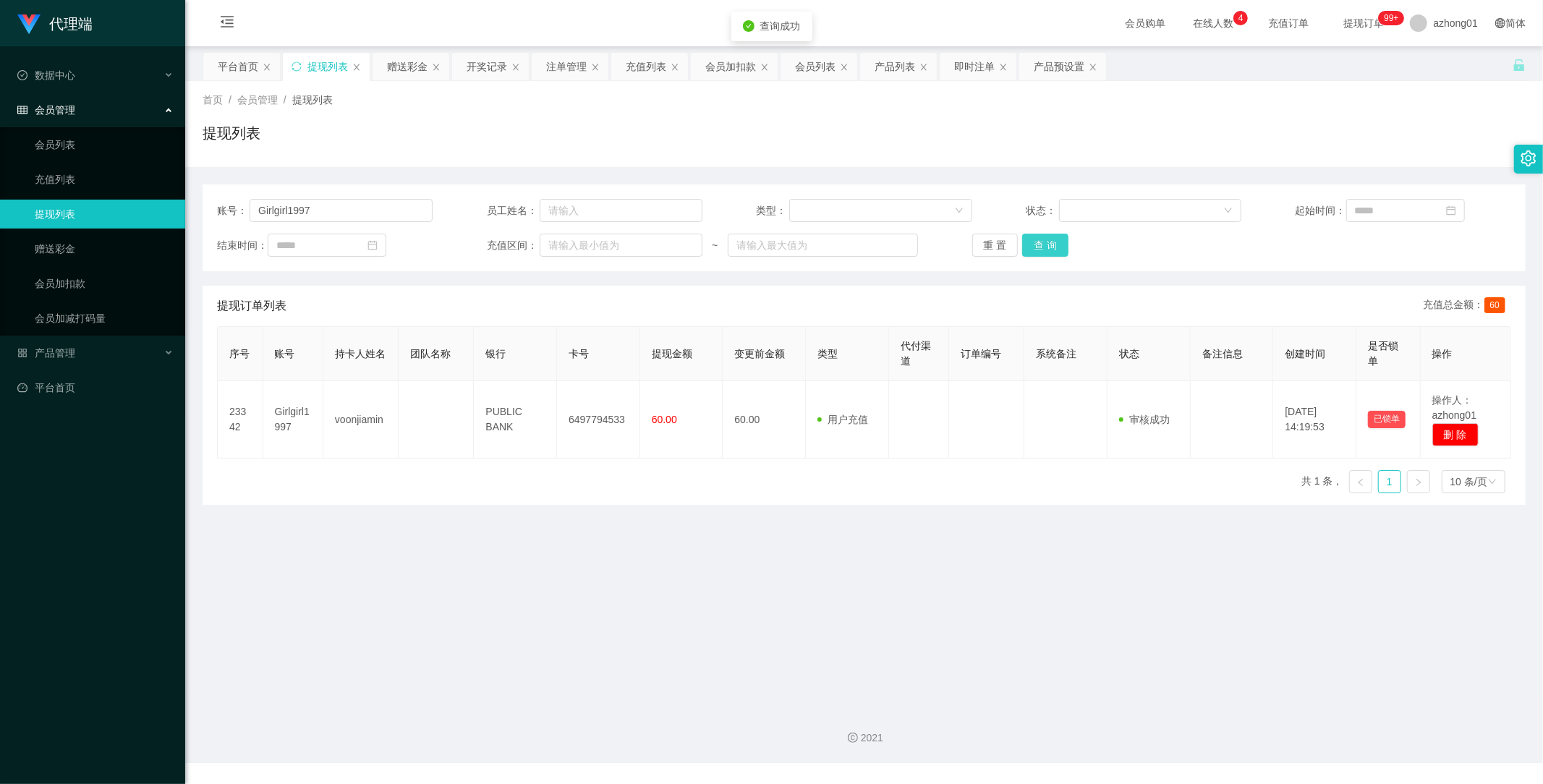
click at [1039, 240] on button "查 询" at bounding box center [1045, 245] width 46 height 23
drag, startPoint x: 355, startPoint y: 214, endPoint x: 16, endPoint y: 207, distance: 339.1
click at [16, 207] on section "代理端 数据中心 会员管理 会员列表 充值列表 提现列表 赠送彩金 会员加扣款 会员加减打码量 产品管理 开奖记录 注单管理 产品列表 即时注单 产品预设置 …" at bounding box center [771, 382] width 1543 height 763
click at [1057, 243] on button "查 询" at bounding box center [1045, 245] width 46 height 23
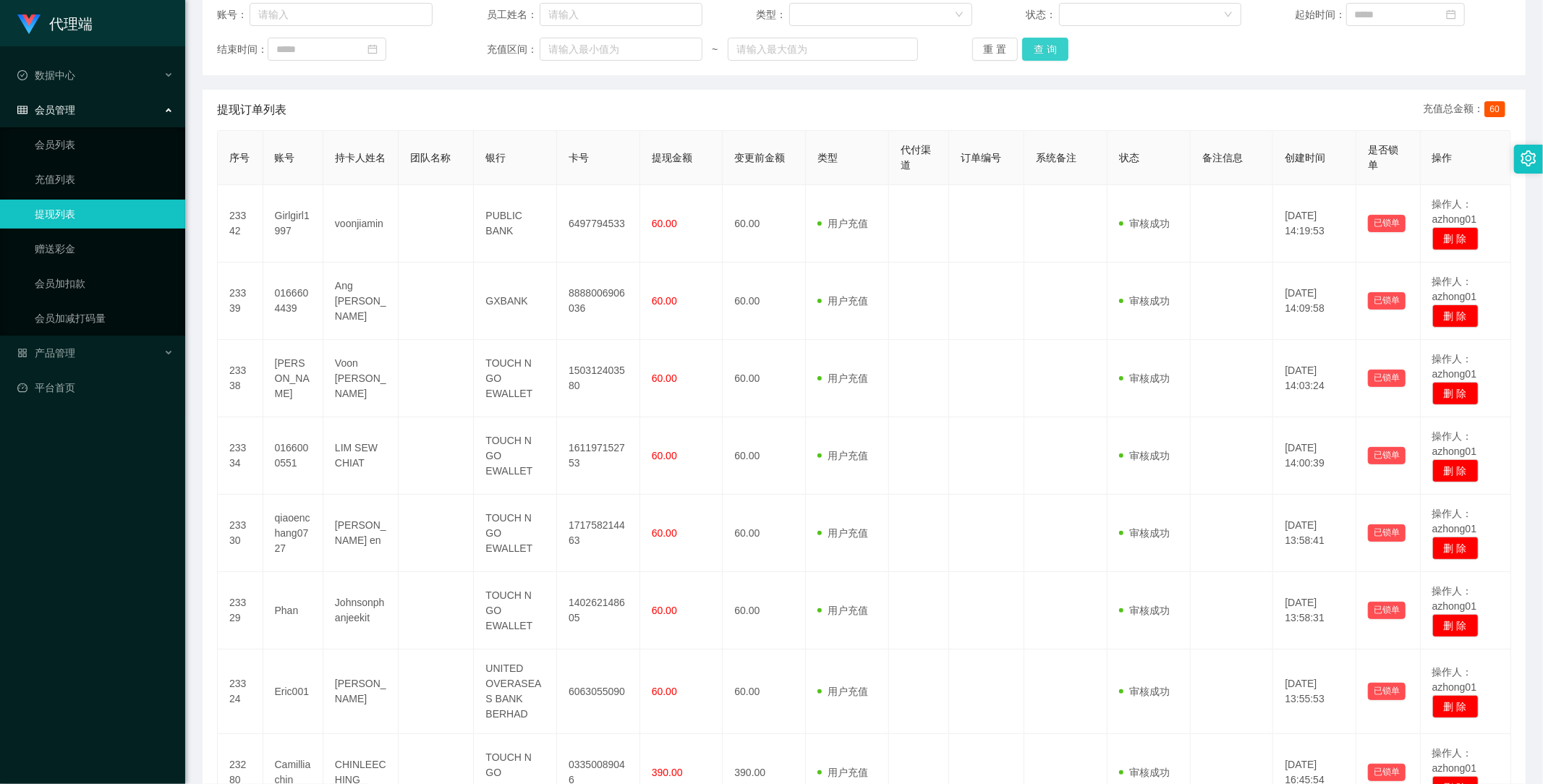
scroll to position [170, 0]
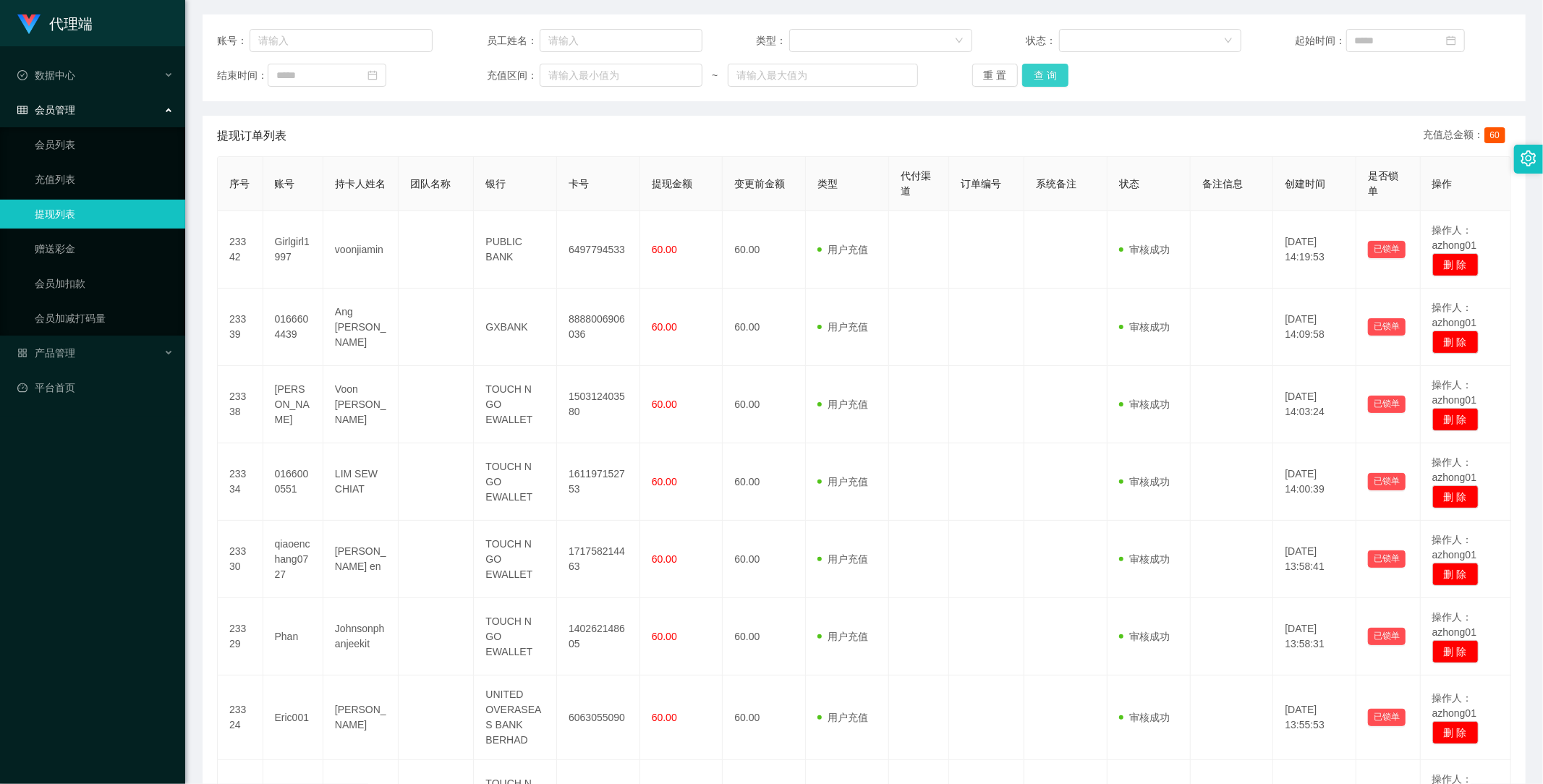
click at [1059, 66] on button "查 询" at bounding box center [1045, 75] width 46 height 23
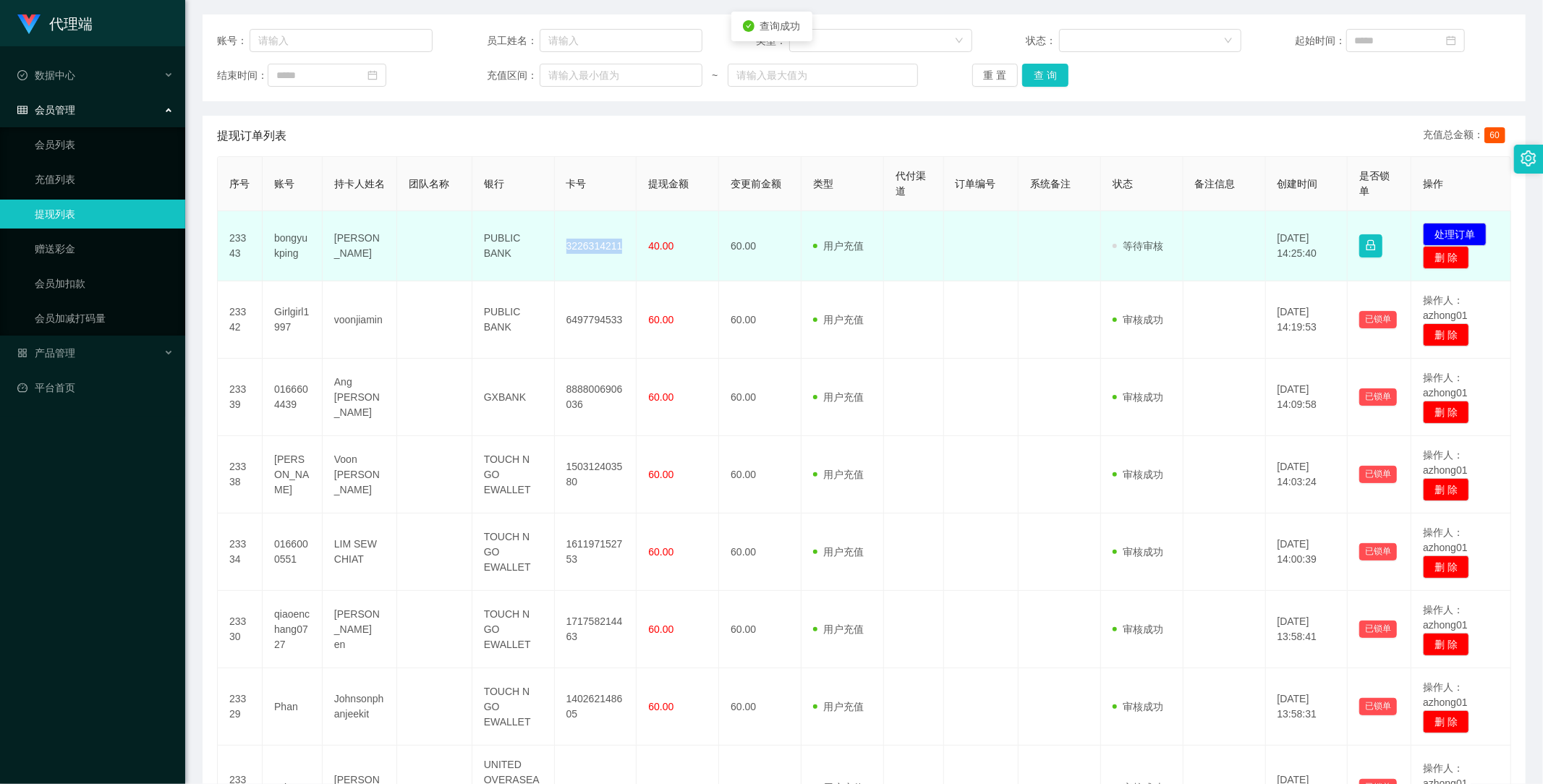
drag, startPoint x: 562, startPoint y: 244, endPoint x: 625, endPoint y: 249, distance: 63.2
click at [625, 249] on td "3226314211" at bounding box center [596, 246] width 83 height 70
copy td "3226314211"
click at [1436, 230] on button "处理订单" at bounding box center [1455, 234] width 64 height 23
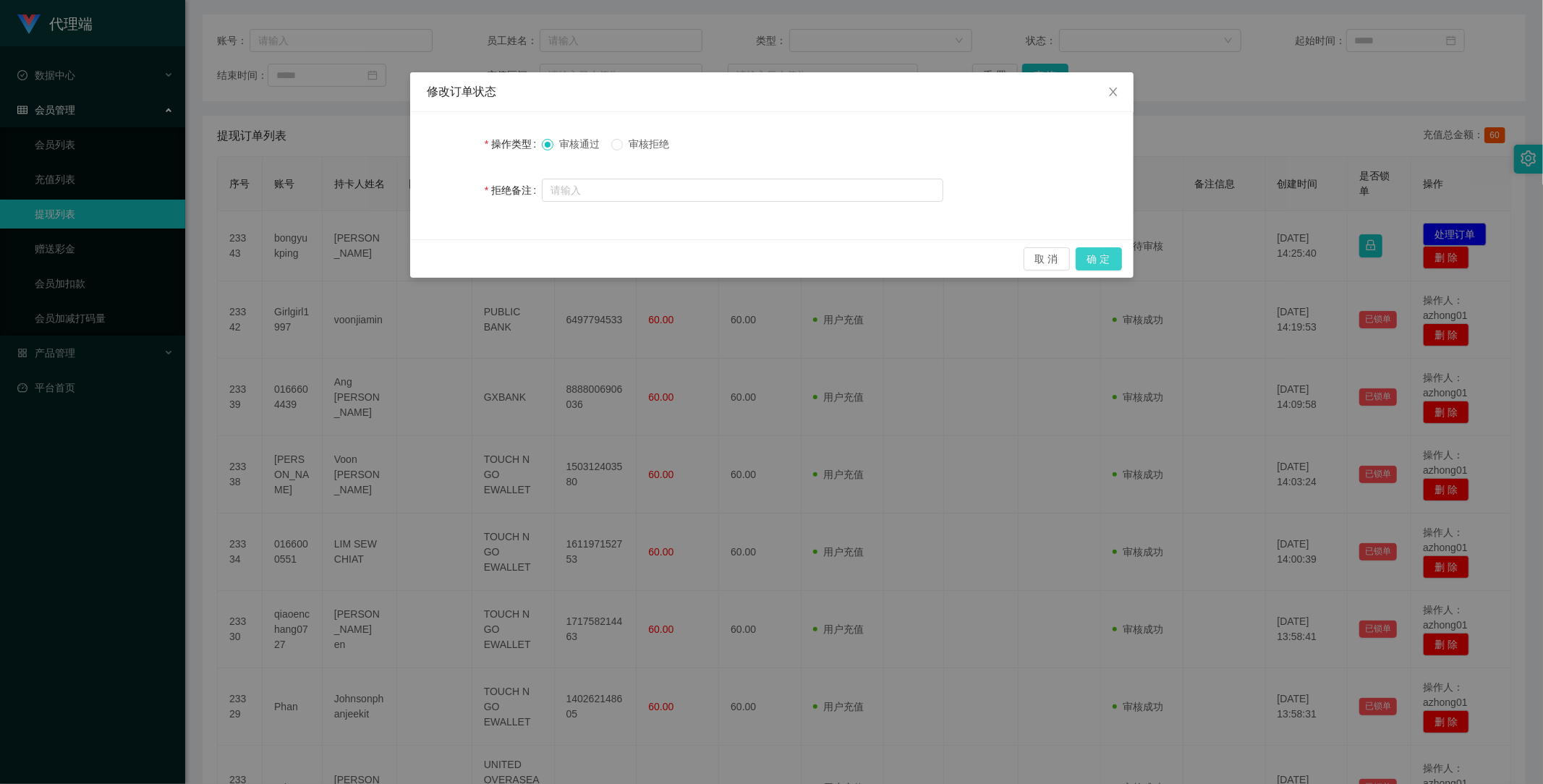
click at [1119, 263] on button "确 定" at bounding box center [1098, 259] width 46 height 23
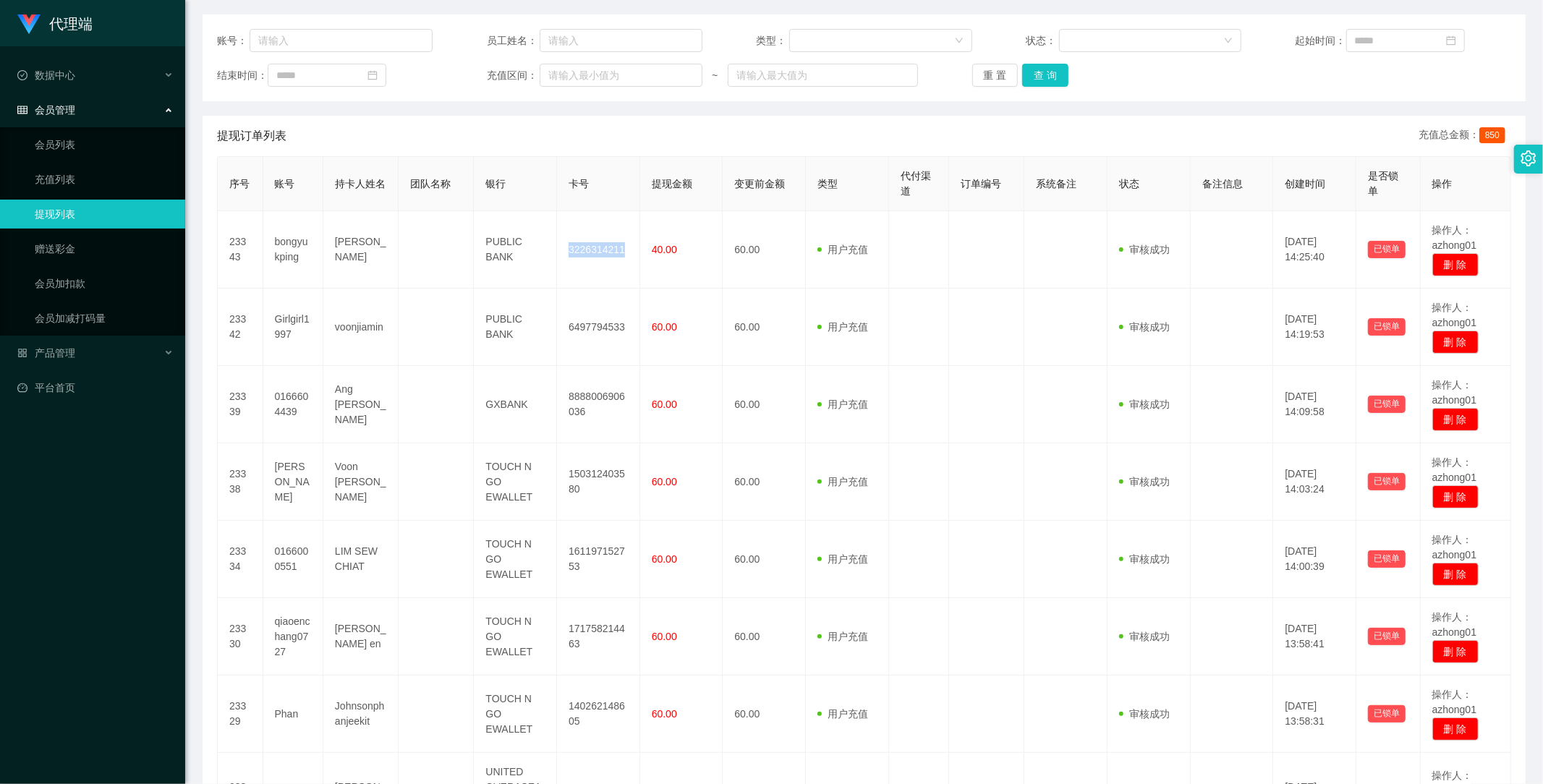
click at [71, 211] on link "提现列表" at bounding box center [104, 213] width 139 height 29
drag, startPoint x: 364, startPoint y: 39, endPoint x: 352, endPoint y: 39, distance: 12.0
click at [352, 39] on input "text" at bounding box center [341, 41] width 183 height 23
paste input "Ckcheok"
type input "Ckcheok"
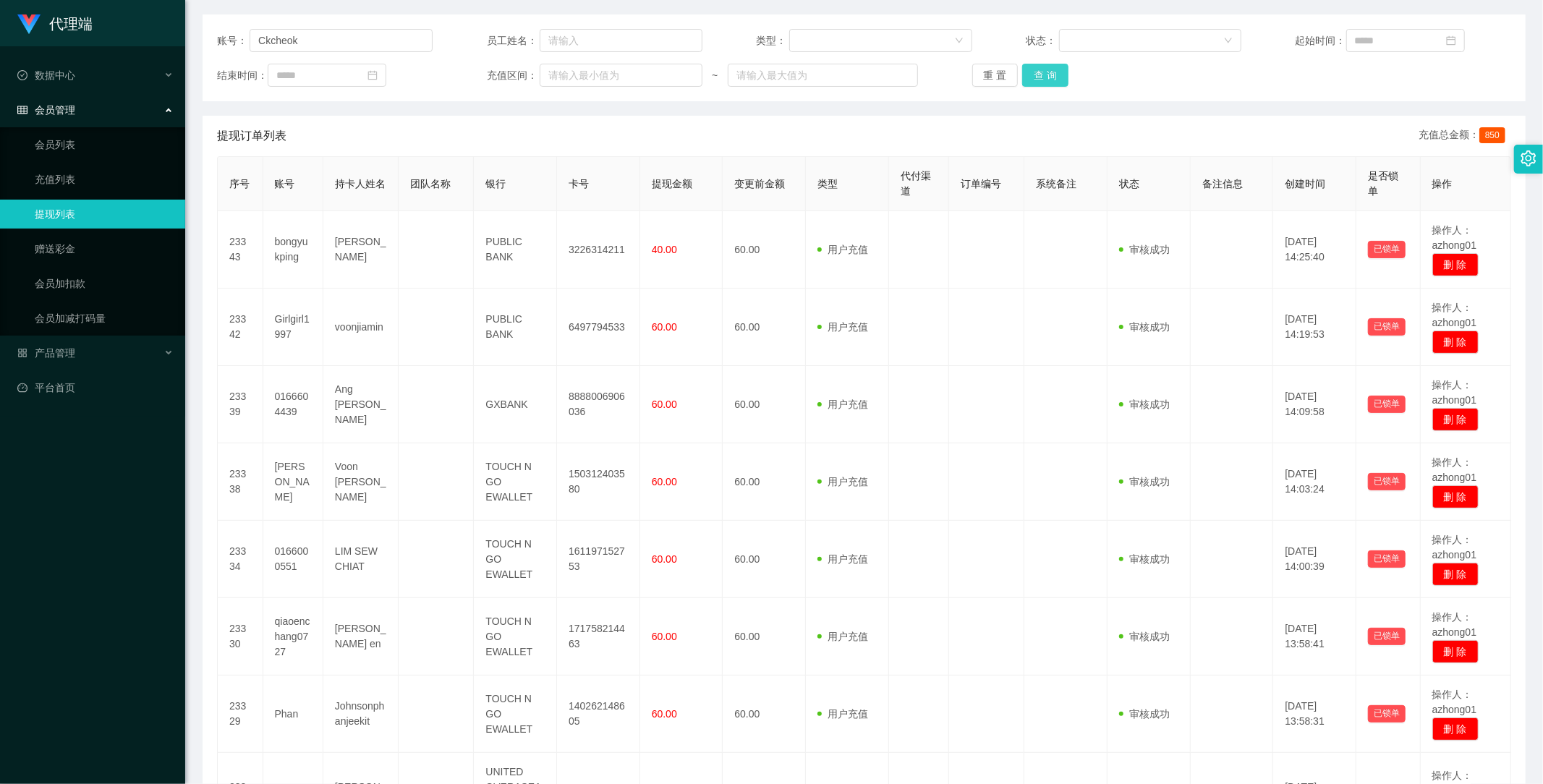
click at [1045, 76] on button "查 询" at bounding box center [1045, 75] width 46 height 23
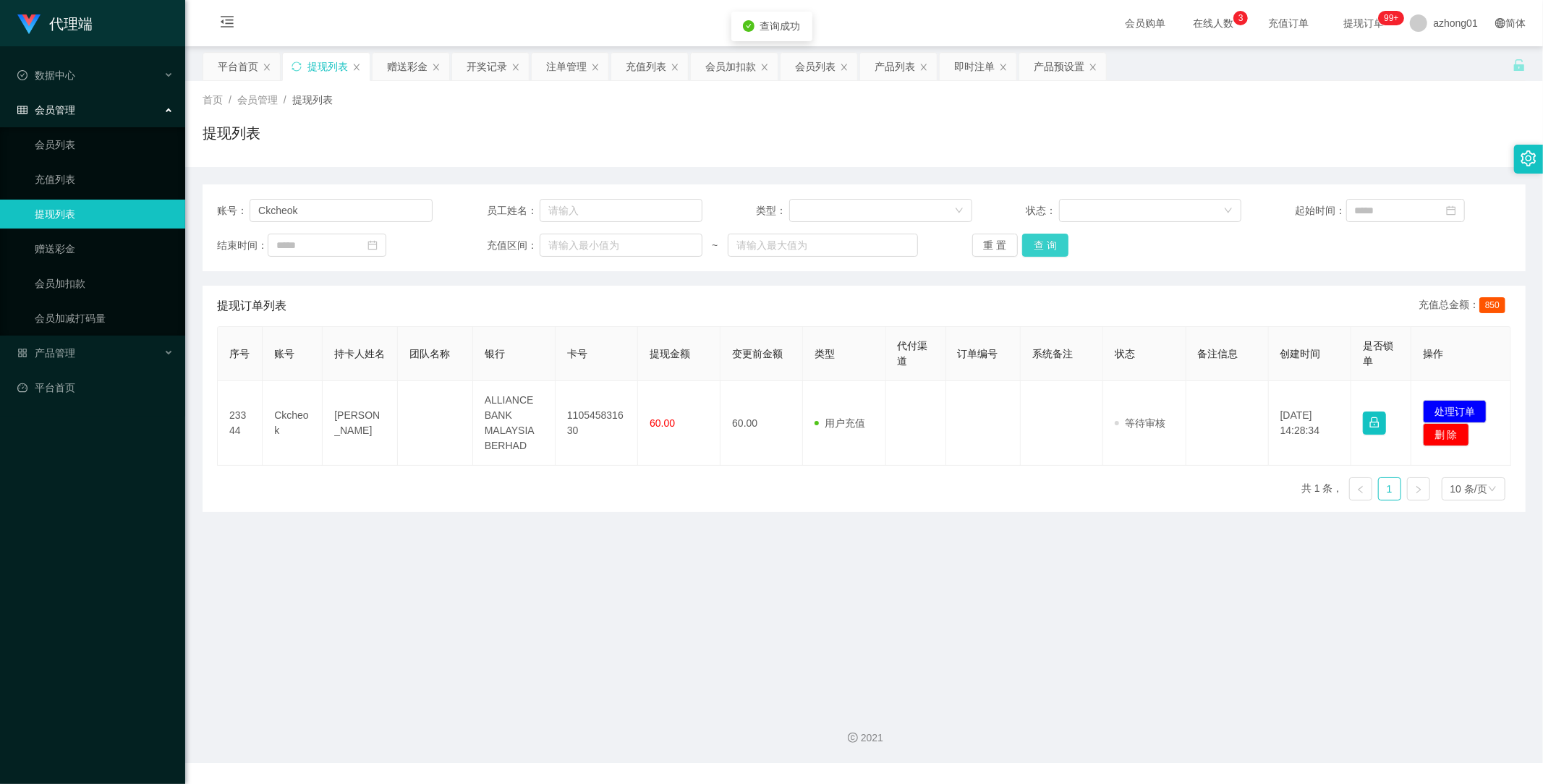
scroll to position [0, 0]
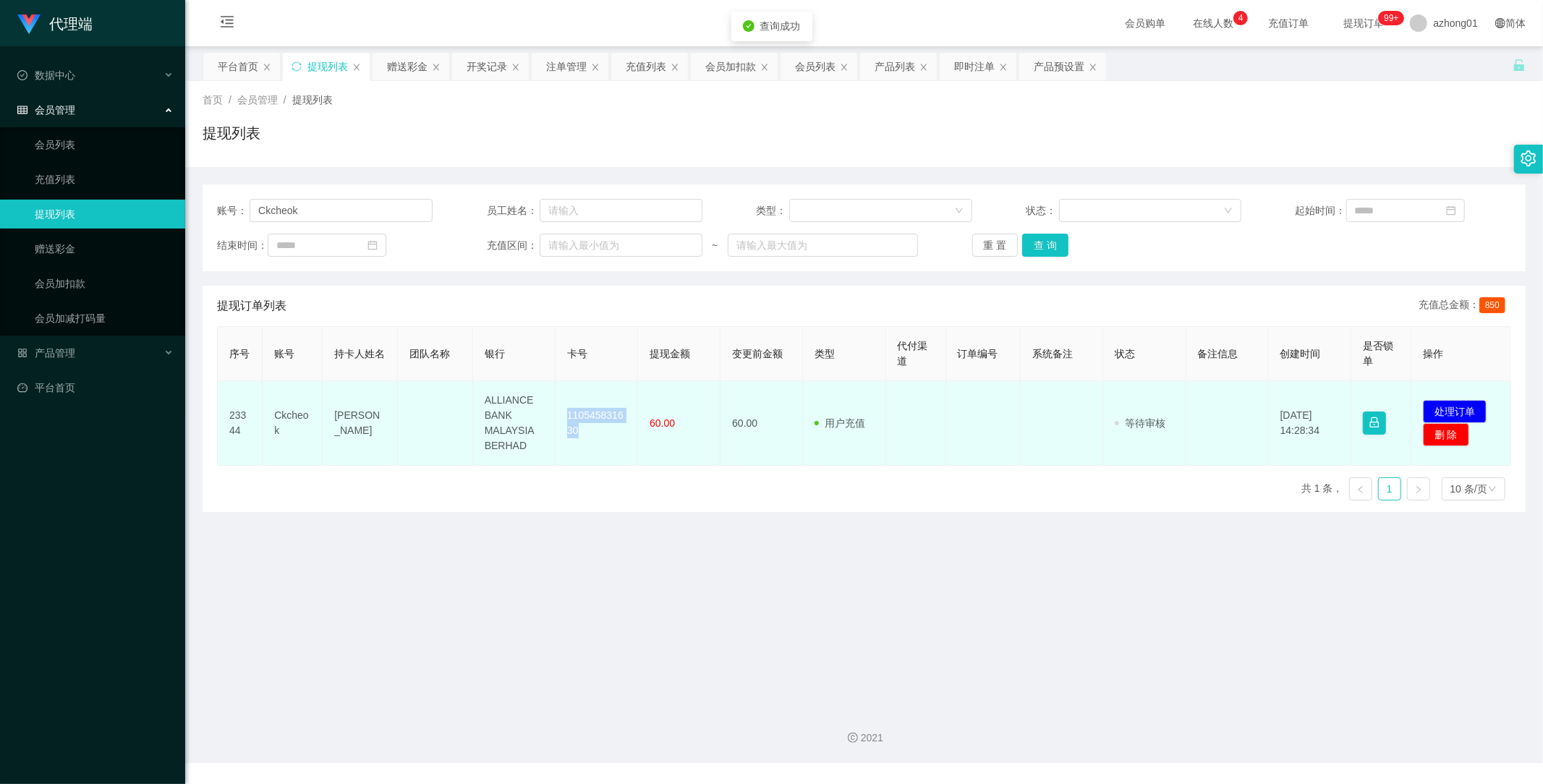
drag, startPoint x: 573, startPoint y: 421, endPoint x: 588, endPoint y: 443, distance: 26.6
click at [588, 443] on td "110545831630" at bounding box center [597, 423] width 83 height 85
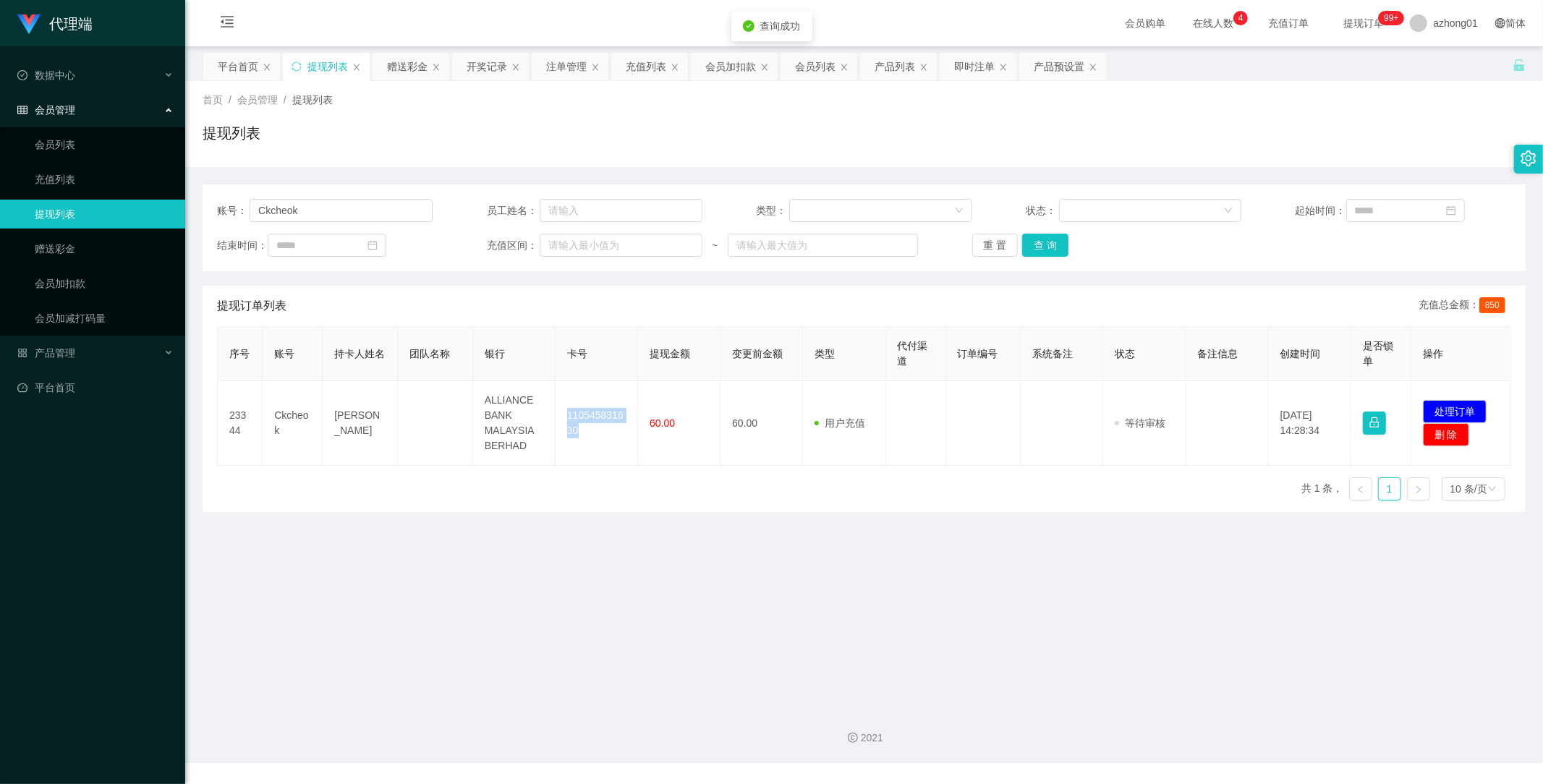
copy td "110545831630"
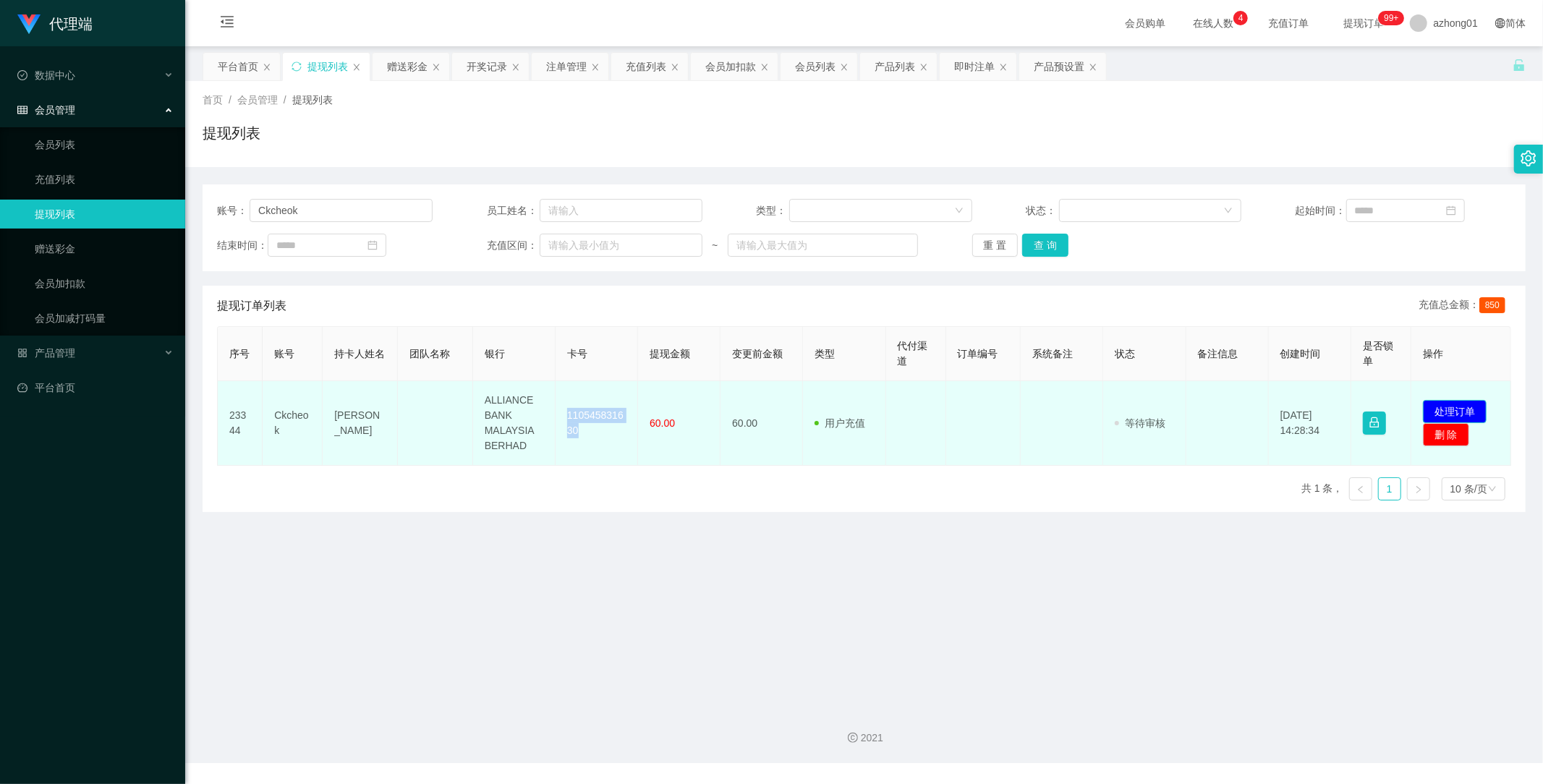
click at [1435, 411] on button "处理订单" at bounding box center [1455, 412] width 64 height 23
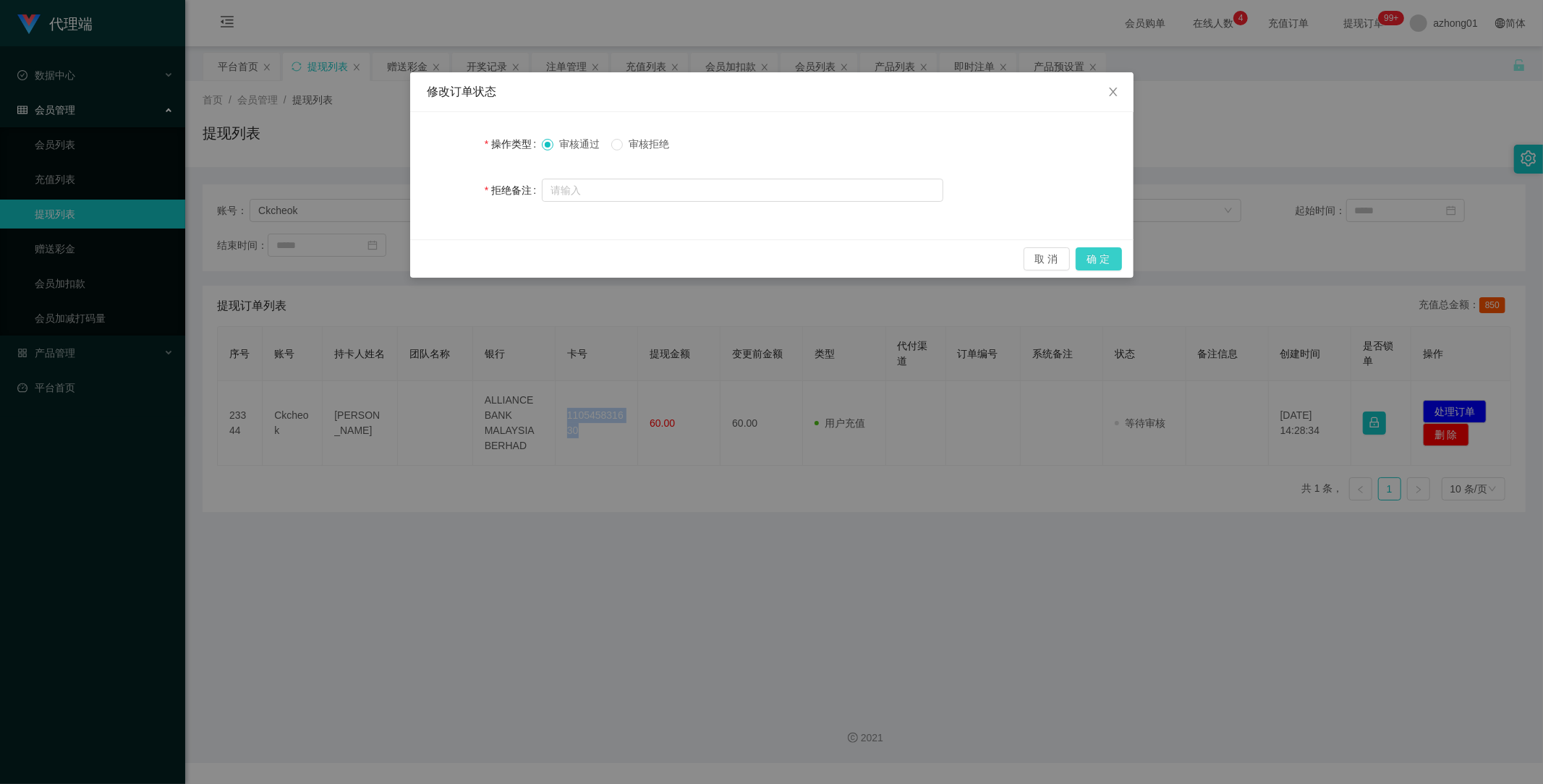
click at [1109, 255] on button "确 定" at bounding box center [1098, 259] width 46 height 23
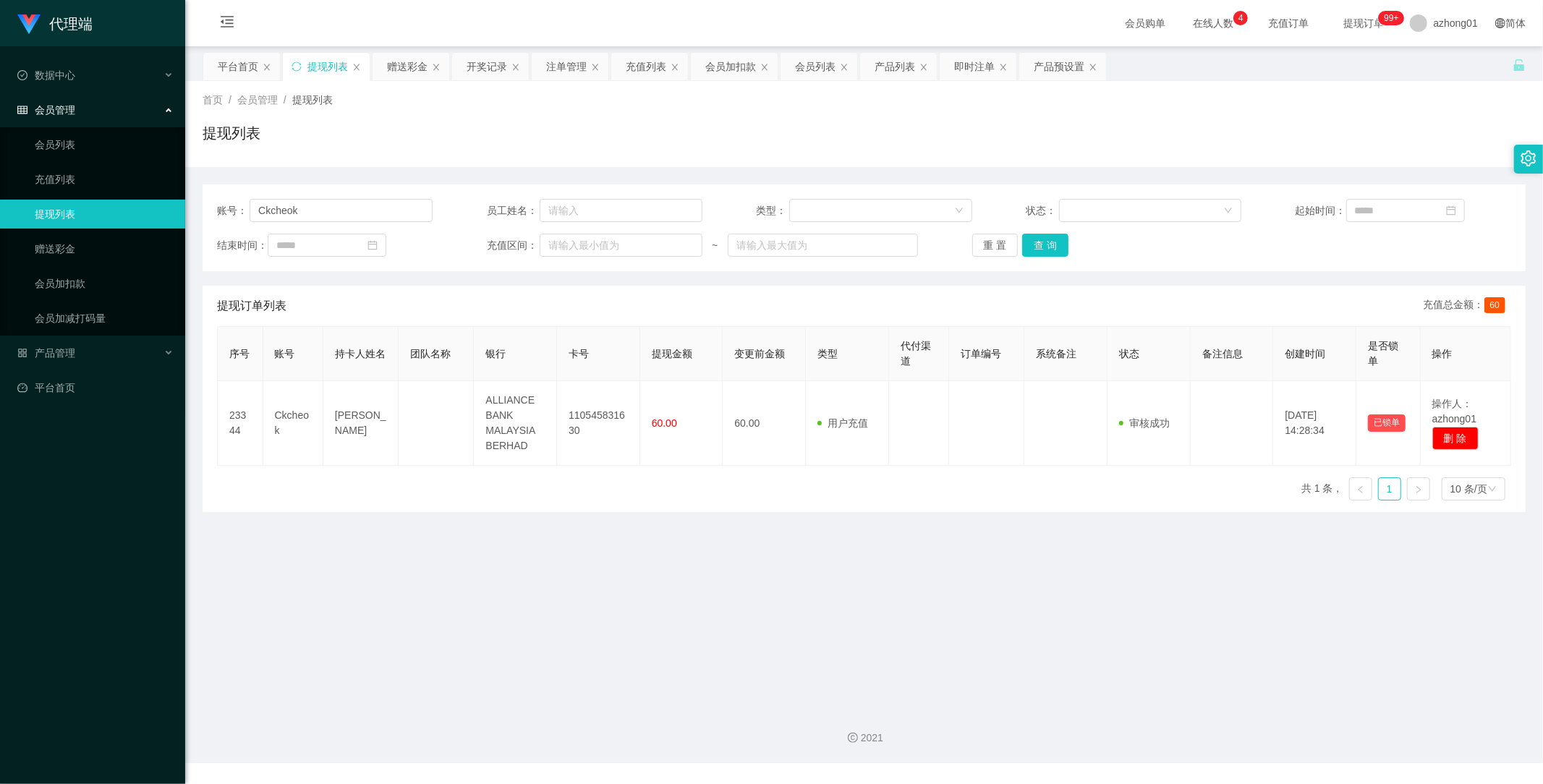
click at [676, 673] on main "关闭左侧 关闭右侧 关闭其它 刷新页面 平台首页 提现列表 赠送彩金 开奖记录 注单管理 充值列表 会员加扣款 会员列表 产品列表 即时注单 产品预设置 首页…" at bounding box center [864, 371] width 1358 height 649
drag, startPoint x: 333, startPoint y: 212, endPoint x: 163, endPoint y: 235, distance: 171.5
click at [157, 230] on section "代理端 数据中心 会员管理 会员列表 充值列表 提现列表 赠送彩金 会员加扣款 会员加减打码量 产品管理 开奖记录 注单管理 产品列表 即时注单 产品预设置 …" at bounding box center [771, 382] width 1543 height 763
click at [1052, 246] on button "查 询" at bounding box center [1045, 245] width 46 height 23
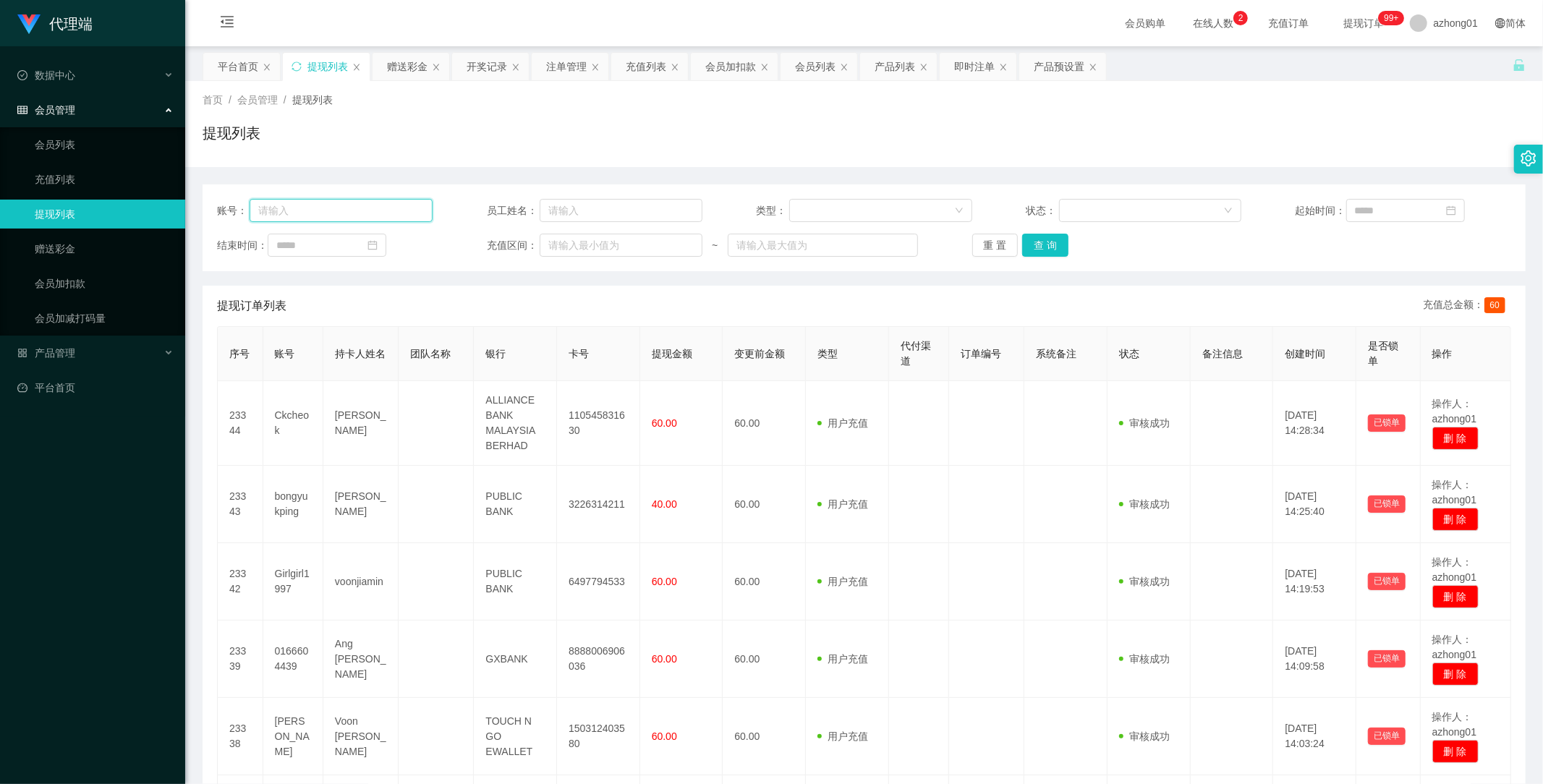
click at [334, 212] on input "text" at bounding box center [341, 211] width 183 height 23
paste input "bongyukping"
type input "bongyukping"
click at [1035, 247] on button "查 询" at bounding box center [1045, 245] width 46 height 23
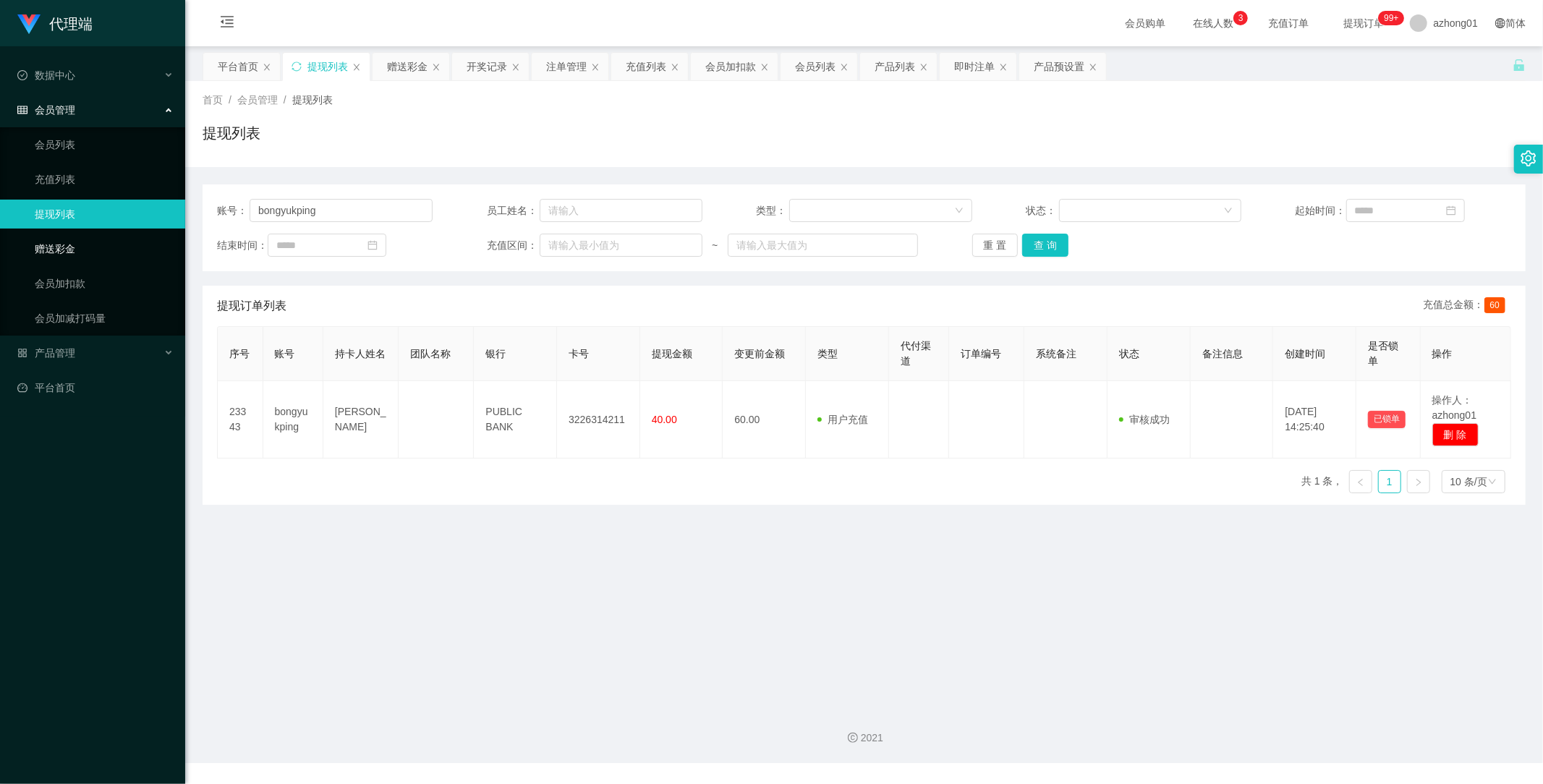
click at [66, 246] on link "赠送彩金" at bounding box center [104, 249] width 139 height 29
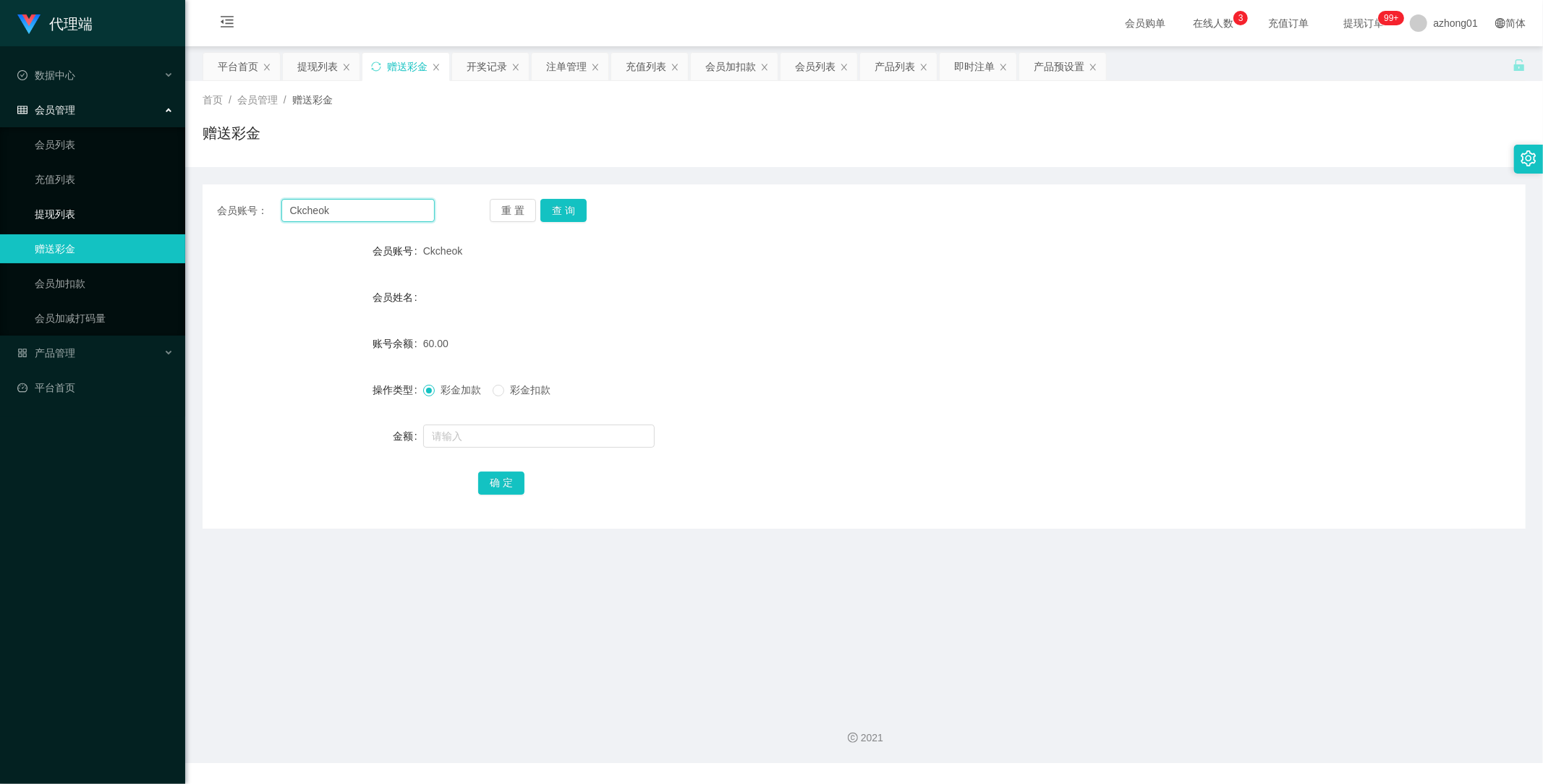
drag, startPoint x: 375, startPoint y: 207, endPoint x: 168, endPoint y: 210, distance: 207.0
click at [169, 210] on section "代理端 数据中心 会员管理 会员列表 充值列表 提现列表 赠送彩金 会员加扣款 会员加减打码量 产品管理 开奖记录 注单管理 产品列表 即时注单 产品预设置 …" at bounding box center [771, 382] width 1543 height 763
paste input "sia7181"
type input "sia7181"
click at [578, 208] on button "查 询" at bounding box center [563, 211] width 46 height 23
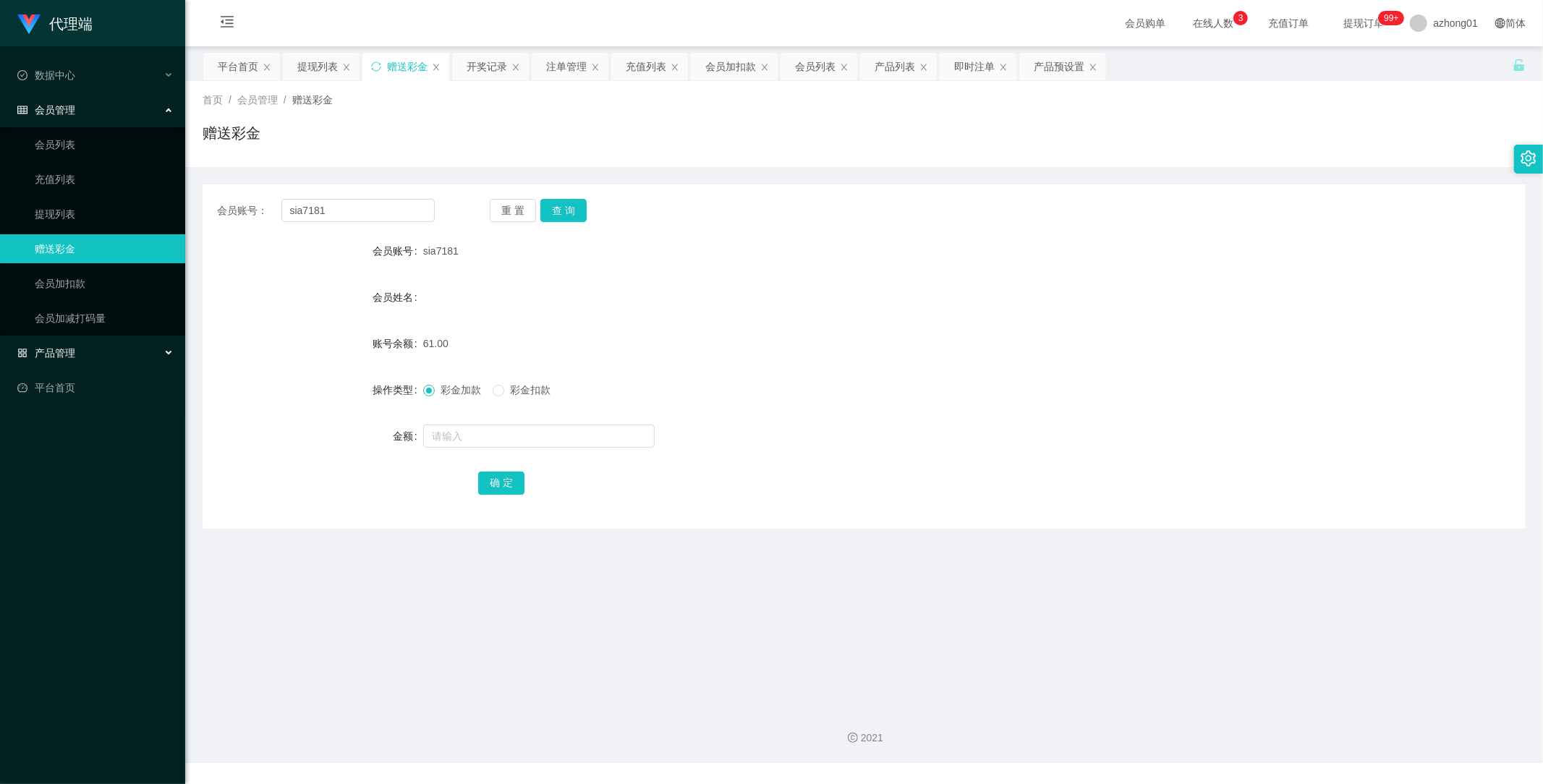
click at [59, 354] on span "产品管理" at bounding box center [46, 353] width 58 height 12
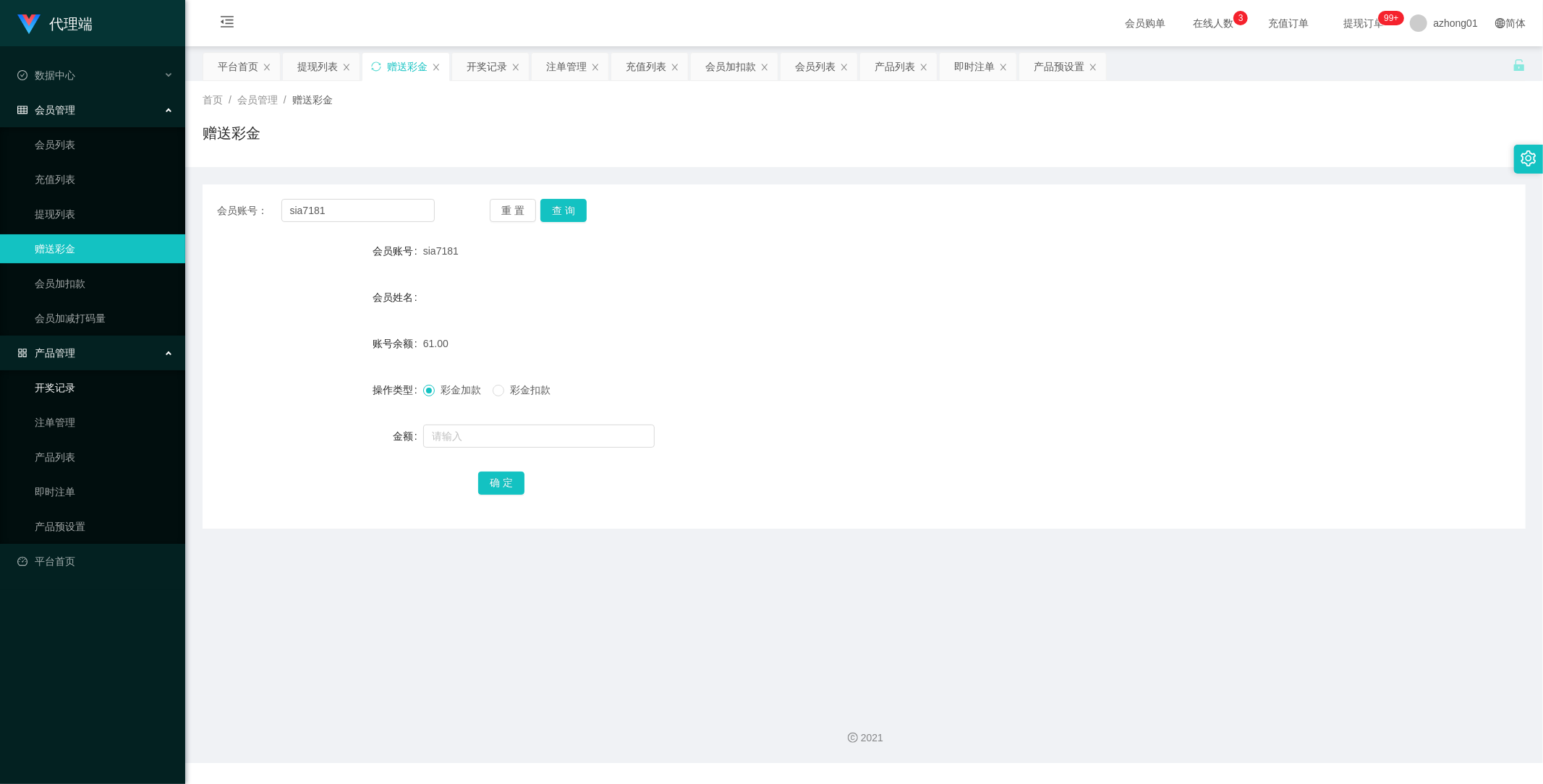
click at [85, 391] on link "开奖记录" at bounding box center [104, 387] width 139 height 29
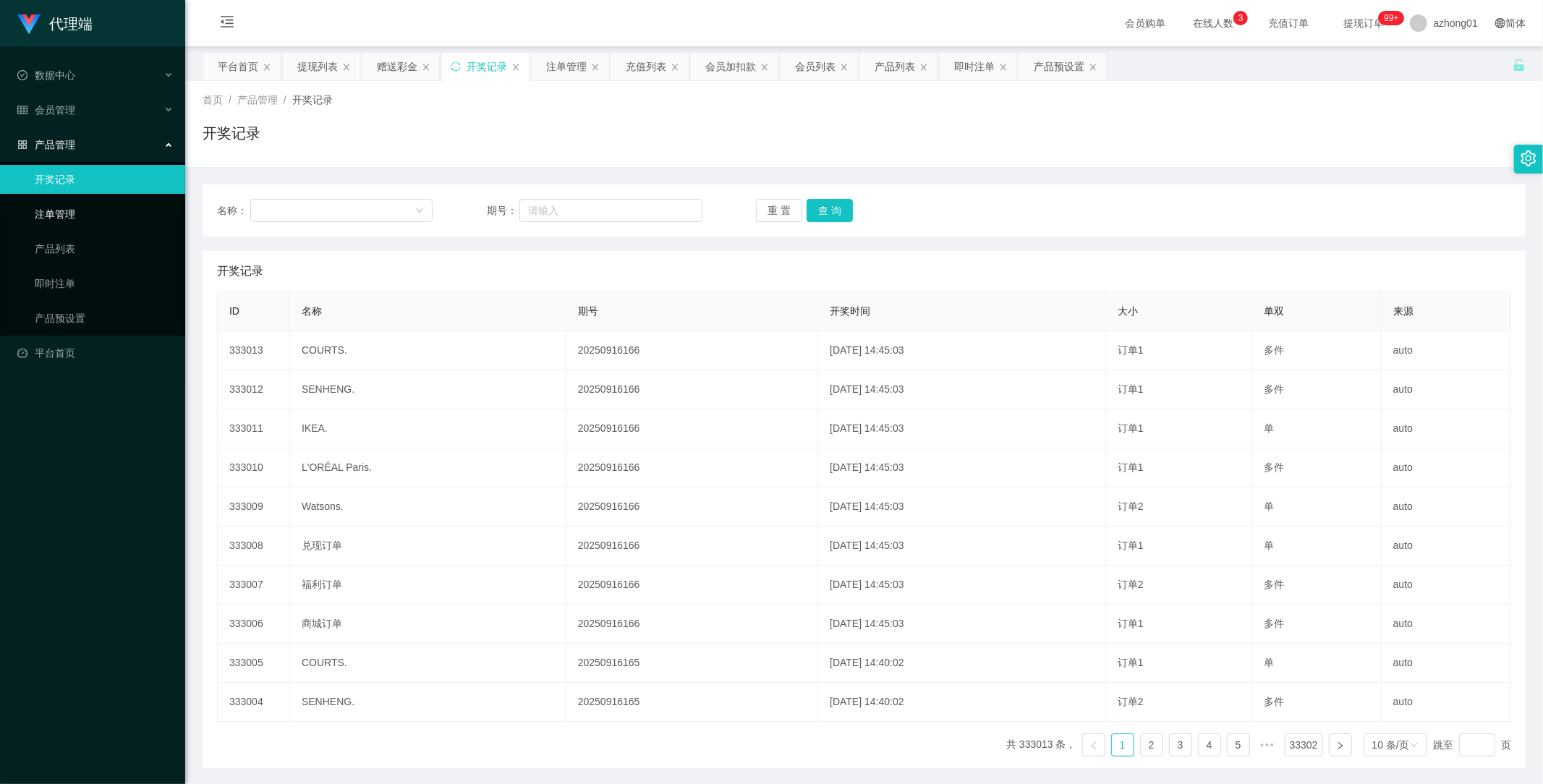
click at [65, 213] on link "注单管理" at bounding box center [104, 213] width 139 height 29
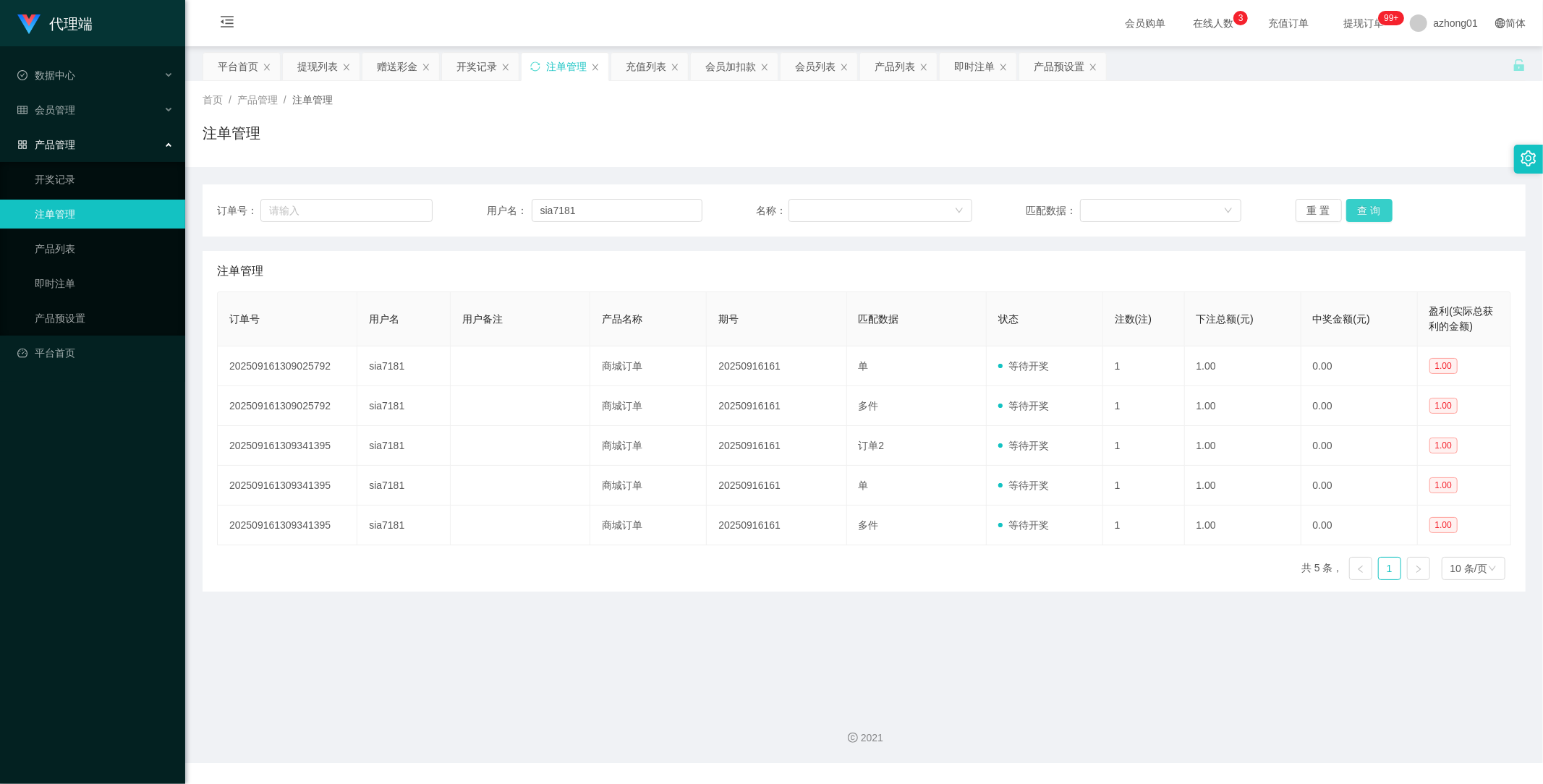
click at [1367, 213] on button "查 询" at bounding box center [1369, 211] width 46 height 23
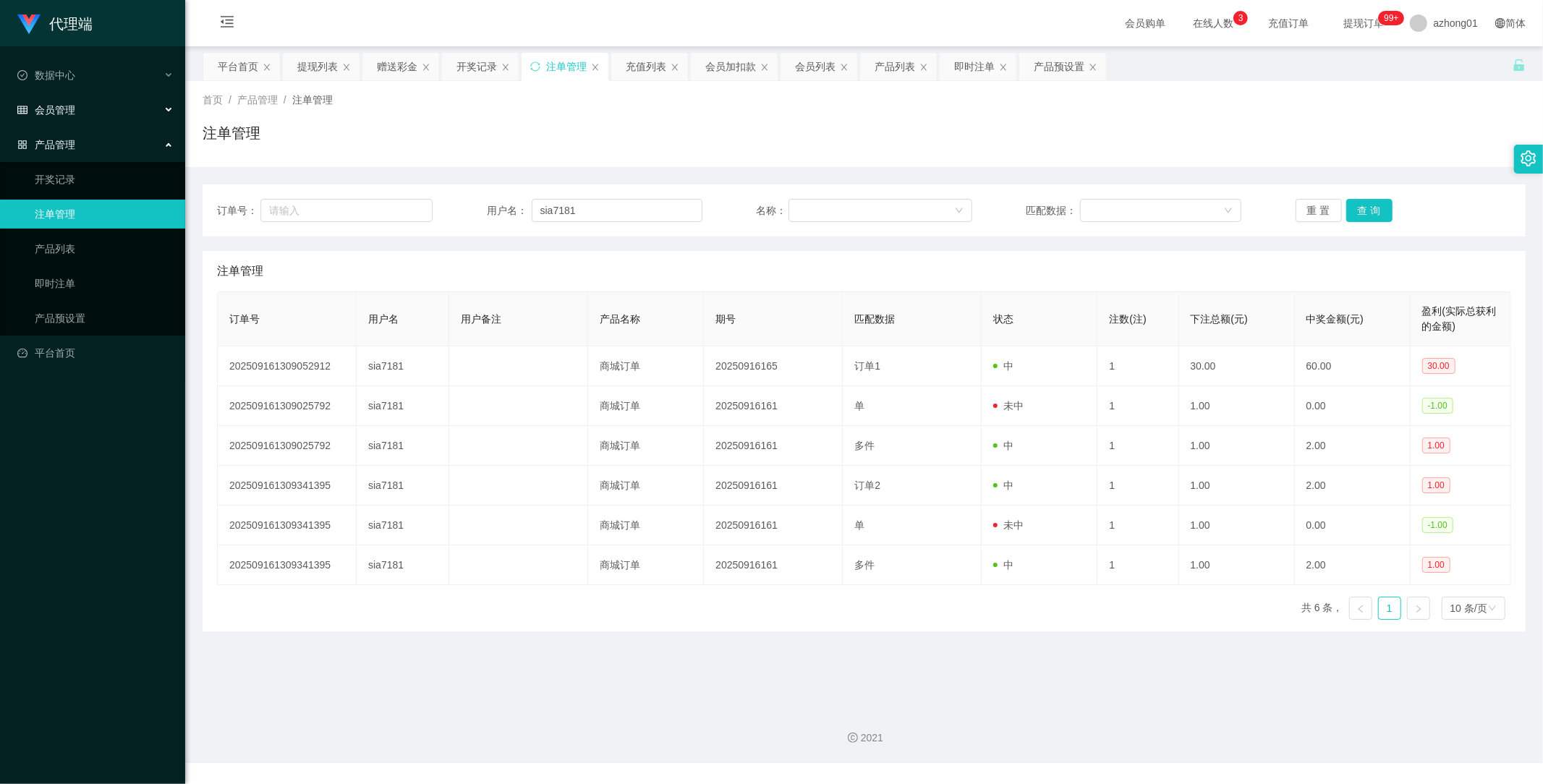
click at [59, 111] on span "会员管理" at bounding box center [46, 110] width 58 height 12
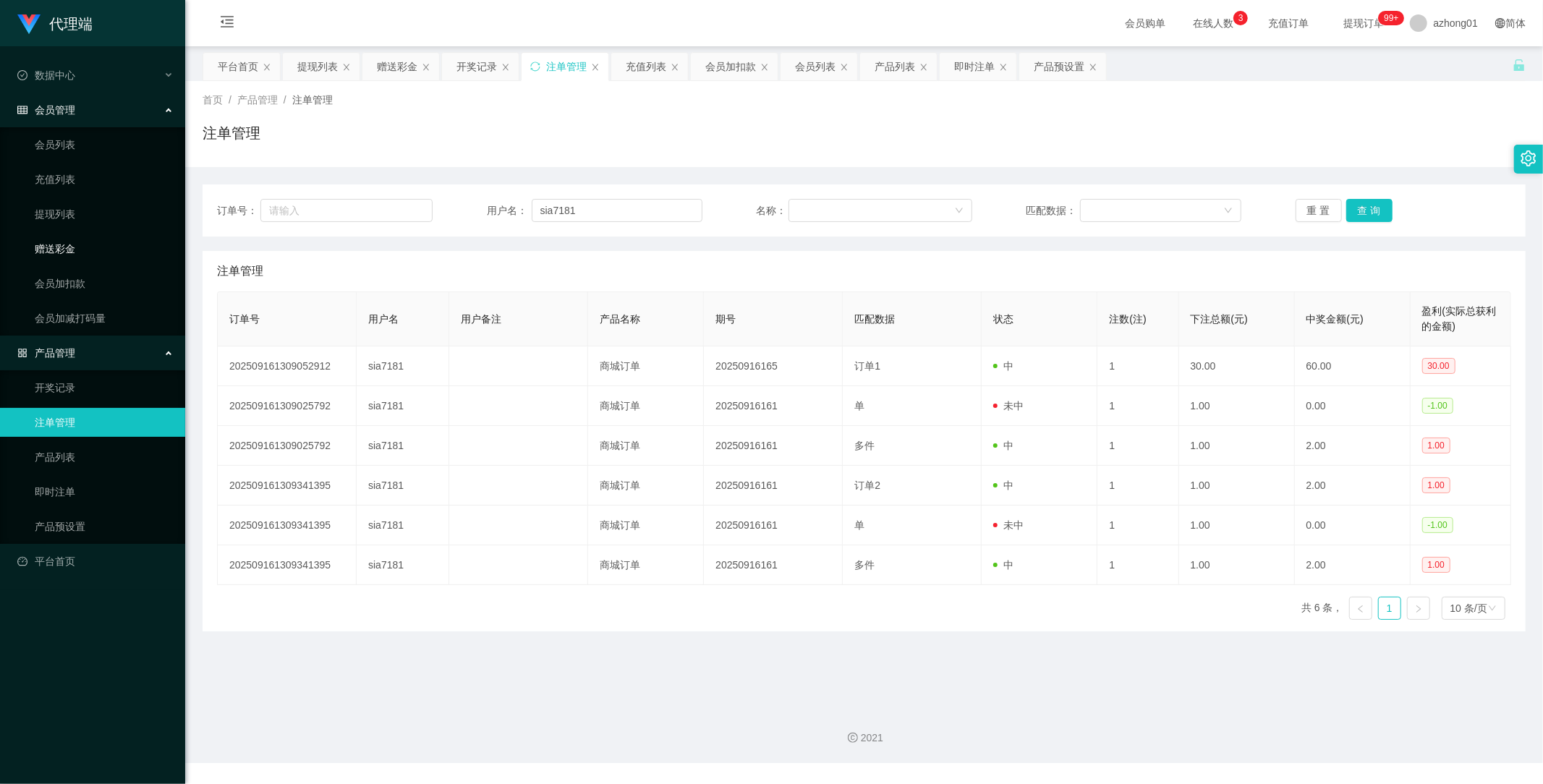
click at [68, 254] on link "赠送彩金" at bounding box center [104, 249] width 139 height 29
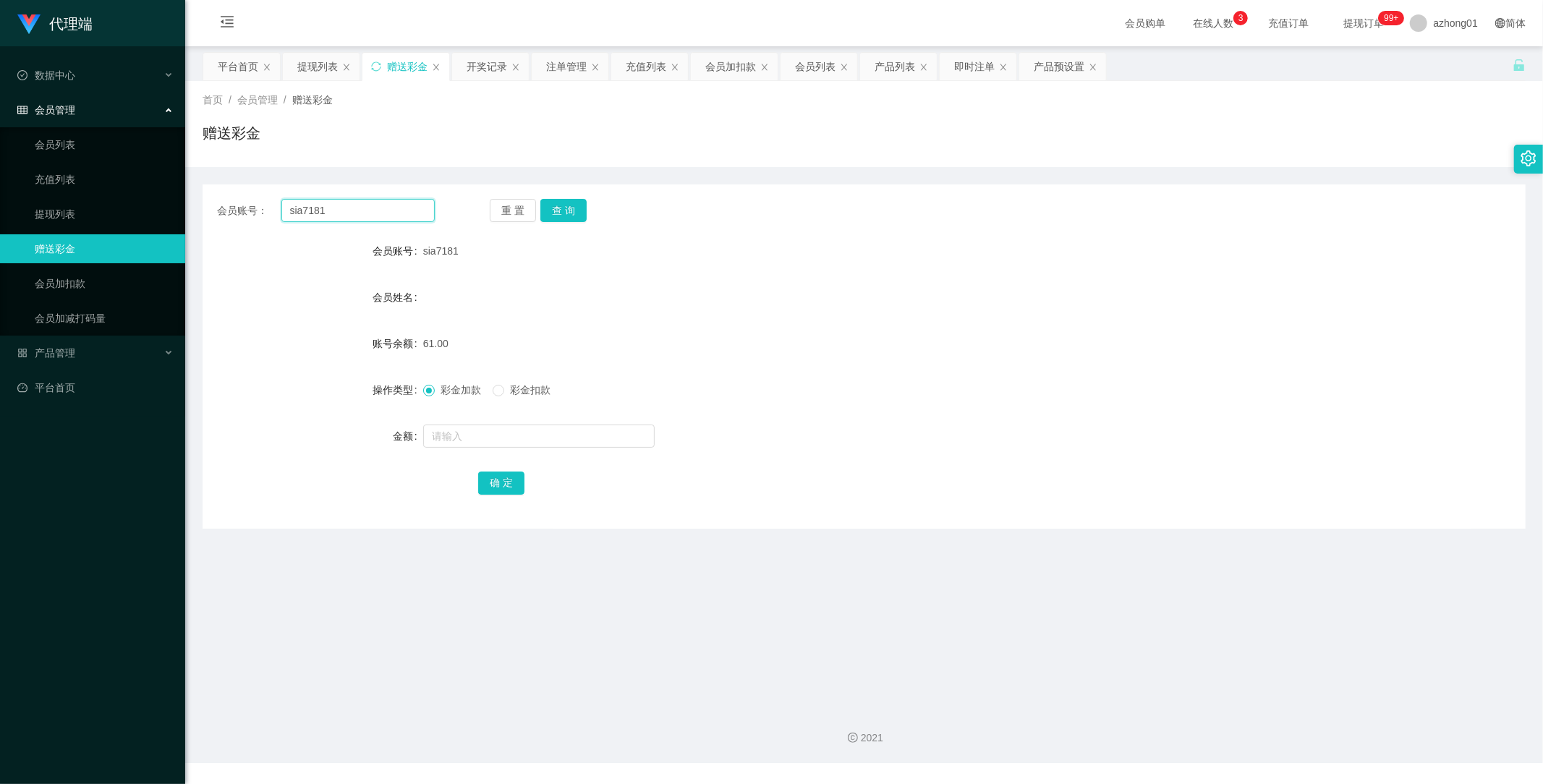
drag, startPoint x: 347, startPoint y: 215, endPoint x: 197, endPoint y: 222, distance: 150.2
click at [197, 222] on main "关闭左侧 关闭右侧 关闭其它 刷新页面 平台首页 提现列表 赠送彩金 开奖记录 注单管理 充值列表 会员加扣款 会员列表 产品列表 即时注单 产品预设置 首页…" at bounding box center [864, 371] width 1358 height 649
paste input "chongkeong8128"
type input "chongkeong8128"
click at [579, 207] on button "查 询" at bounding box center [563, 211] width 46 height 23
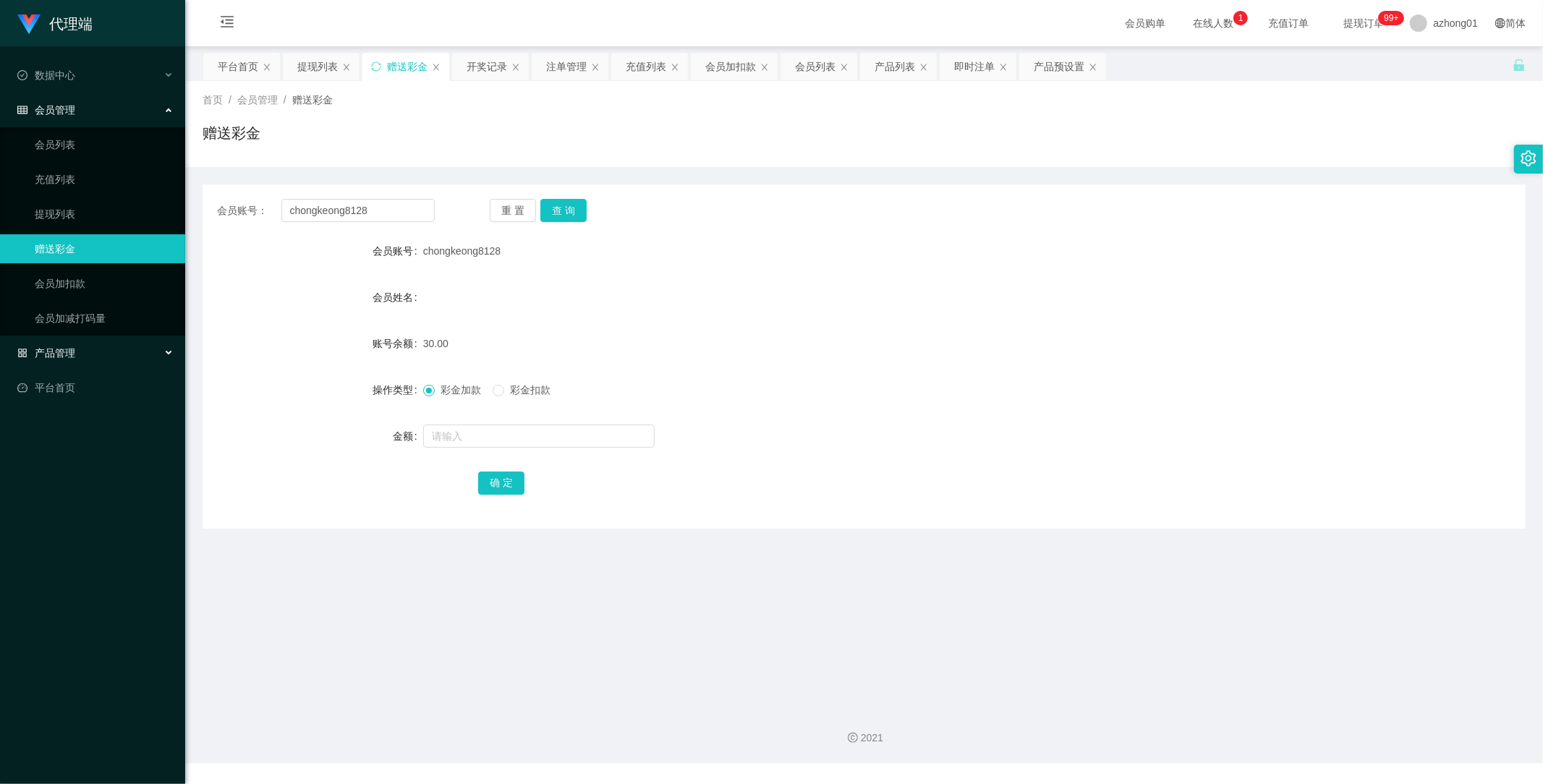
click at [61, 351] on span "产品管理" at bounding box center [46, 353] width 58 height 12
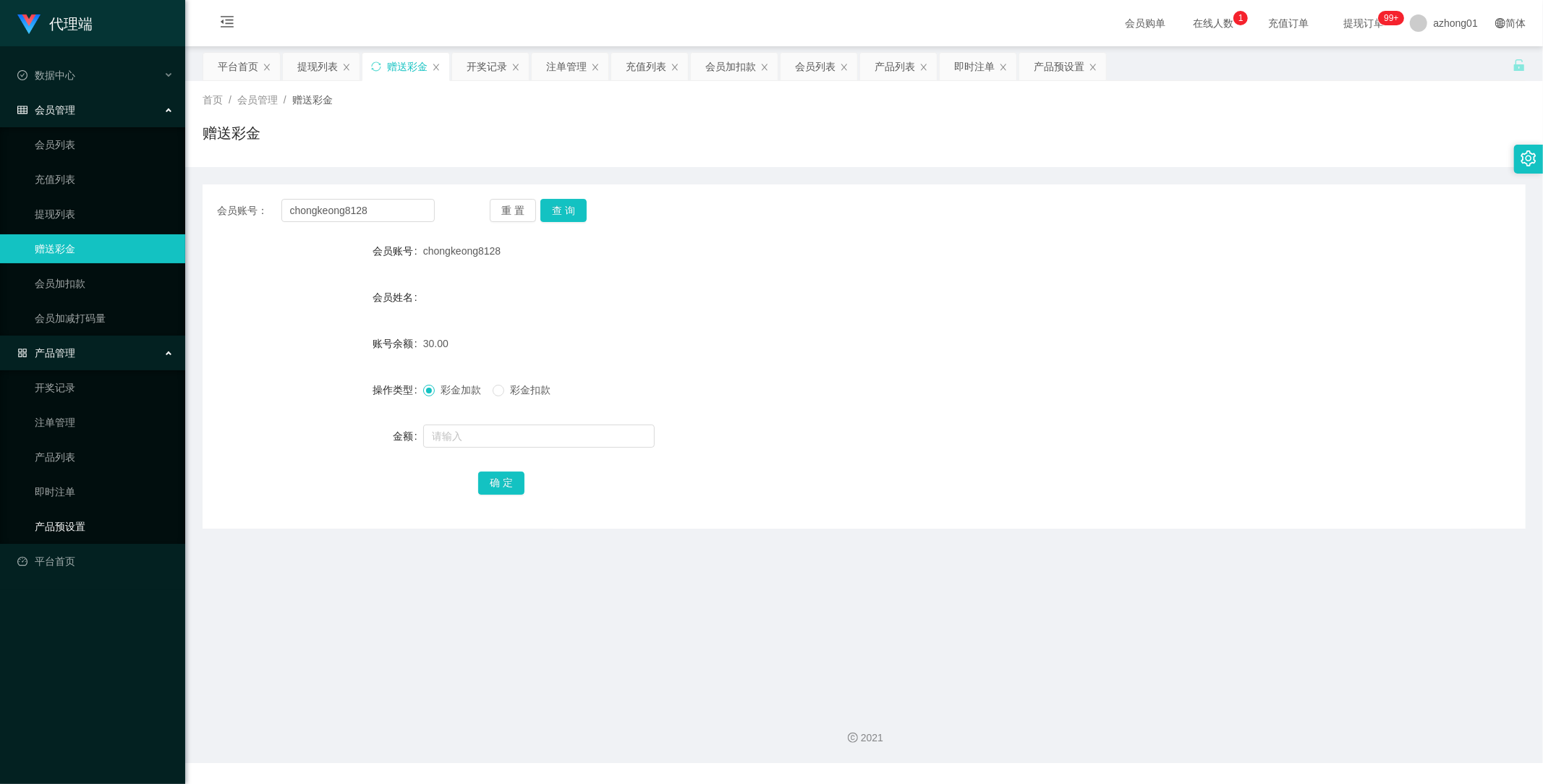
click at [68, 526] on link "产品预设置" at bounding box center [104, 526] width 139 height 29
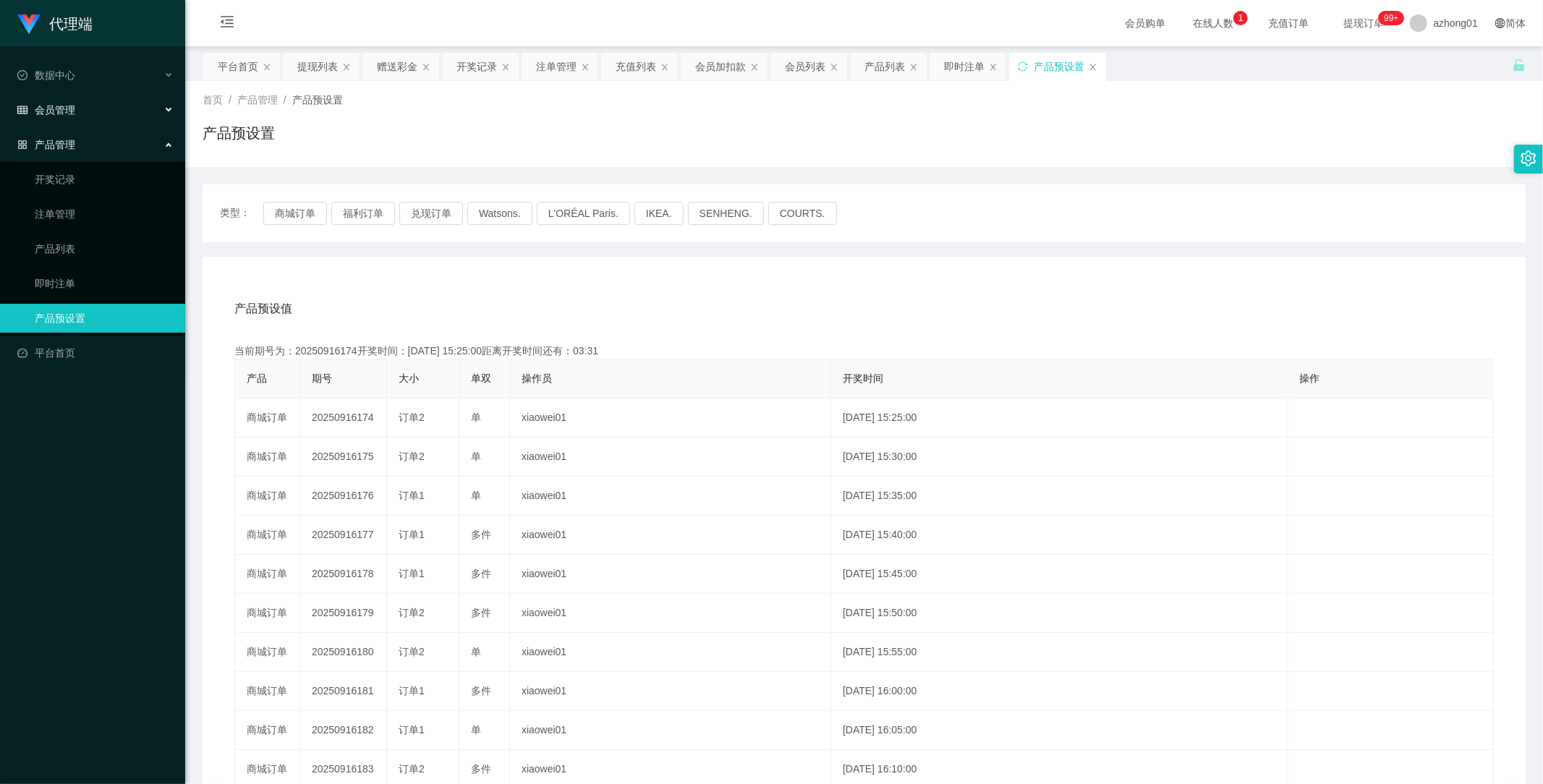
click at [65, 106] on span "会员管理" at bounding box center [46, 110] width 58 height 12
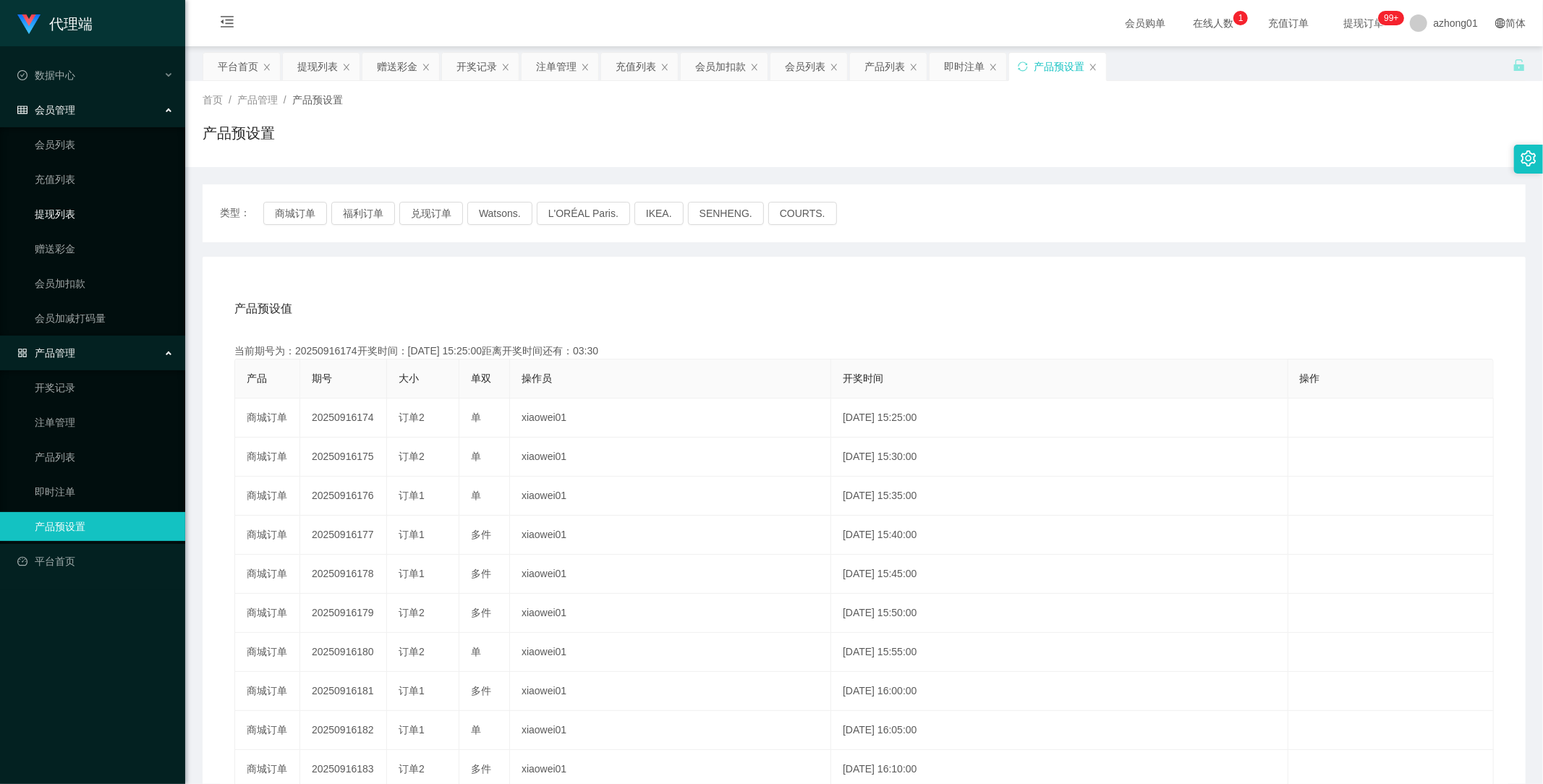
click at [68, 213] on link "提现列表" at bounding box center [104, 213] width 139 height 29
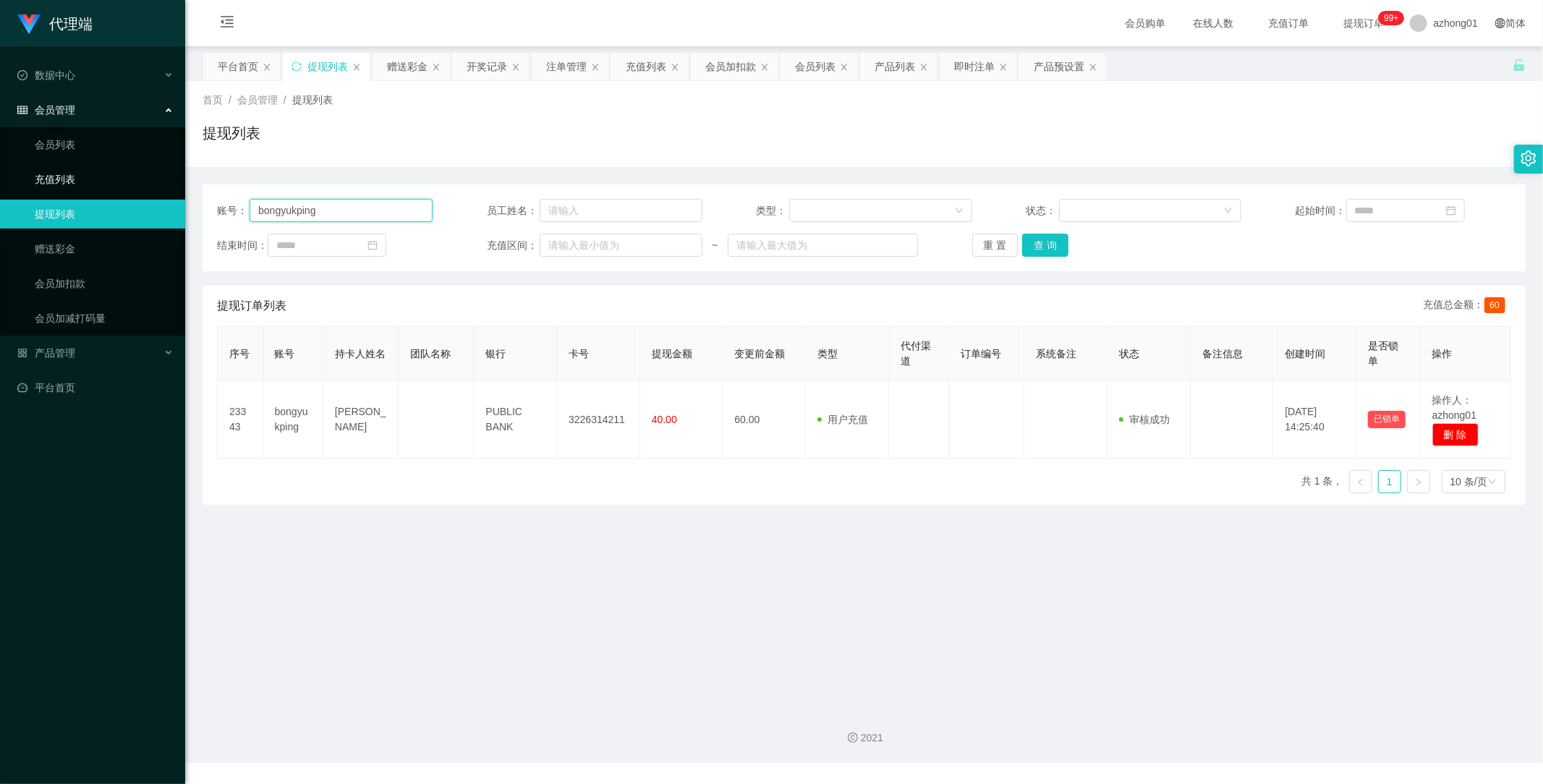
drag, startPoint x: 277, startPoint y: 207, endPoint x: 183, endPoint y: 193, distance: 95.0
click at [183, 193] on section "代理端 数据中心 会员管理 会员列表 充值列表 提现列表 赠送彩金 会员加扣款 会员加减打码量 产品管理 开奖记录 注单管理 产品列表 即时注单 产品预设置 …" at bounding box center [771, 382] width 1543 height 763
paste input "sia7181"
type input "sia7181"
click at [1047, 239] on button "查 询" at bounding box center [1045, 245] width 46 height 23
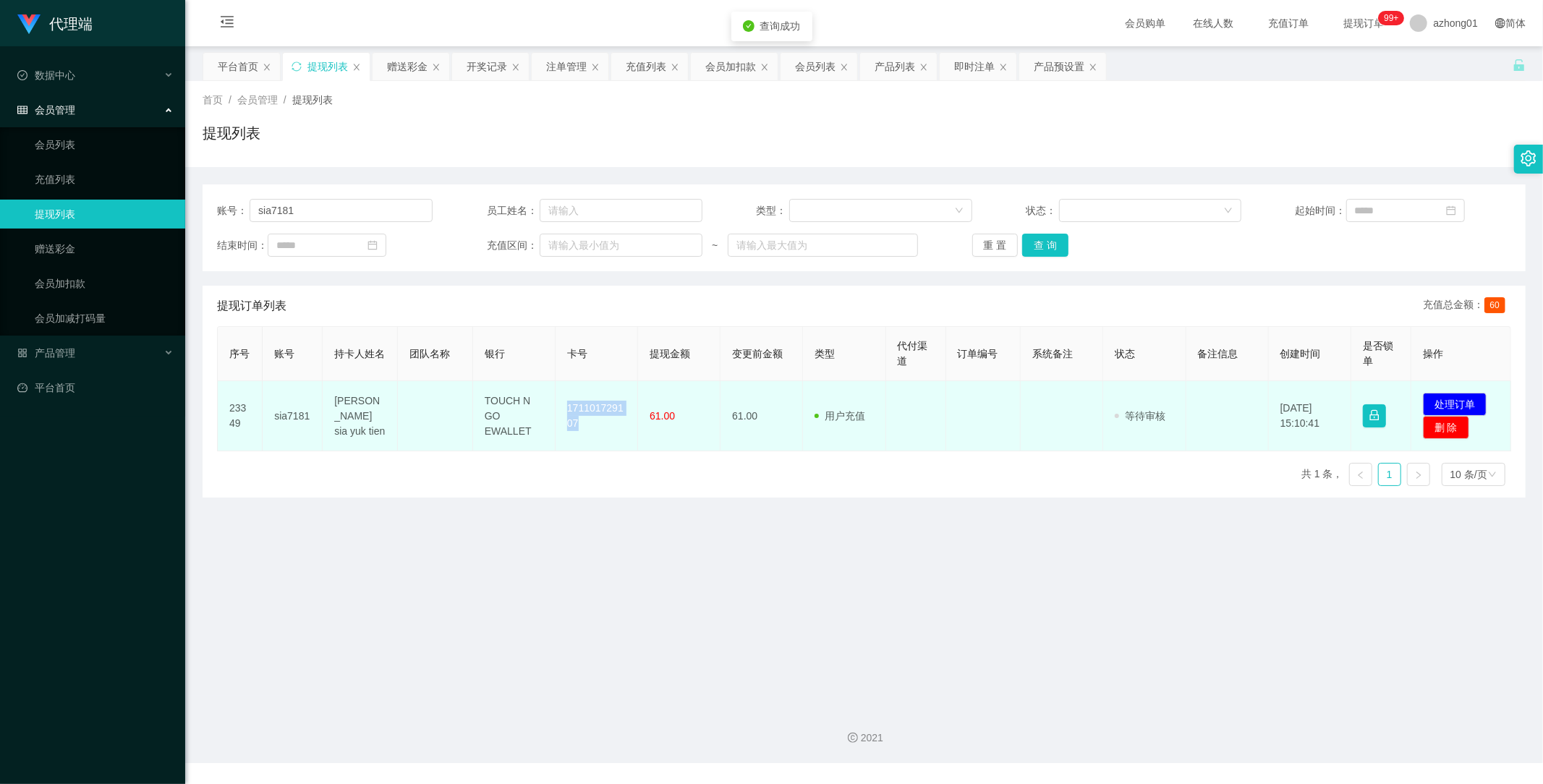
drag, startPoint x: 562, startPoint y: 403, endPoint x: 612, endPoint y: 442, distance: 63.4
click at [612, 442] on td "171101729107" at bounding box center [597, 416] width 83 height 70
copy td "171101729107"
click at [1448, 399] on button "处理订单" at bounding box center [1455, 404] width 64 height 23
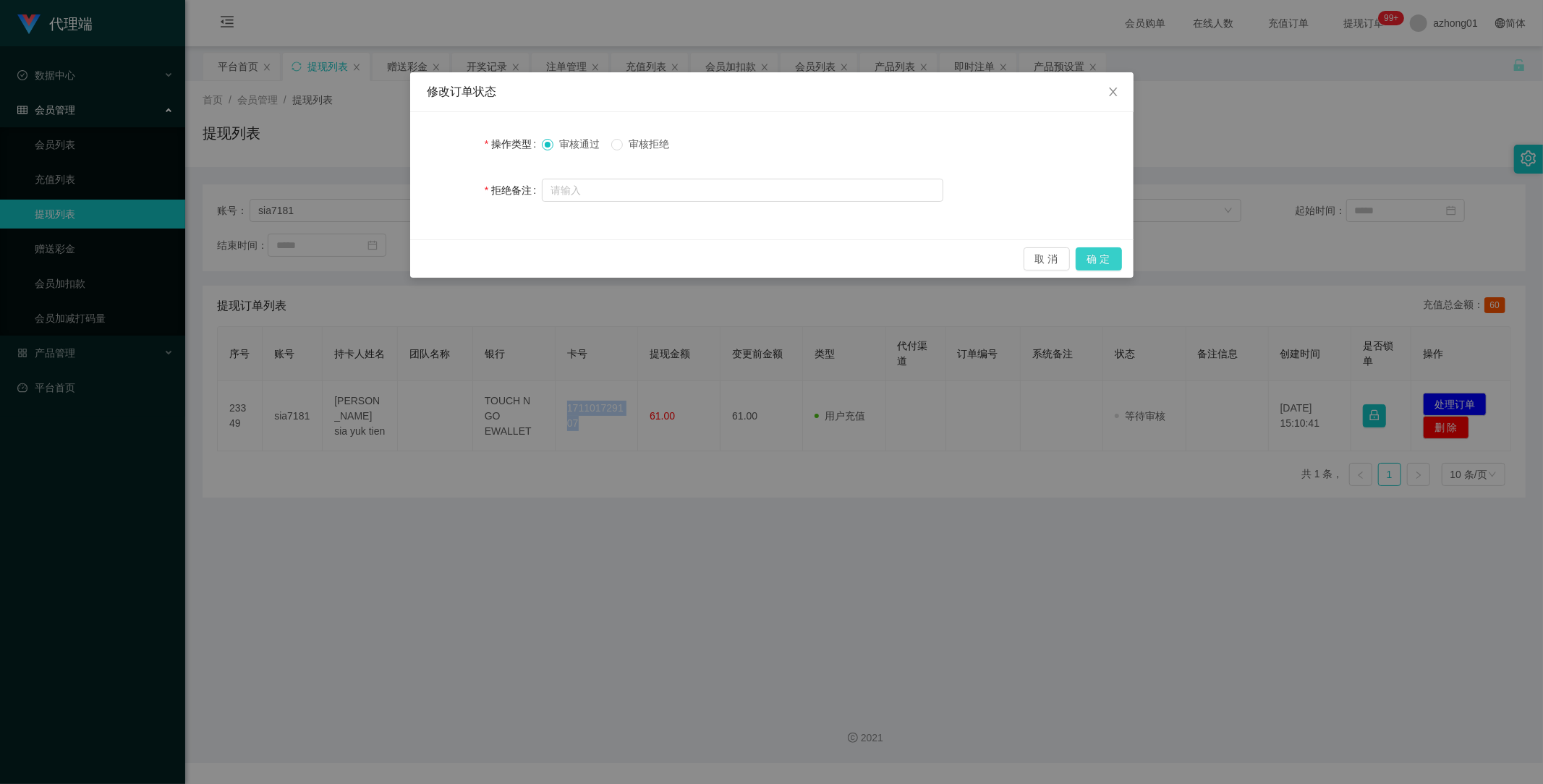
click at [1091, 262] on button "确 定" at bounding box center [1098, 259] width 46 height 23
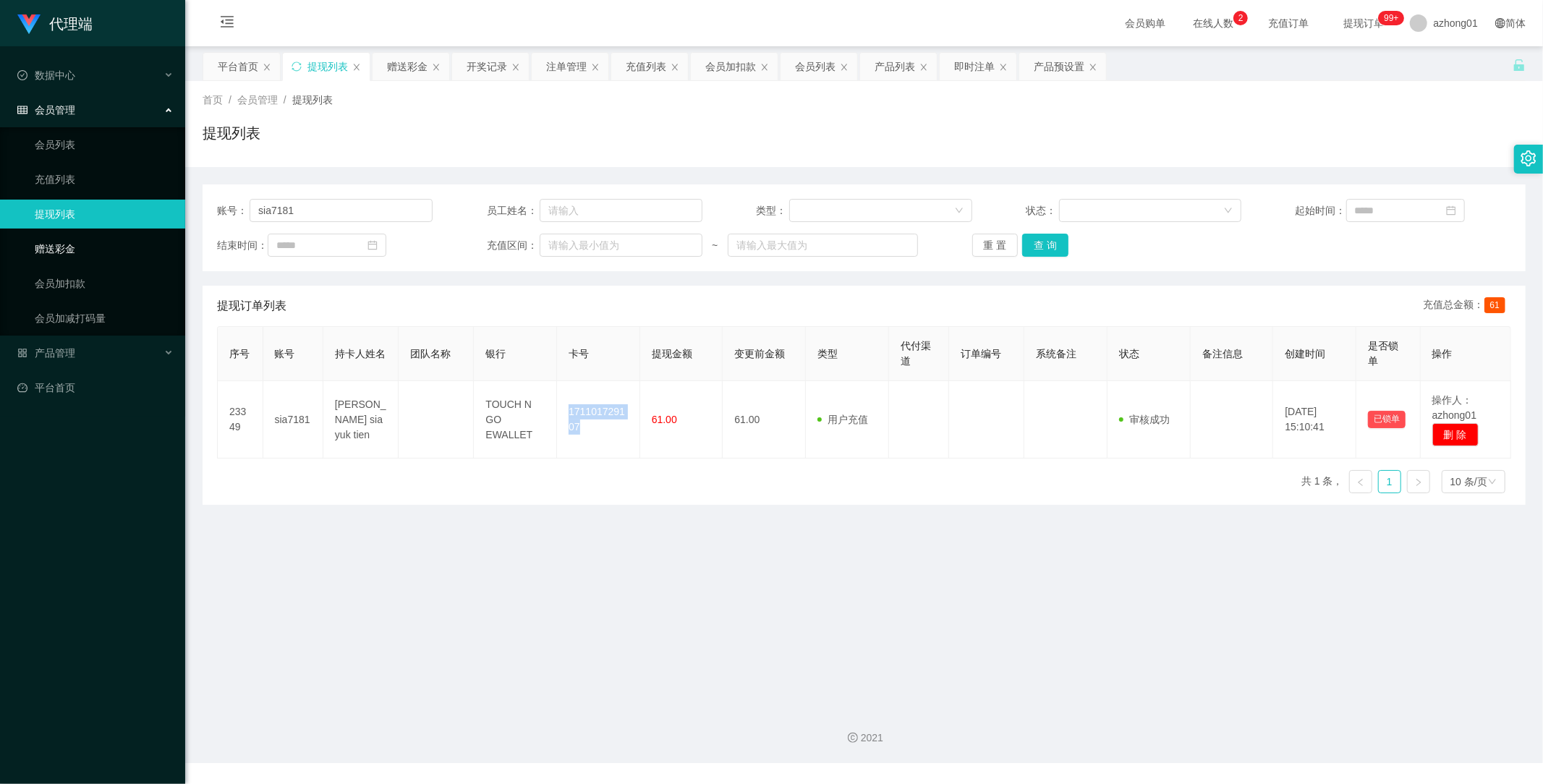
click at [62, 242] on link "赠送彩金" at bounding box center [104, 249] width 139 height 29
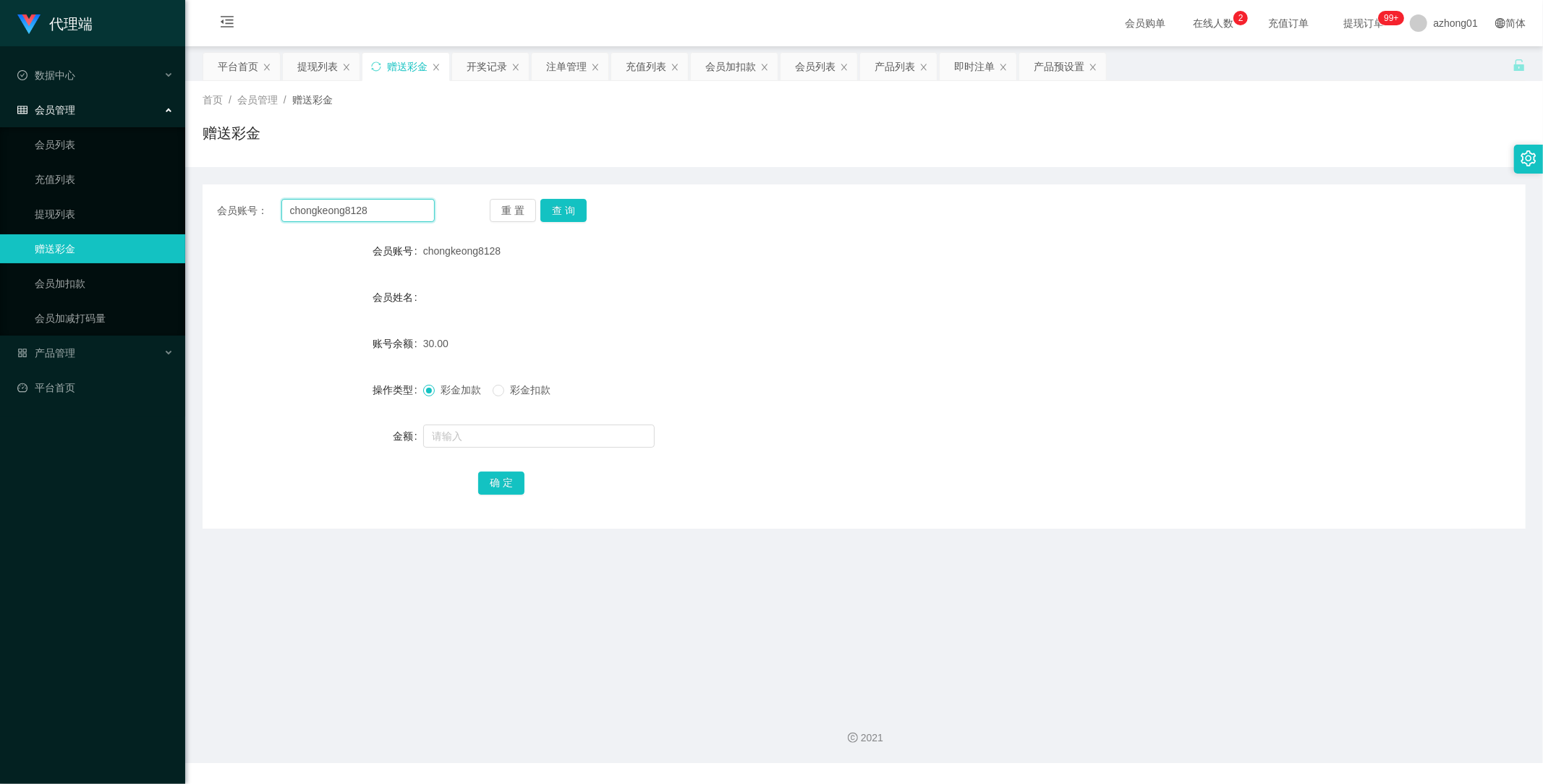
drag, startPoint x: 352, startPoint y: 205, endPoint x: 219, endPoint y: 200, distance: 133.1
click at [219, 200] on div "会员账号： chongkeong8128" at bounding box center [326, 211] width 218 height 23
click at [558, 213] on button "查 询" at bounding box center [563, 211] width 46 height 23
click at [568, 215] on button "查 询" at bounding box center [563, 211] width 46 height 23
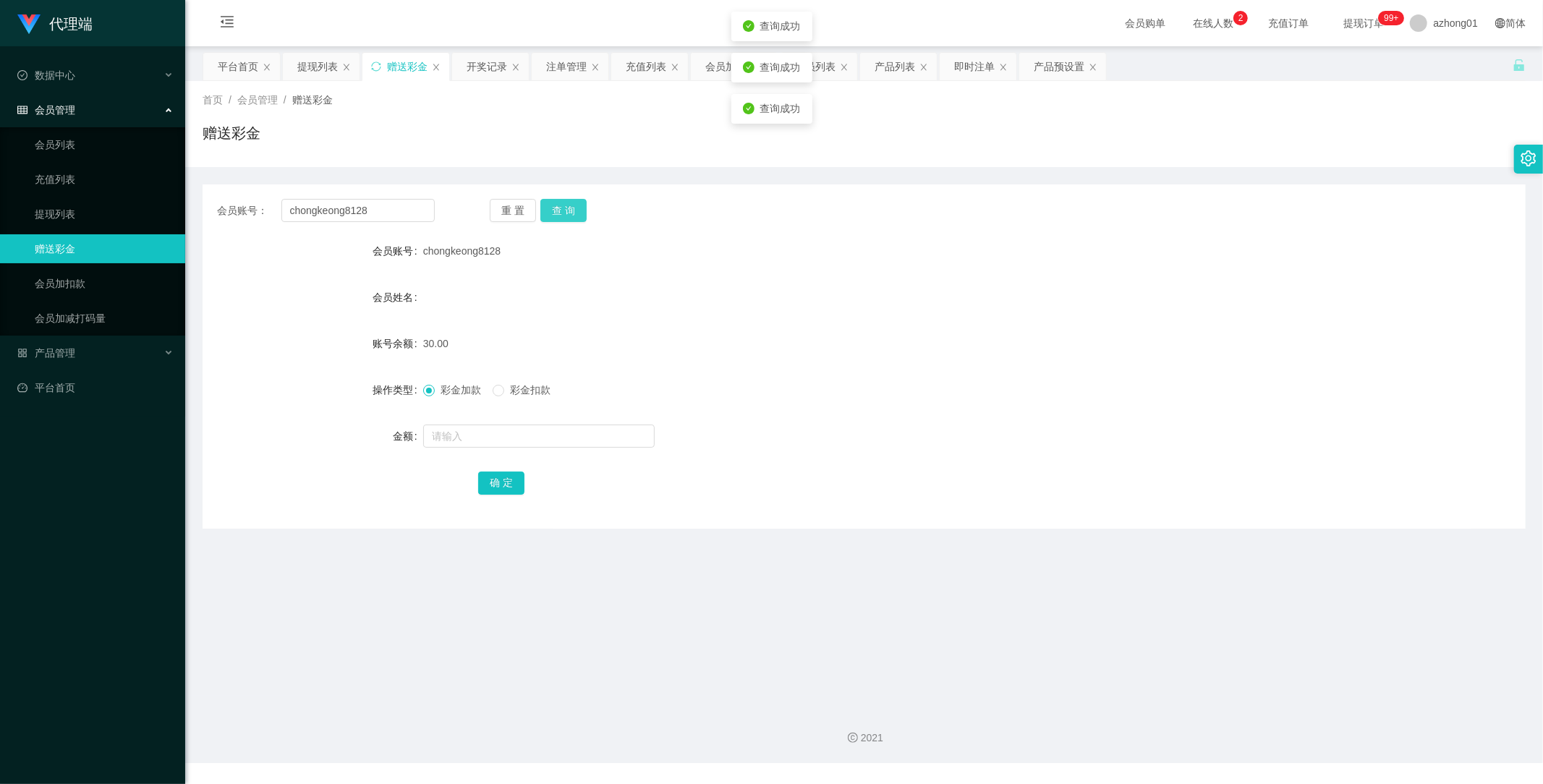
click at [568, 215] on button "查 询" at bounding box center [563, 211] width 46 height 23
click at [568, 215] on button "查 询" at bounding box center [571, 211] width 62 height 23
click at [568, 215] on button "查 询" at bounding box center [563, 211] width 46 height 23
drag, startPoint x: 61, startPoint y: 348, endPoint x: 83, endPoint y: 362, distance: 26.1
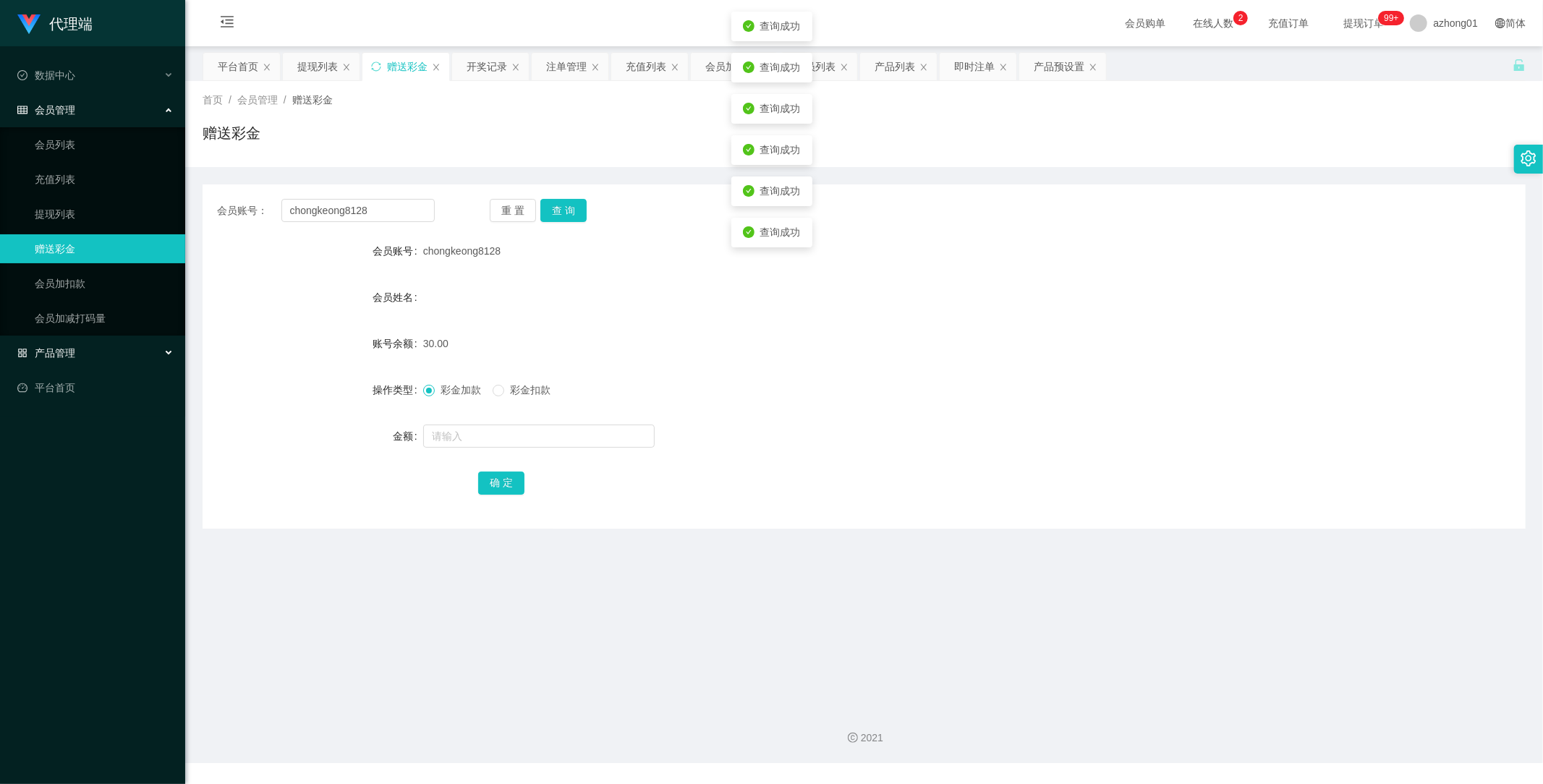
click at [61, 348] on span "产品管理" at bounding box center [46, 353] width 58 height 12
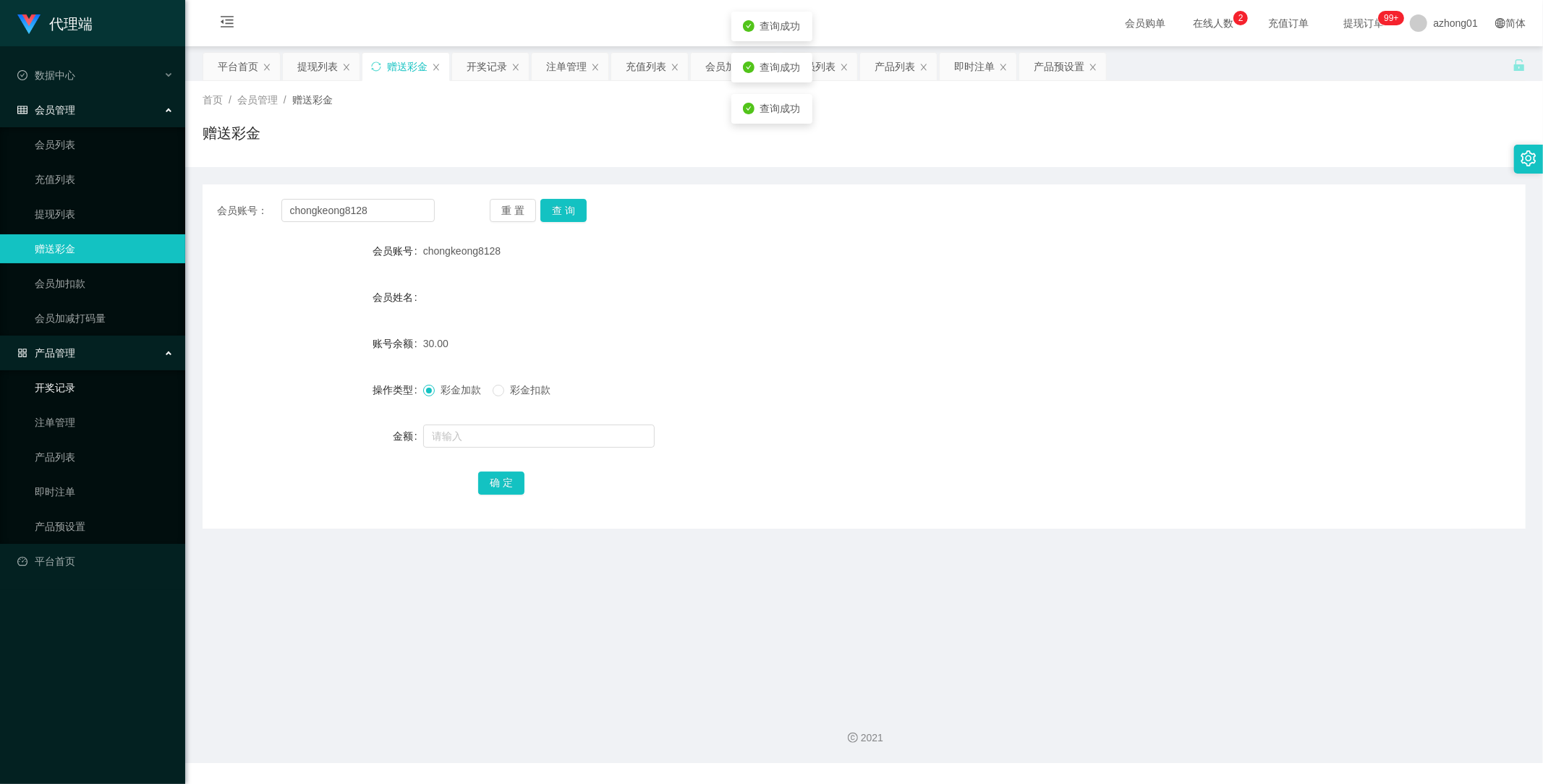
click at [72, 392] on link "开奖记录" at bounding box center [104, 387] width 139 height 29
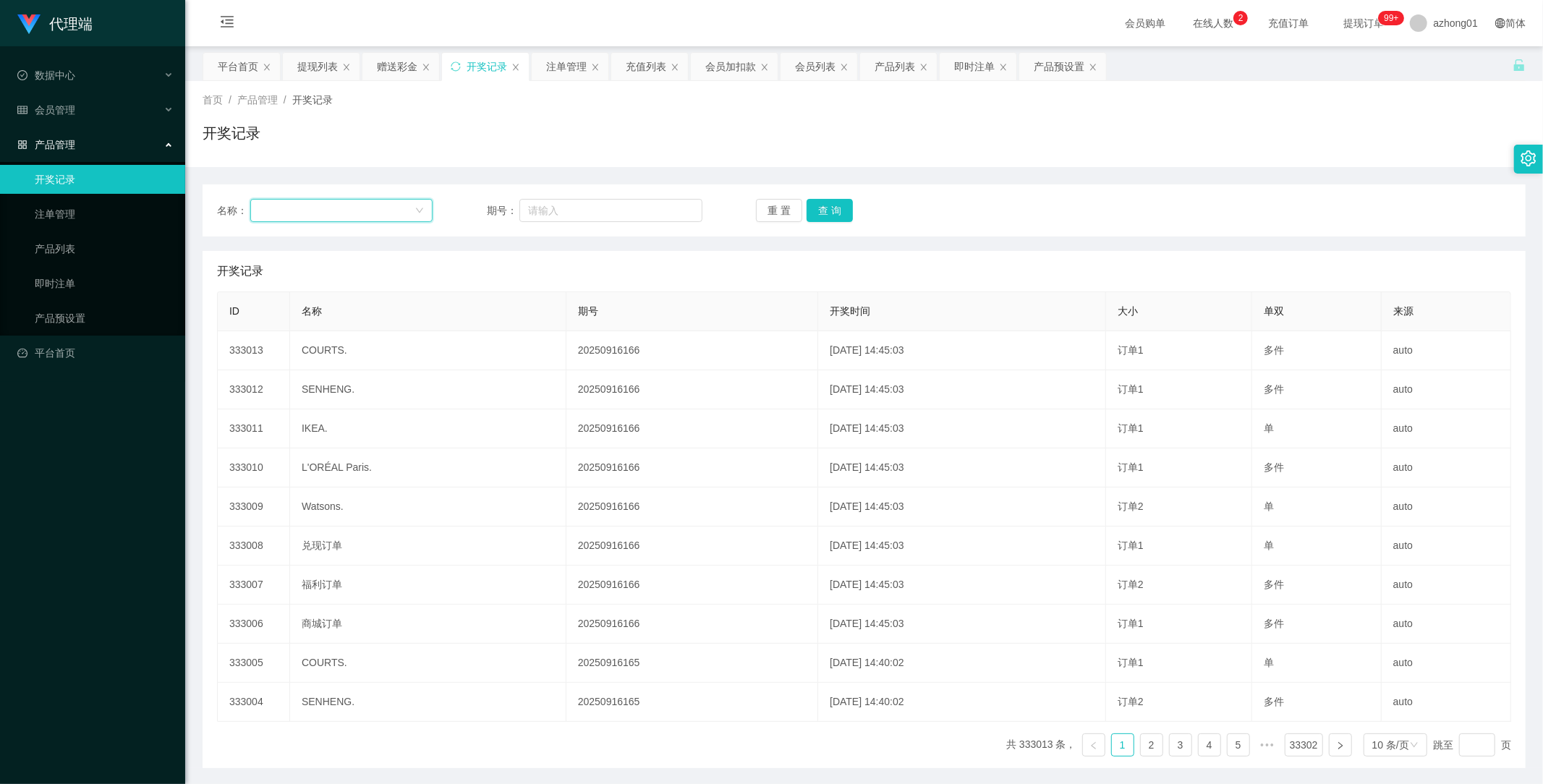
click at [332, 206] on div at bounding box center [337, 210] width 156 height 22
click at [515, 233] on div "名称： 期号： 重 置 查 询" at bounding box center [864, 210] width 1323 height 52
click at [71, 213] on link "注单管理" at bounding box center [104, 213] width 139 height 29
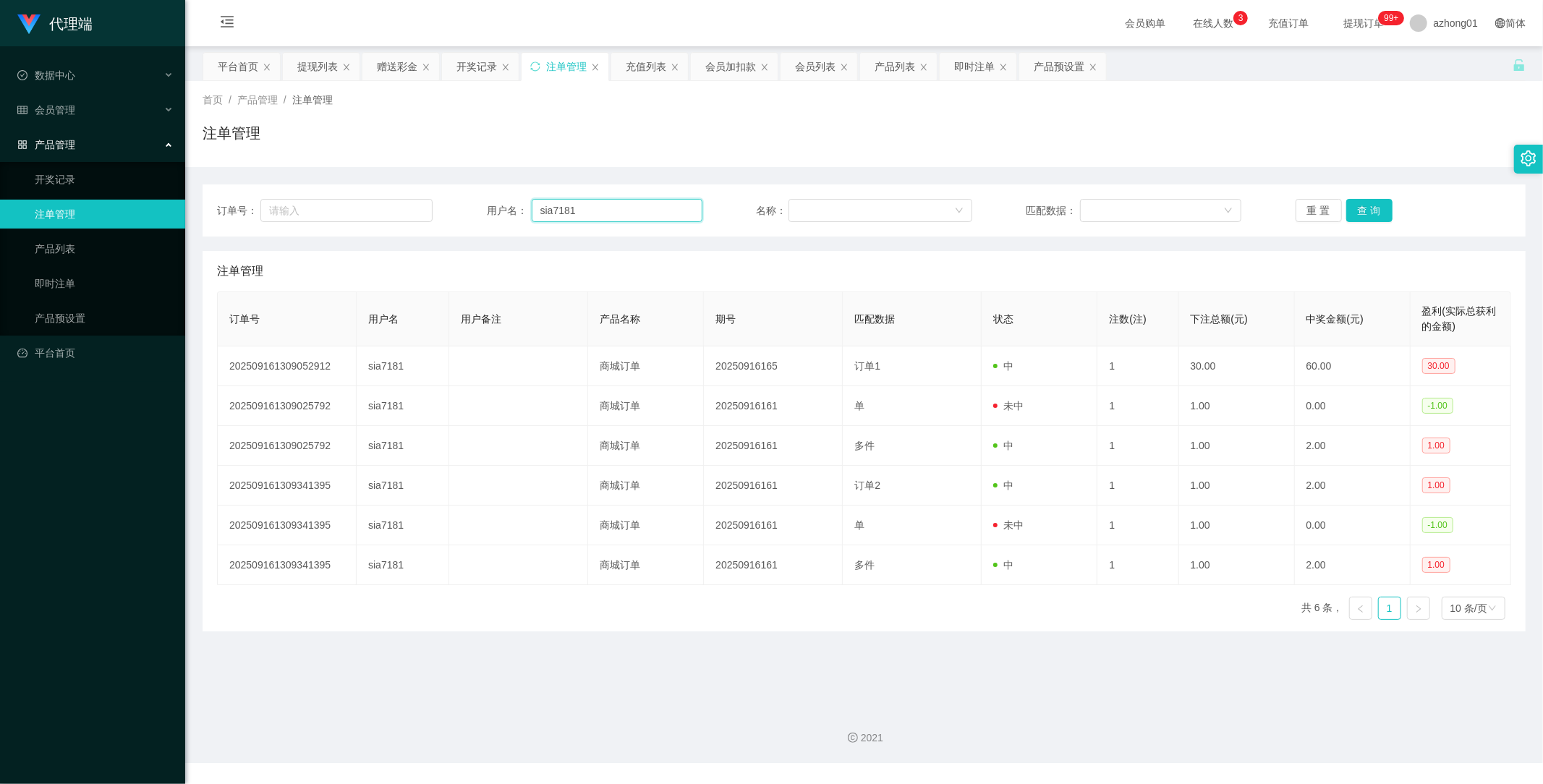
drag, startPoint x: 609, startPoint y: 208, endPoint x: 476, endPoint y: 210, distance: 133.0
click at [476, 210] on div "订单号： 用户名： sia7181 名称： 匹配数据： 重 置 查 询" at bounding box center [864, 211] width 1294 height 23
paste input "chongkeong8128"
type input "chongkeong8128"
click at [1361, 210] on button "查 询" at bounding box center [1369, 211] width 46 height 23
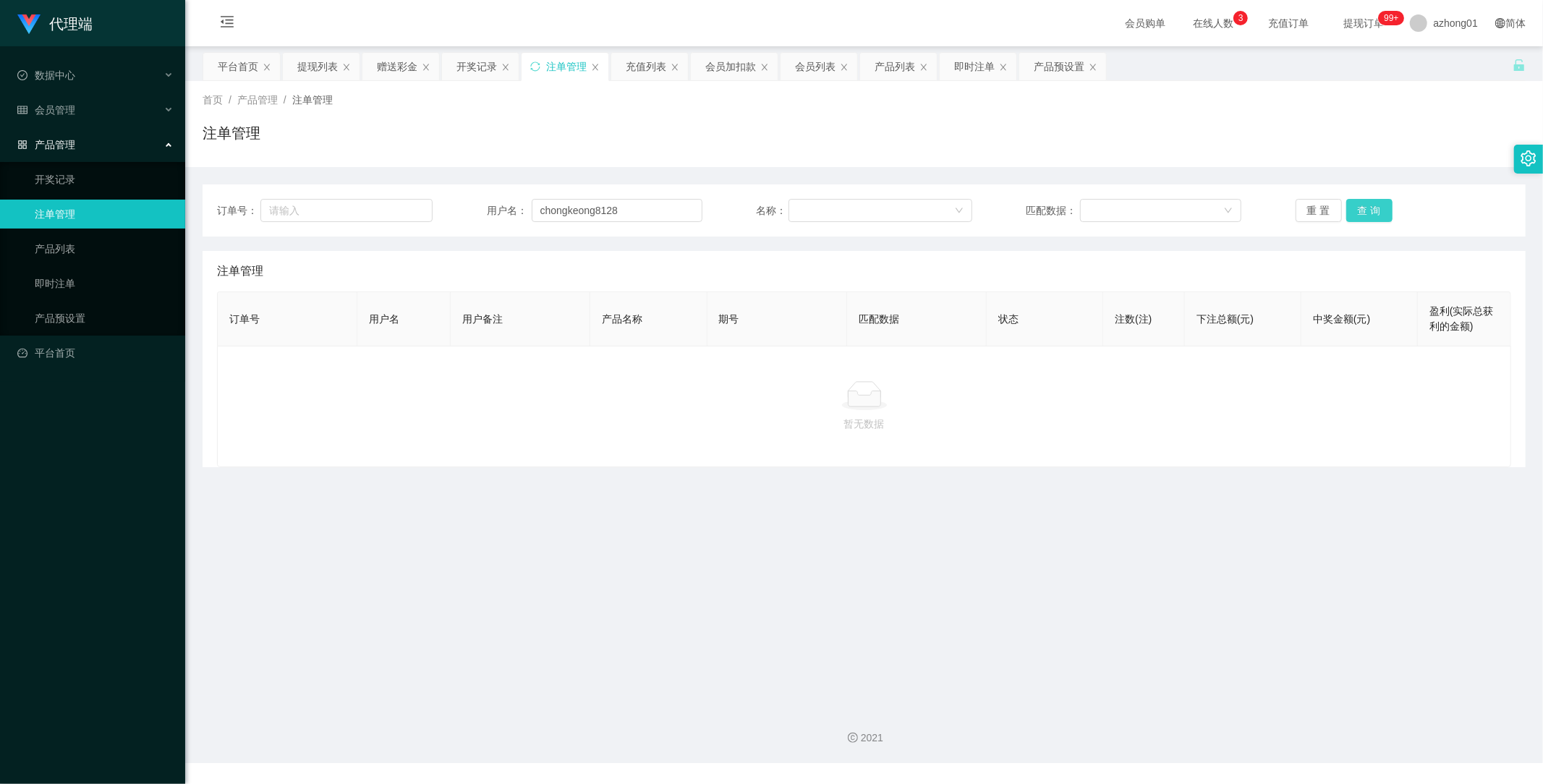
click at [1371, 210] on button "查 询" at bounding box center [1369, 211] width 46 height 23
click at [1370, 210] on button "查 询" at bounding box center [1369, 211] width 46 height 23
click at [1370, 210] on button "查 询" at bounding box center [1377, 211] width 62 height 23
click at [74, 320] on link "产品预设置" at bounding box center [104, 318] width 139 height 29
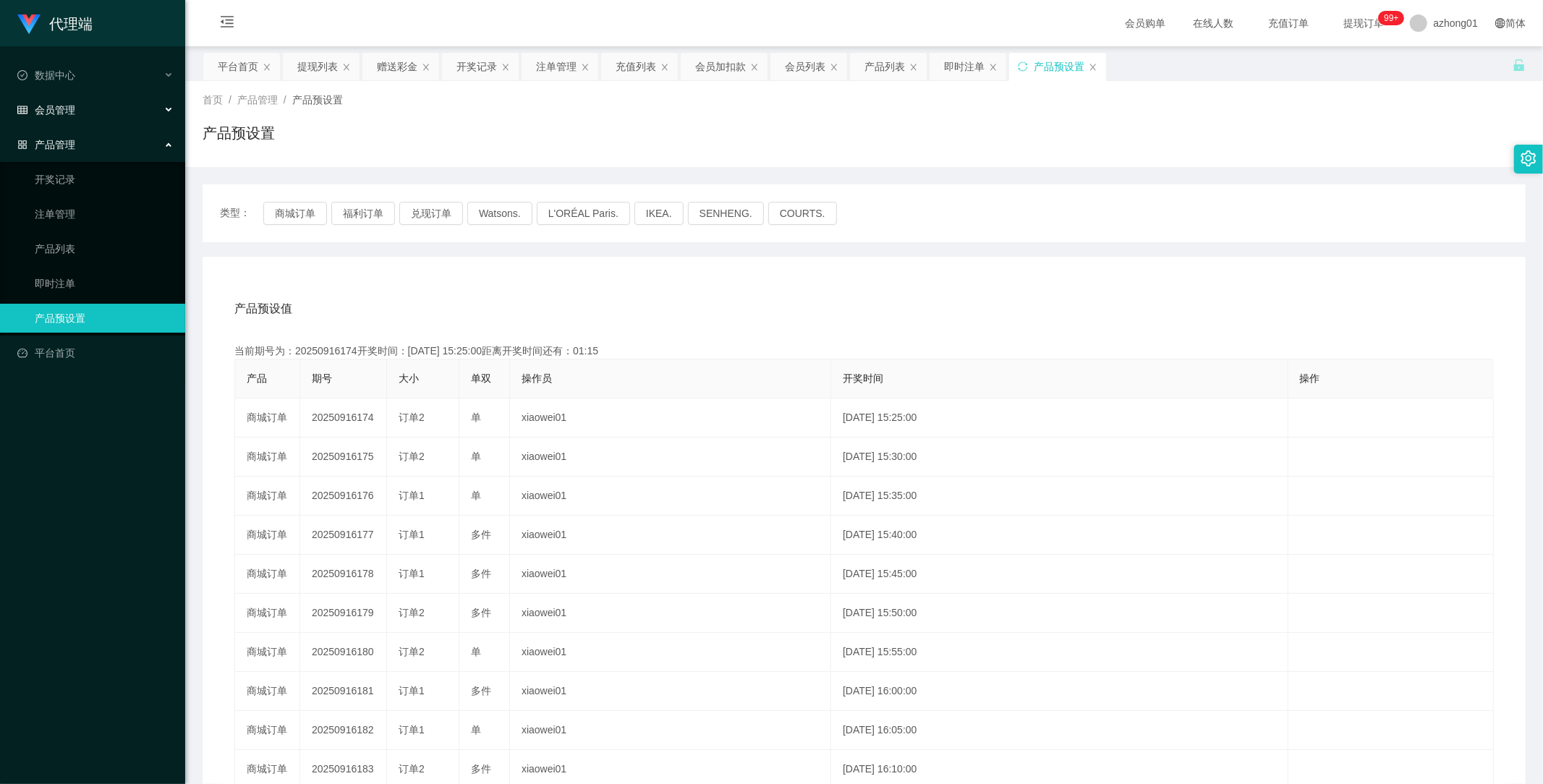
click at [63, 102] on div "会员管理" at bounding box center [92, 110] width 185 height 29
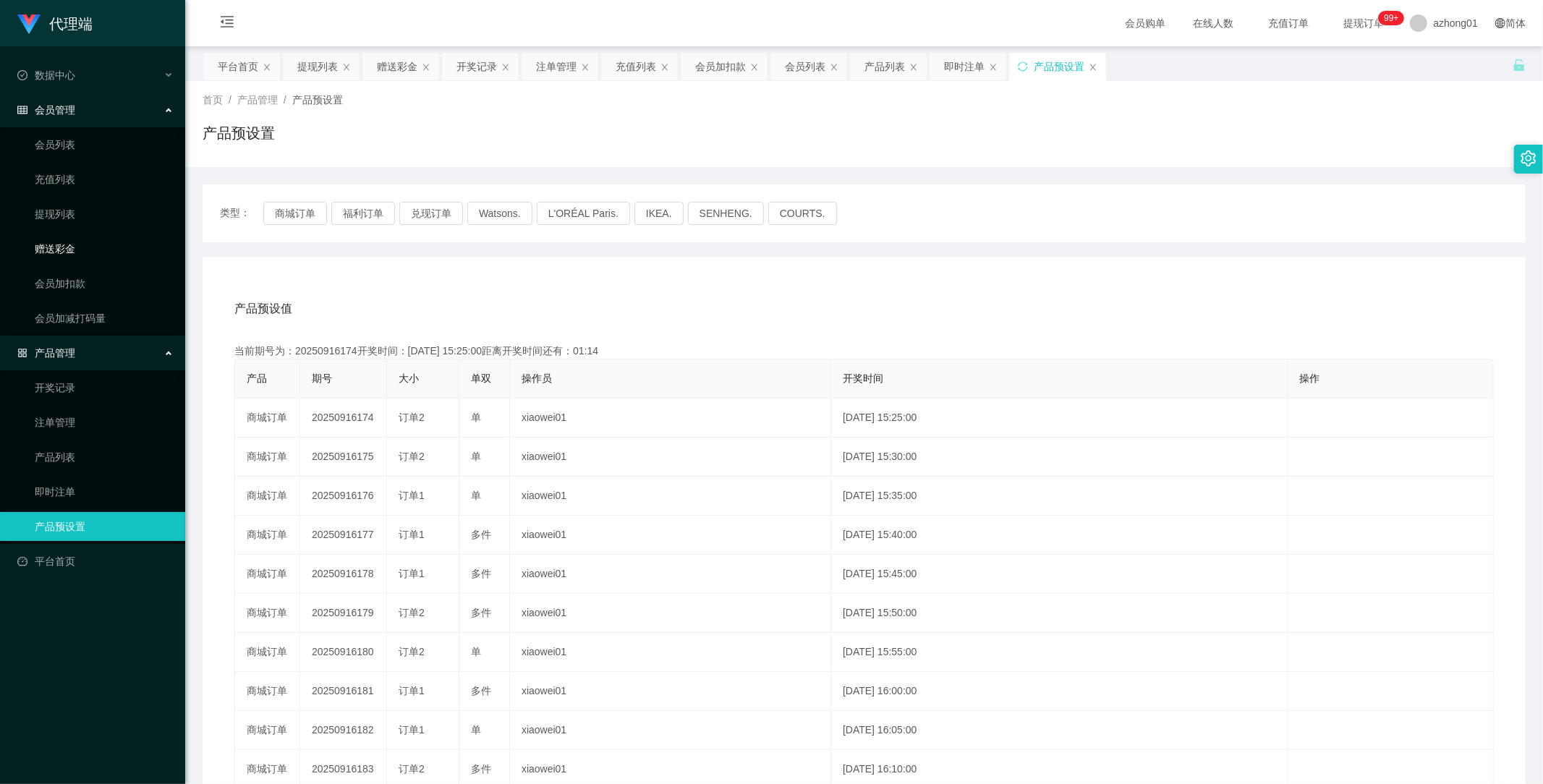
click at [70, 240] on link "赠送彩金" at bounding box center [104, 249] width 139 height 29
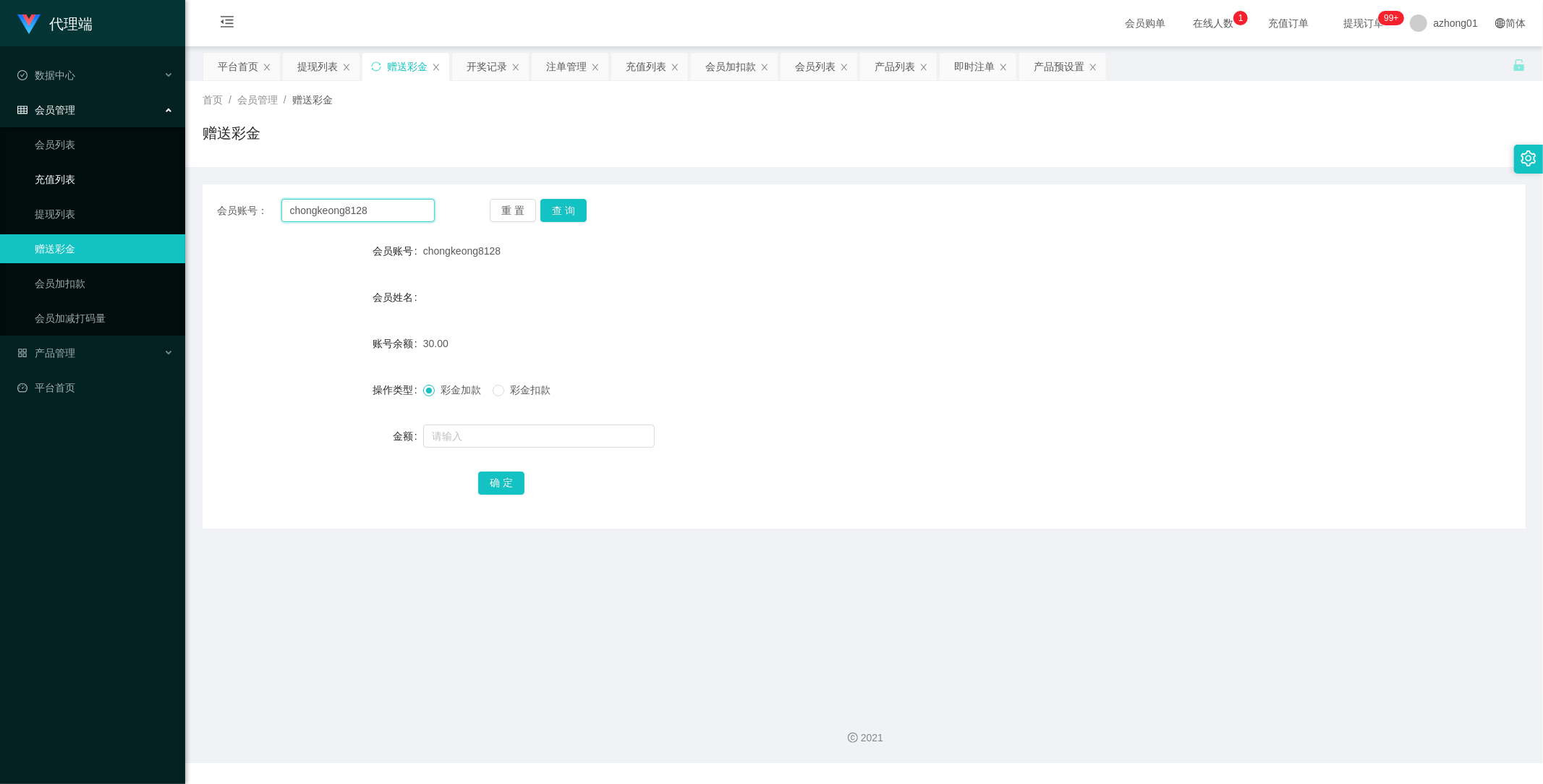
drag, startPoint x: 400, startPoint y: 212, endPoint x: 161, endPoint y: 193, distance: 239.8
click at [162, 193] on section "代理端 数据中心 会员管理 会员列表 充值列表 提现列表 赠送彩金 会员加扣款 会员加减打码量 产品管理 开奖记录 注单管理 产品列表 即时注单 产品预设置 …" at bounding box center [771, 382] width 1543 height 763
paste input "Camilliachin"
type input "Camilliachin"
click at [562, 212] on button "查 询" at bounding box center [563, 211] width 46 height 23
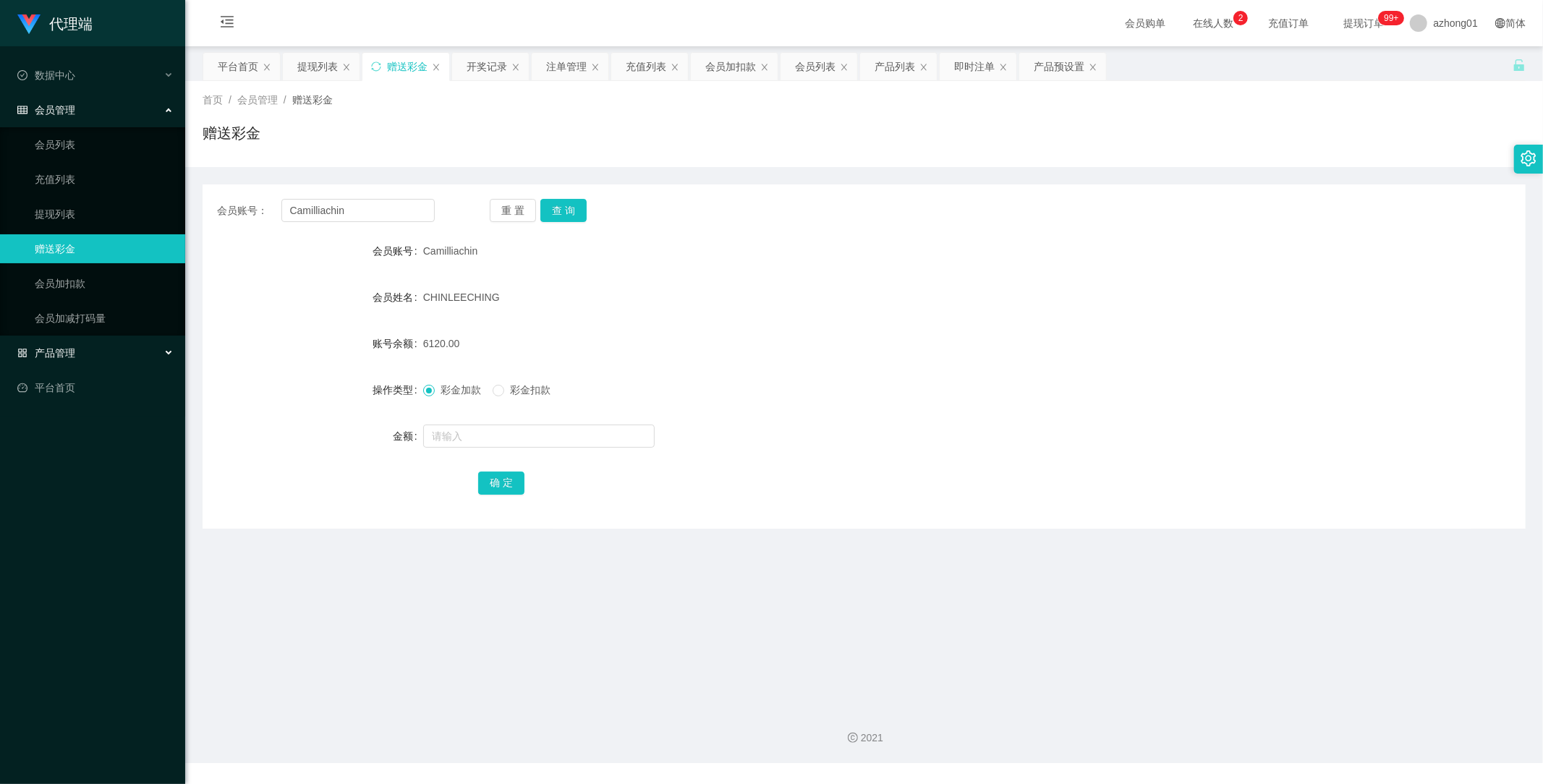
click at [63, 356] on span "产品管理" at bounding box center [46, 353] width 58 height 12
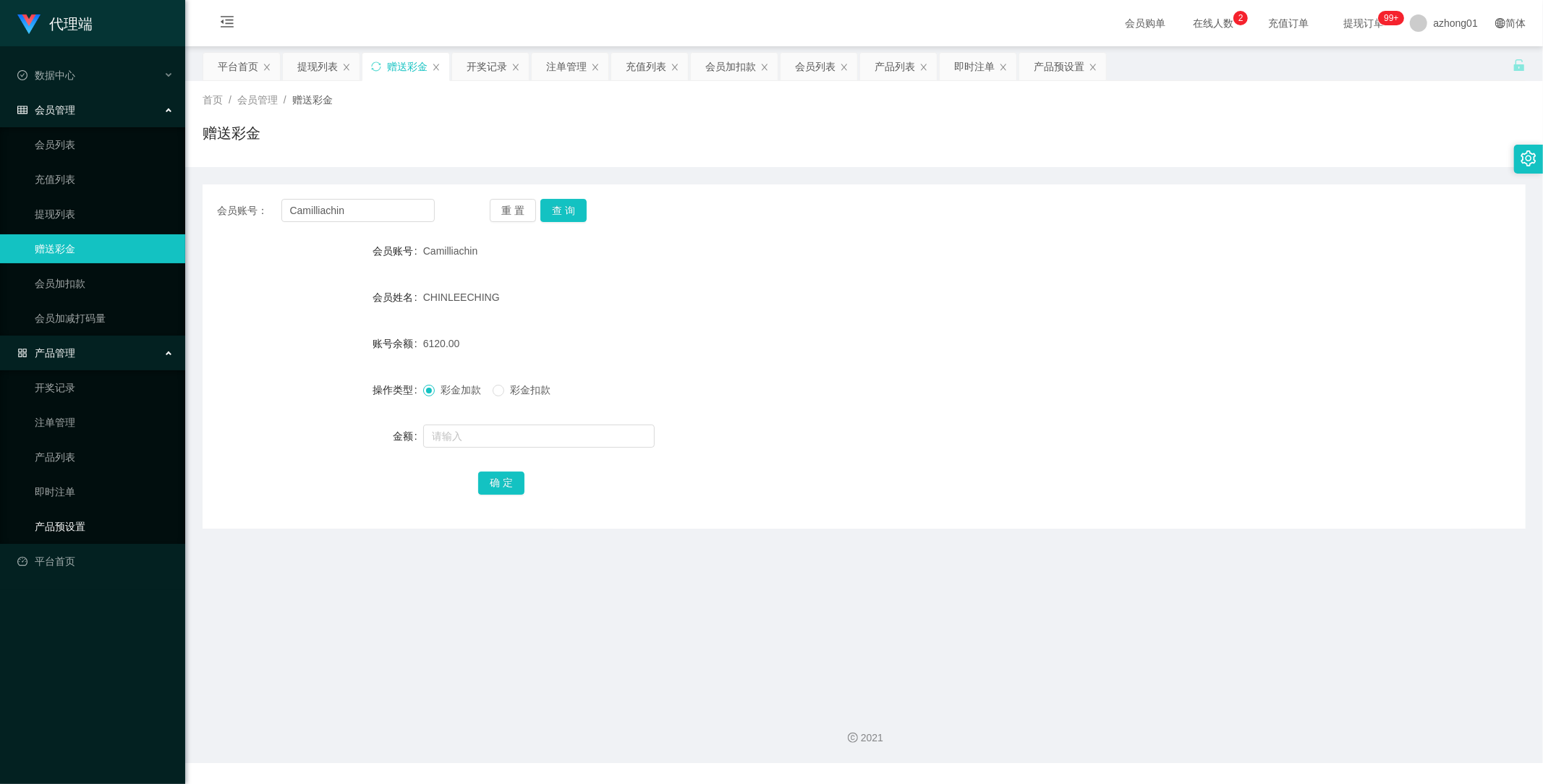
click at [70, 520] on link "产品预设置" at bounding box center [104, 526] width 139 height 29
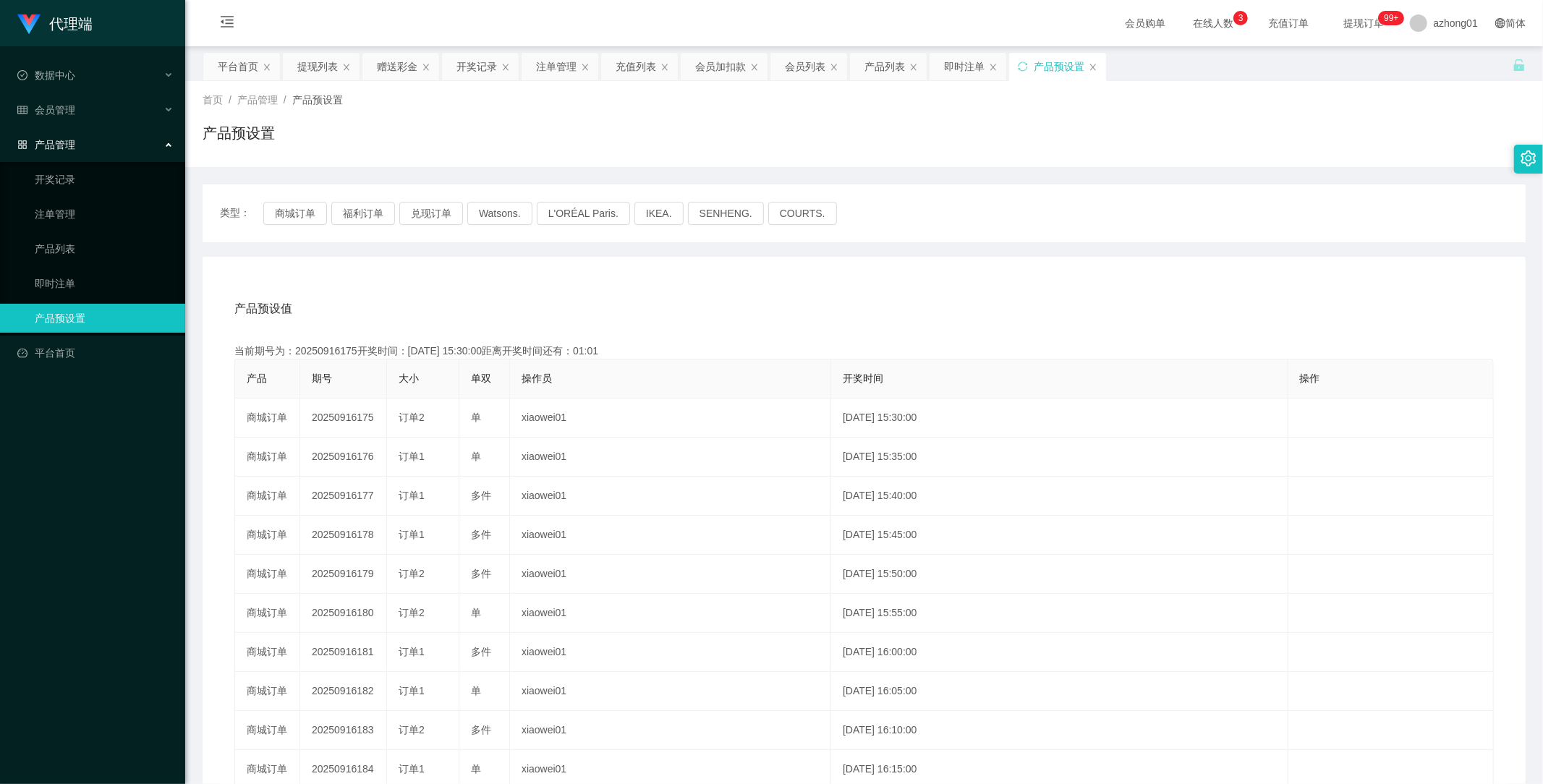
click at [77, 141] on div "产品管理" at bounding box center [92, 145] width 185 height 29
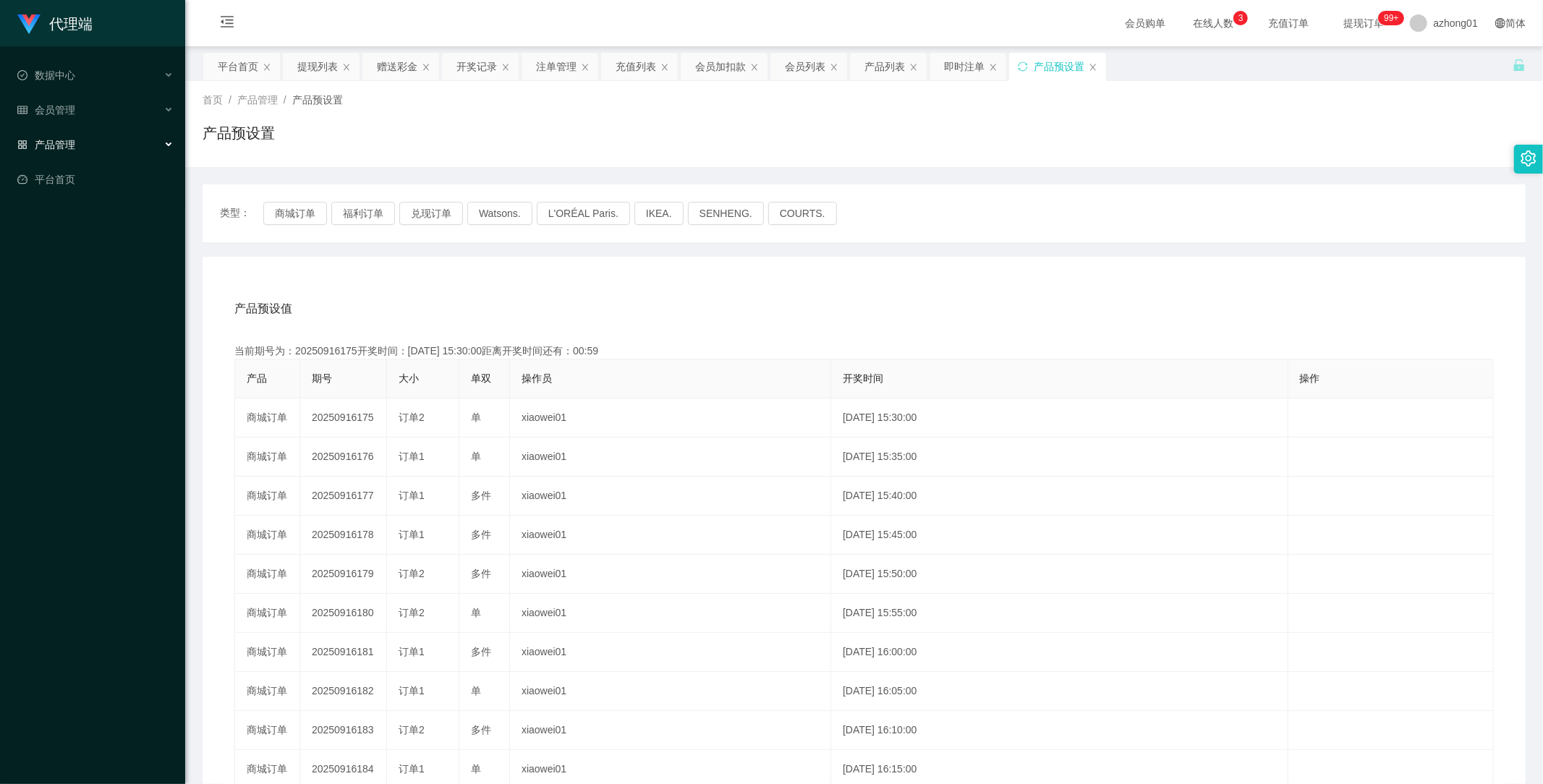
click at [69, 139] on span "产品管理" at bounding box center [46, 145] width 58 height 12
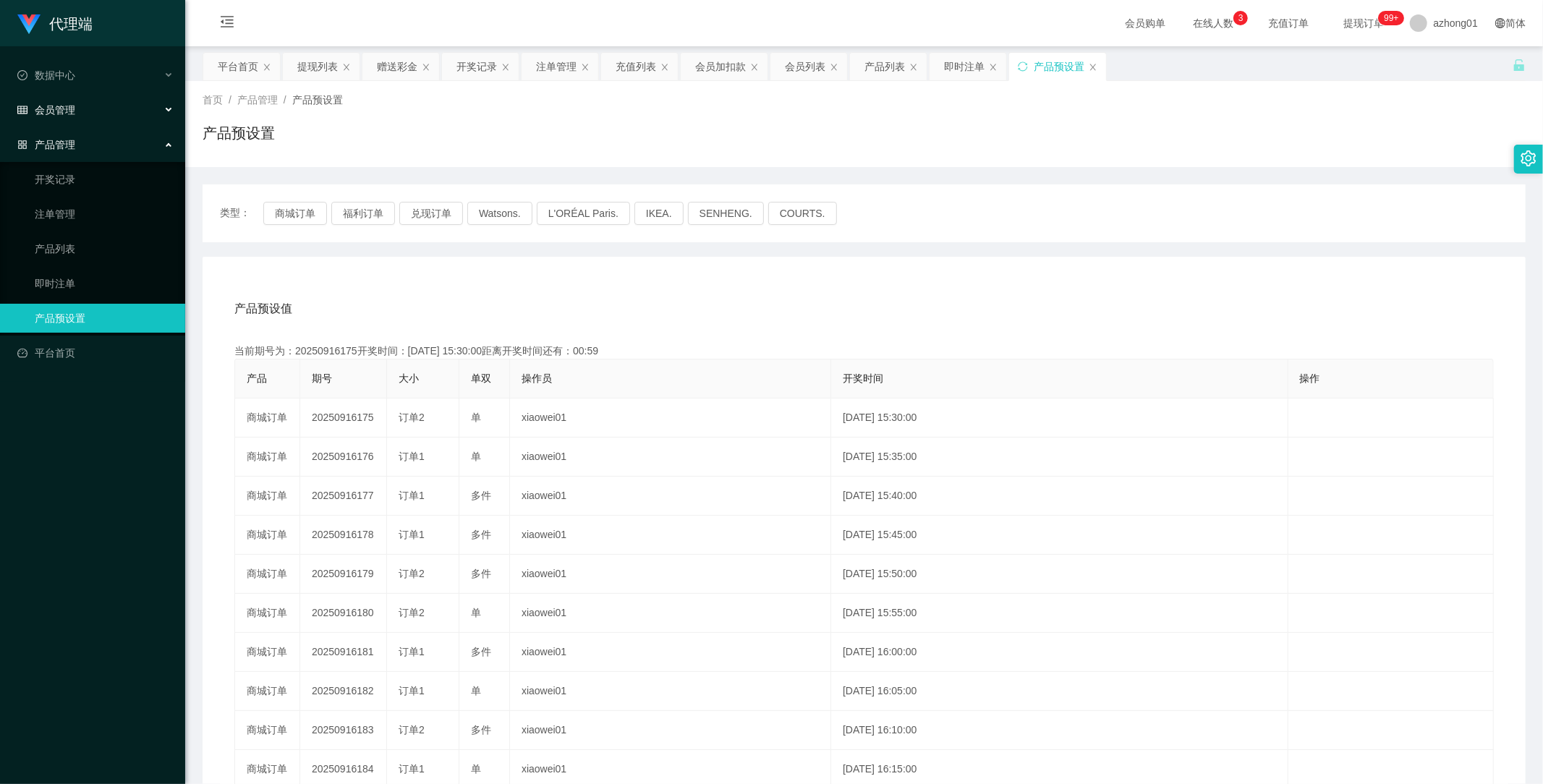
click at [76, 99] on div "会员管理" at bounding box center [92, 110] width 185 height 29
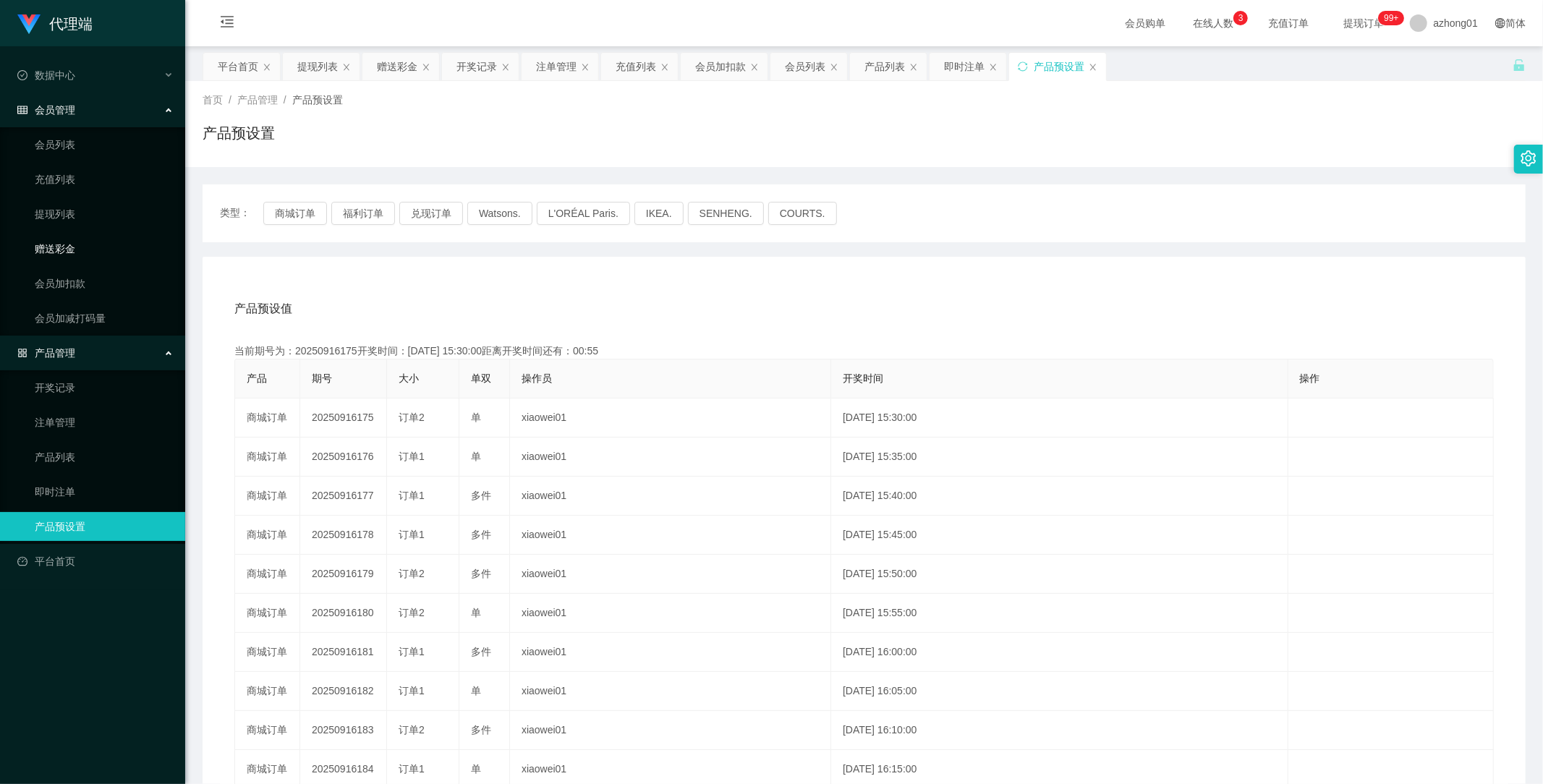
click at [62, 247] on link "赠送彩金" at bounding box center [104, 249] width 139 height 29
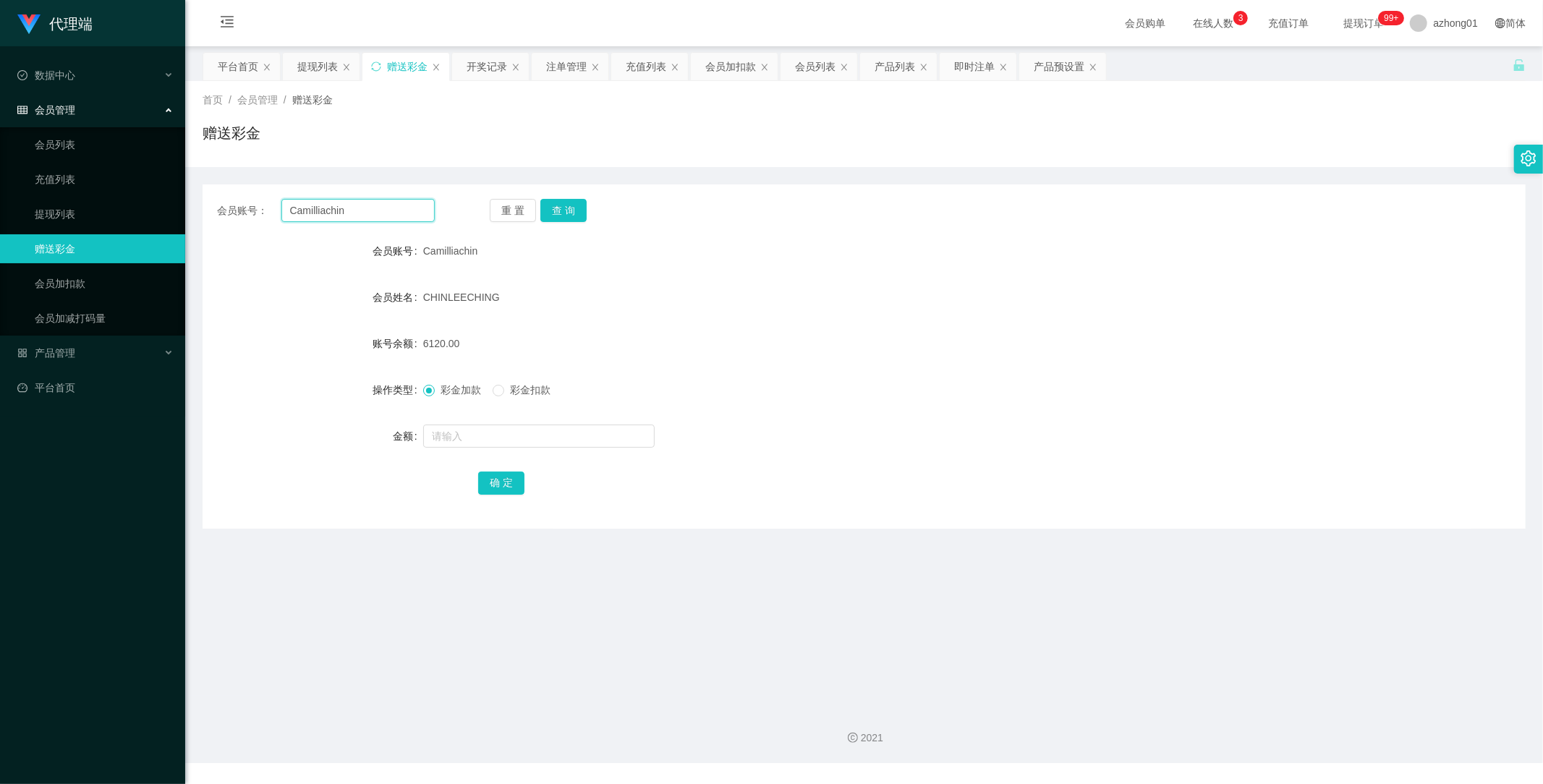
drag, startPoint x: 357, startPoint y: 213, endPoint x: 213, endPoint y: 202, distance: 144.4
click at [213, 201] on div "会员账号： Camilliachin 重 置 查 询" at bounding box center [864, 211] width 1323 height 23
paste input "text"
type input "Camilliachin"
click at [563, 202] on button "查 询" at bounding box center [563, 211] width 46 height 23
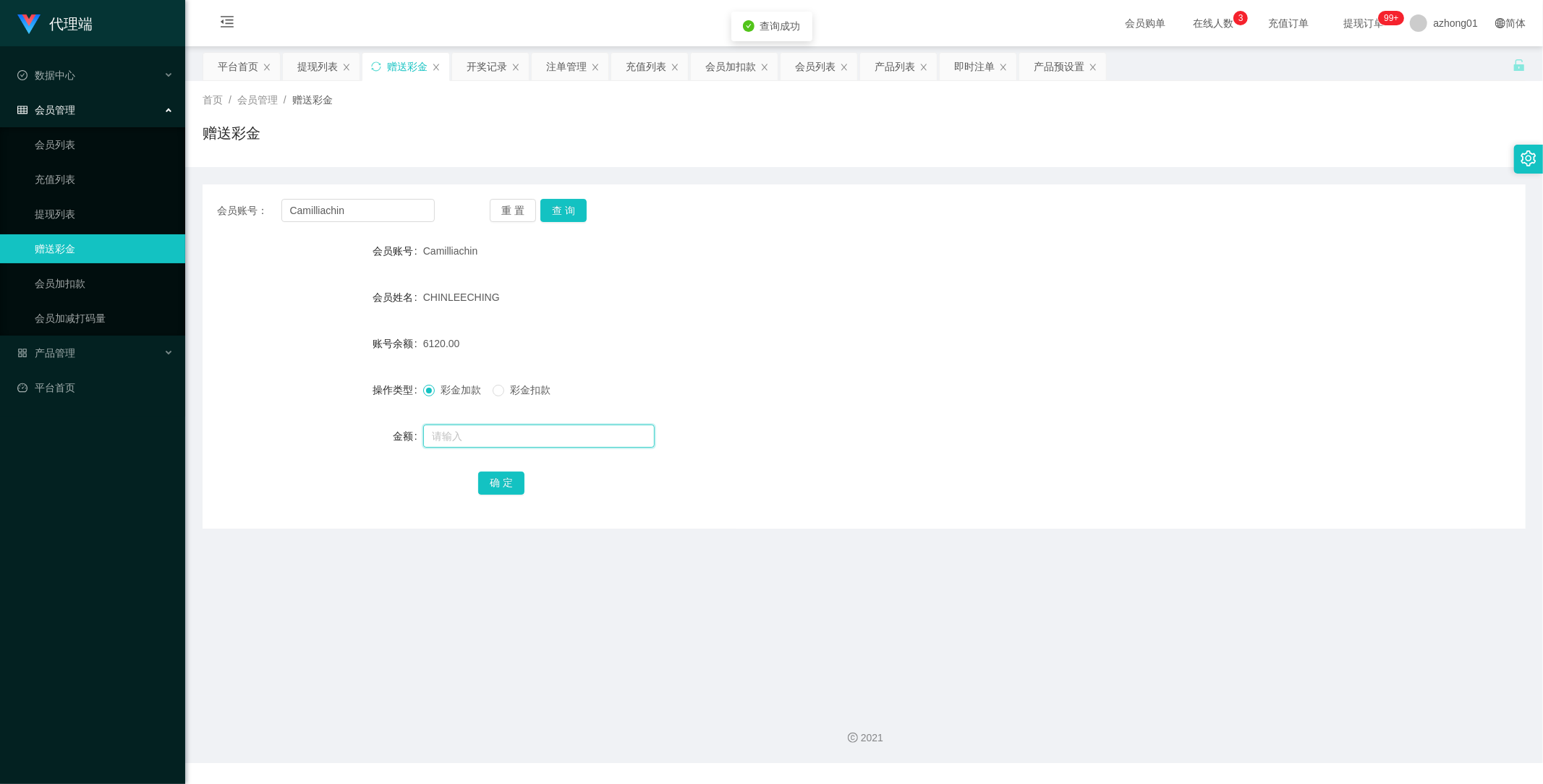
click at [488, 431] on input "text" at bounding box center [538, 436] width 231 height 23
type input "4500"
click at [505, 487] on button "确 定" at bounding box center [501, 483] width 46 height 23
click at [68, 147] on link "会员列表" at bounding box center [104, 145] width 139 height 29
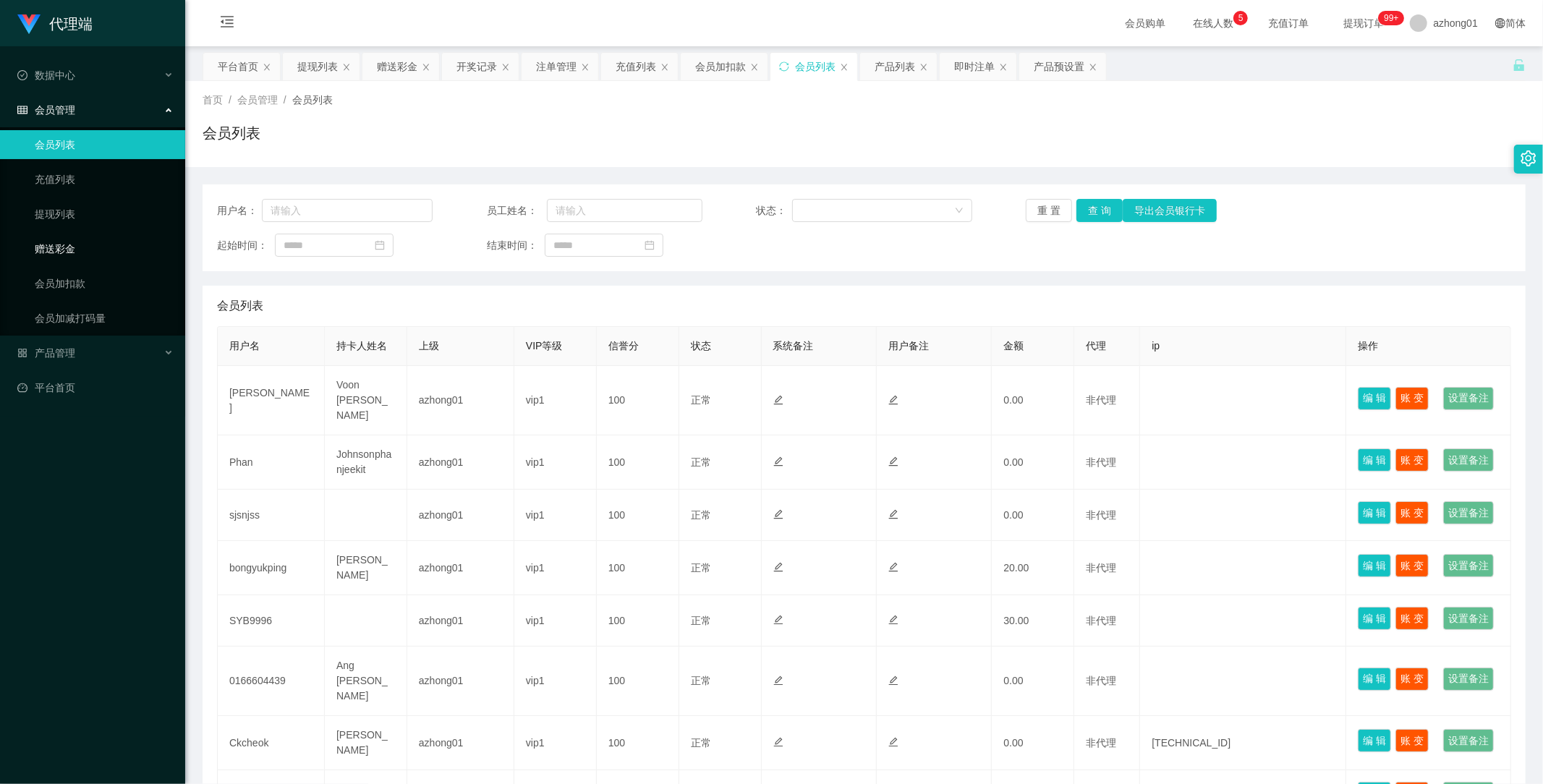
click at [67, 243] on link "赠送彩金" at bounding box center [104, 249] width 139 height 29
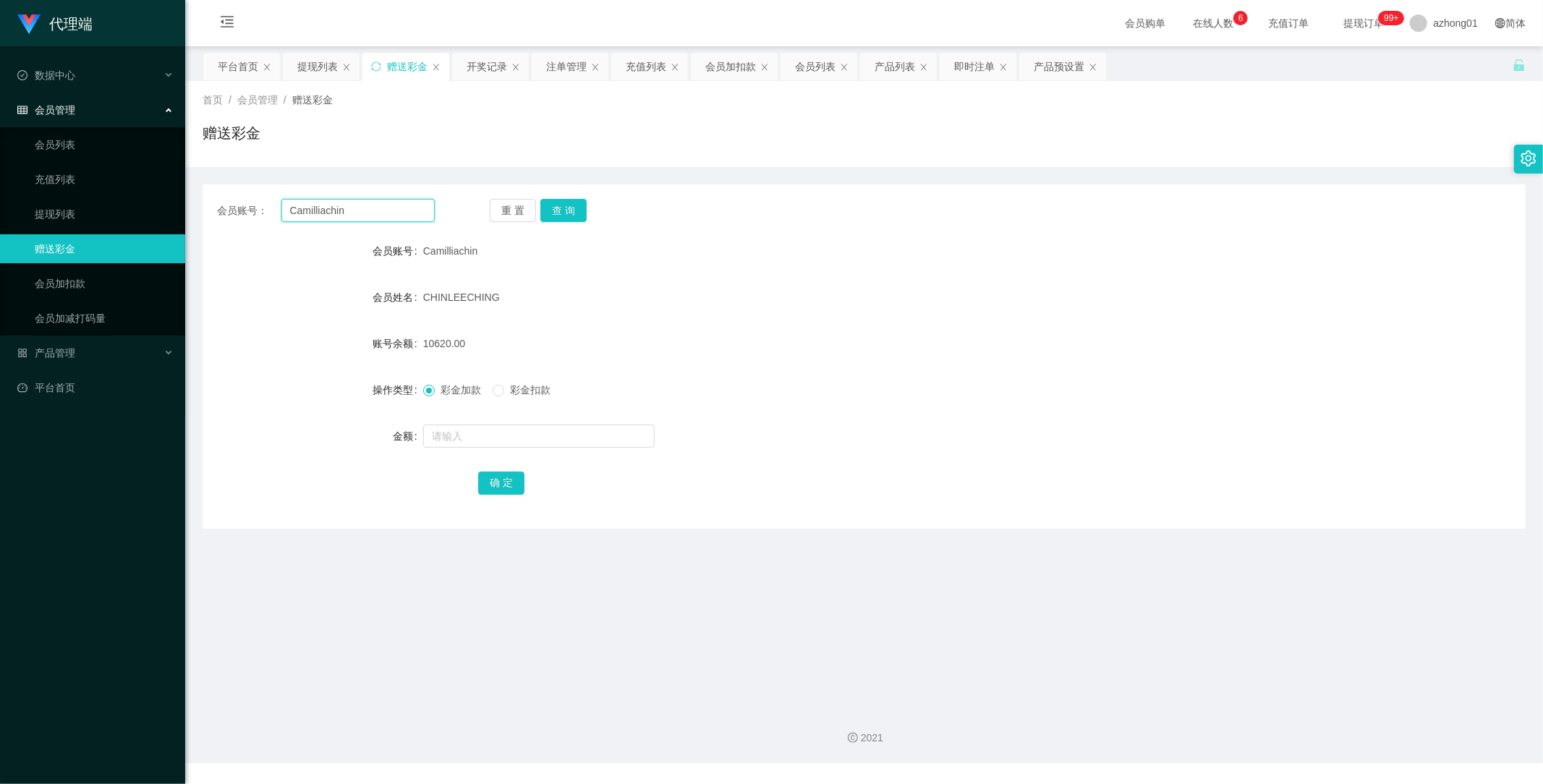
drag, startPoint x: 365, startPoint y: 213, endPoint x: 188, endPoint y: 215, distance: 177.0
click at [163, 211] on section "代理端 数据中心 会员管理 会员列表 充值列表 提现列表 赠送彩金 会员加扣款 会员加减打码量 产品管理 开奖记录 注单管理 产品列表 即时注单 产品预设置 …" at bounding box center [771, 382] width 1543 height 763
paste input "chongkeong8128"
type input "chongkeong8128"
click at [572, 205] on button "查 询" at bounding box center [563, 211] width 46 height 23
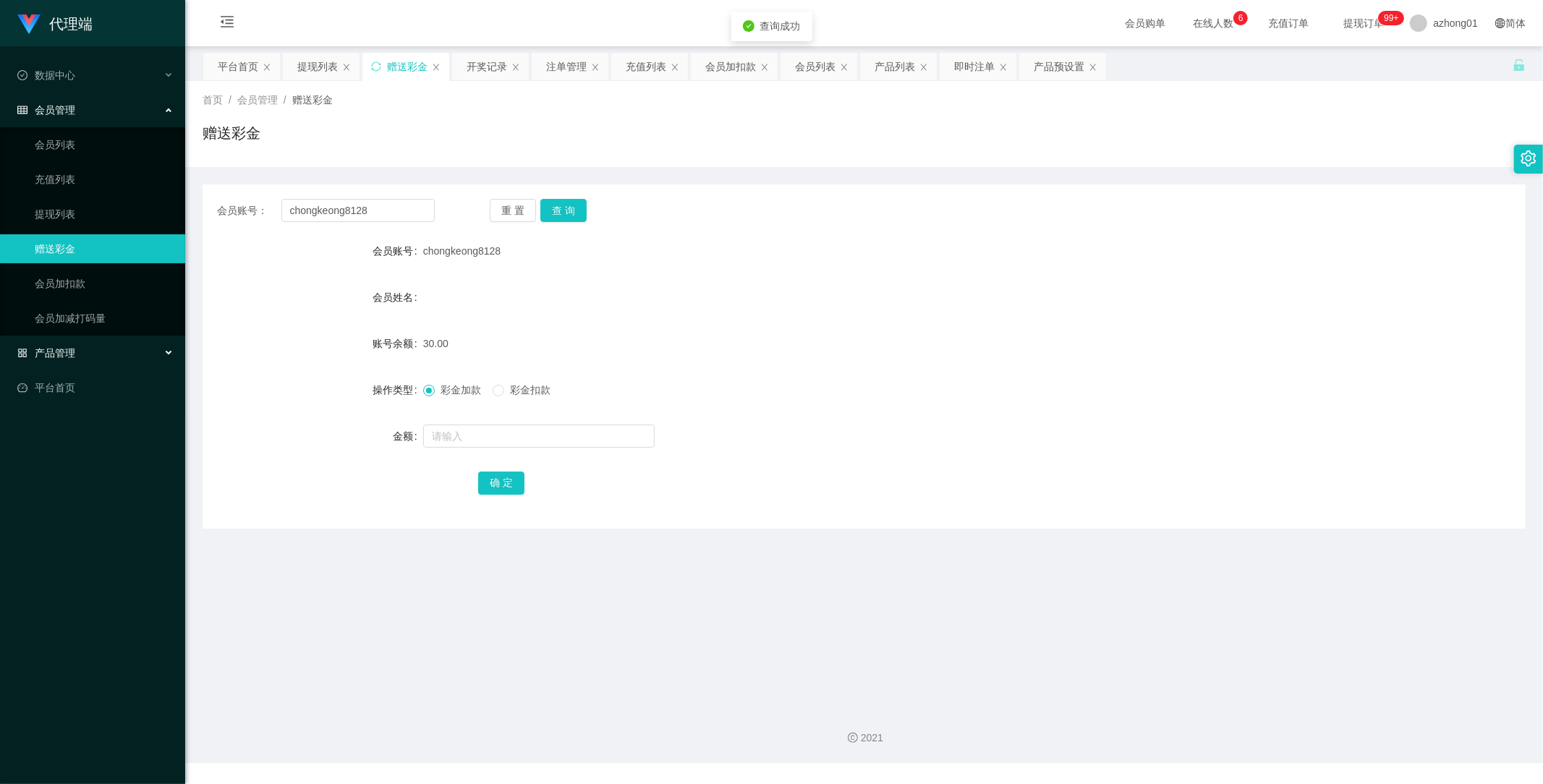
click at [73, 348] on span "产品管理" at bounding box center [46, 353] width 58 height 12
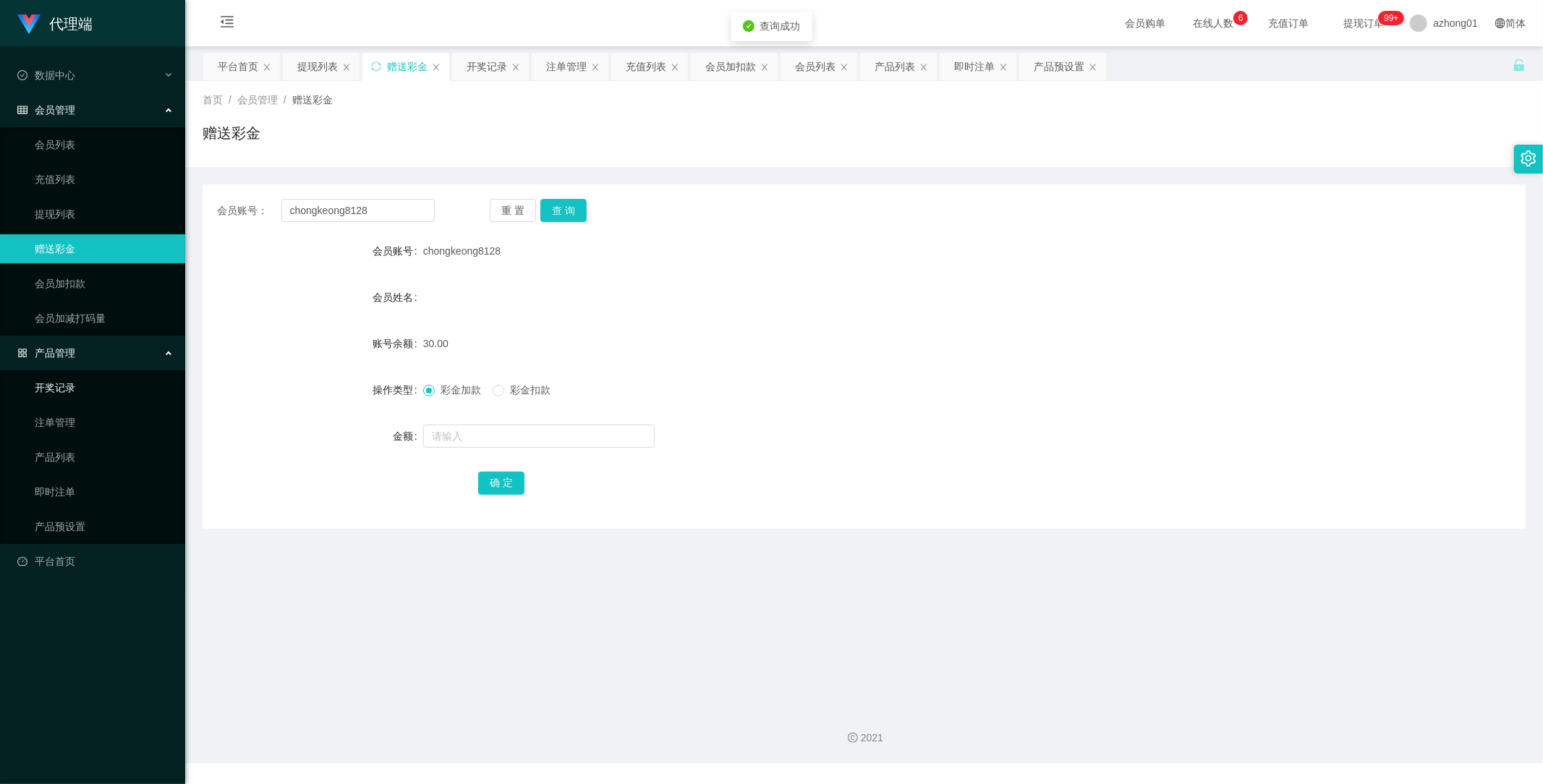
click at [66, 386] on link "开奖记录" at bounding box center [104, 387] width 139 height 29
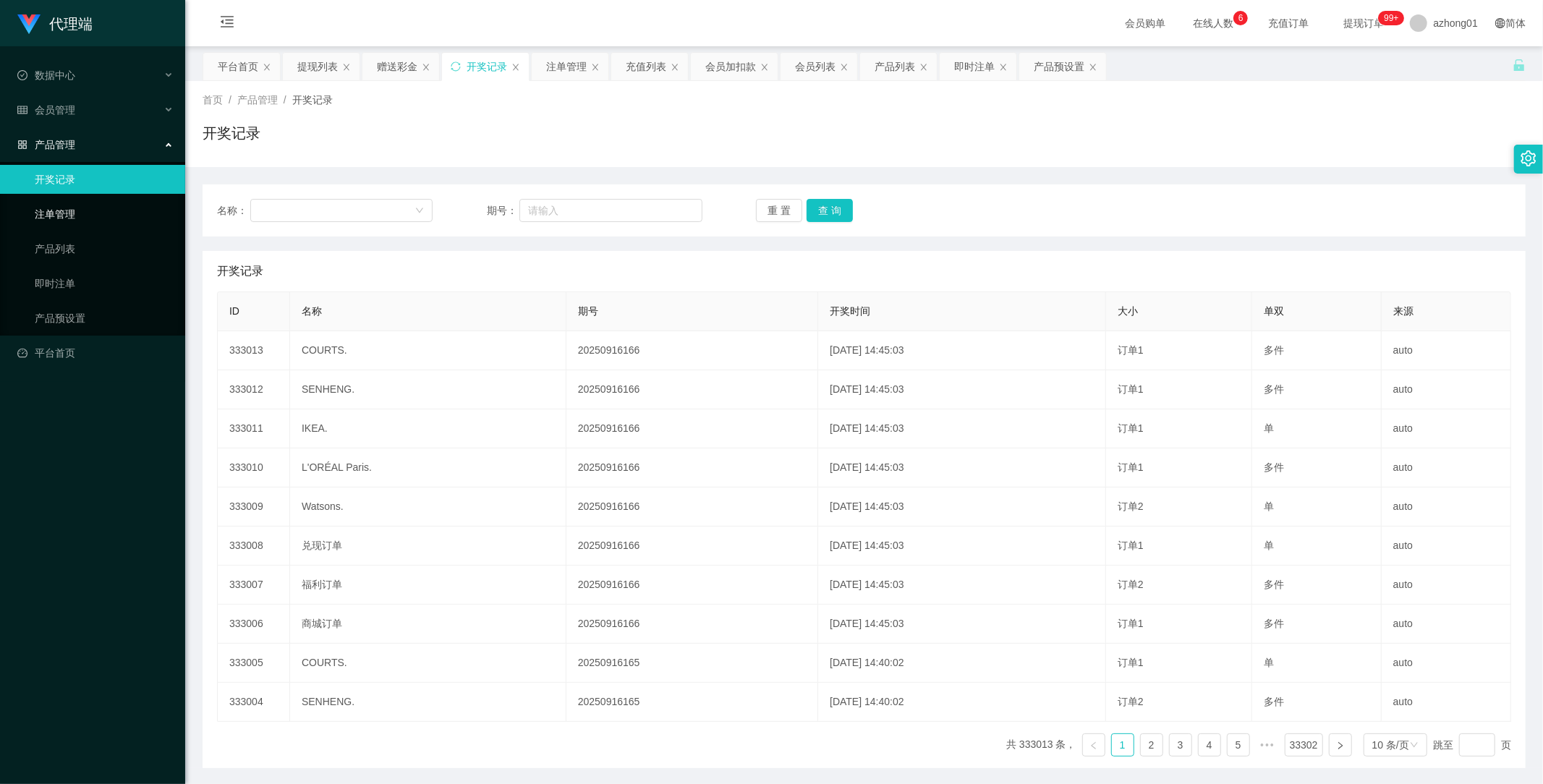
click at [71, 208] on link "注单管理" at bounding box center [104, 213] width 139 height 29
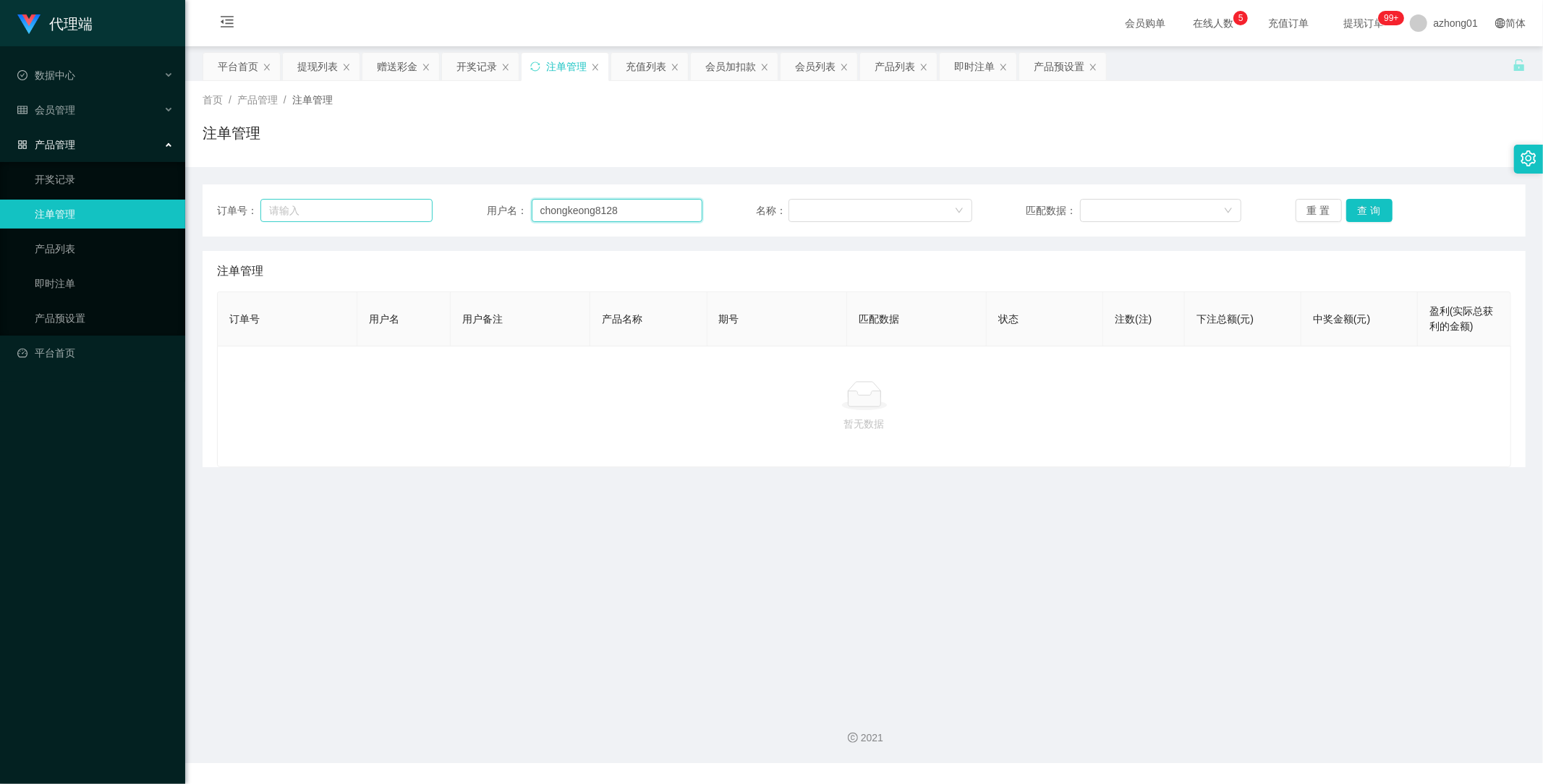
drag, startPoint x: 625, startPoint y: 207, endPoint x: 423, endPoint y: 205, distance: 202.0
click at [436, 205] on div "订单号： 用户名： chongkeong8128 名称： 匹配数据： 重 置 查 询" at bounding box center [864, 211] width 1294 height 23
click at [1365, 208] on button "查 询" at bounding box center [1369, 211] width 46 height 23
drag, startPoint x: 645, startPoint y: 208, endPoint x: 363, endPoint y: 208, distance: 282.0
click at [363, 208] on div "订单号： 用户名： chongkeong8128 名称： 匹配数据： 重 置 查 询" at bounding box center [864, 211] width 1294 height 23
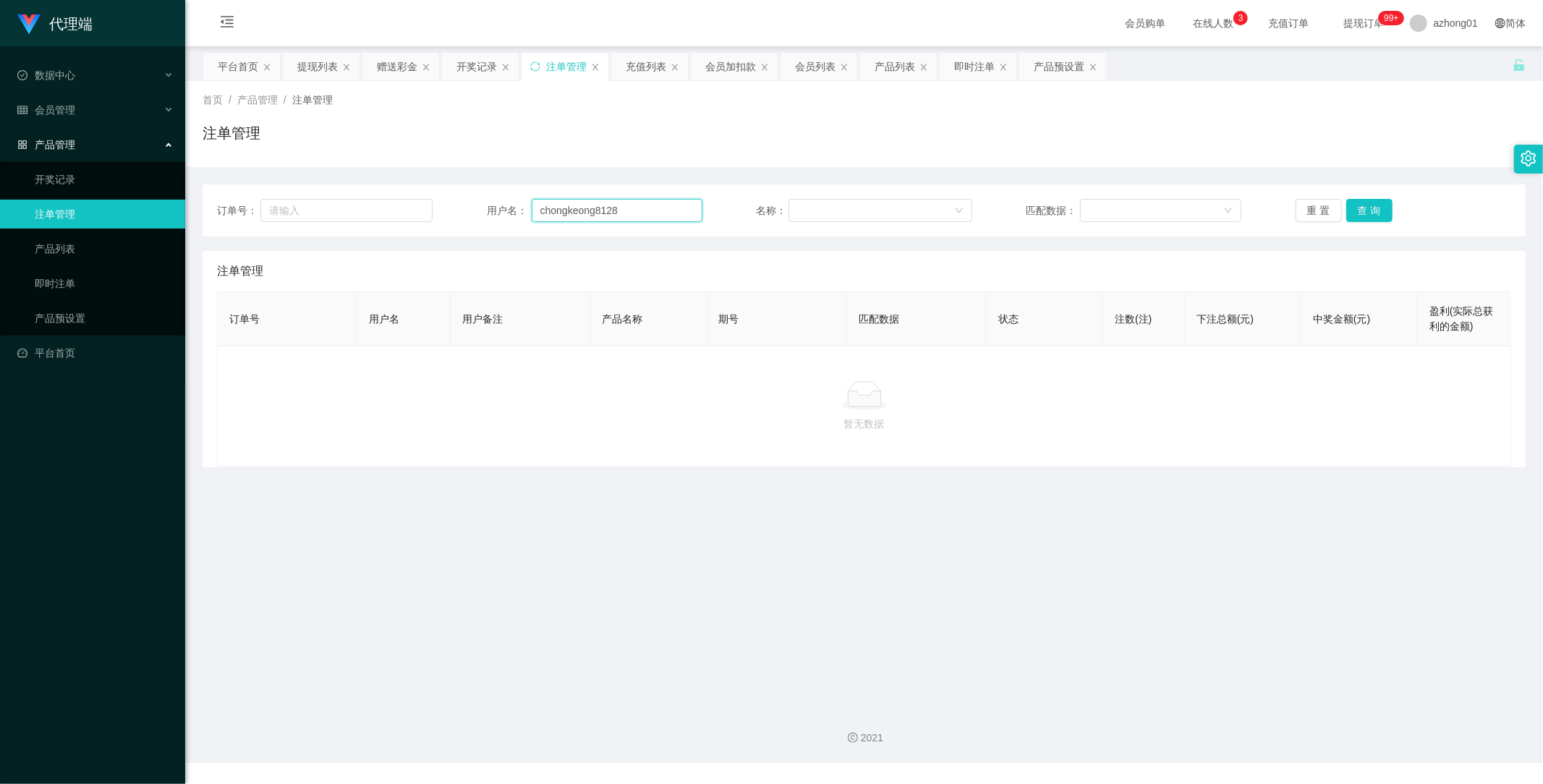
paste input "text"
click at [1370, 211] on button "查 询" at bounding box center [1369, 211] width 46 height 23
type input "chongkeong8128"
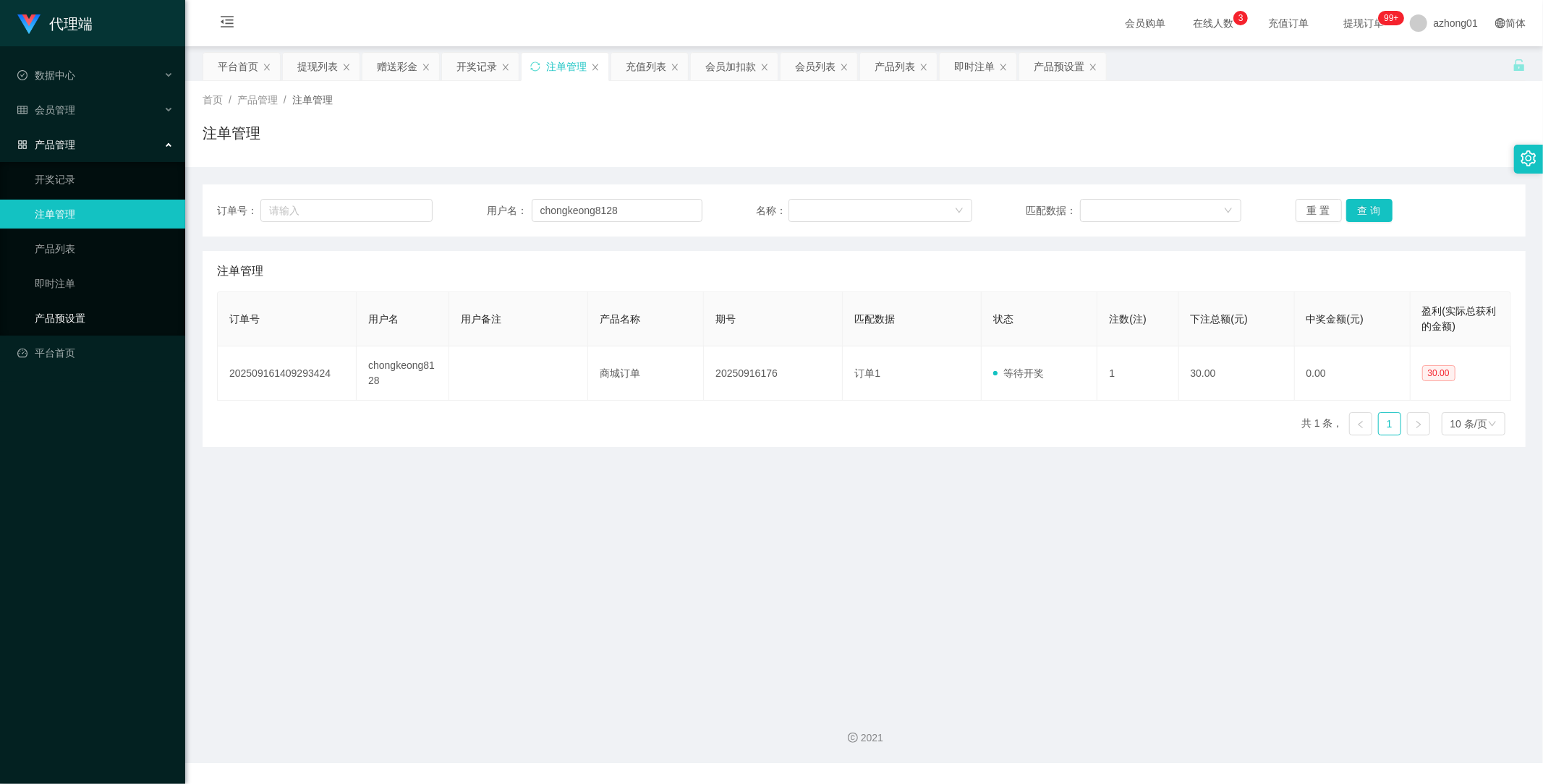
click at [83, 316] on link "产品预设置" at bounding box center [104, 318] width 139 height 29
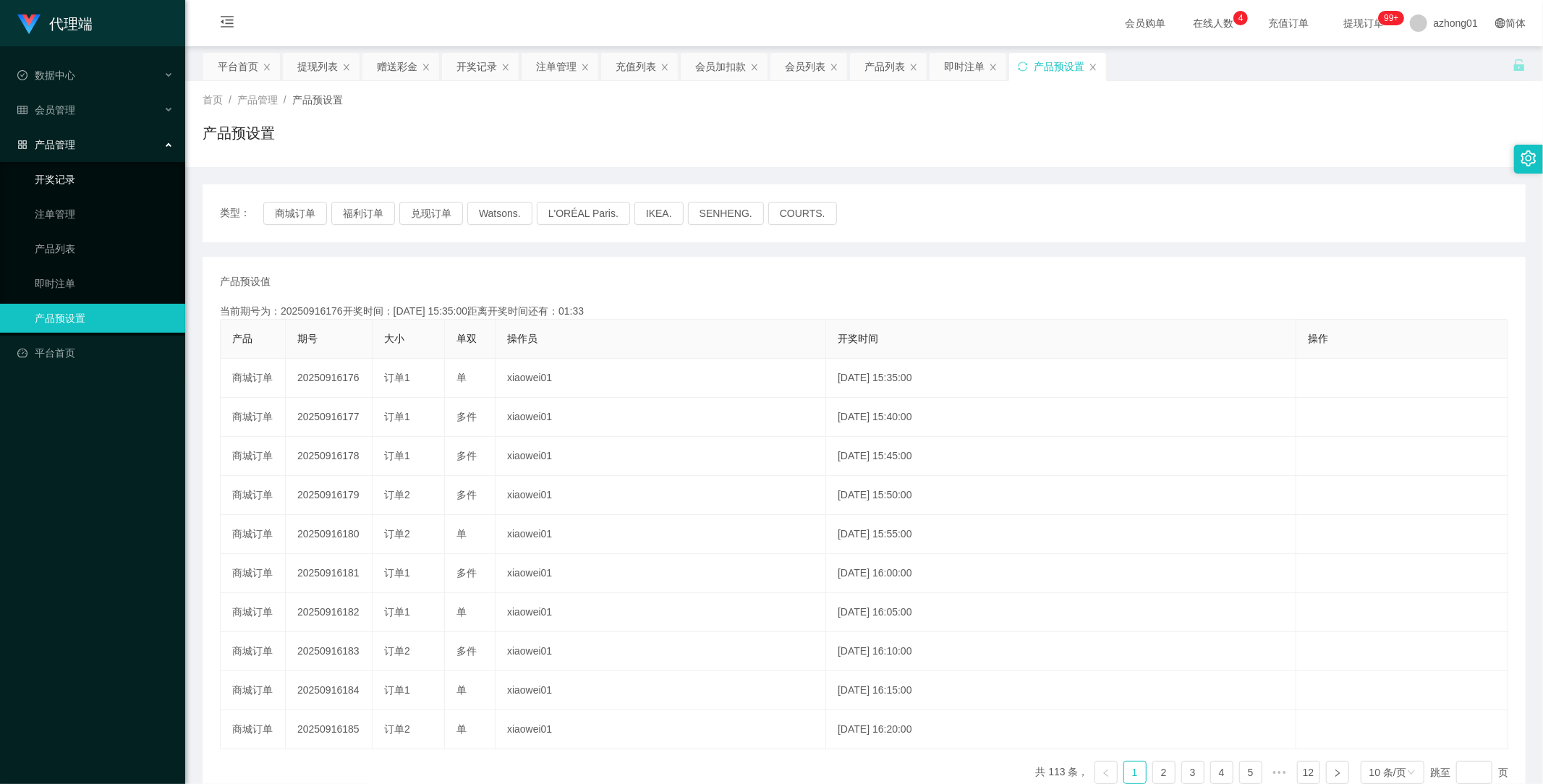
click at [69, 177] on link "开奖记录" at bounding box center [104, 179] width 139 height 29
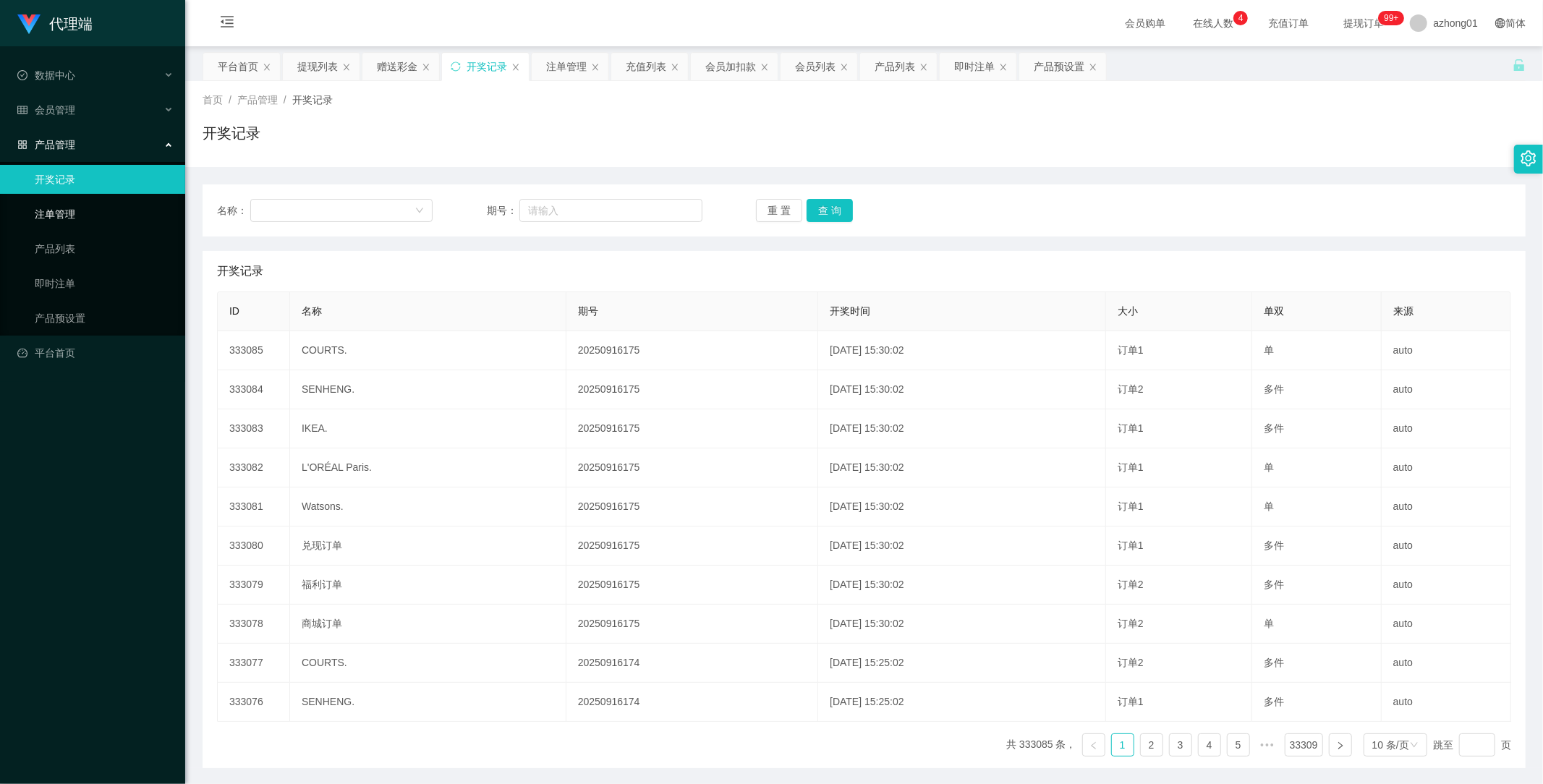
click at [59, 218] on link "注单管理" at bounding box center [104, 213] width 139 height 29
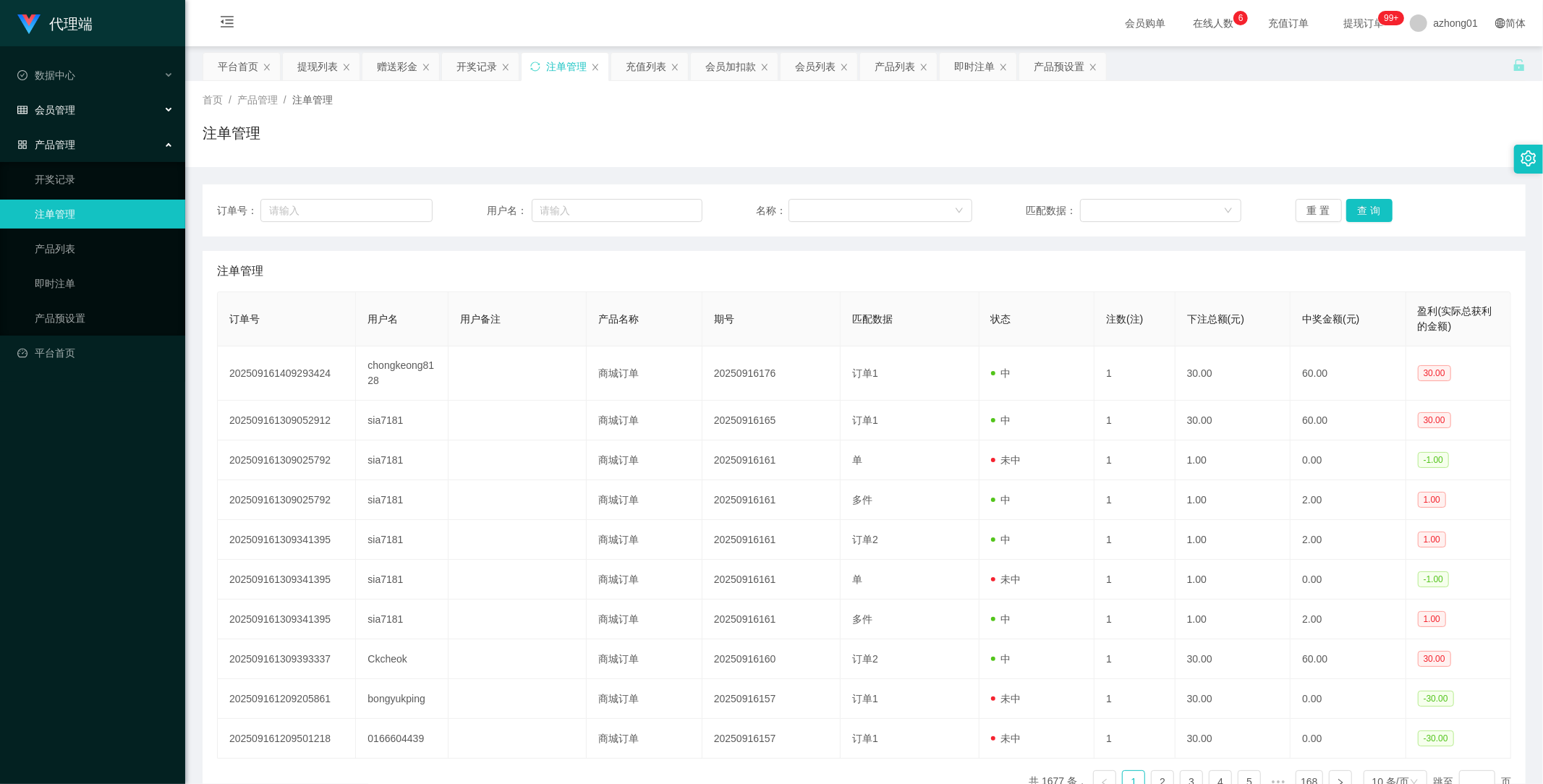
click at [59, 103] on div "会员管理" at bounding box center [92, 110] width 185 height 29
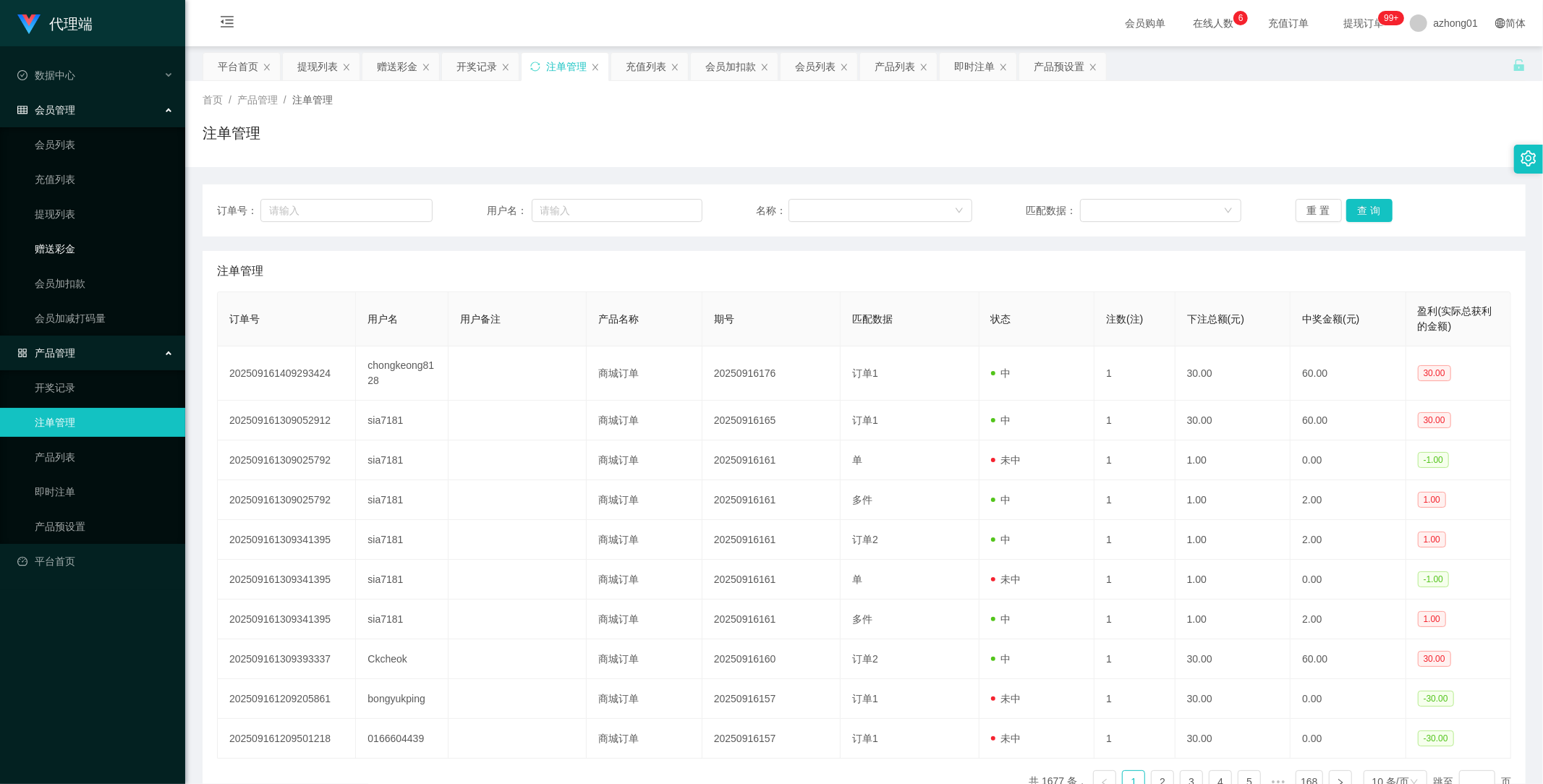
click at [67, 254] on link "赠送彩金" at bounding box center [104, 249] width 139 height 29
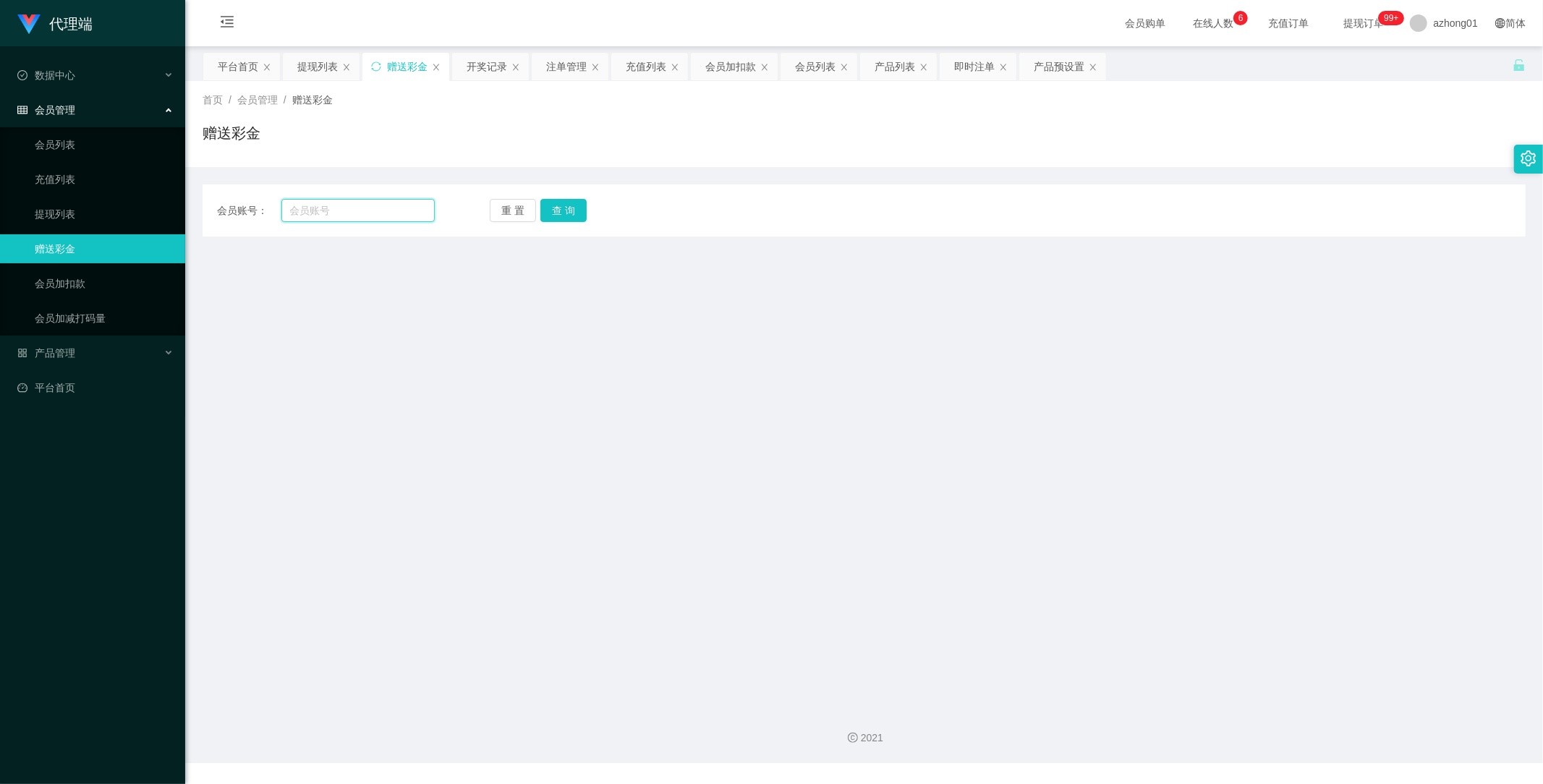
click at [373, 205] on input "text" at bounding box center [358, 211] width 154 height 23
paste input "chongkeong8128"
click at [559, 206] on button "查 询" at bounding box center [563, 211] width 46 height 23
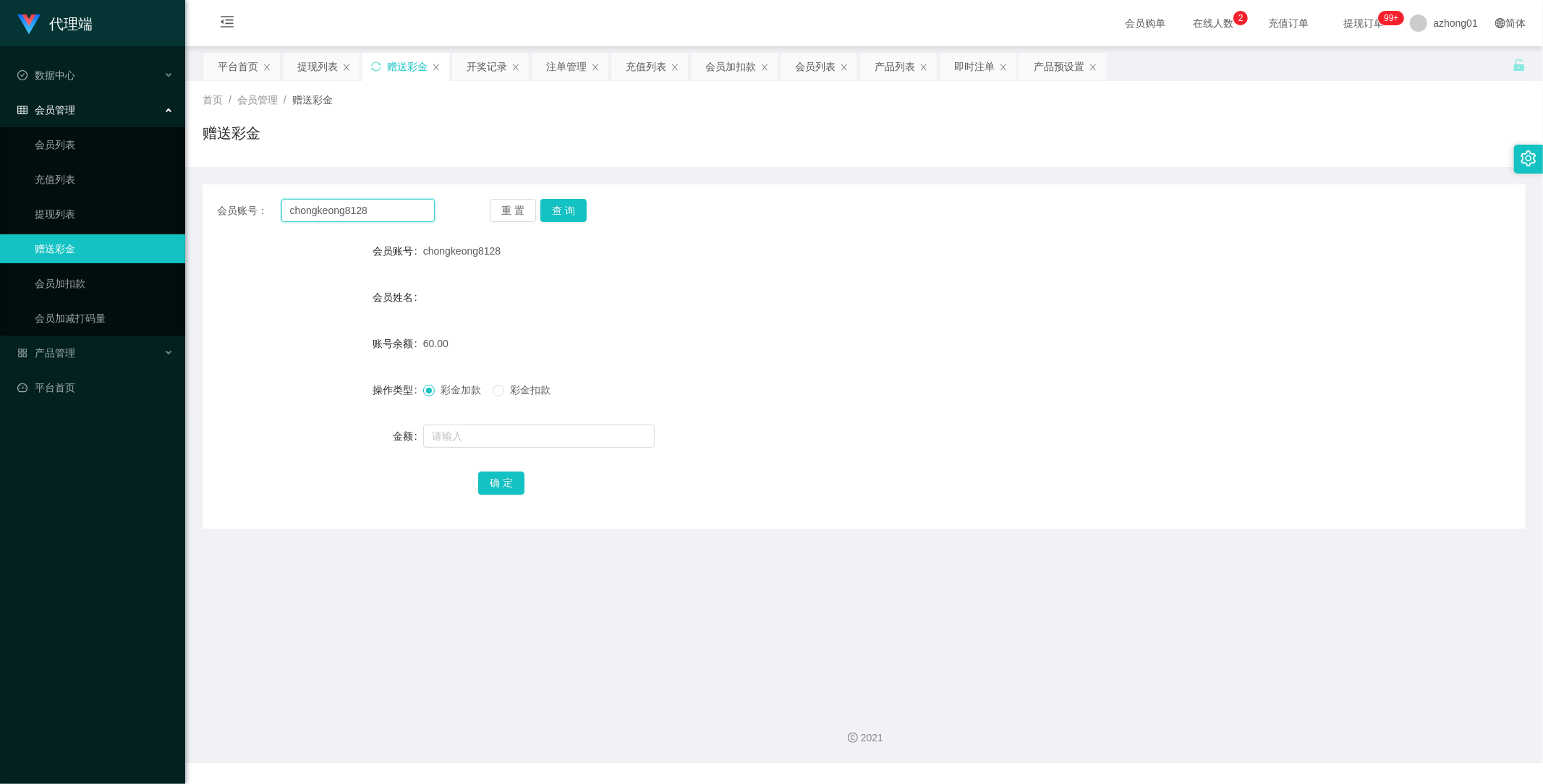
drag, startPoint x: 387, startPoint y: 211, endPoint x: 239, endPoint y: 210, distance: 148.0
click at [185, 190] on main "关闭左侧 关闭右侧 关闭其它 刷新页面 平台首页 提现列表 赠送彩金 开奖记录 注单管理 充值列表 会员加扣款 会员列表 产品列表 即时注单 产品预设置 首页…" at bounding box center [864, 371] width 1358 height 649
paste input "text"
type input "chongkeong8128"
click at [567, 203] on button "查 询" at bounding box center [563, 211] width 46 height 23
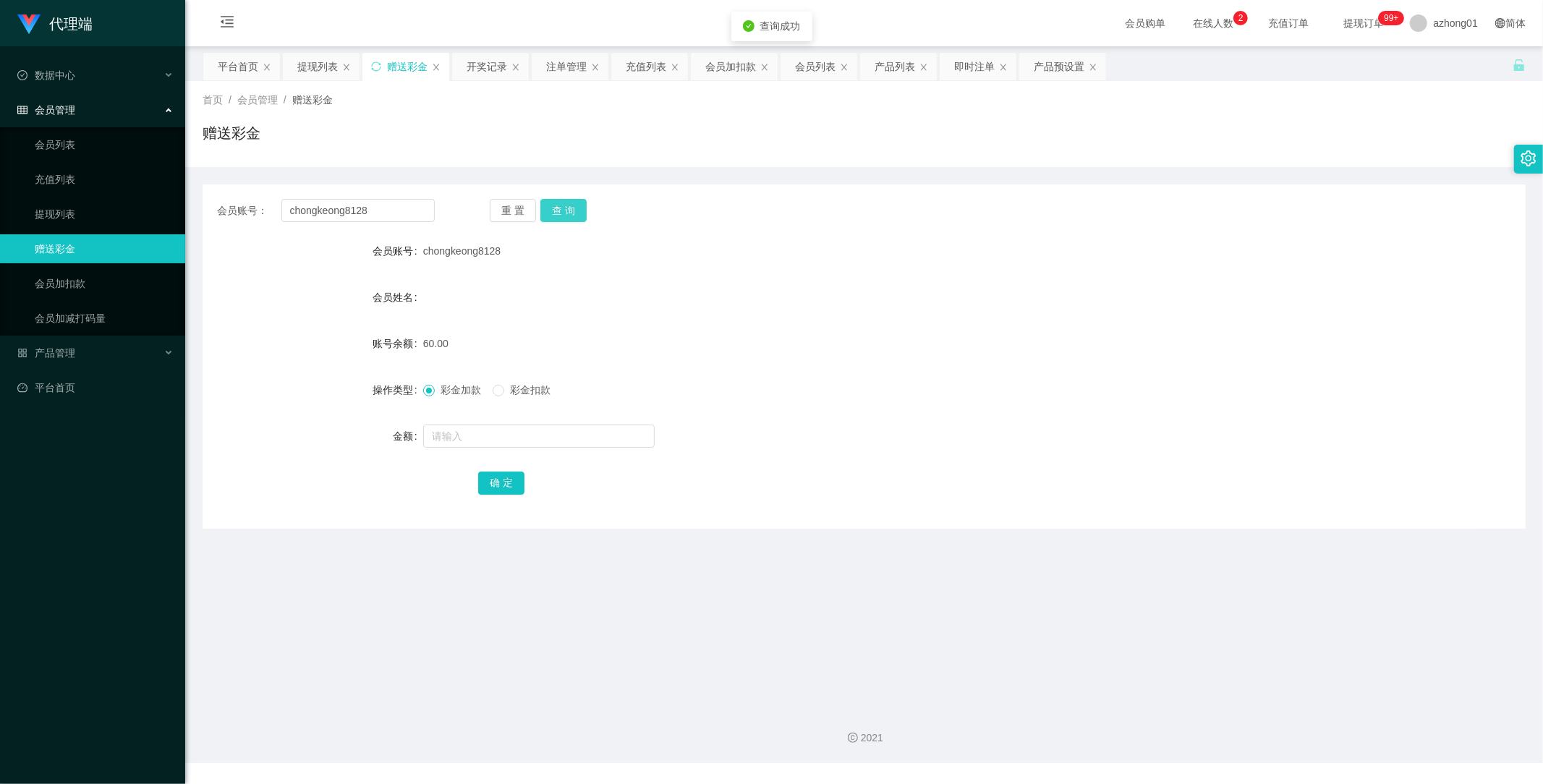
click at [559, 213] on button "查 询" at bounding box center [563, 211] width 46 height 23
click at [560, 213] on button "查 询" at bounding box center [563, 211] width 46 height 23
click at [561, 212] on button "查 询" at bounding box center [571, 211] width 62 height 23
click at [562, 210] on button "查 询" at bounding box center [571, 211] width 62 height 23
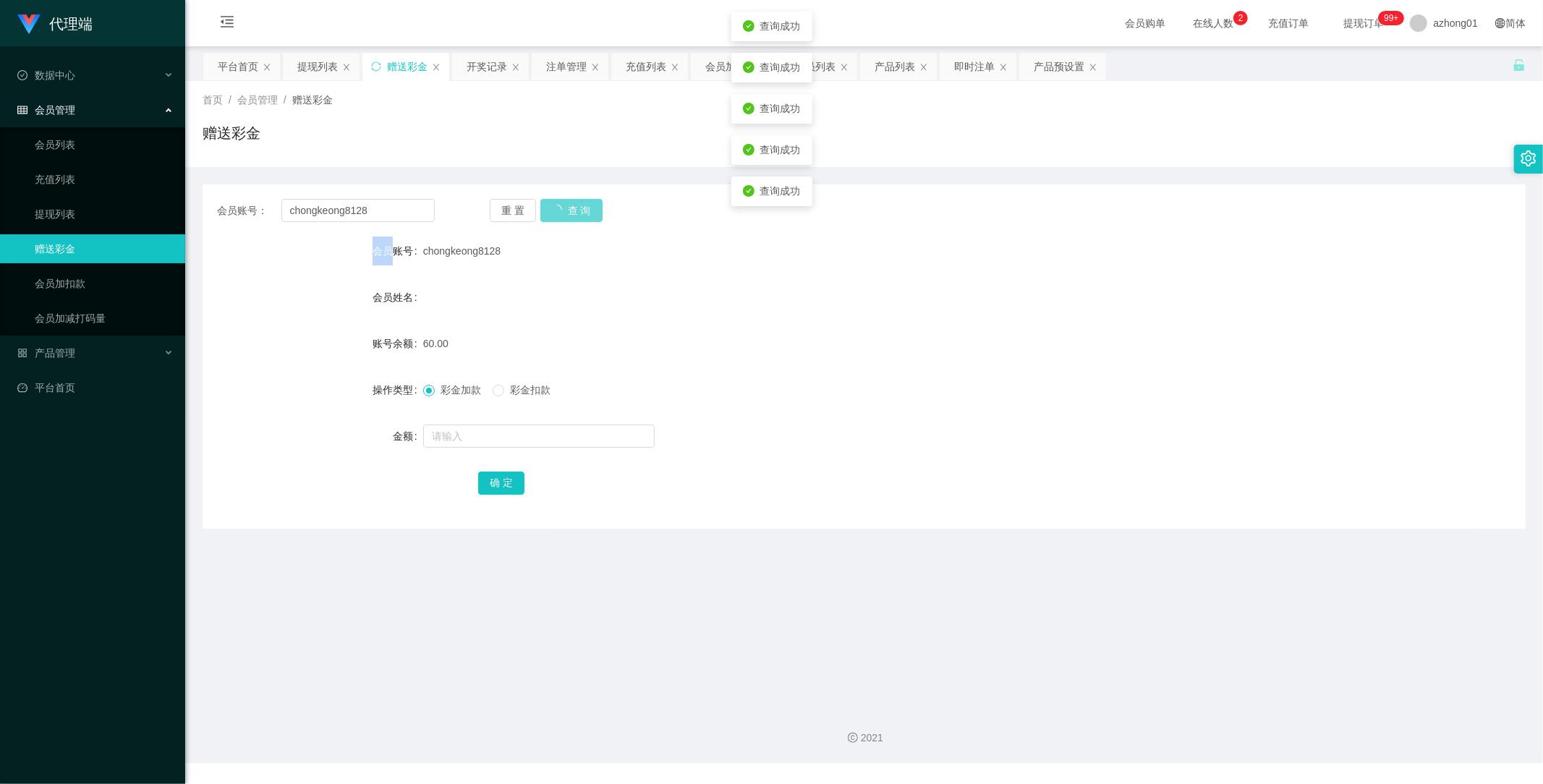
drag, startPoint x: 562, startPoint y: 210, endPoint x: 646, endPoint y: 200, distance: 84.6
click at [562, 208] on div "重 置 查 询" at bounding box center [599, 211] width 218 height 23
click at [60, 193] on link "充值列表" at bounding box center [104, 179] width 139 height 29
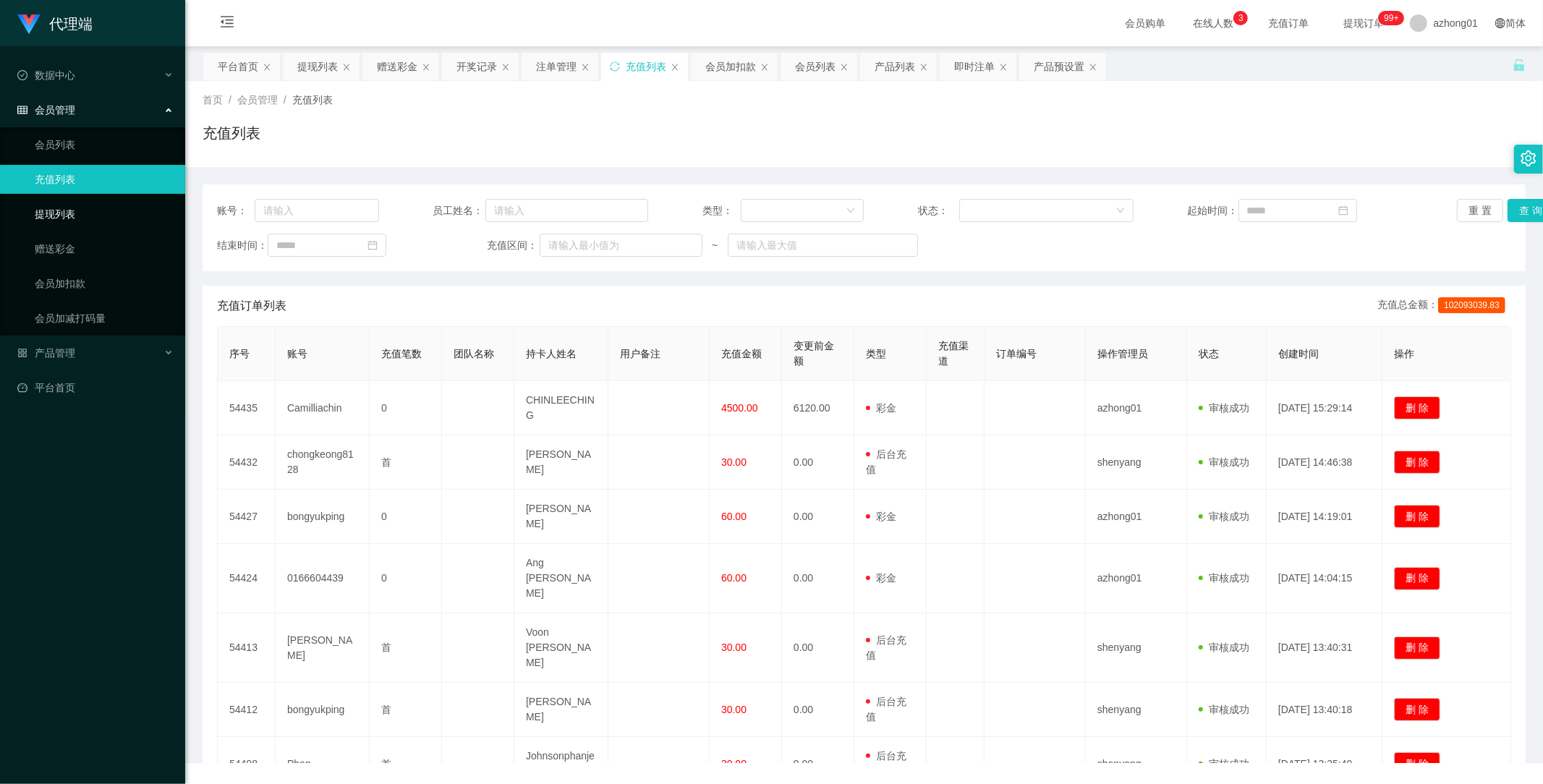
click at [60, 201] on link "提现列表" at bounding box center [104, 213] width 139 height 29
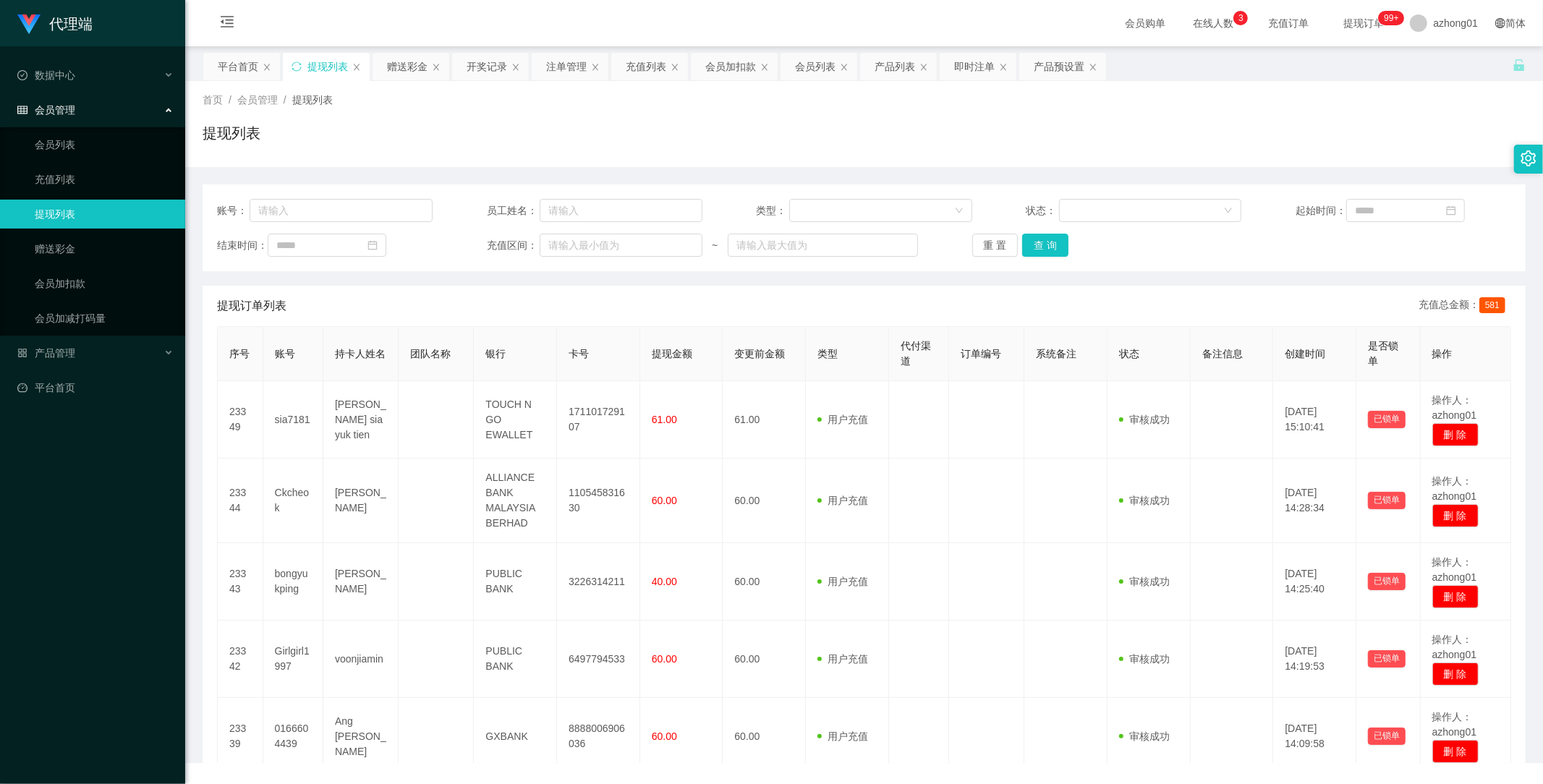
click at [72, 205] on link "提现列表" at bounding box center [104, 213] width 139 height 29
click at [348, 212] on input "text" at bounding box center [341, 211] width 183 height 23
paste input "chongkeong8128"
type input "chongkeong8128"
click at [1051, 244] on button "查 询" at bounding box center [1045, 245] width 46 height 23
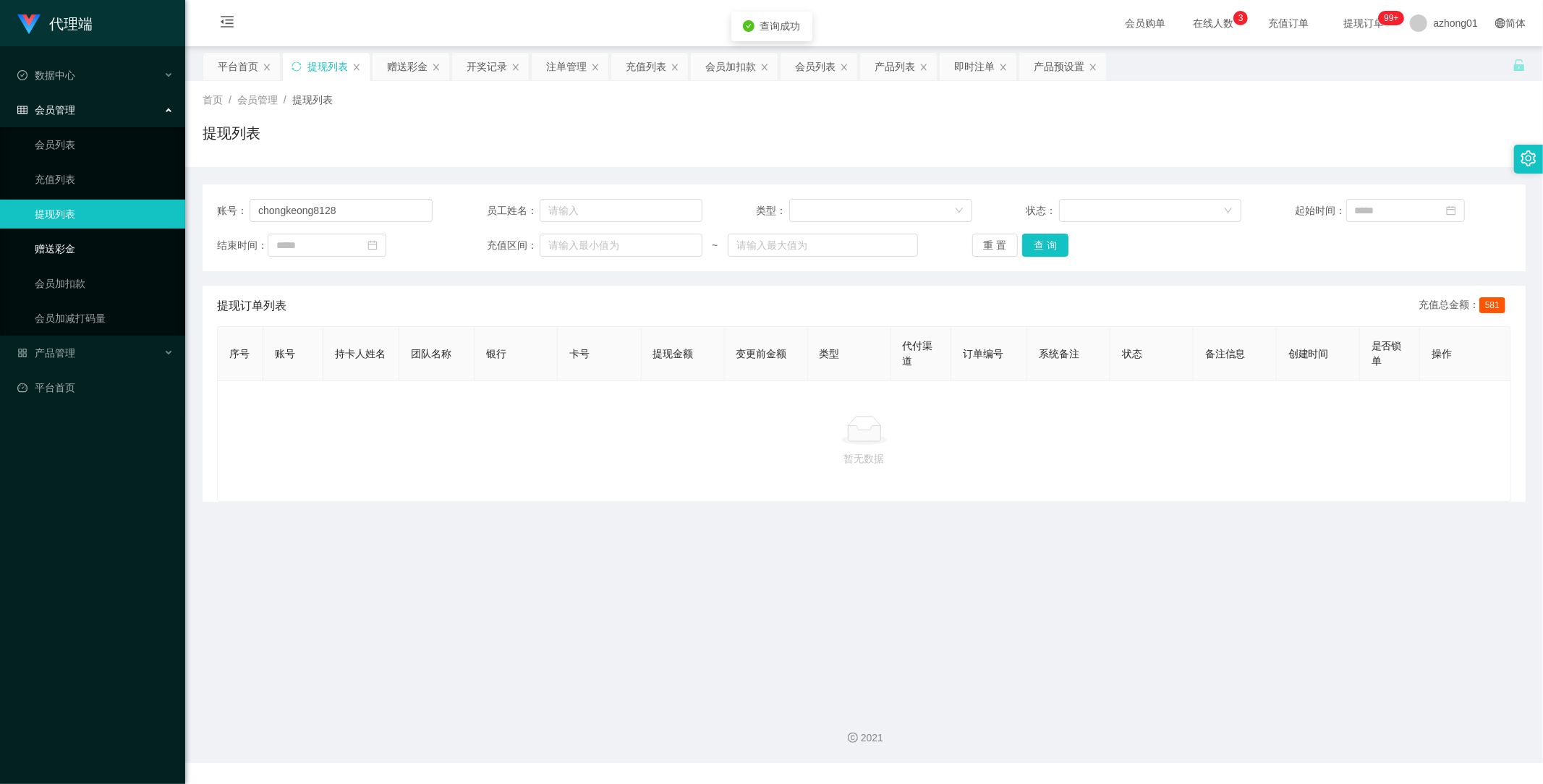
click at [56, 251] on link "赠送彩金" at bounding box center [104, 249] width 139 height 29
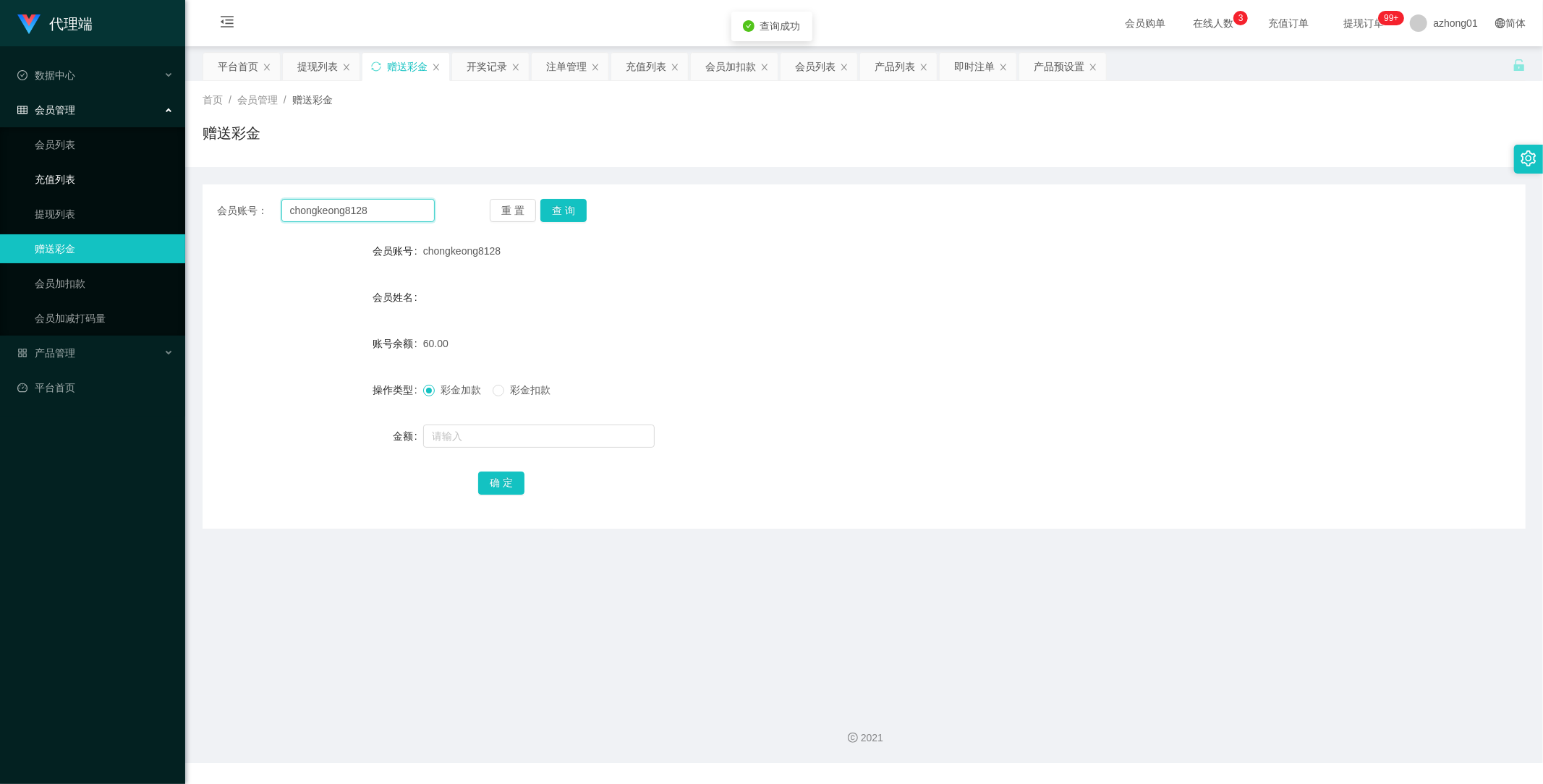
drag, startPoint x: 405, startPoint y: 204, endPoint x: 163, endPoint y: 193, distance: 242.2
click at [165, 193] on section "代理端 数据中心 会员管理 会员列表 充值列表 提现列表 赠送彩金 会员加扣款 会员加减打码量 产品管理 开奖记录 注单管理 产品列表 即时注单 产品预设置 …" at bounding box center [771, 382] width 1543 height 763
click at [548, 218] on button "查 询" at bounding box center [563, 211] width 46 height 23
click at [59, 208] on link "提现列表" at bounding box center [104, 213] width 139 height 29
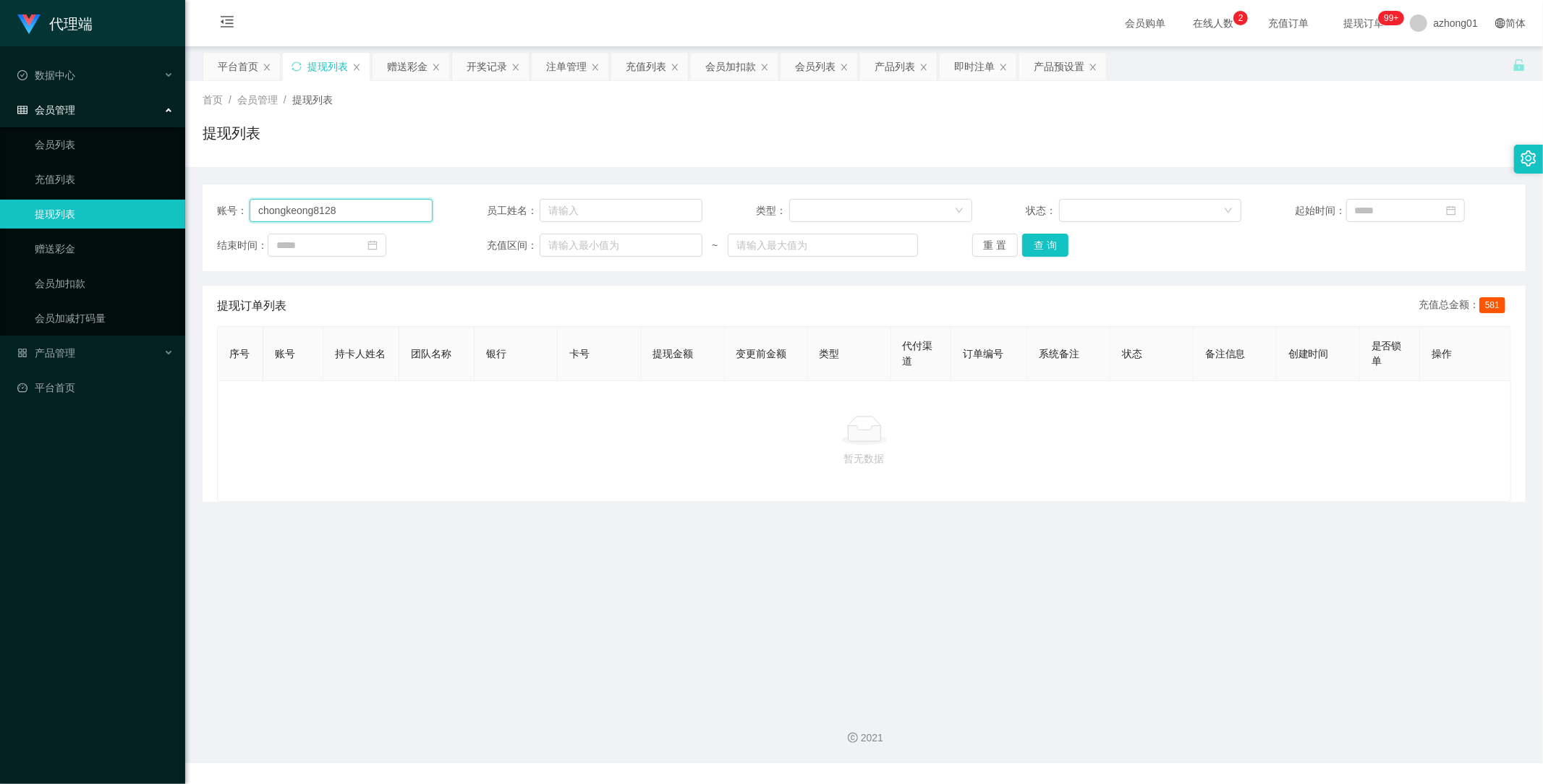
drag, startPoint x: 356, startPoint y: 208, endPoint x: 45, endPoint y: 195, distance: 311.3
click at [63, 195] on section "代理端 数据中心 会员管理 会员列表 充值列表 提现列表 赠送彩金 会员加扣款 会员加减打码量 产品管理 开奖记录 注单管理 产品列表 即时注单 产品预设置 …" at bounding box center [771, 382] width 1543 height 763
click at [1049, 234] on button "查 询" at bounding box center [1045, 245] width 46 height 23
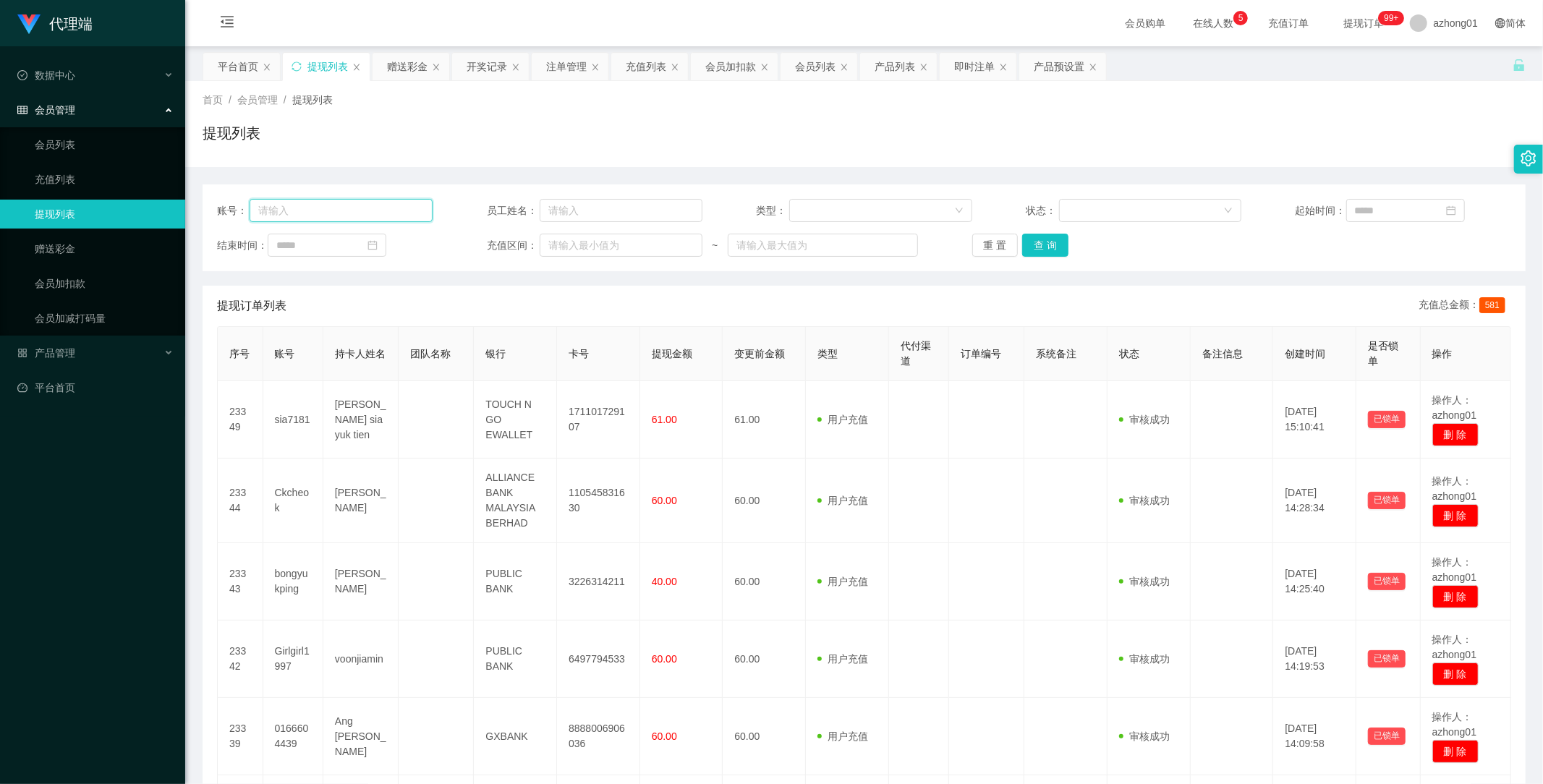
click at [313, 207] on input "text" at bounding box center [341, 211] width 183 height 23
paste input "chongkeong8128"
type input "chongkeong8128"
click at [1042, 240] on button "查 询" at bounding box center [1045, 245] width 46 height 23
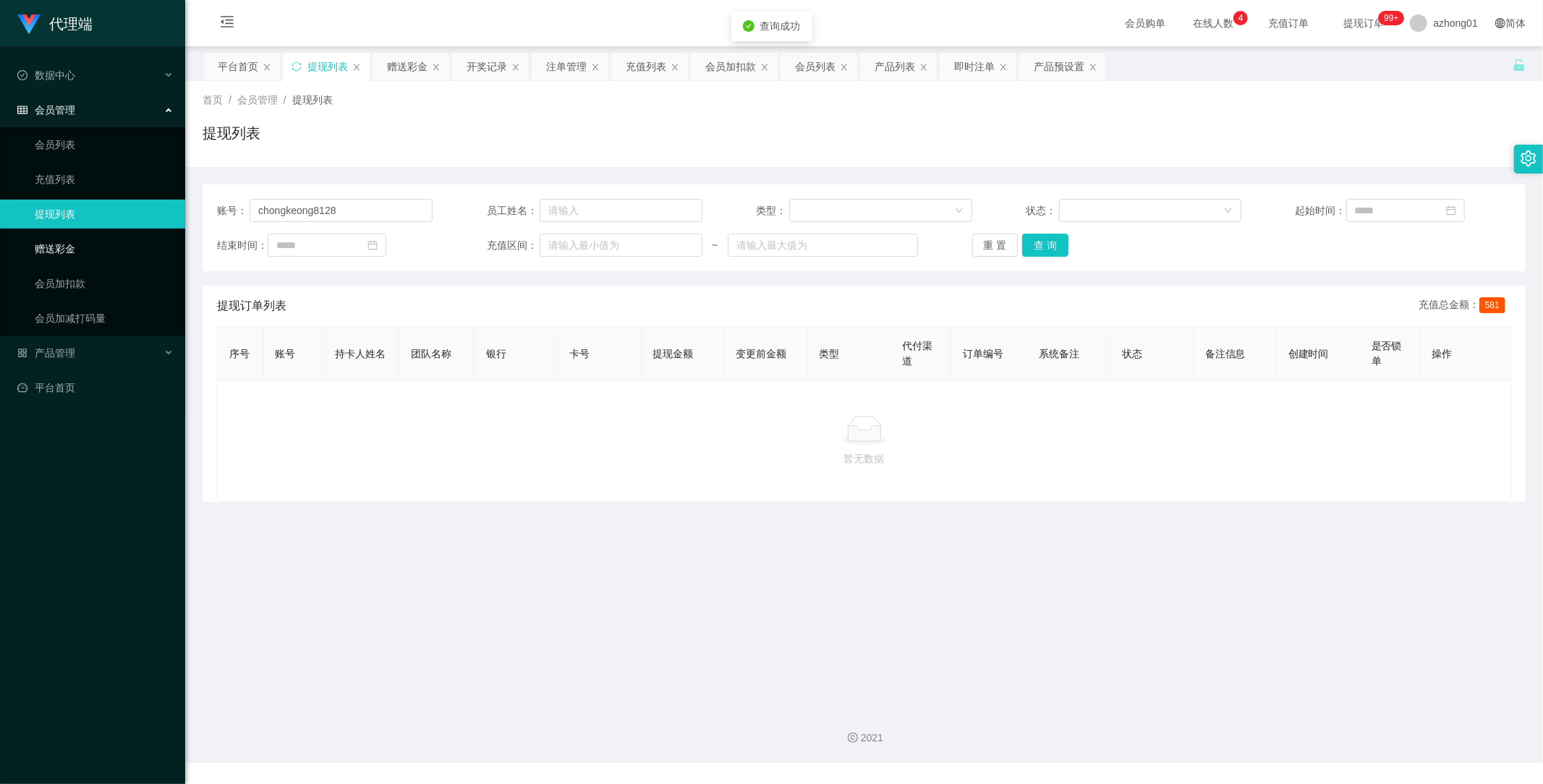
click at [61, 248] on link "赠送彩金" at bounding box center [104, 249] width 139 height 29
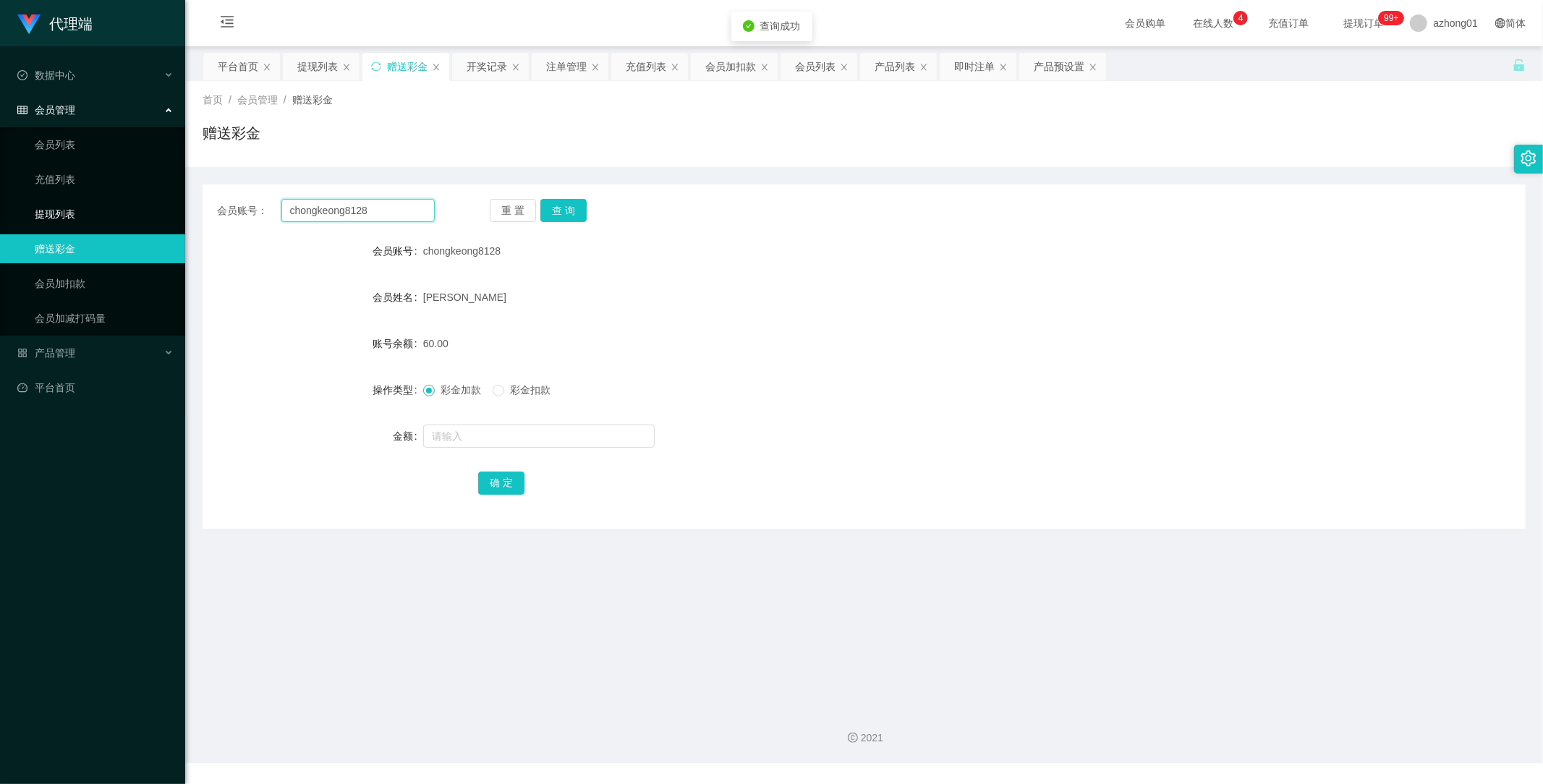
drag, startPoint x: 388, startPoint y: 212, endPoint x: 168, endPoint y: 213, distance: 220.0
click at [157, 205] on section "代理端 数据中心 会员管理 会员列表 充值列表 提现列表 赠送彩金 会员加扣款 会员加减打码量 产品管理 开奖记录 注单管理 产品列表 即时注单 产品预设置 …" at bounding box center [771, 382] width 1543 height 763
click at [579, 203] on button "查 询" at bounding box center [563, 211] width 46 height 23
click at [572, 208] on button "查 询" at bounding box center [563, 211] width 46 height 23
click at [564, 205] on button "查 询" at bounding box center [563, 211] width 46 height 23
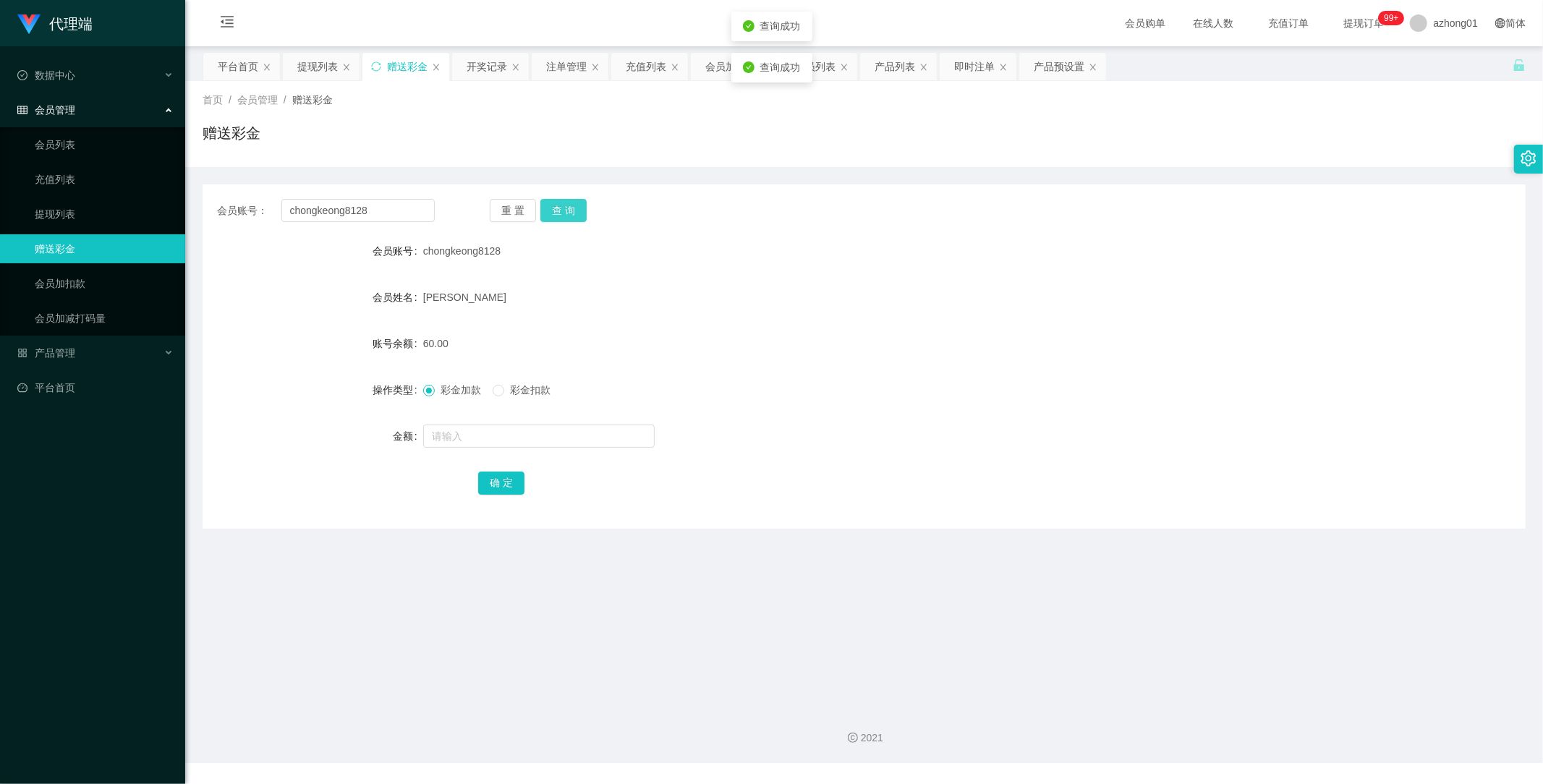
click at [566, 205] on button "查 询" at bounding box center [563, 211] width 46 height 23
click at [65, 217] on link "提现列表" at bounding box center [104, 213] width 139 height 29
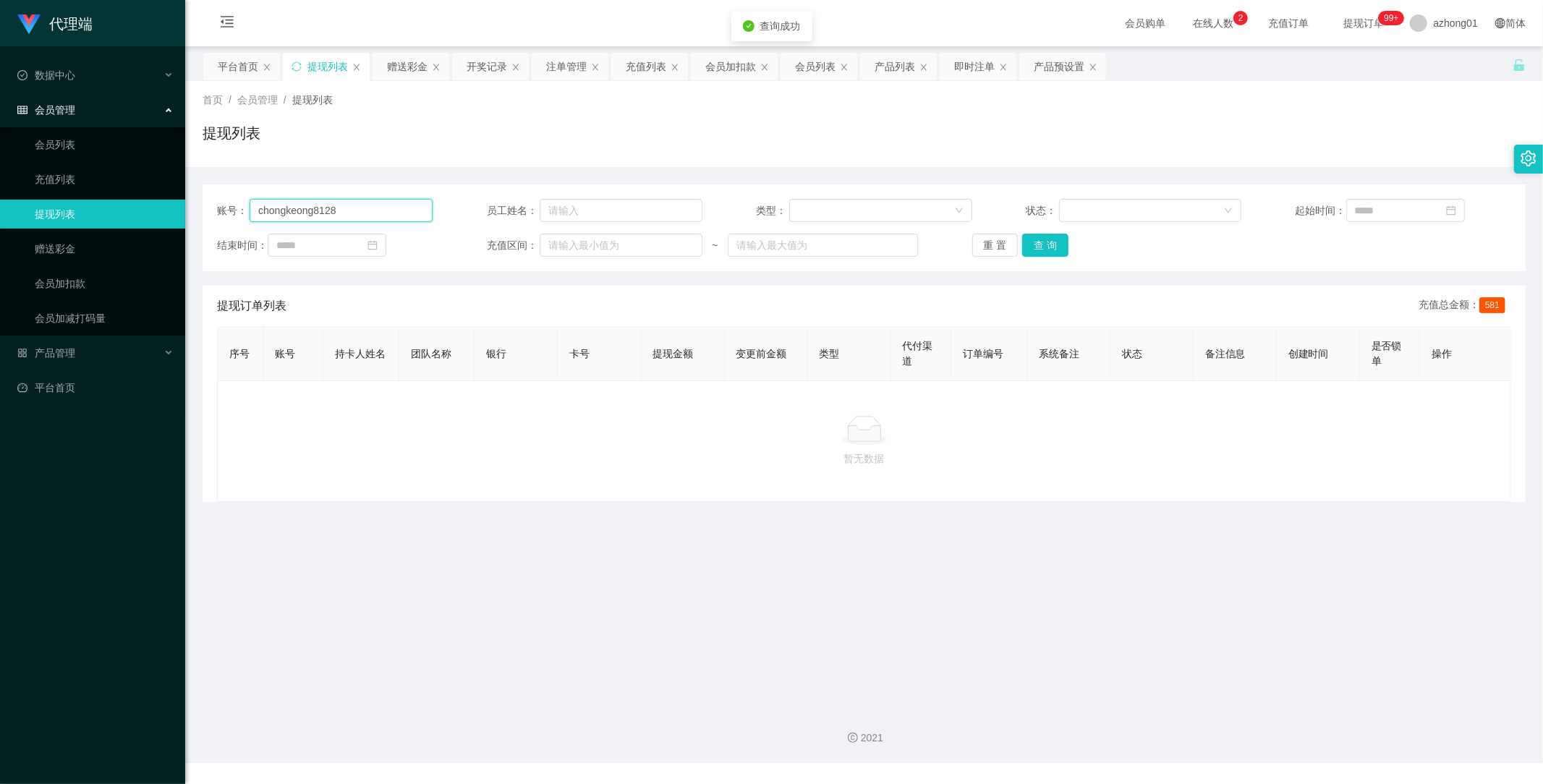
drag, startPoint x: 378, startPoint y: 208, endPoint x: 104, endPoint y: 205, distance: 274.0
click at [113, 205] on section "代理端 数据中心 会员管理 会员列表 充值列表 提现列表 赠送彩金 会员加扣款 会员加减打码量 产品管理 开奖记录 注单管理 产品列表 即时注单 产品预设置 …" at bounding box center [771, 382] width 1543 height 763
paste input "text"
click at [1050, 242] on button "查 询" at bounding box center [1045, 245] width 46 height 23
type input "chongkeong8128"
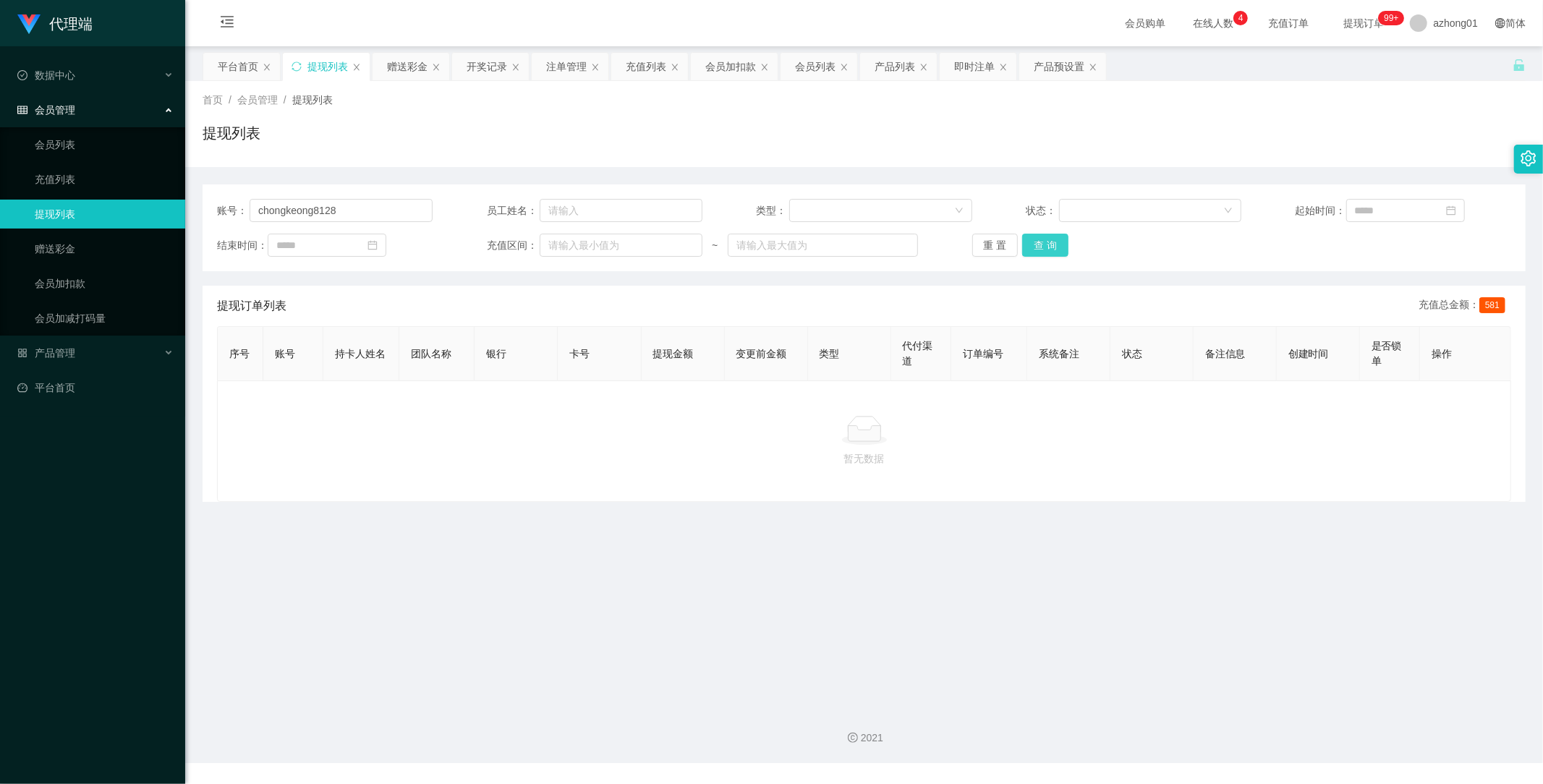
click at [1052, 246] on button "查 询" at bounding box center [1045, 245] width 46 height 23
click at [47, 246] on link "赠送彩金" at bounding box center [104, 249] width 139 height 29
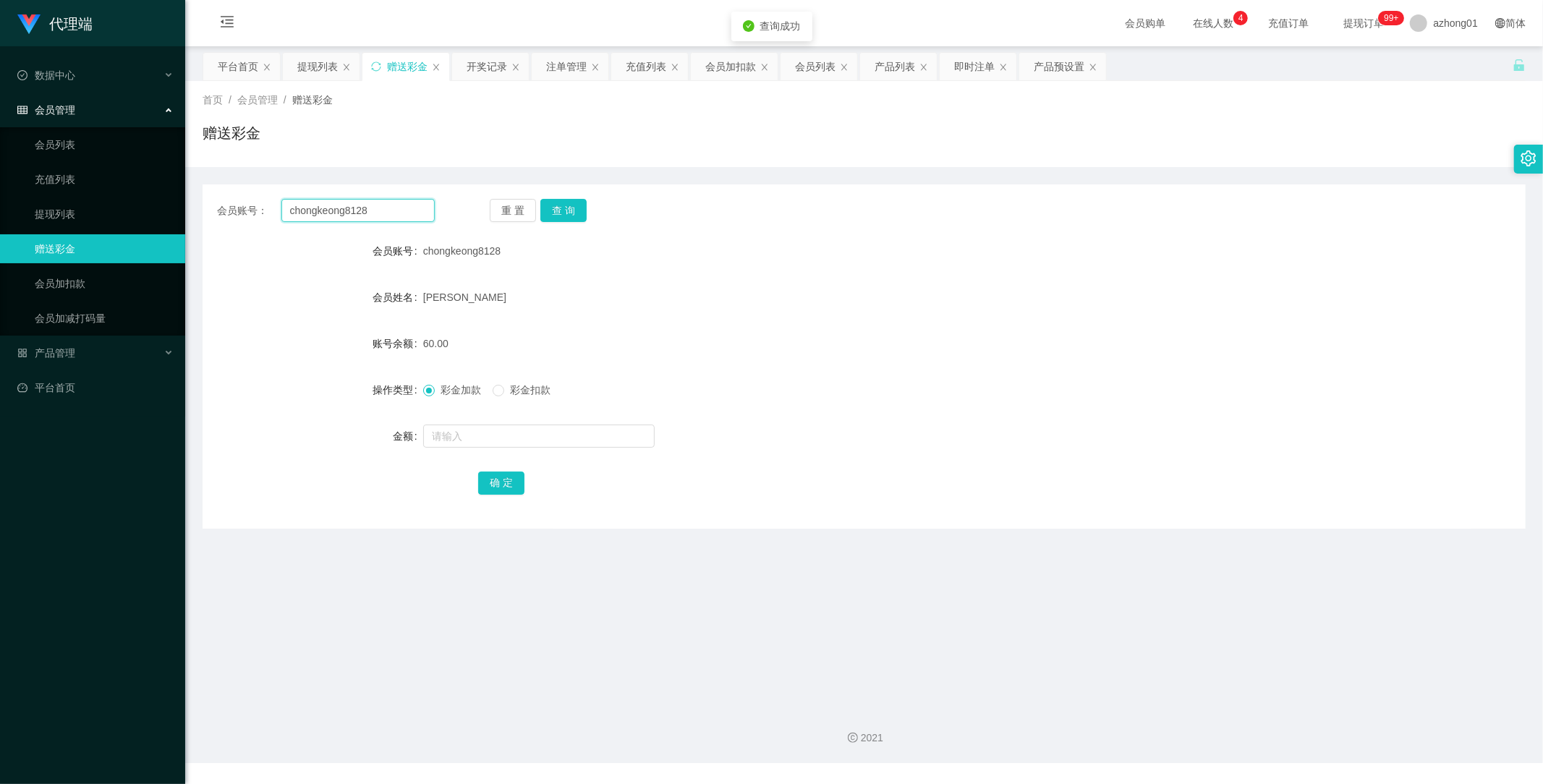
drag, startPoint x: 400, startPoint y: 205, endPoint x: 208, endPoint y: 202, distance: 192.0
click at [208, 202] on div "会员账号： chongkeong8128 重 置 查 询" at bounding box center [864, 211] width 1323 height 23
click at [545, 213] on button "查 询" at bounding box center [563, 211] width 46 height 23
drag, startPoint x: 393, startPoint y: 204, endPoint x: 235, endPoint y: 182, distance: 159.5
click at [230, 178] on div "会员账号： chongkeong8128 重 置 查 询 会员账号 chongkeong8128 会员姓名 [PERSON_NAME] 账号余额 60.00 …" at bounding box center [864, 348] width 1323 height 361
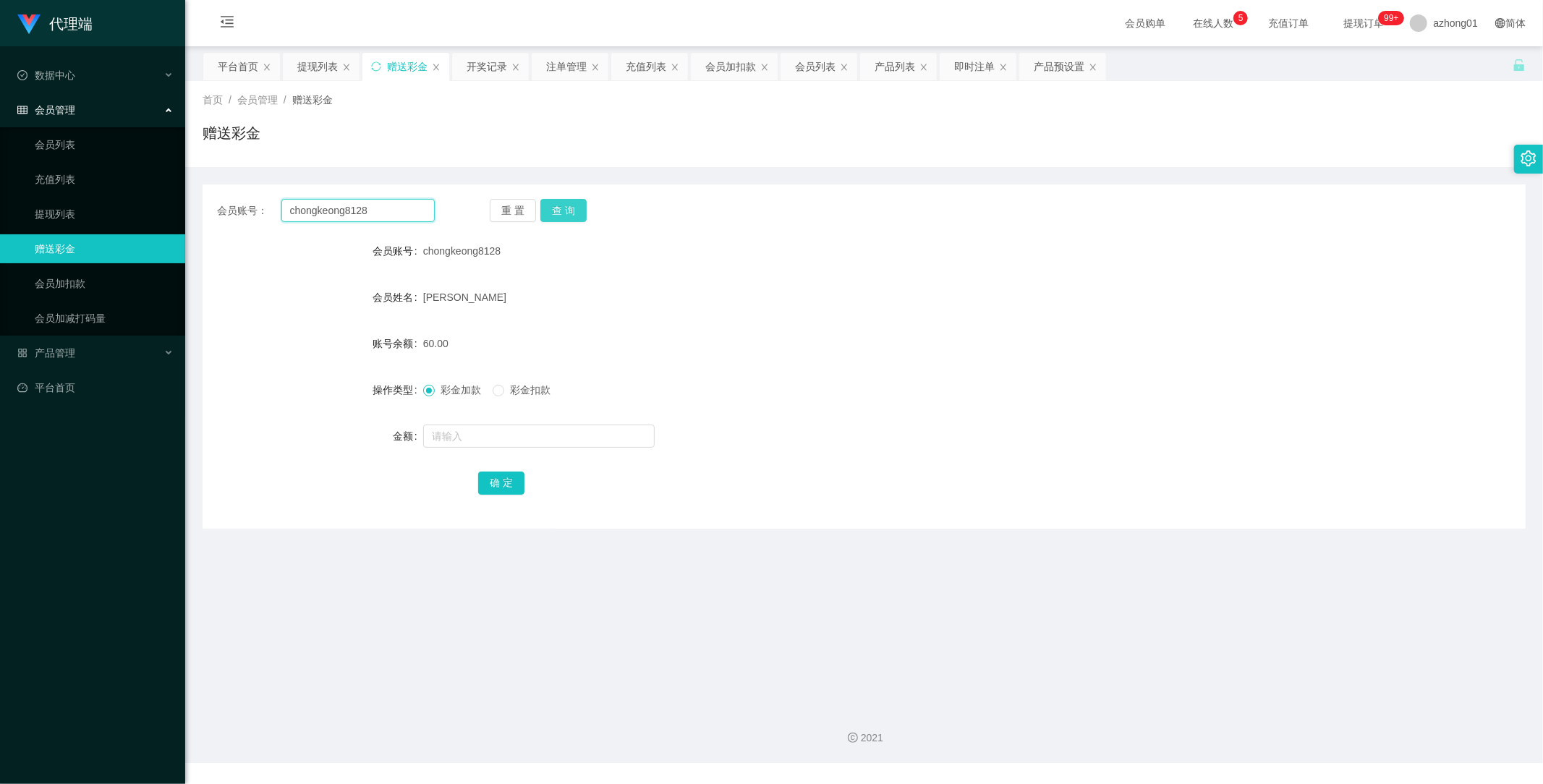
paste input "text"
type input "chongkeong8128"
click at [573, 201] on button "查 询" at bounding box center [563, 211] width 46 height 23
click at [63, 210] on link "提现列表" at bounding box center [104, 213] width 139 height 29
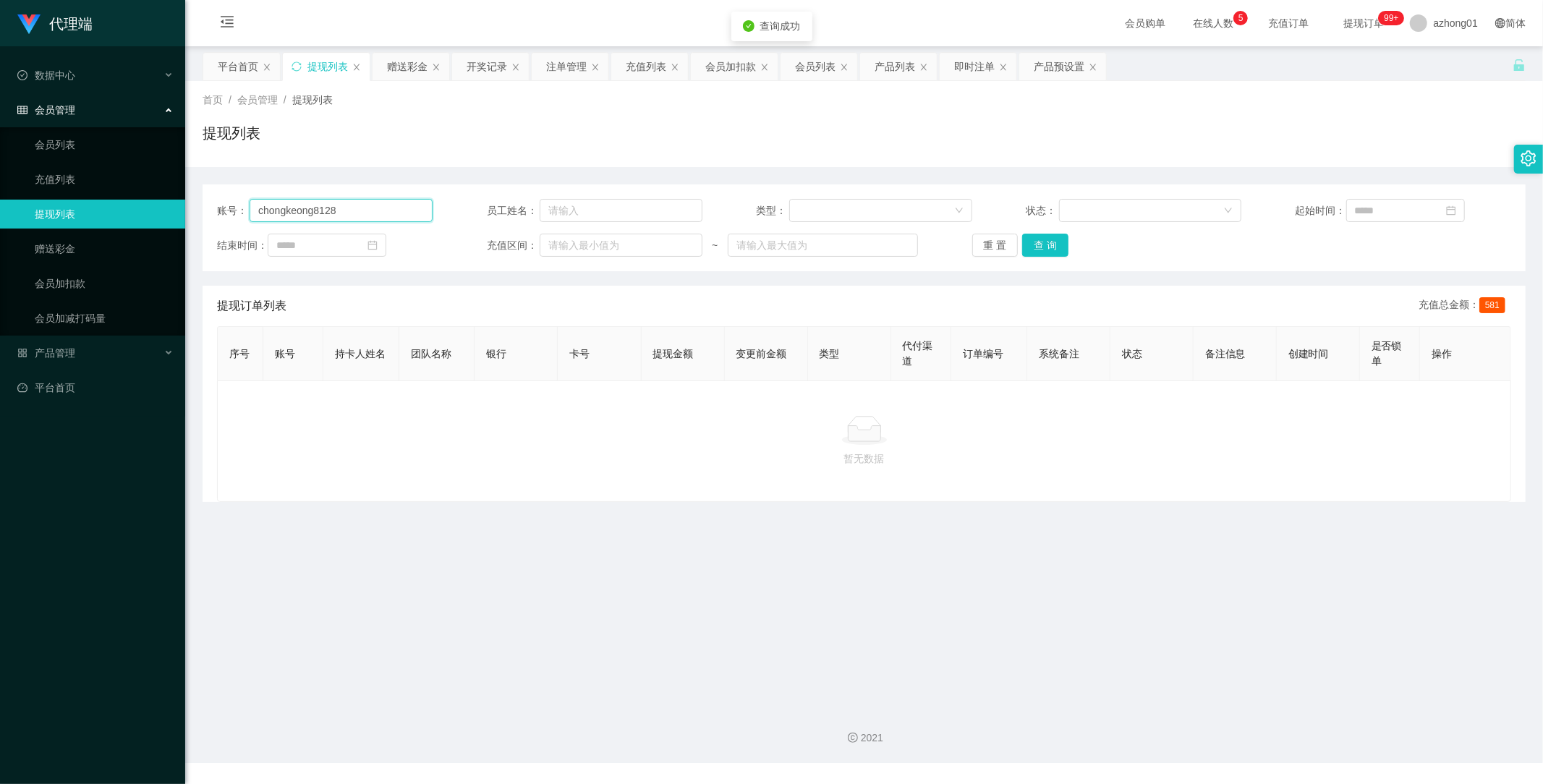
drag, startPoint x: 378, startPoint y: 210, endPoint x: 127, endPoint y: 207, distance: 251.0
click at [127, 207] on section "代理端 数据中心 会员管理 会员列表 充值列表 提现列表 赠送彩金 会员加扣款 会员加减打码量 产品管理 开奖记录 注单管理 产品列表 即时注单 产品预设置 …" at bounding box center [771, 382] width 1543 height 763
paste input "text"
click at [1035, 243] on button "查 询" at bounding box center [1045, 245] width 46 height 23
type input "chongkeong8128"
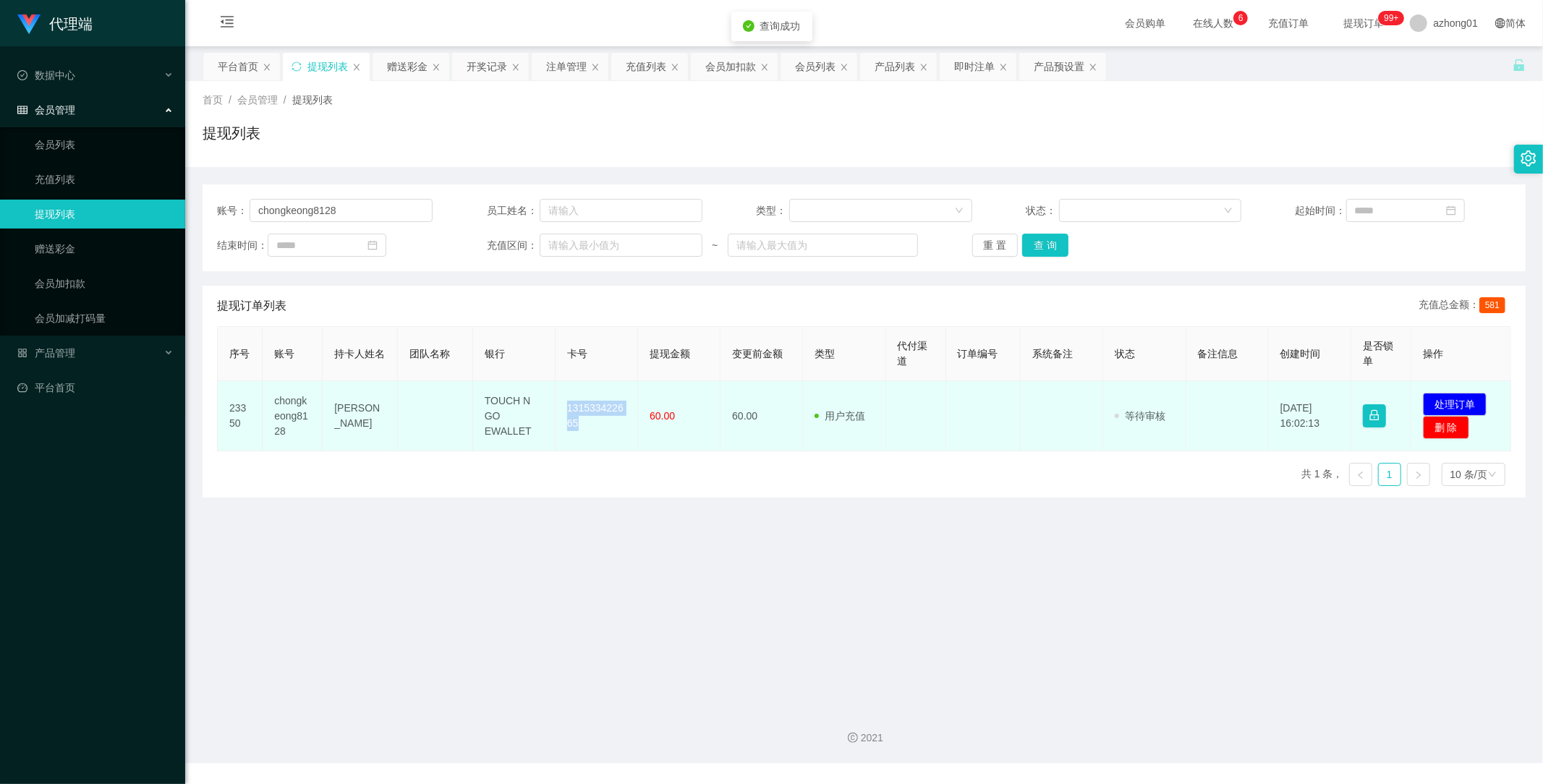
drag, startPoint x: 561, startPoint y: 401, endPoint x: 604, endPoint y: 438, distance: 56.7
click at [604, 438] on td "131533422665" at bounding box center [597, 416] width 83 height 70
copy td "131533422665"
click at [1441, 402] on button "处理订单" at bounding box center [1455, 404] width 64 height 23
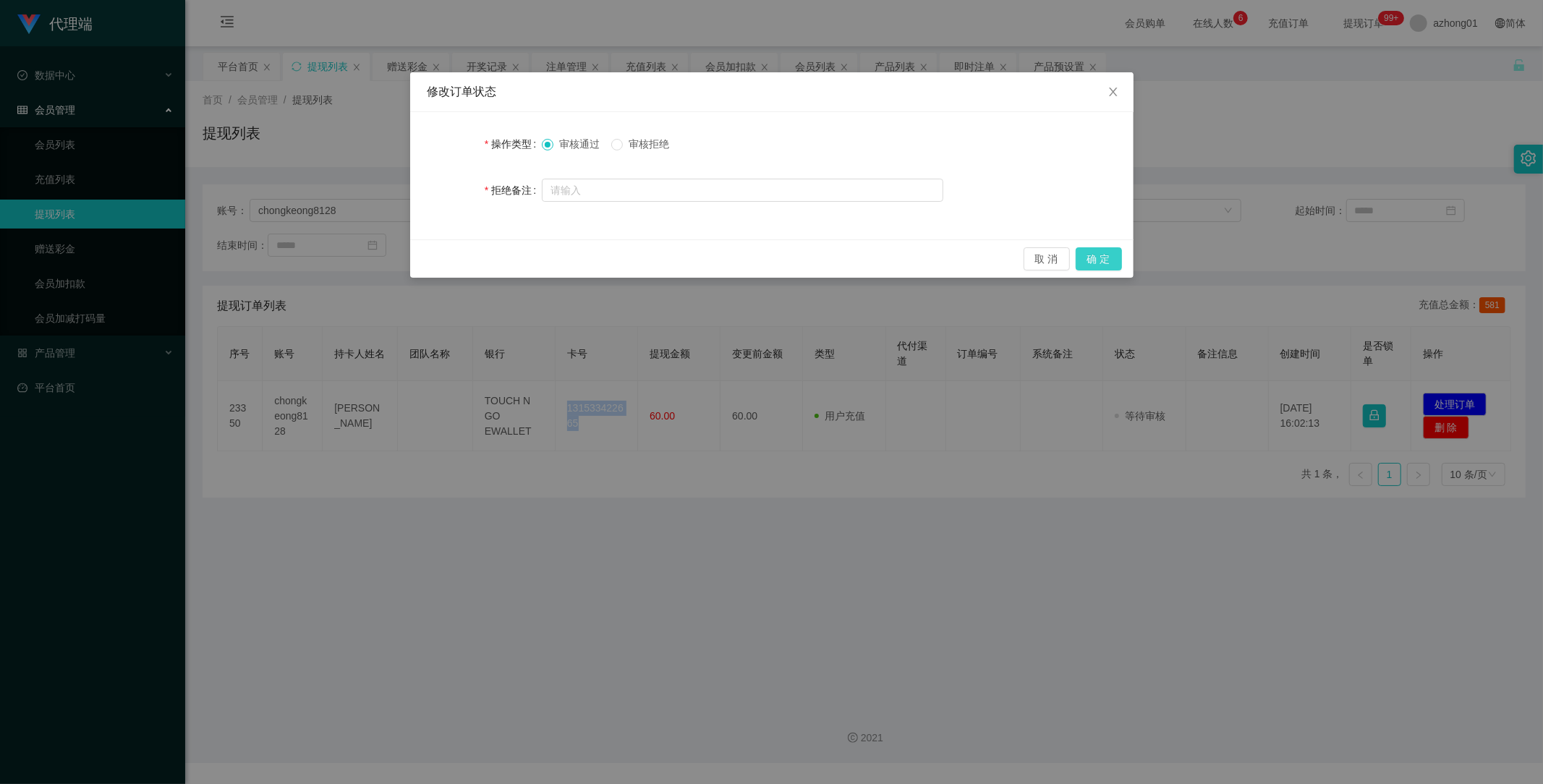
click at [1109, 258] on button "确 定" at bounding box center [1098, 259] width 46 height 23
